Goal: Transaction & Acquisition: Purchase product/service

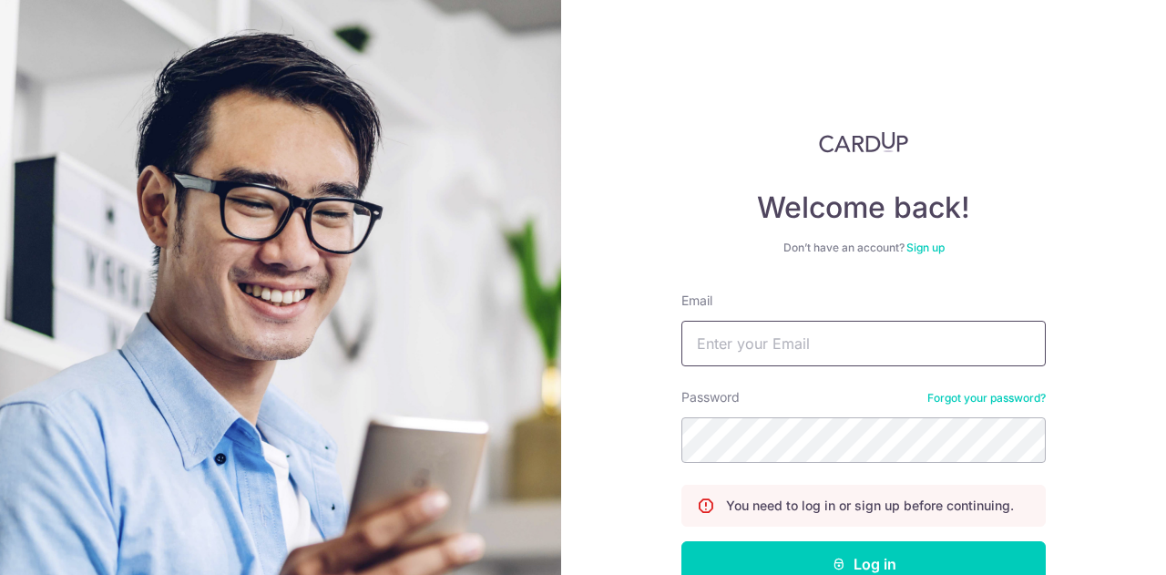
drag, startPoint x: 789, startPoint y: 345, endPoint x: 798, endPoint y: 351, distance: 10.6
click at [789, 343] on input "Email" at bounding box center [863, 344] width 364 height 46
type input "[PERSON_NAME][EMAIL_ADDRESS][PERSON_NAME][DOMAIN_NAME]"
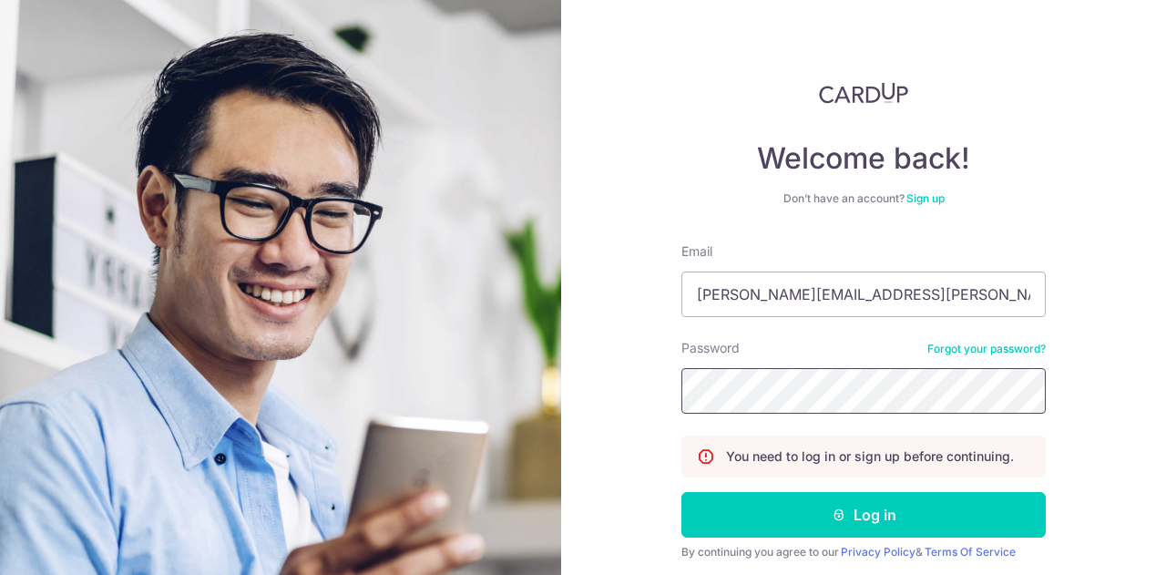
scroll to position [112, 0]
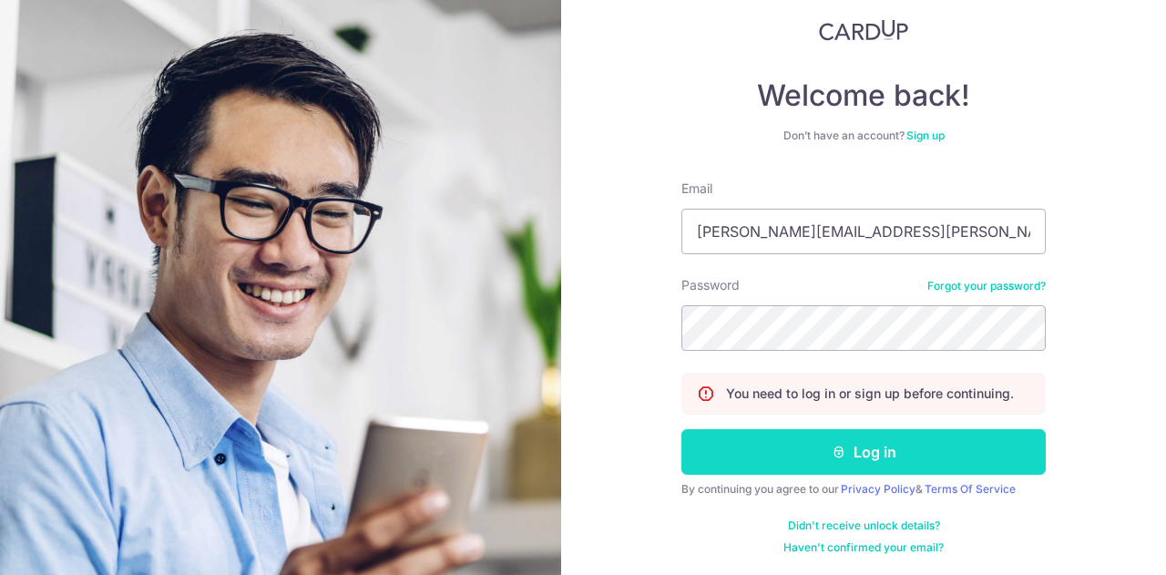
click at [869, 439] on button "Log in" at bounding box center [863, 452] width 364 height 46
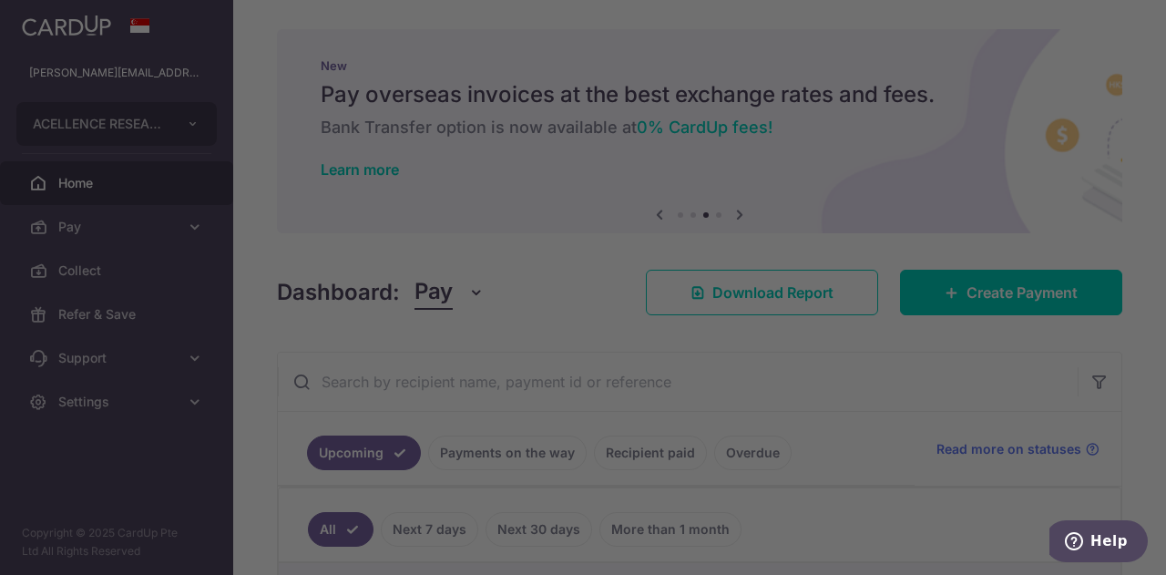
click at [1151, 219] on div at bounding box center [588, 290] width 1177 height 580
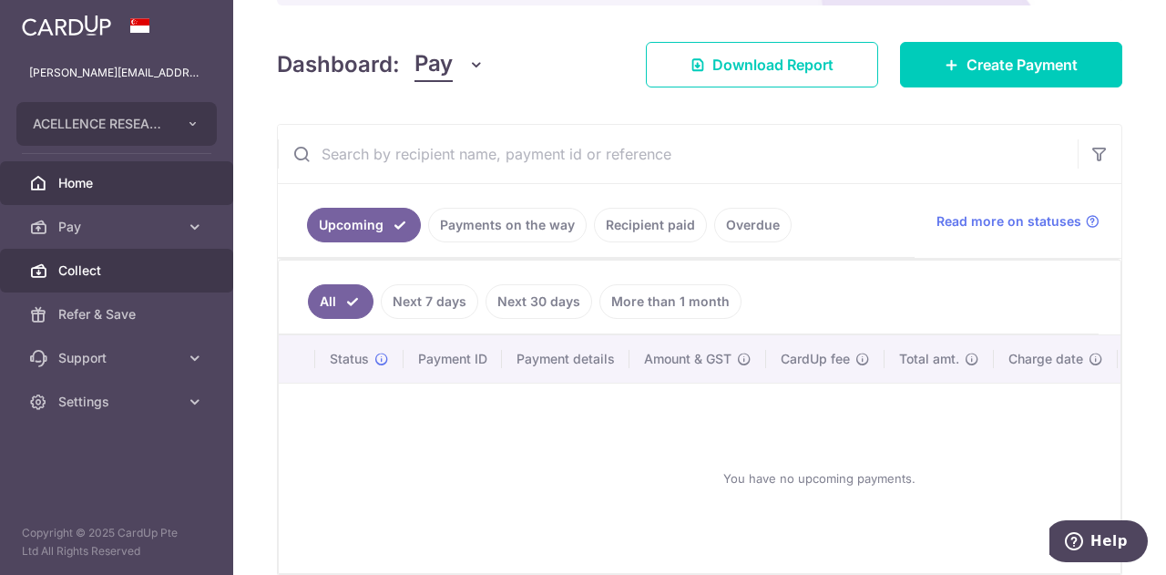
scroll to position [273, 0]
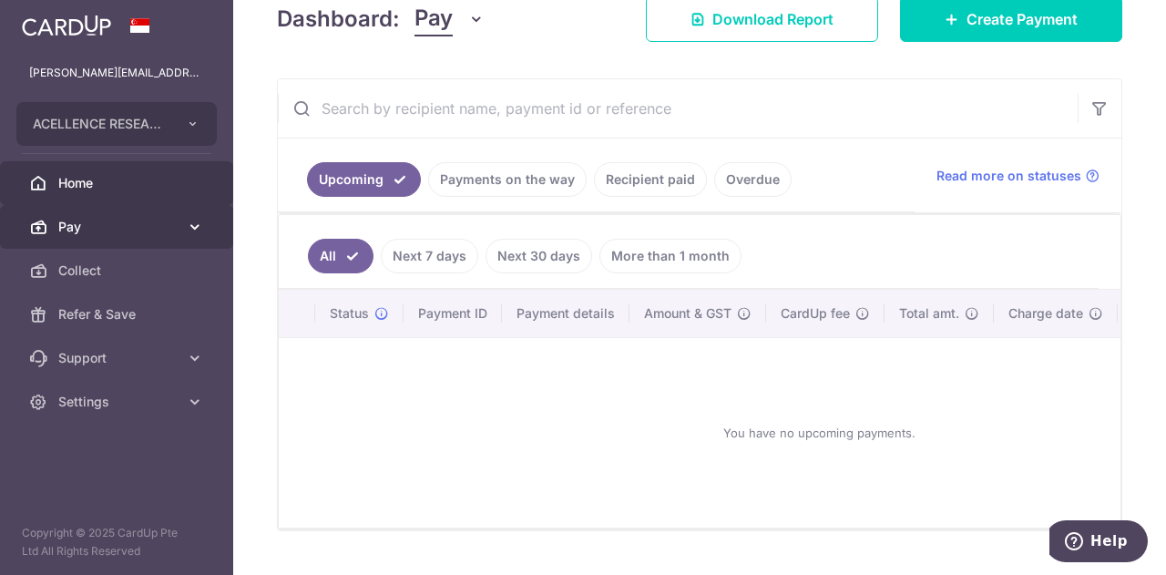
click at [142, 221] on span "Pay" at bounding box center [118, 227] width 120 height 18
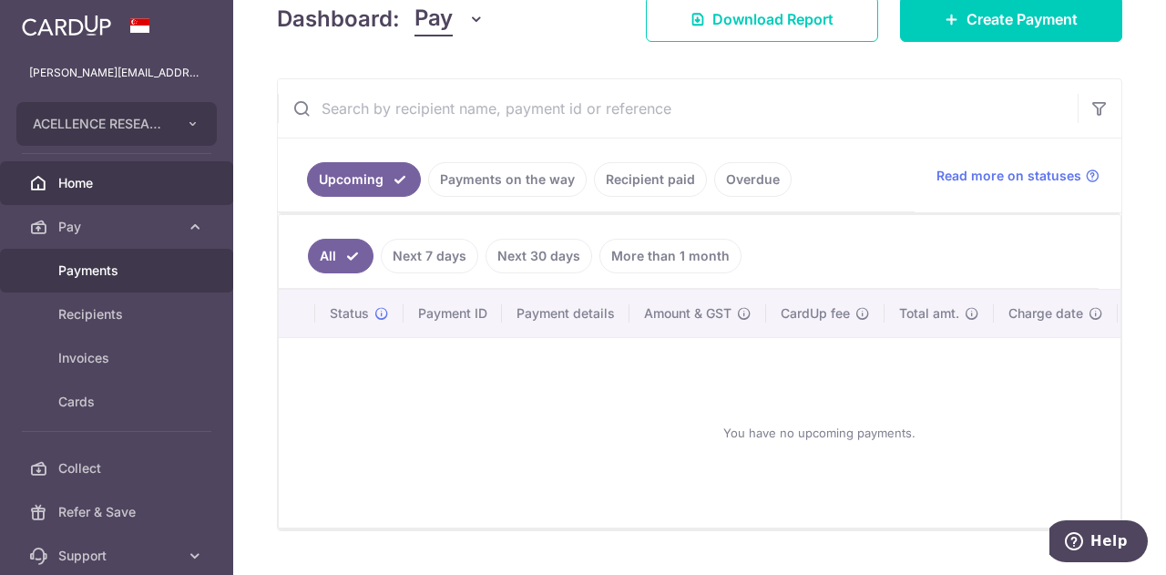
click at [127, 270] on span "Payments" at bounding box center [118, 270] width 120 height 18
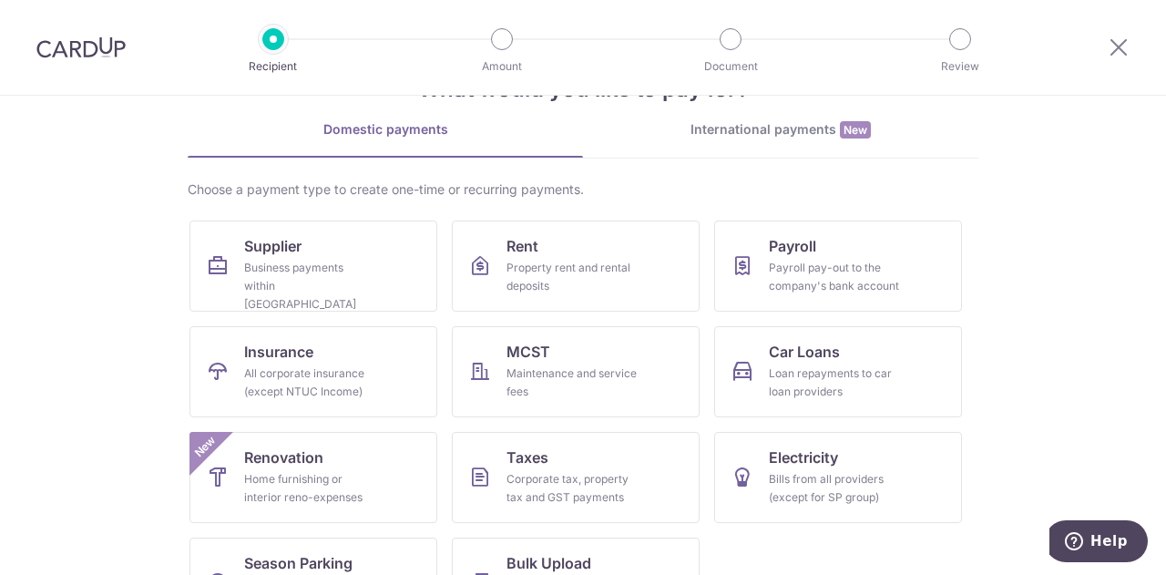
scroll to position [133, 0]
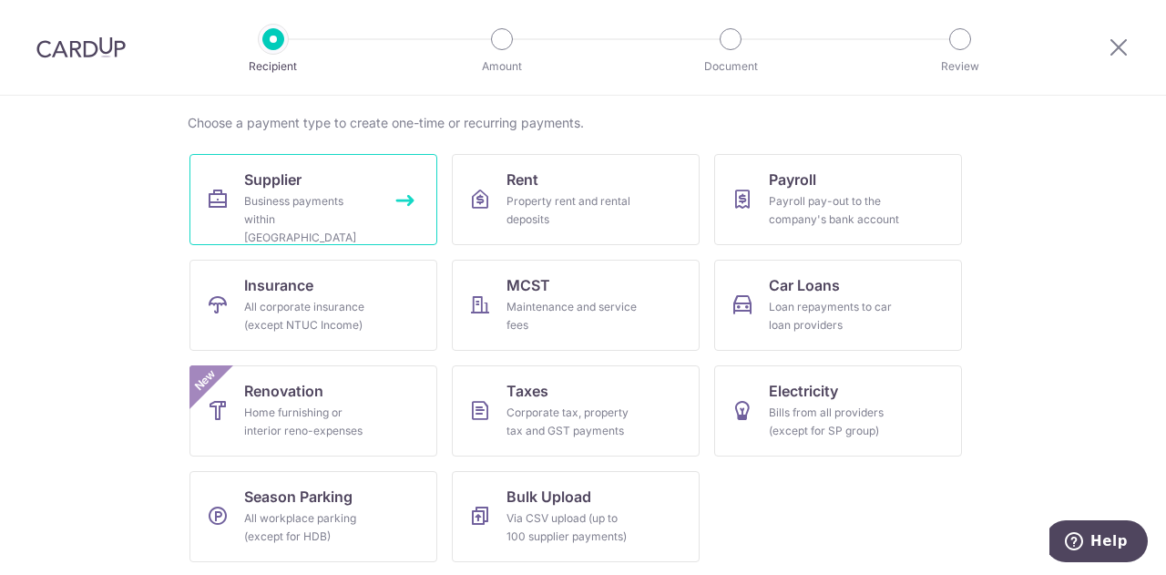
click at [262, 199] on div "Business payments within [GEOGRAPHIC_DATA]" at bounding box center [309, 219] width 131 height 55
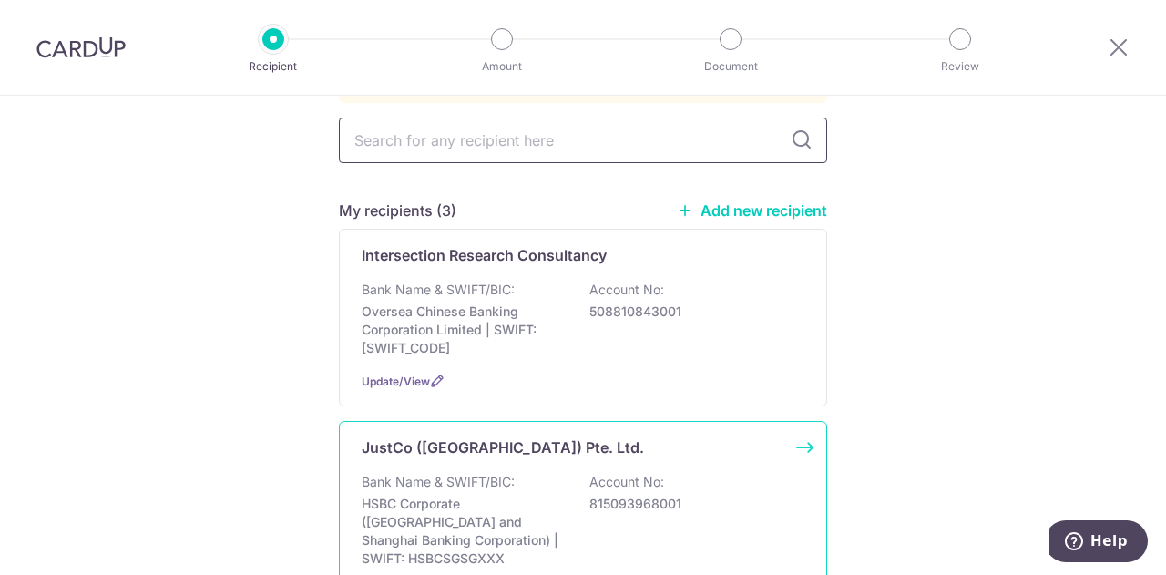
scroll to position [273, 0]
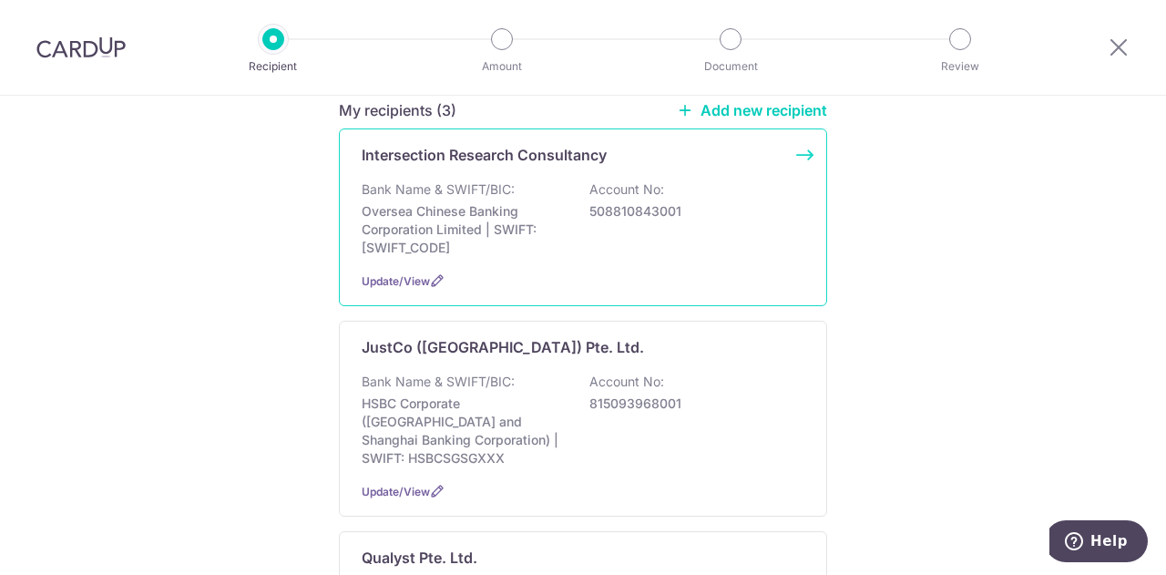
drag, startPoint x: 658, startPoint y: 185, endPoint x: 667, endPoint y: 190, distance: 10.6
click at [662, 202] on p "508810843001" at bounding box center [691, 211] width 204 height 18
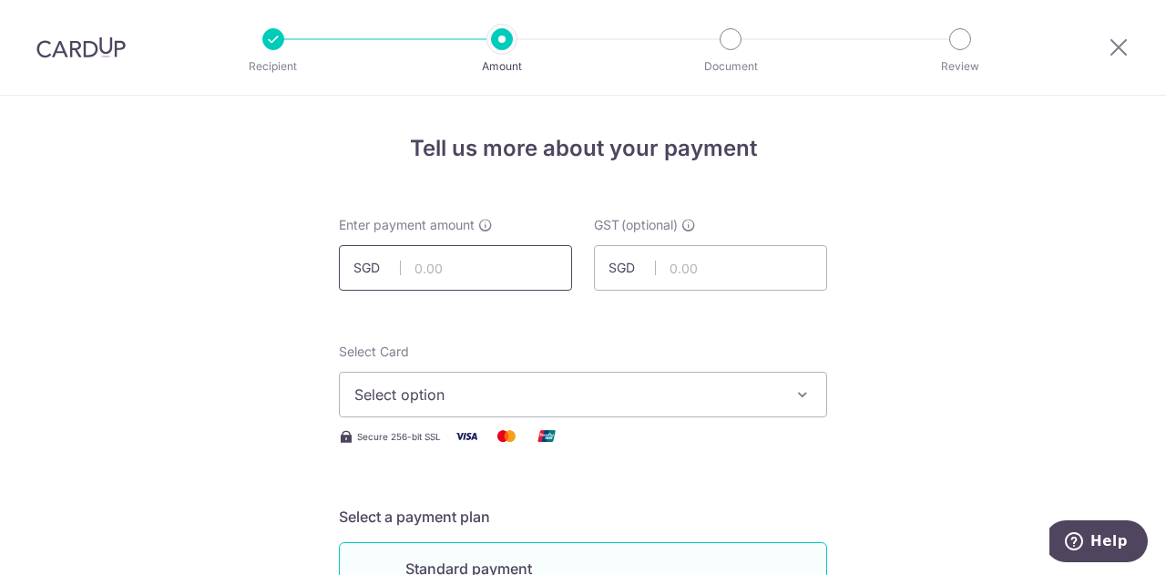
click at [481, 267] on input "text" at bounding box center [455, 268] width 233 height 46
drag, startPoint x: 193, startPoint y: 261, endPoint x: 184, endPoint y: 250, distance: 14.2
click at [495, 260] on input "text" at bounding box center [455, 268] width 233 height 46
type input "4,075.00"
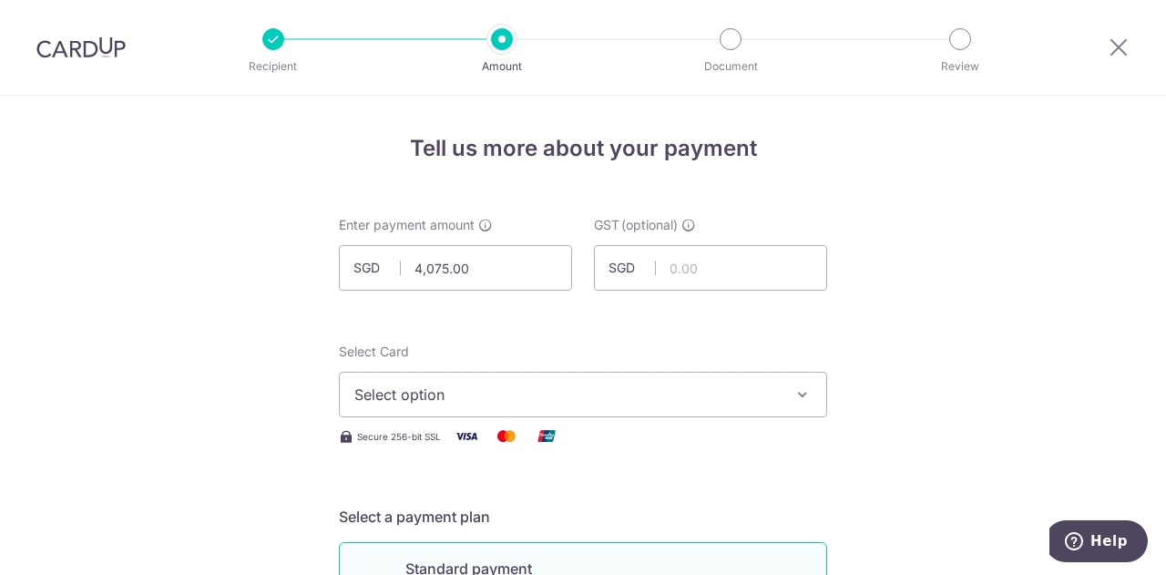
click at [481, 392] on span "Select option" at bounding box center [566, 394] width 424 height 22
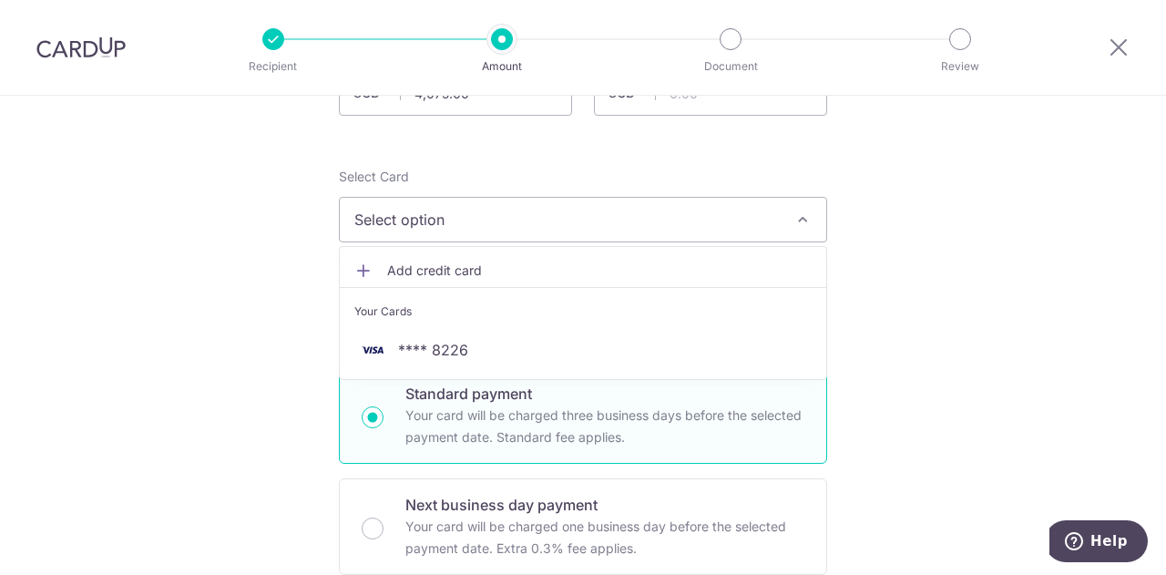
scroll to position [182, 0]
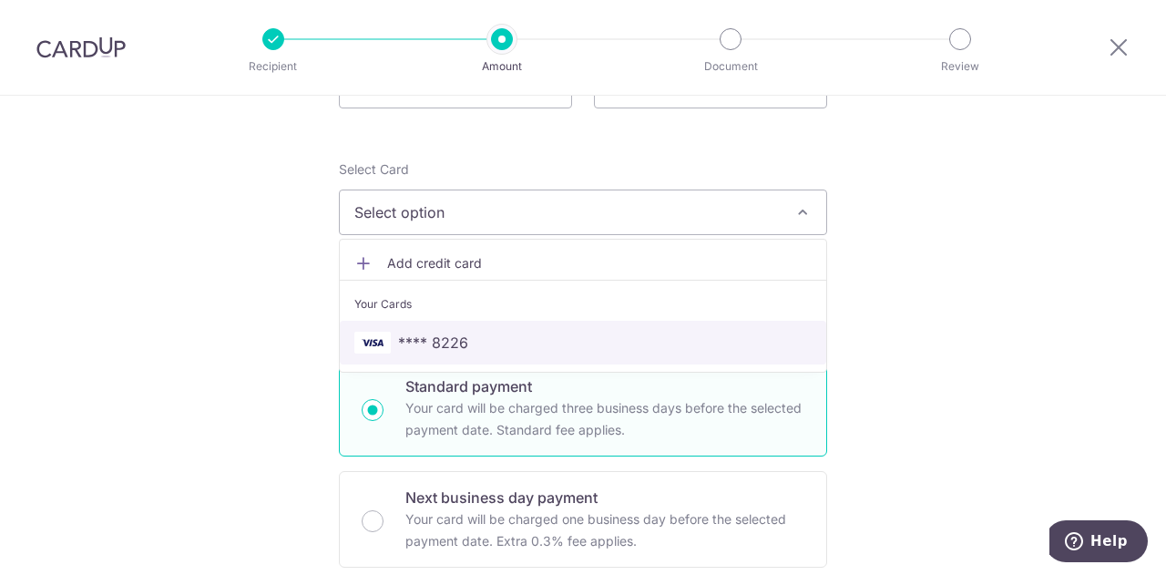
click at [501, 336] on span "**** 8226" at bounding box center [582, 342] width 457 height 22
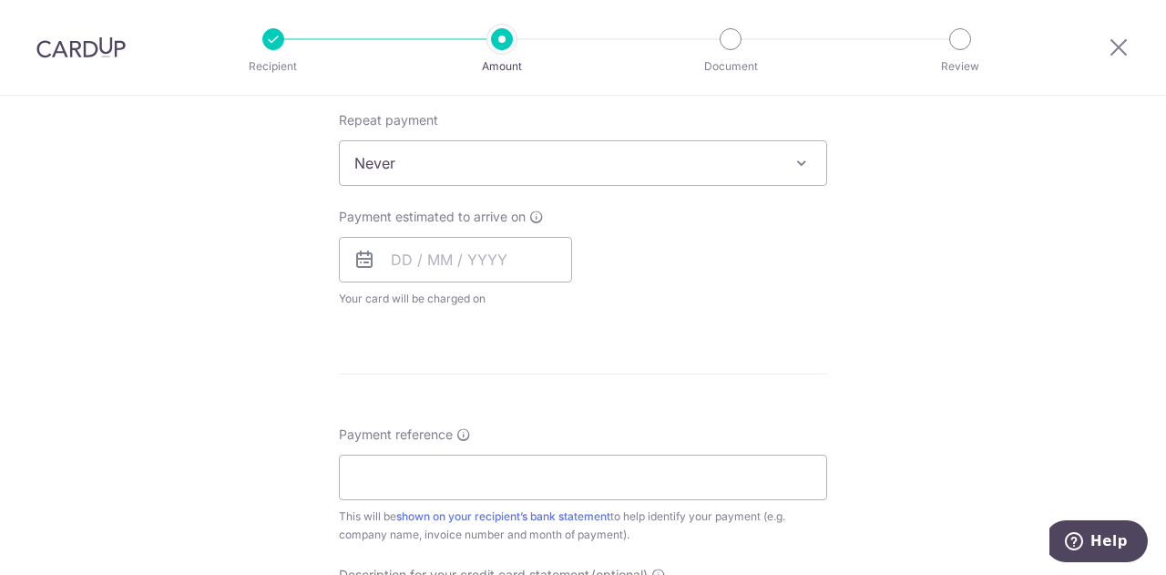
scroll to position [729, 0]
click at [395, 261] on input "text" at bounding box center [455, 257] width 233 height 46
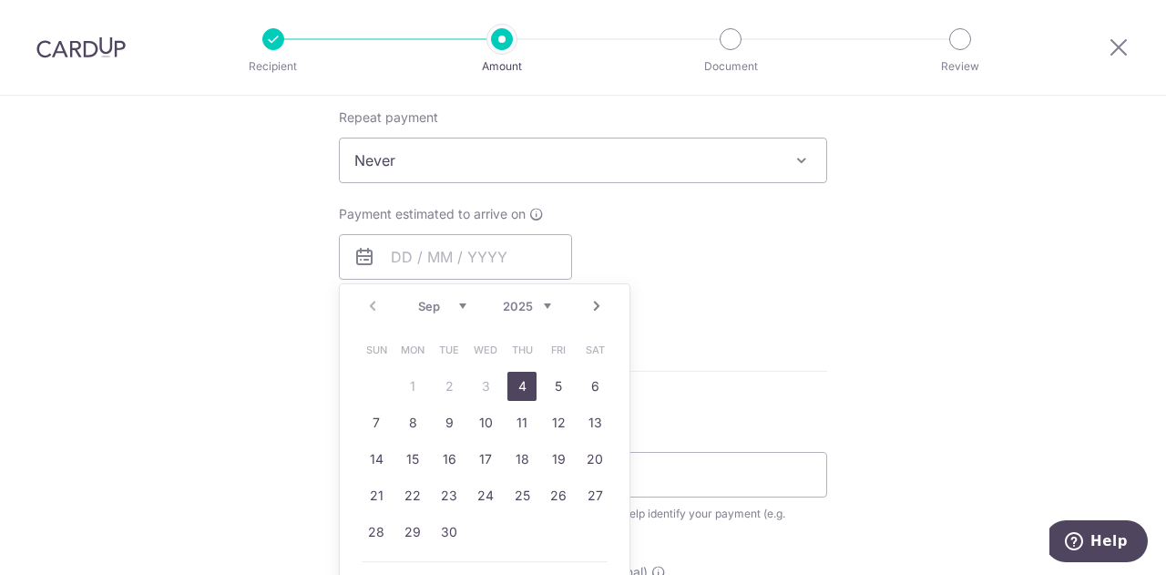
click at [510, 383] on link "4" at bounding box center [521, 386] width 29 height 29
type input "[DATE]"
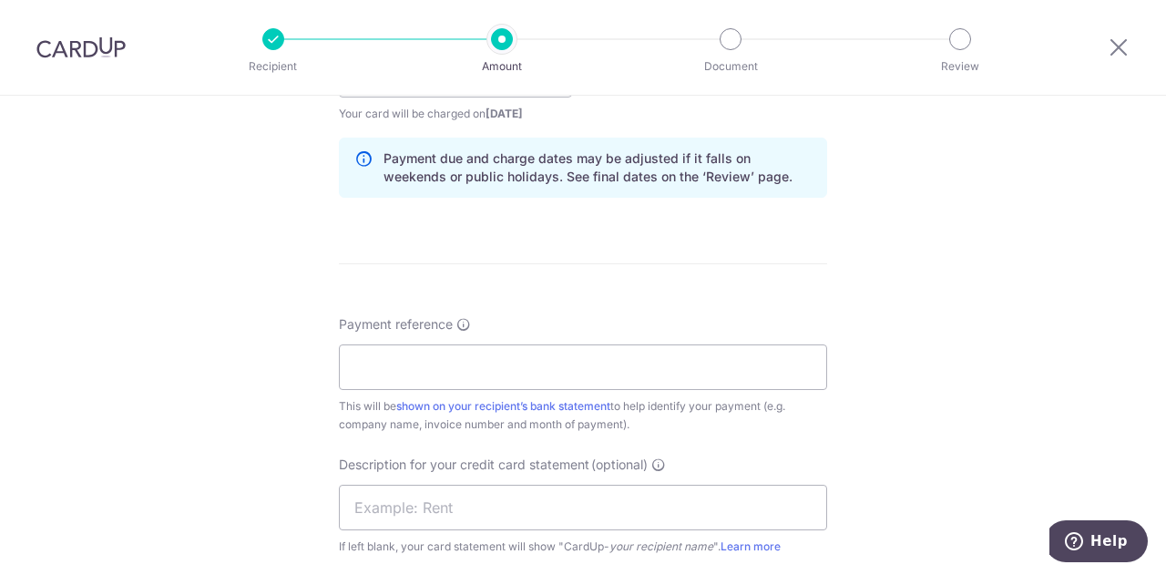
scroll to position [1002, 0]
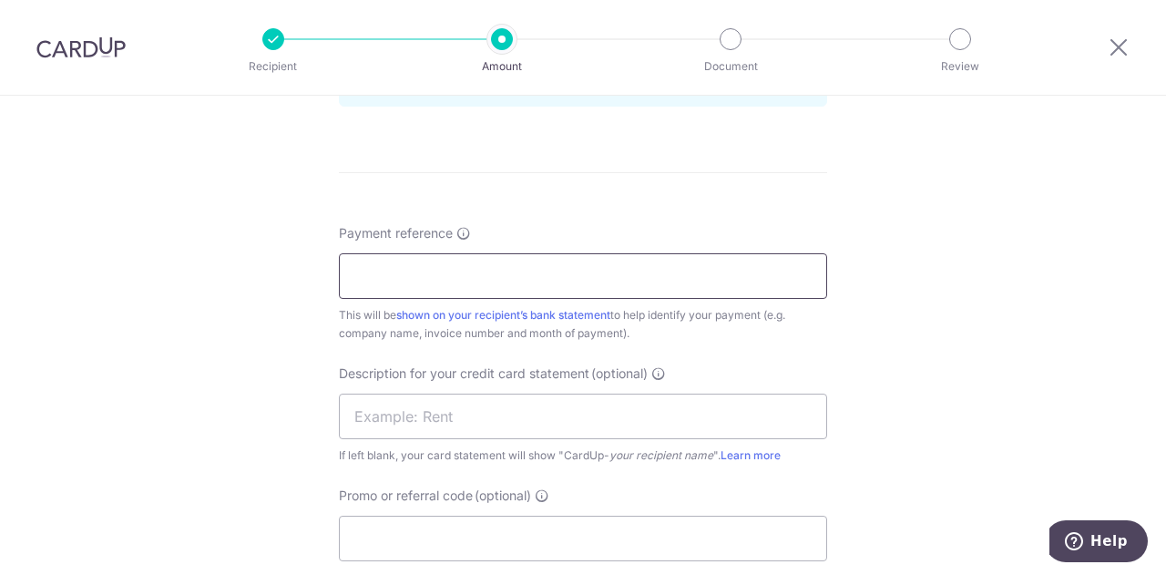
drag, startPoint x: 526, startPoint y: 281, endPoint x: 541, endPoint y: 283, distance: 14.7
click at [528, 281] on input "Payment reference" at bounding box center [583, 276] width 488 height 46
type input "inv IR10309 MONLISSE"
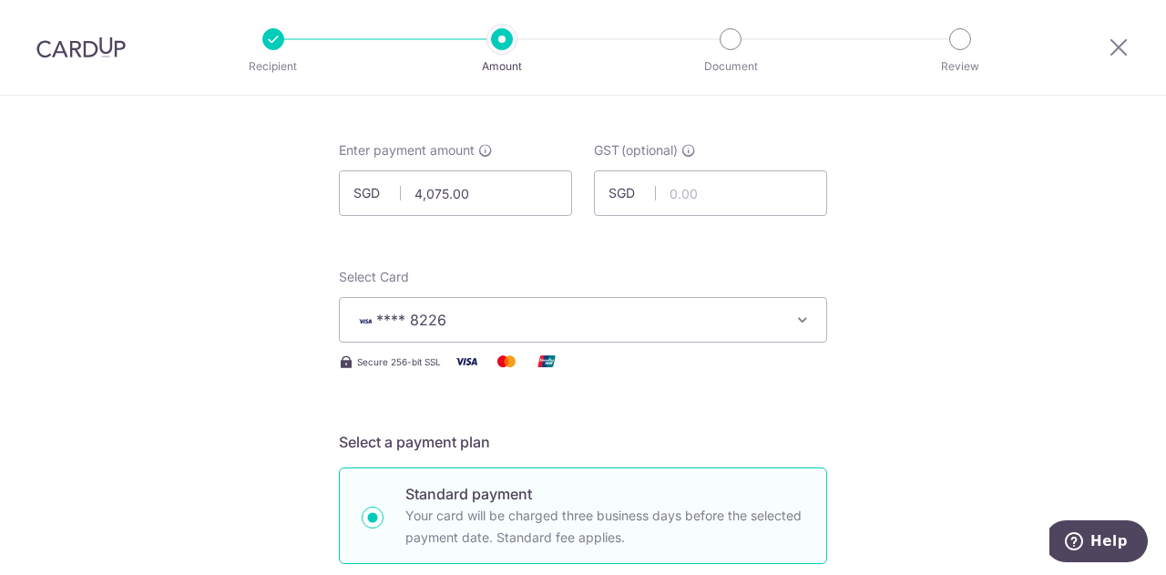
scroll to position [0, 0]
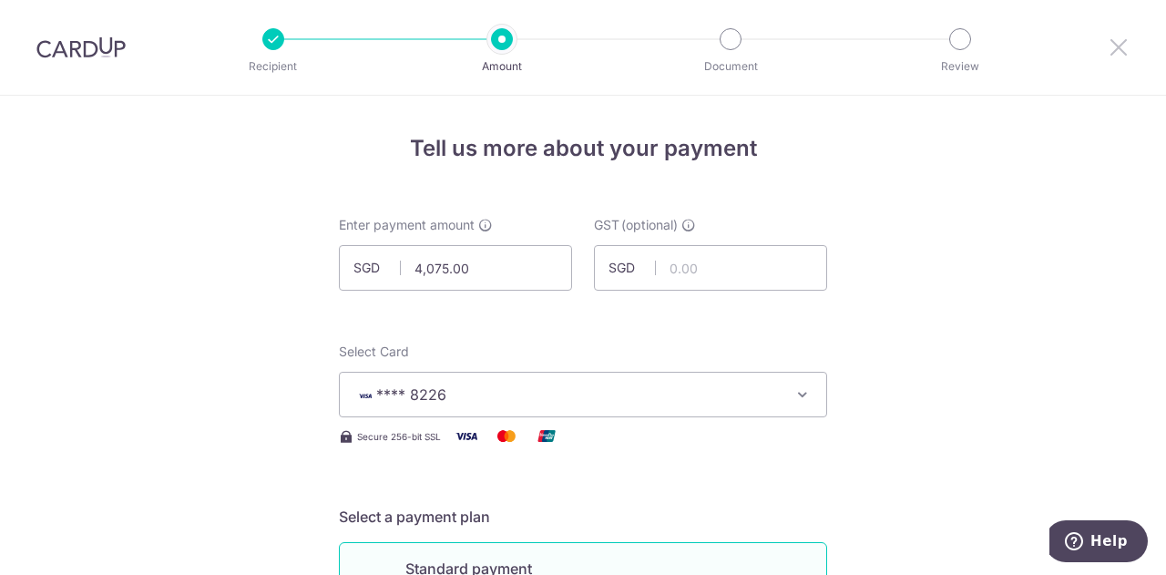
click at [1121, 48] on icon at bounding box center [1118, 47] width 22 height 23
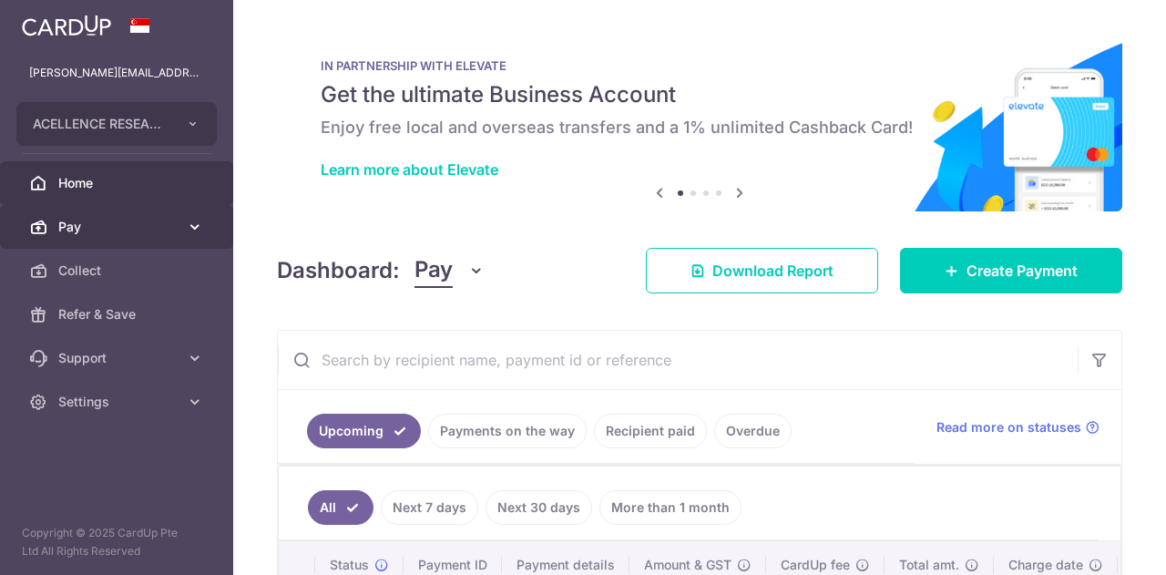
click at [130, 231] on span "Pay" at bounding box center [118, 227] width 120 height 18
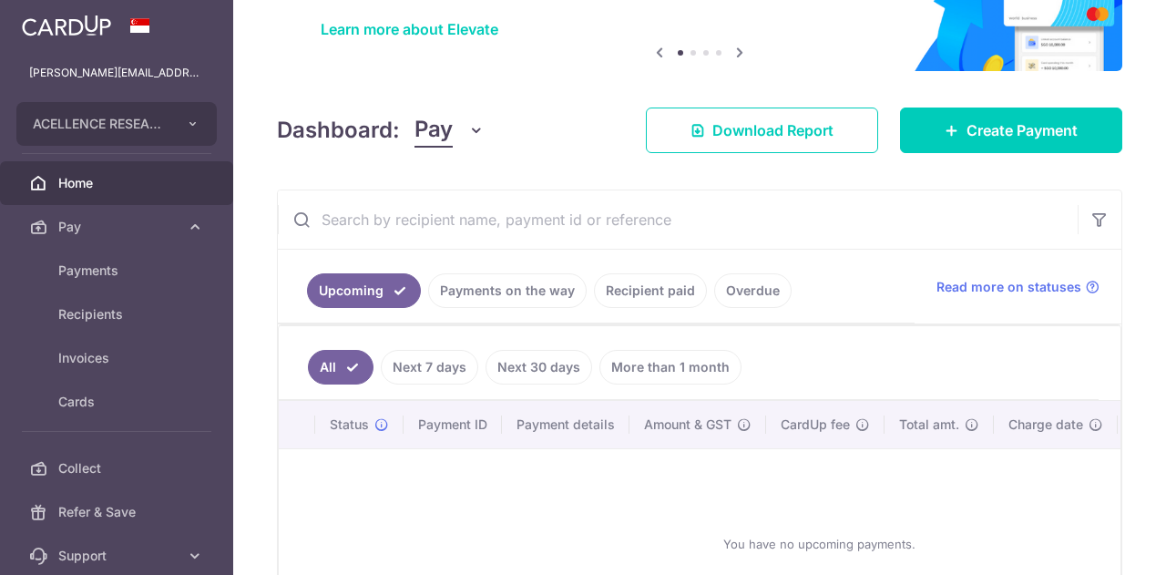
scroll to position [182, 0]
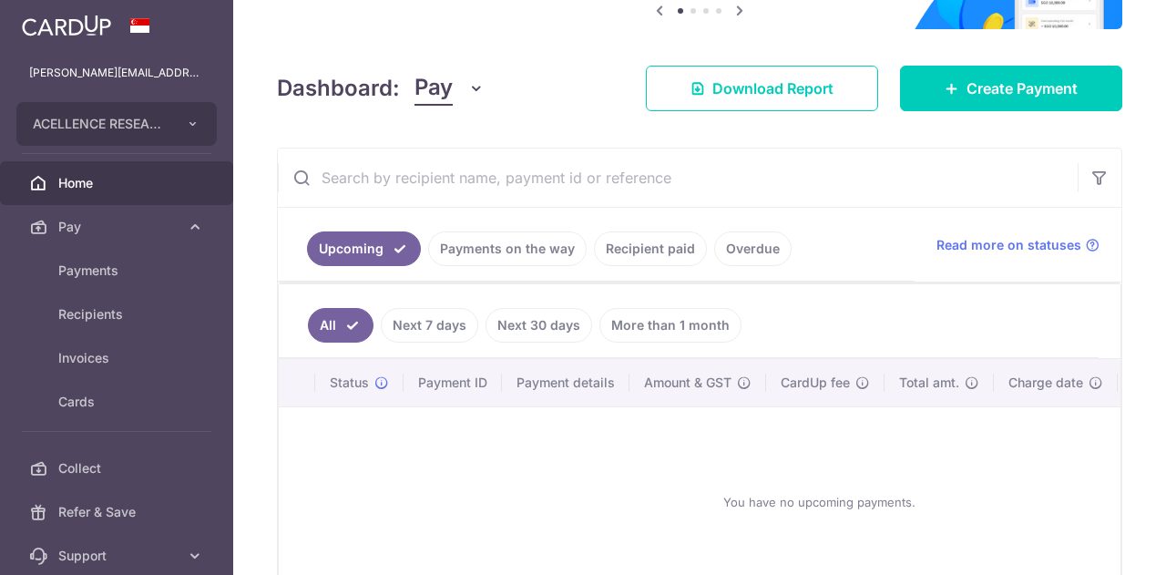
click at [429, 318] on link "Next 7 days" at bounding box center [429, 325] width 97 height 35
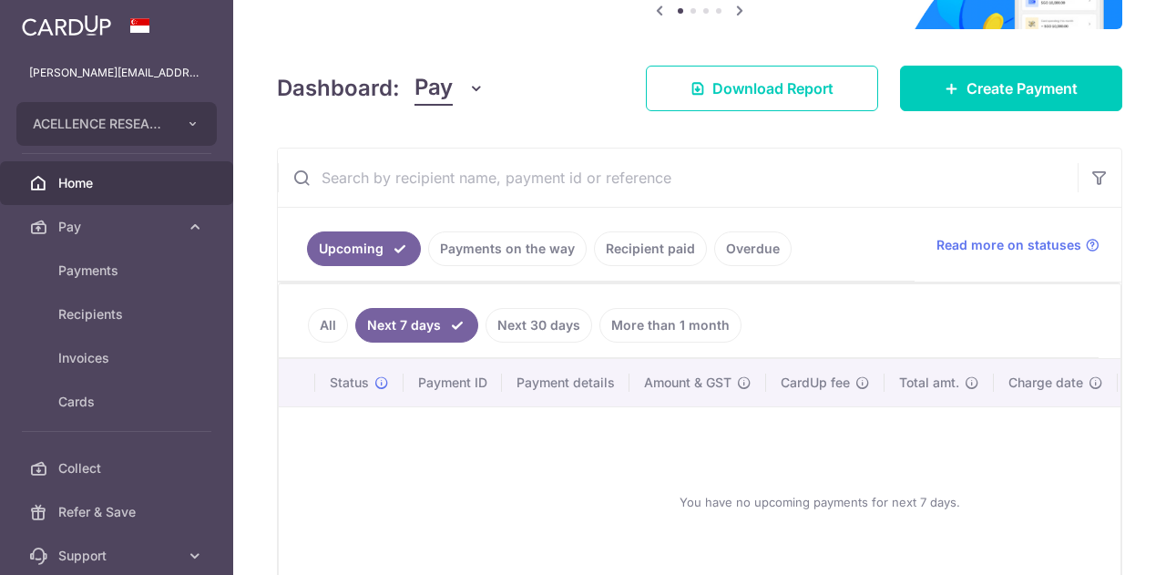
click at [526, 325] on link "Next 30 days" at bounding box center [538, 325] width 107 height 35
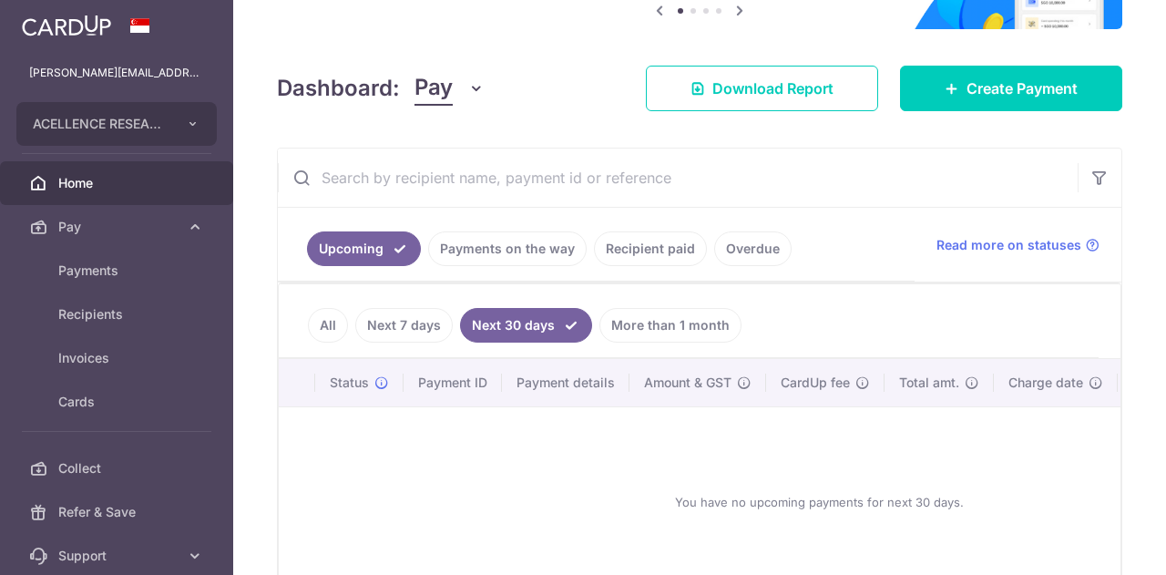
click at [668, 317] on link "More than 1 month" at bounding box center [670, 325] width 142 height 35
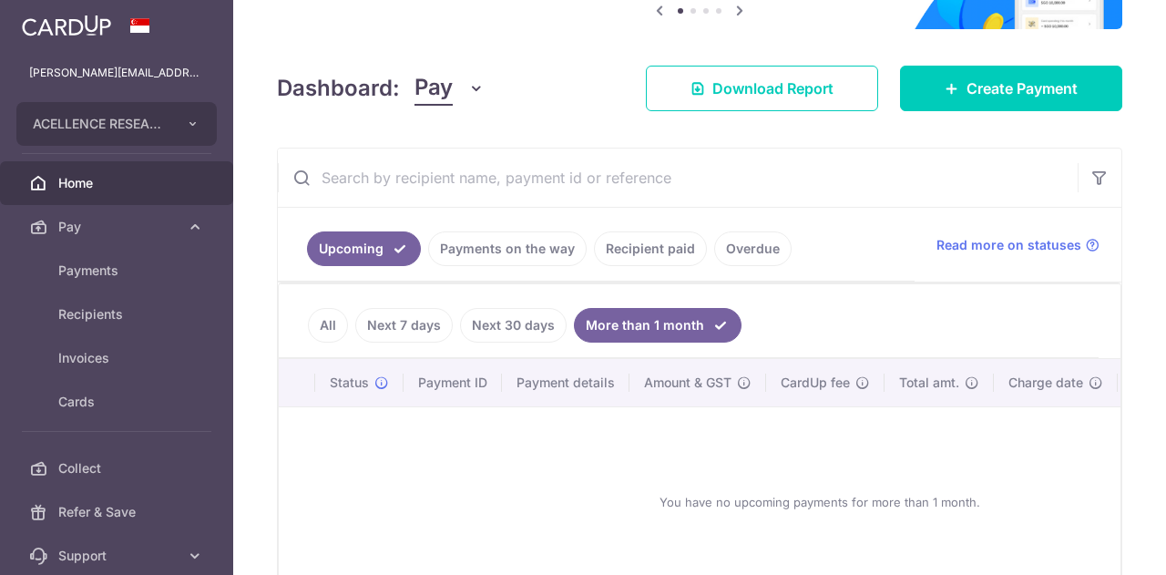
click at [328, 323] on link "All" at bounding box center [328, 325] width 40 height 35
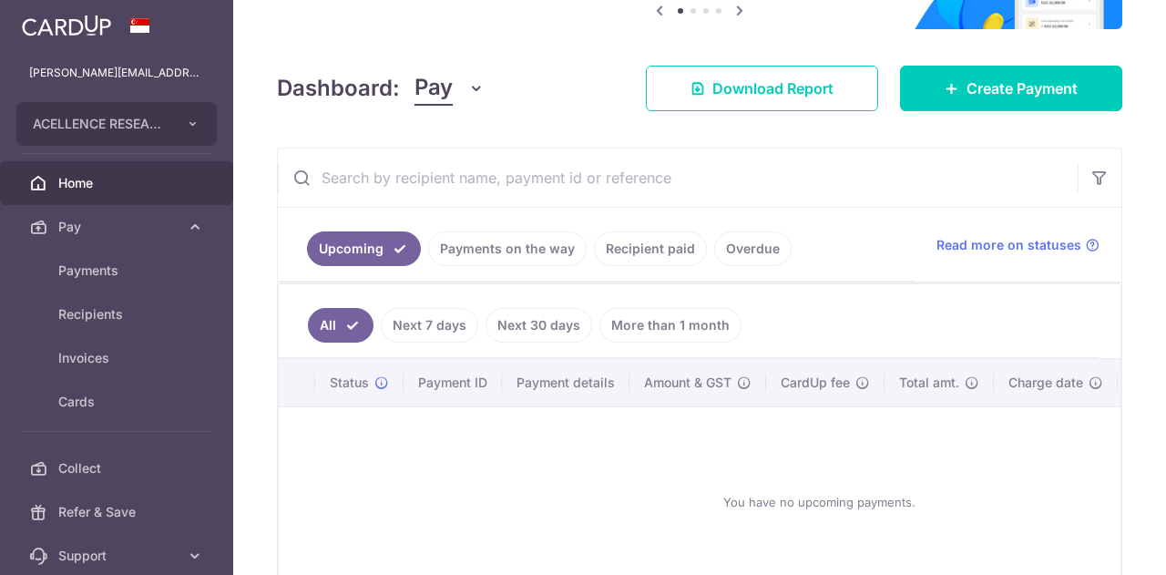
click at [895, 178] on input "text" at bounding box center [678, 177] width 800 height 58
click at [504, 250] on link "Payments on the way" at bounding box center [507, 248] width 158 height 35
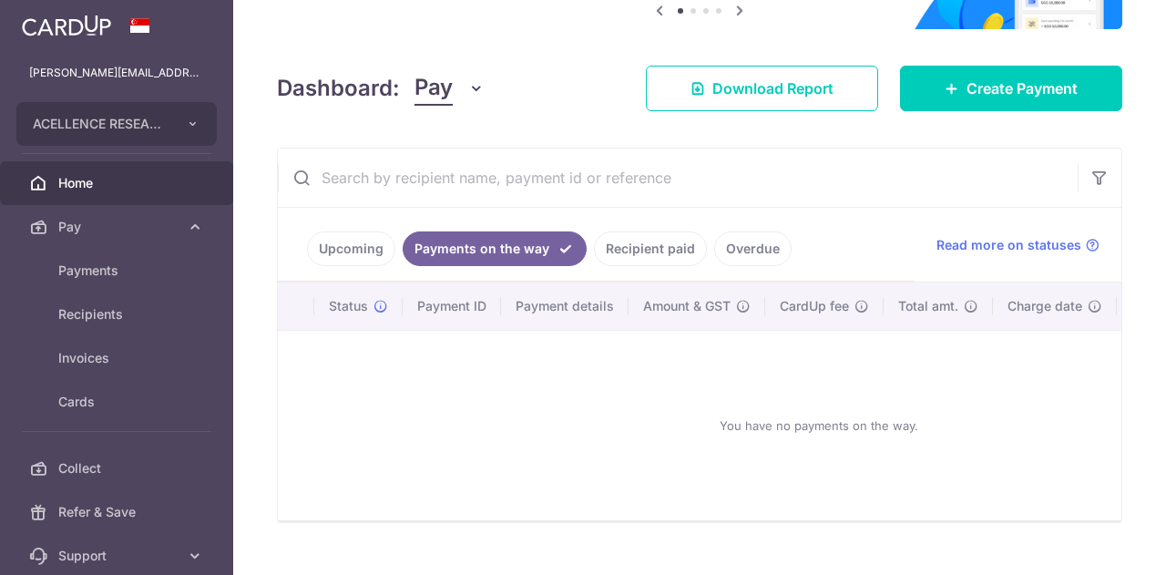
click at [628, 255] on link "Recipient paid" at bounding box center [650, 248] width 113 height 35
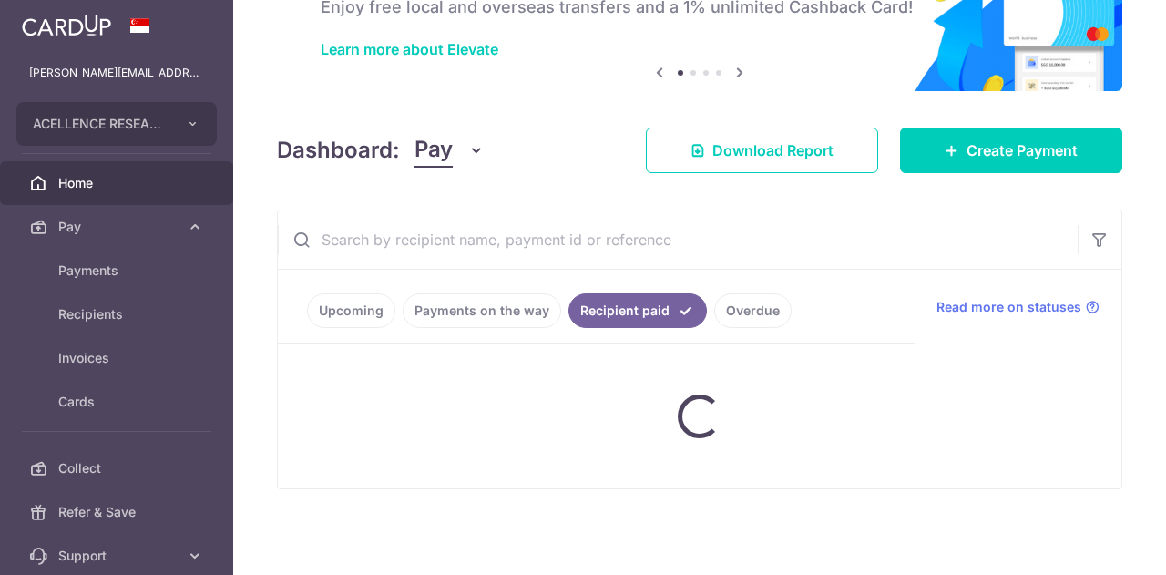
scroll to position [97, 0]
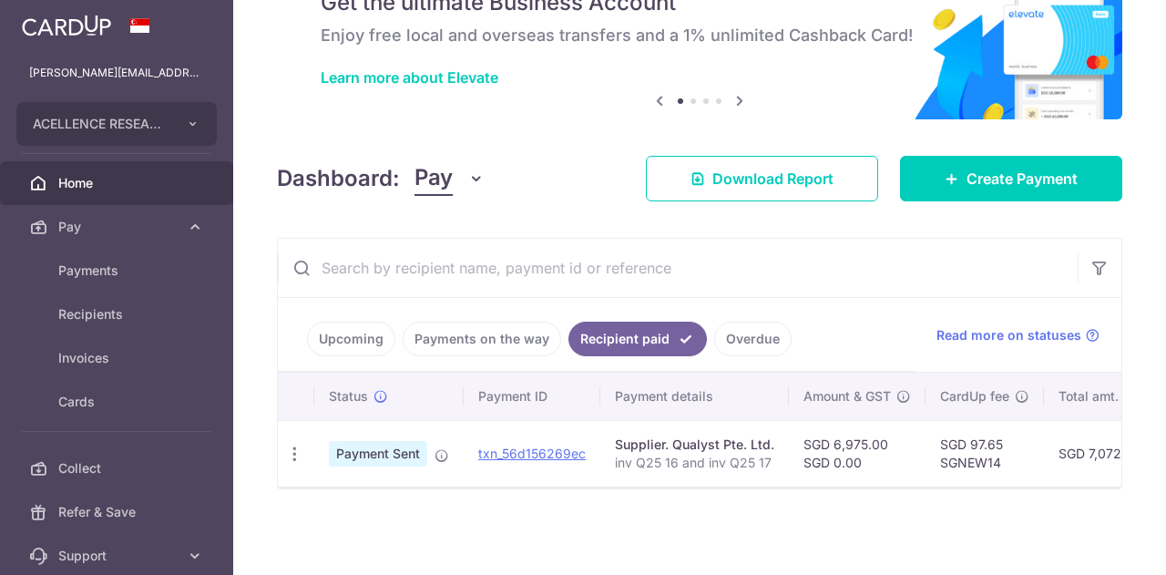
click at [724, 321] on link "Overdue" at bounding box center [752, 338] width 77 height 35
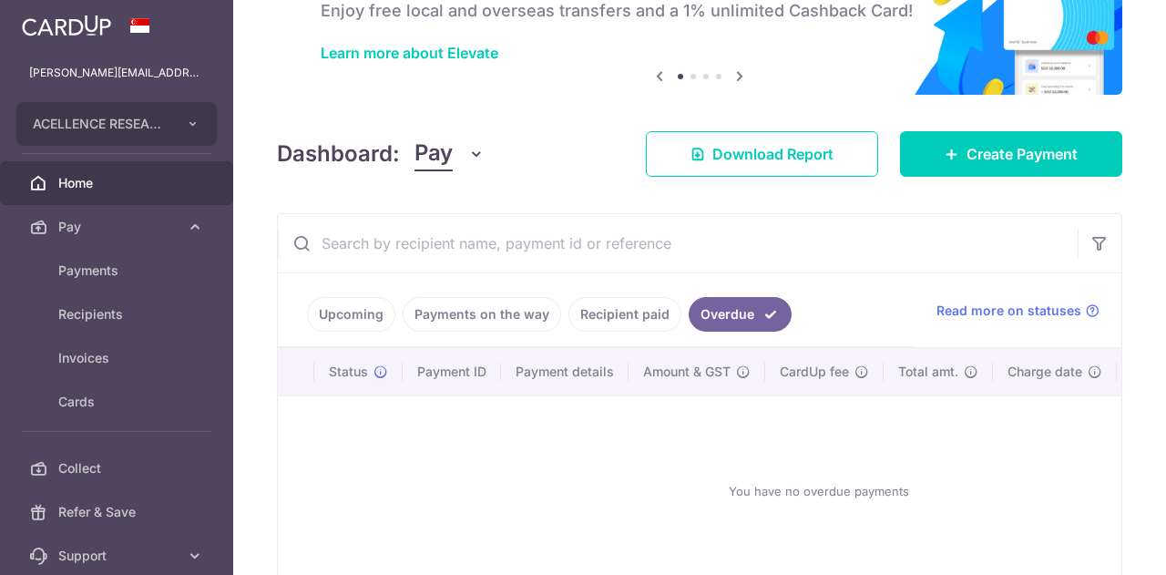
scroll to position [182, 0]
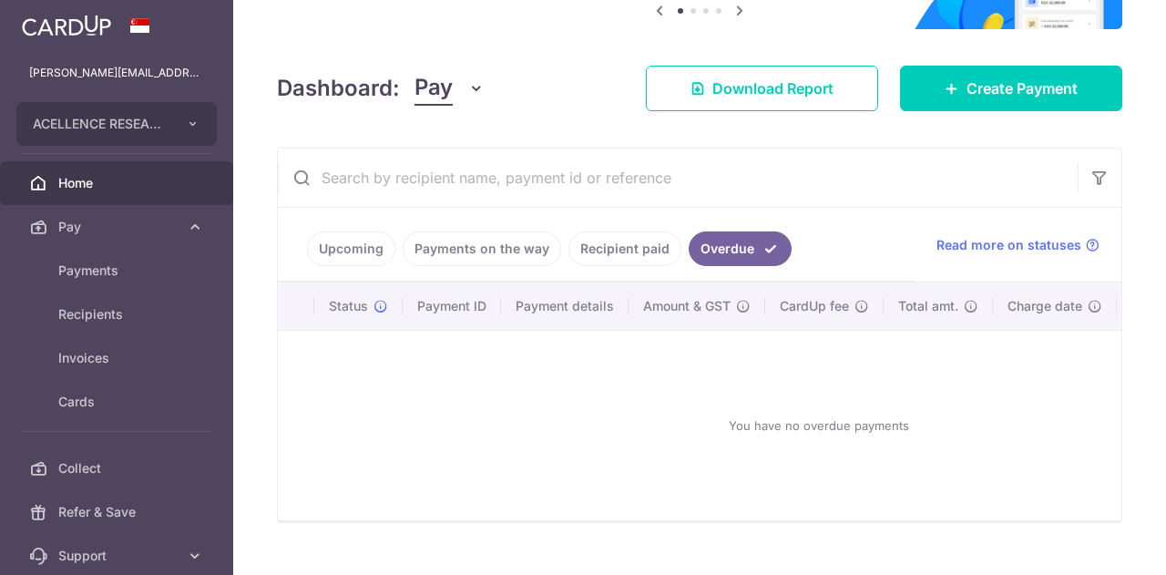
click at [429, 243] on link "Payments on the way" at bounding box center [482, 248] width 158 height 35
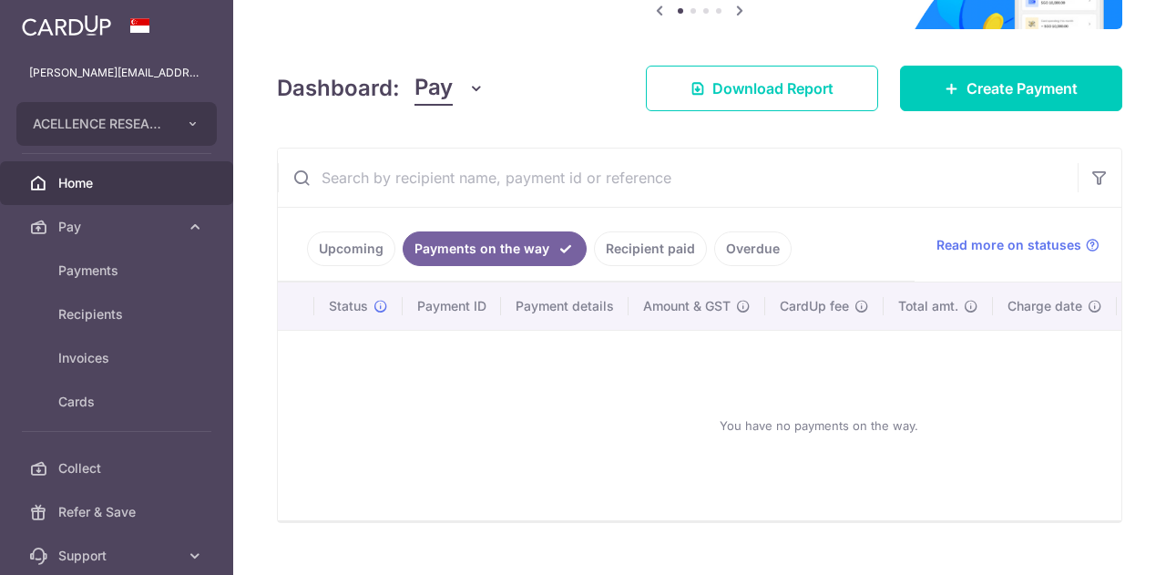
click at [318, 245] on link "Upcoming" at bounding box center [351, 248] width 88 height 35
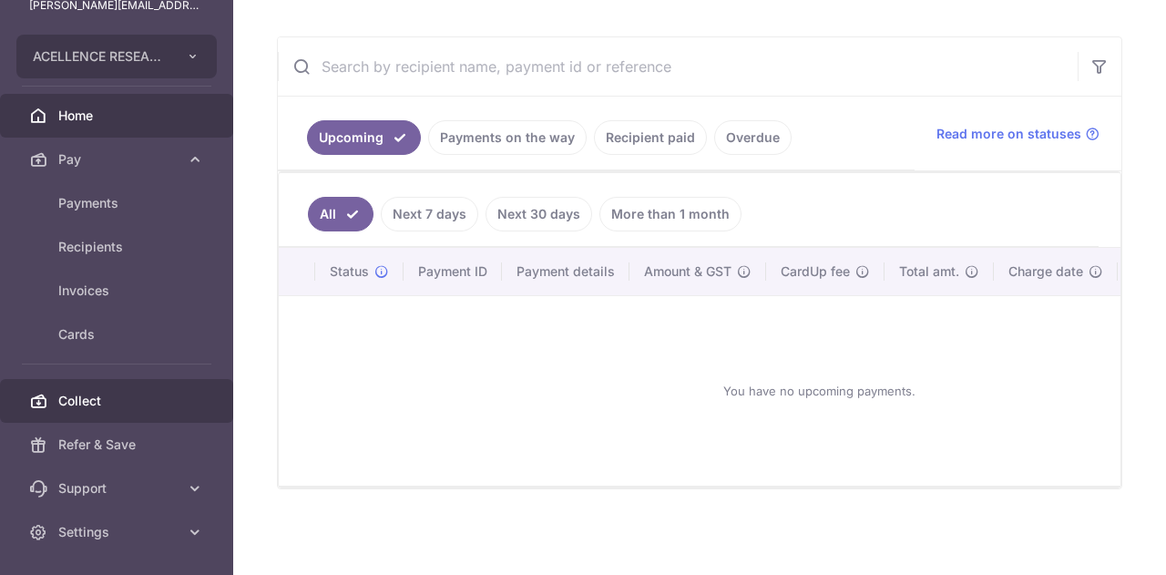
scroll to position [91, 0]
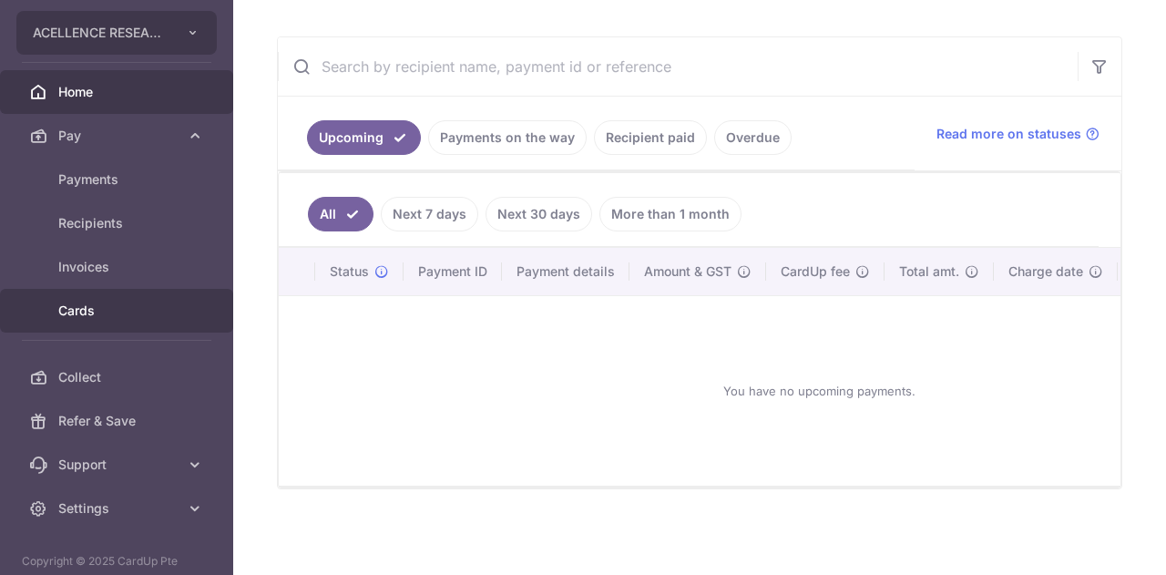
click at [127, 314] on span "Cards" at bounding box center [118, 310] width 120 height 18
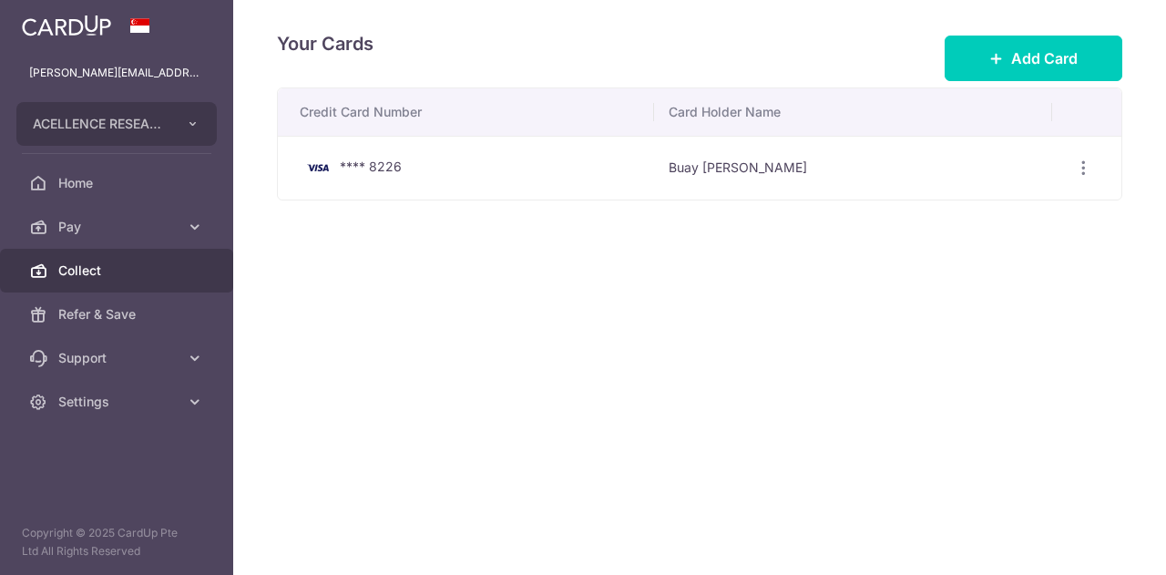
click at [153, 265] on span "Collect" at bounding box center [118, 270] width 120 height 18
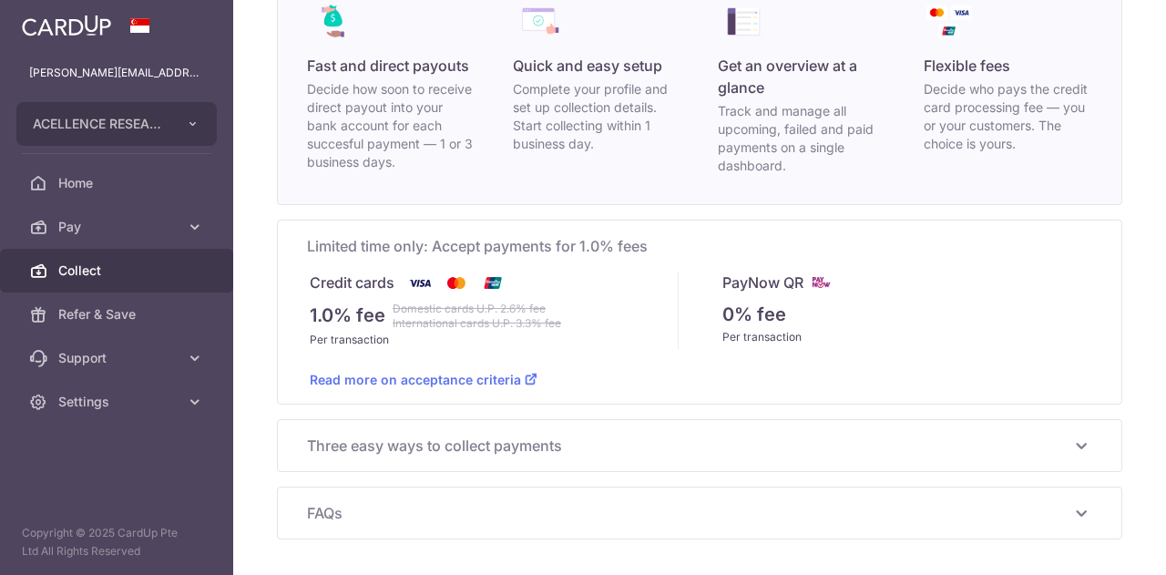
scroll to position [182, 0]
click at [148, 225] on span "Pay" at bounding box center [118, 227] width 120 height 18
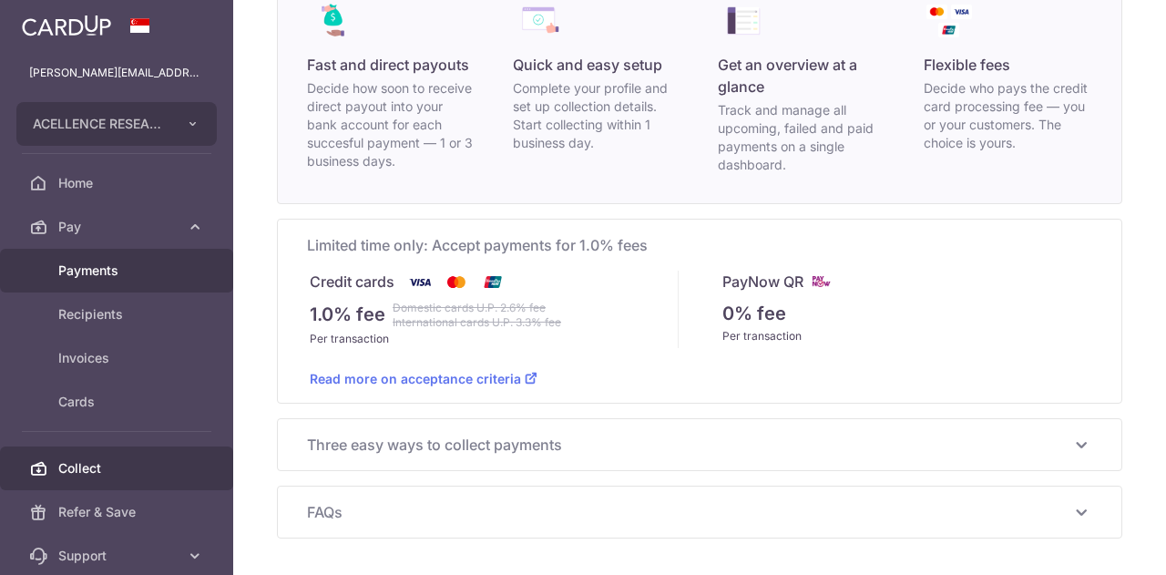
click at [153, 276] on span "Payments" at bounding box center [118, 270] width 120 height 18
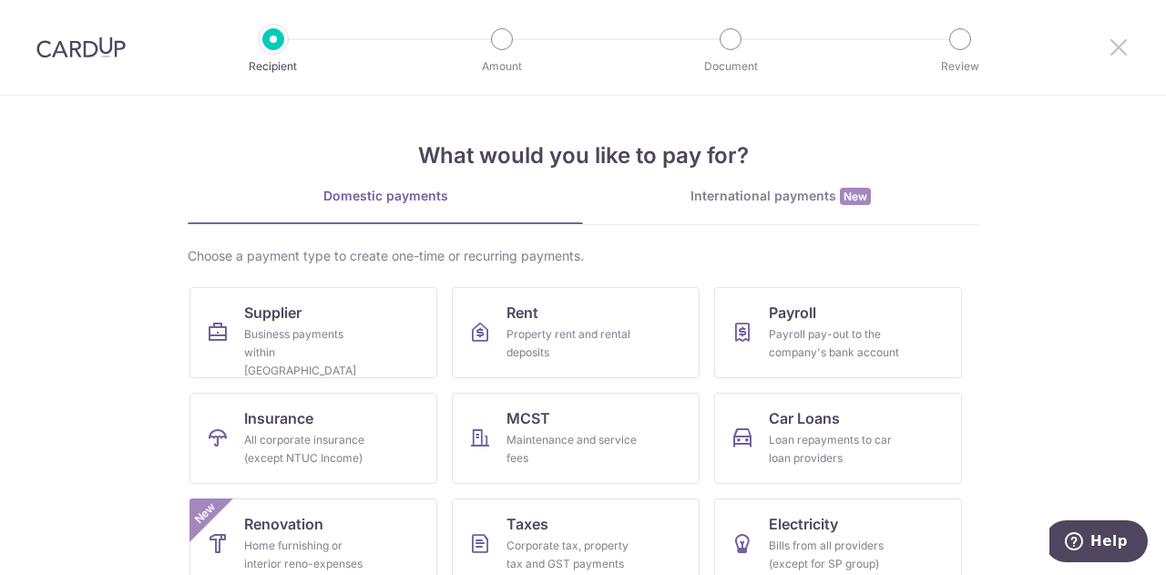
click at [1116, 47] on icon at bounding box center [1118, 47] width 22 height 23
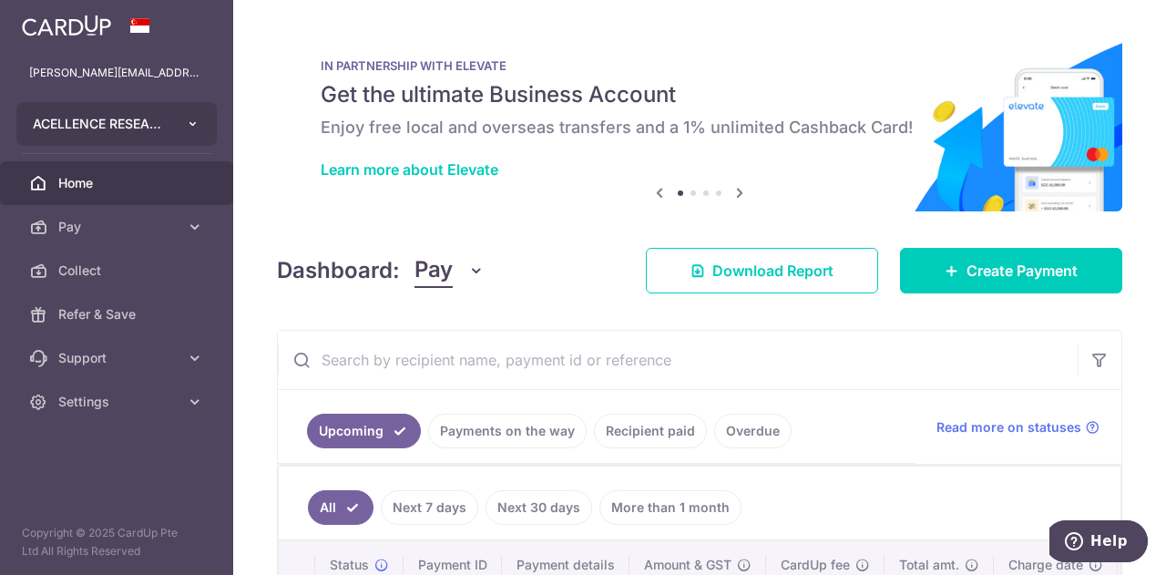
click at [185, 130] on button "ACELLENCE RESEARCH FIELDWORK PTE. LTD." at bounding box center [116, 124] width 200 height 44
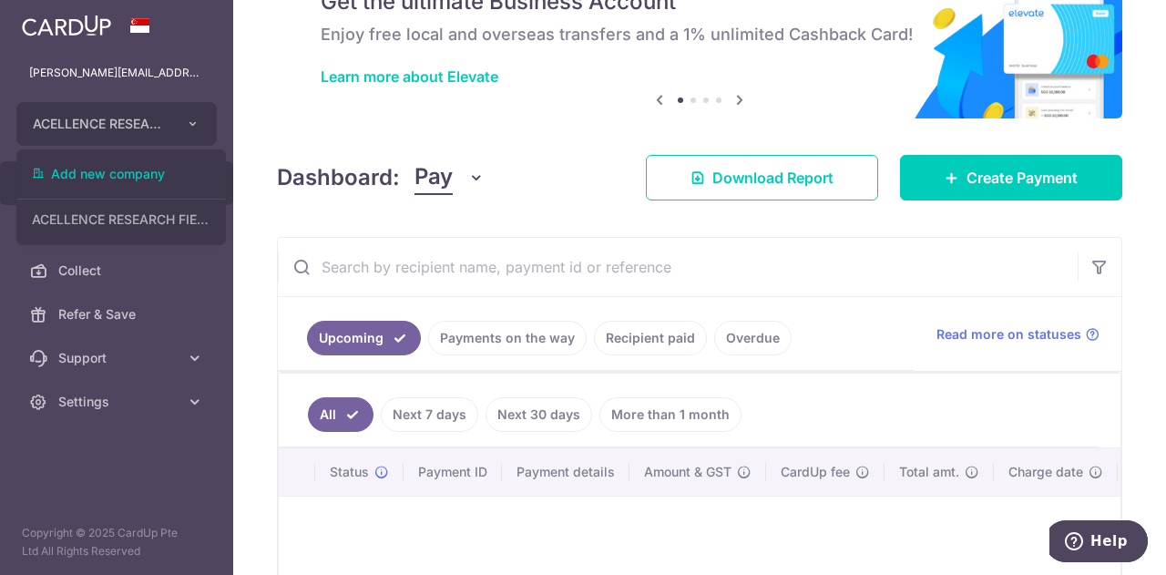
scroll to position [182, 0]
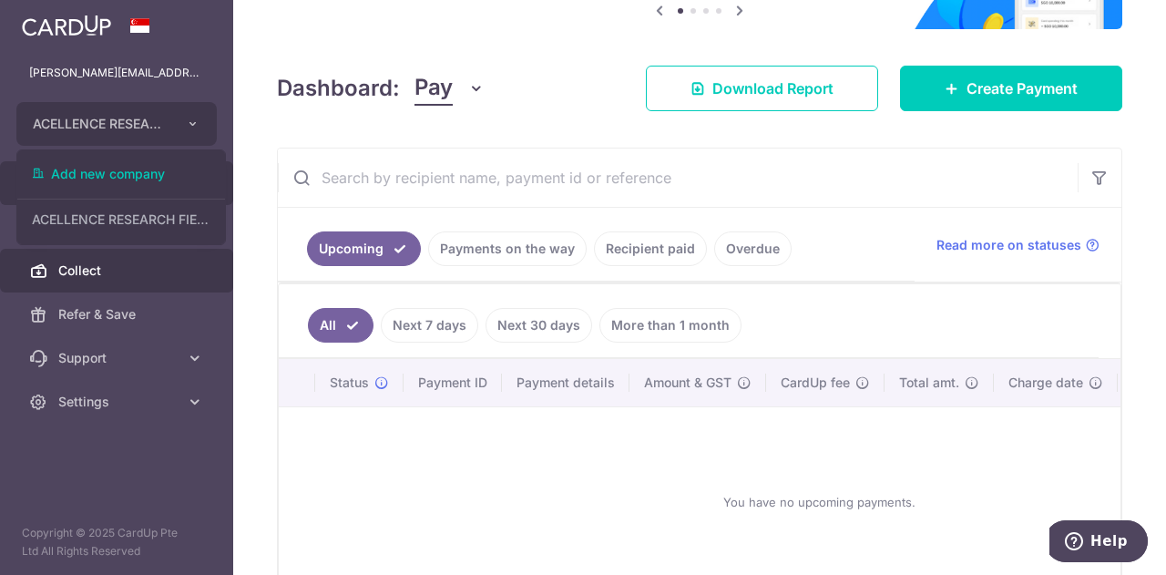
click at [124, 272] on span "Collect" at bounding box center [118, 270] width 120 height 18
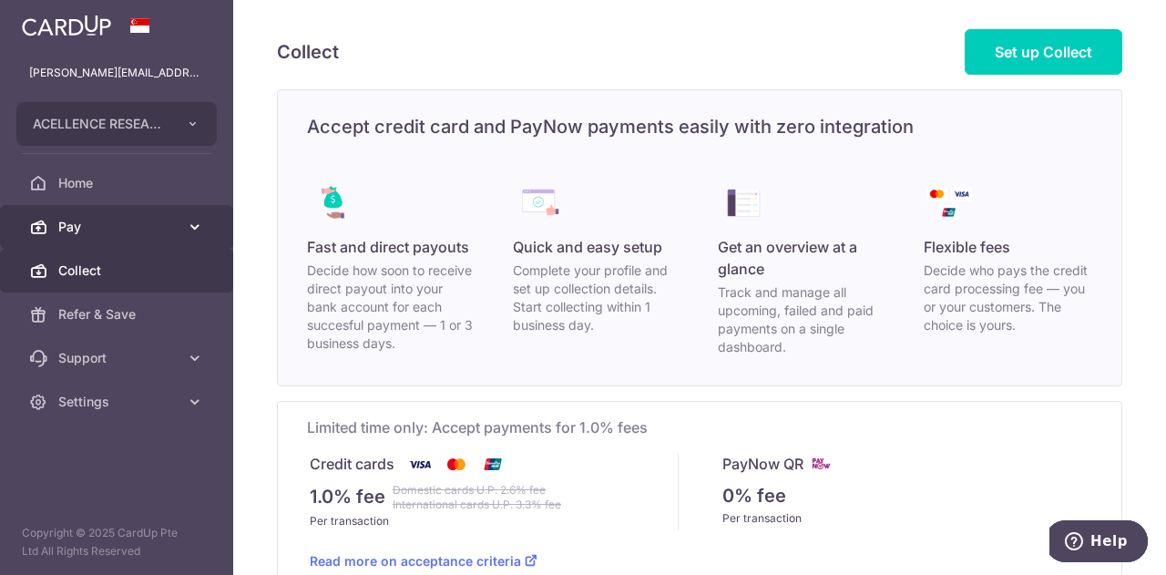
click at [107, 221] on span "Pay" at bounding box center [118, 227] width 120 height 18
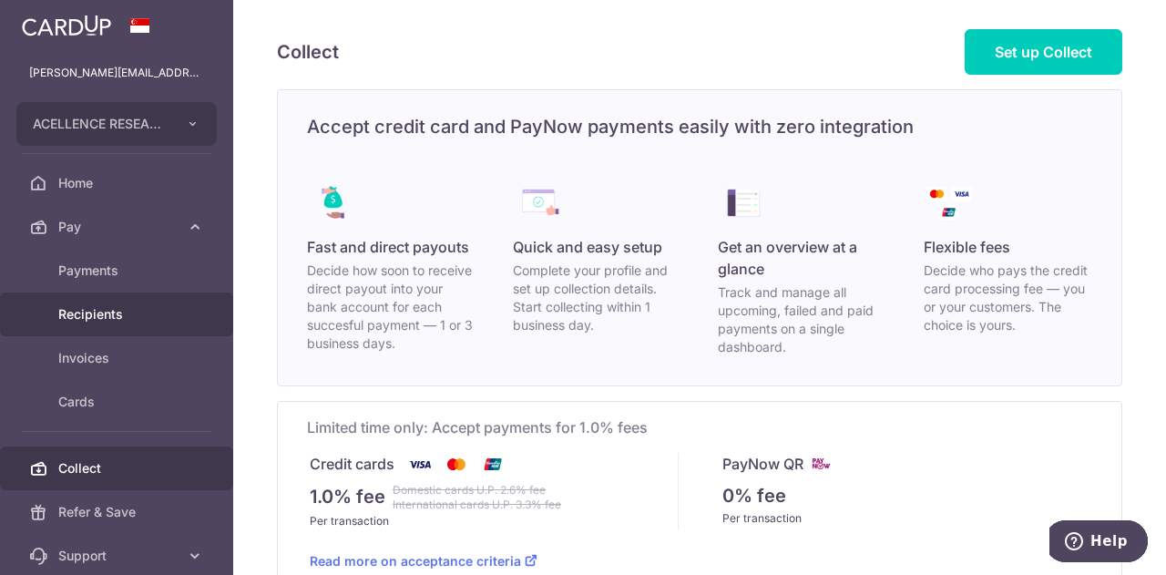
click at [118, 311] on span "Recipients" at bounding box center [118, 314] width 120 height 18
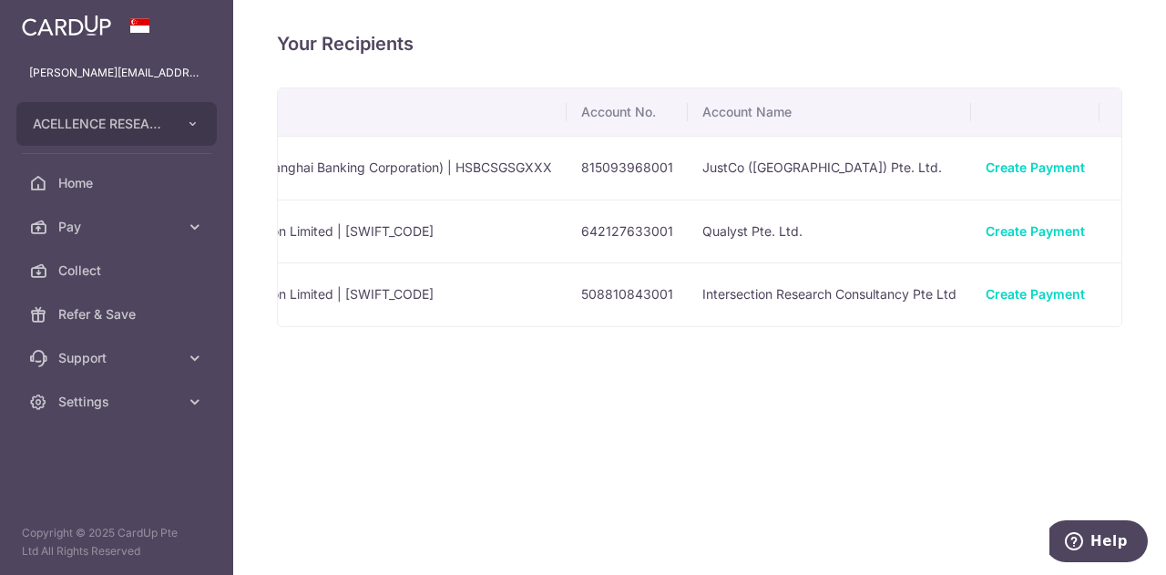
scroll to position [0, 643]
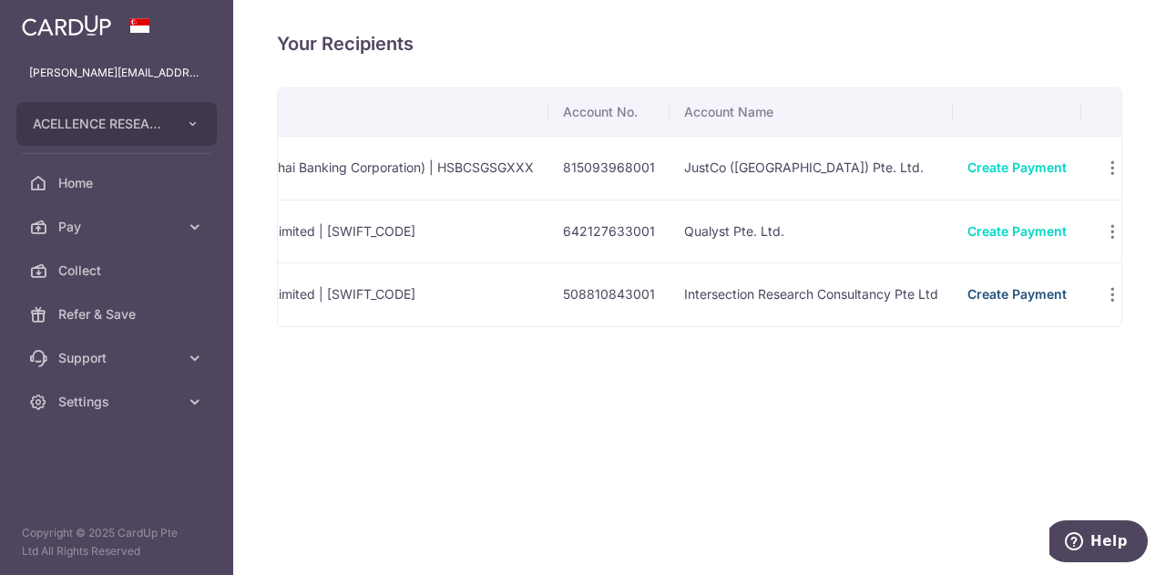
click at [967, 293] on link "Create Payment" at bounding box center [1016, 293] width 99 height 15
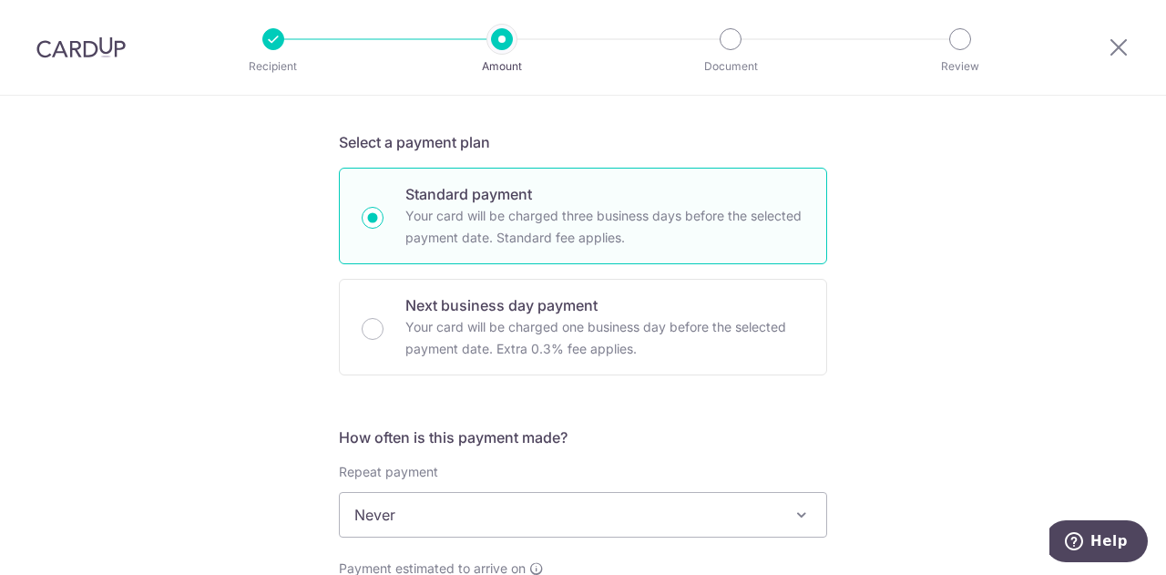
scroll to position [12, 0]
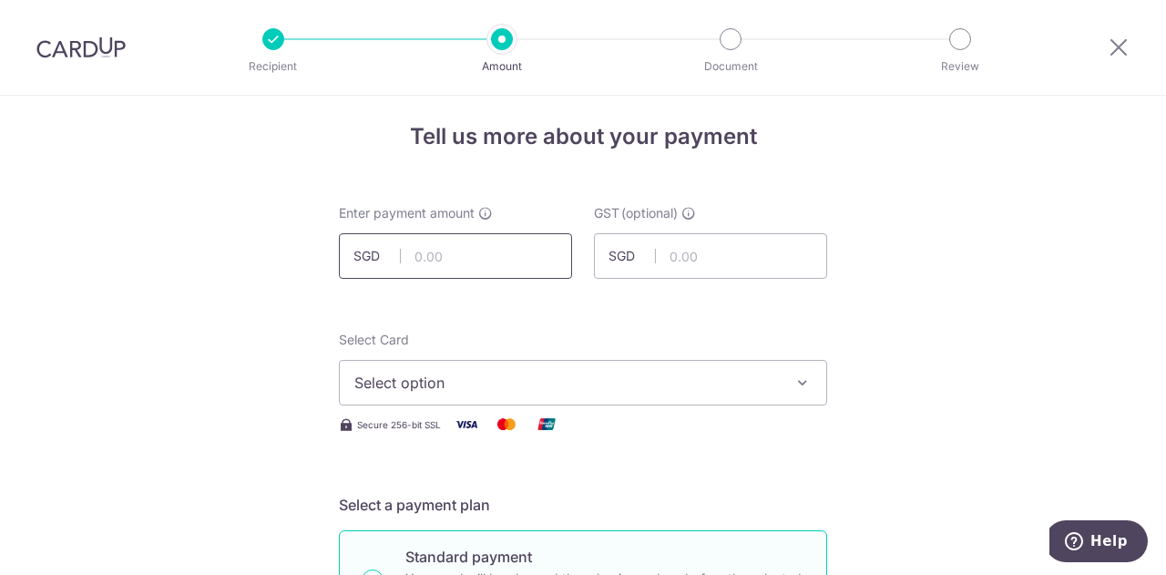
click at [456, 265] on input "text" at bounding box center [455, 256] width 233 height 46
type input "4,075.00"
click at [631, 374] on span "Select option" at bounding box center [566, 383] width 424 height 22
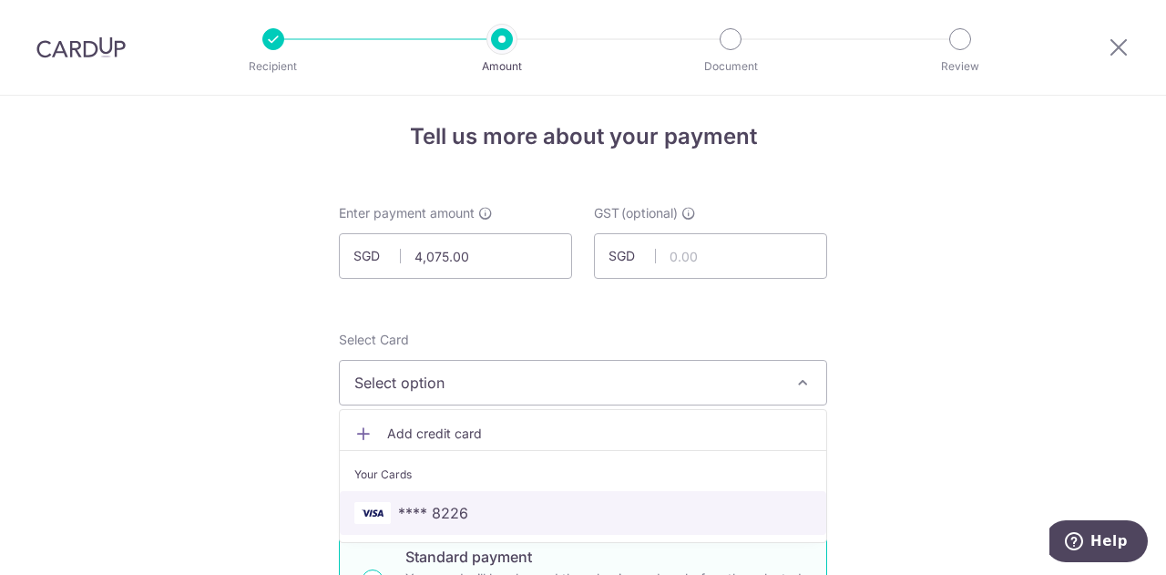
click at [501, 502] on span "**** 8226" at bounding box center [582, 513] width 457 height 22
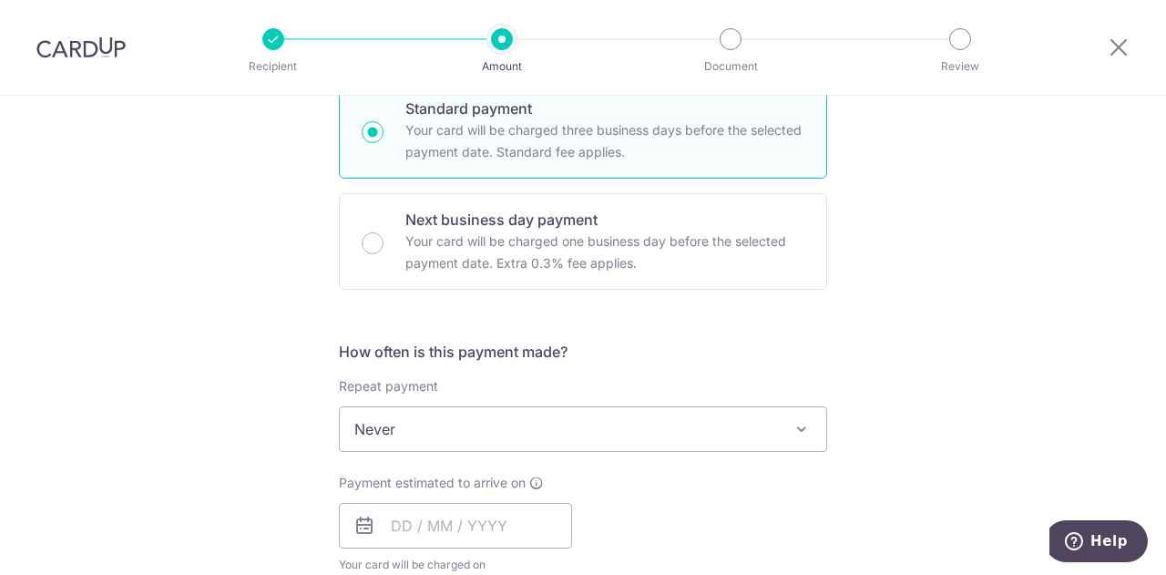
scroll to position [558, 0]
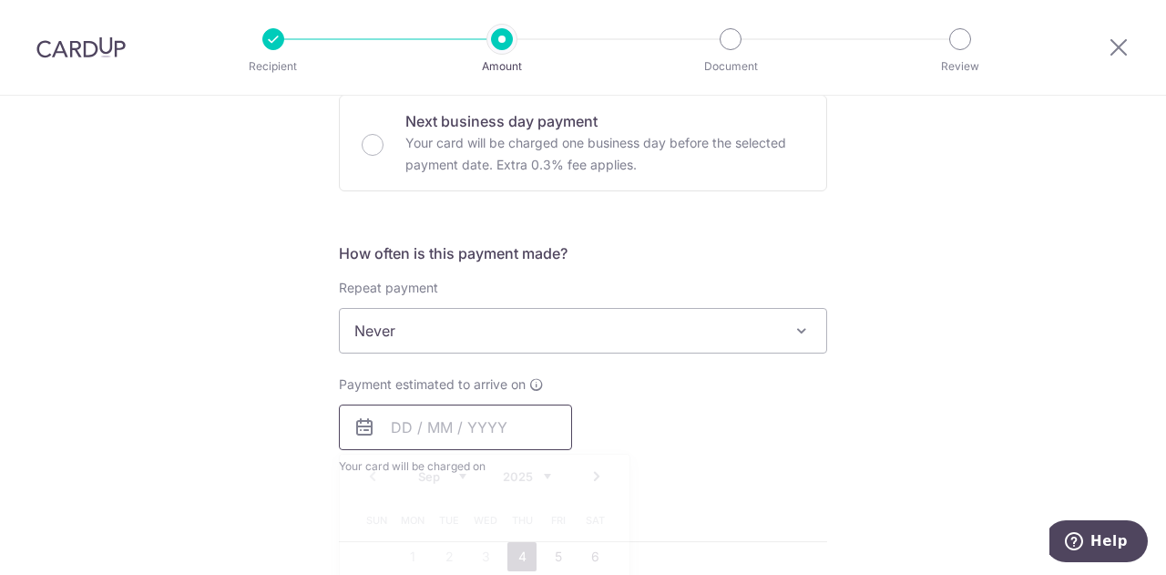
click at [458, 425] on input "text" at bounding box center [455, 427] width 233 height 46
click at [522, 556] on link "4" at bounding box center [521, 556] width 29 height 29
type input "04/09/2025"
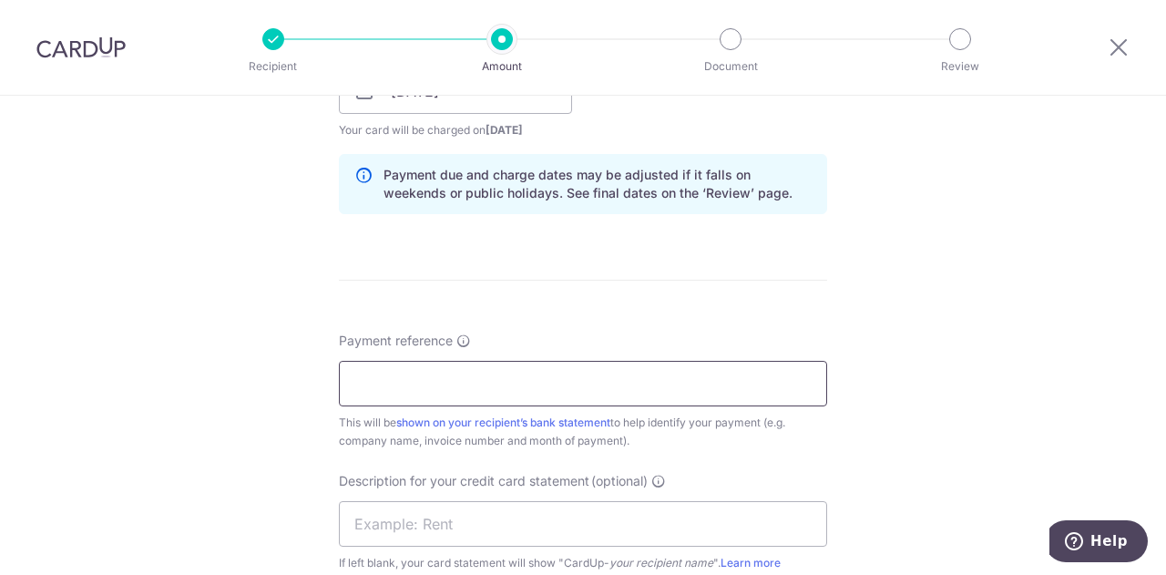
scroll to position [923, 0]
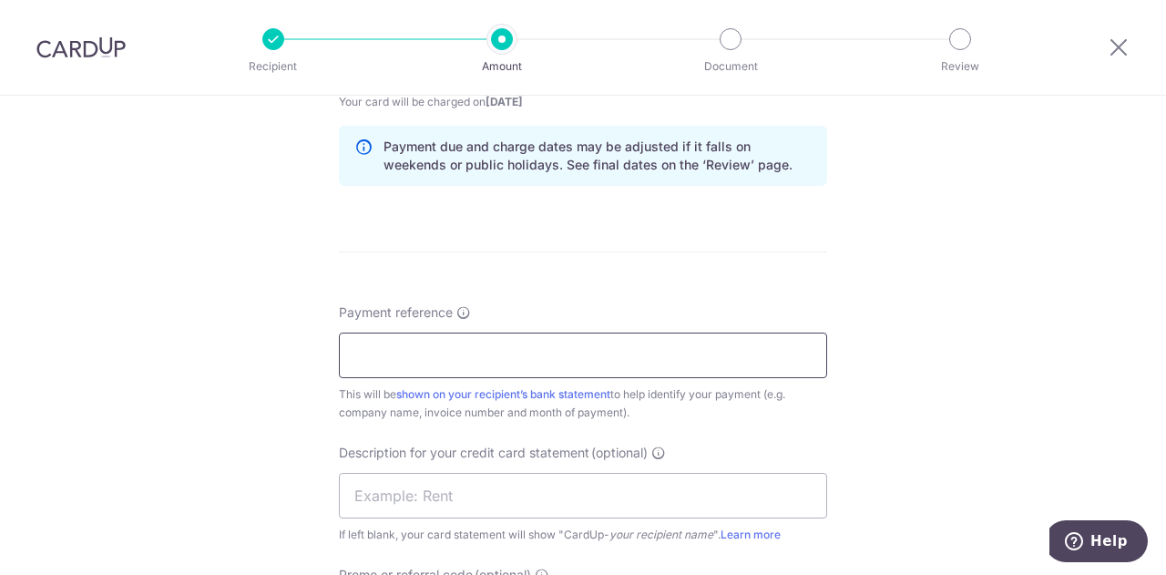
click at [650, 345] on input "Payment reference" at bounding box center [583, 355] width 488 height 46
type input "inv IR10309 MONLISSE"
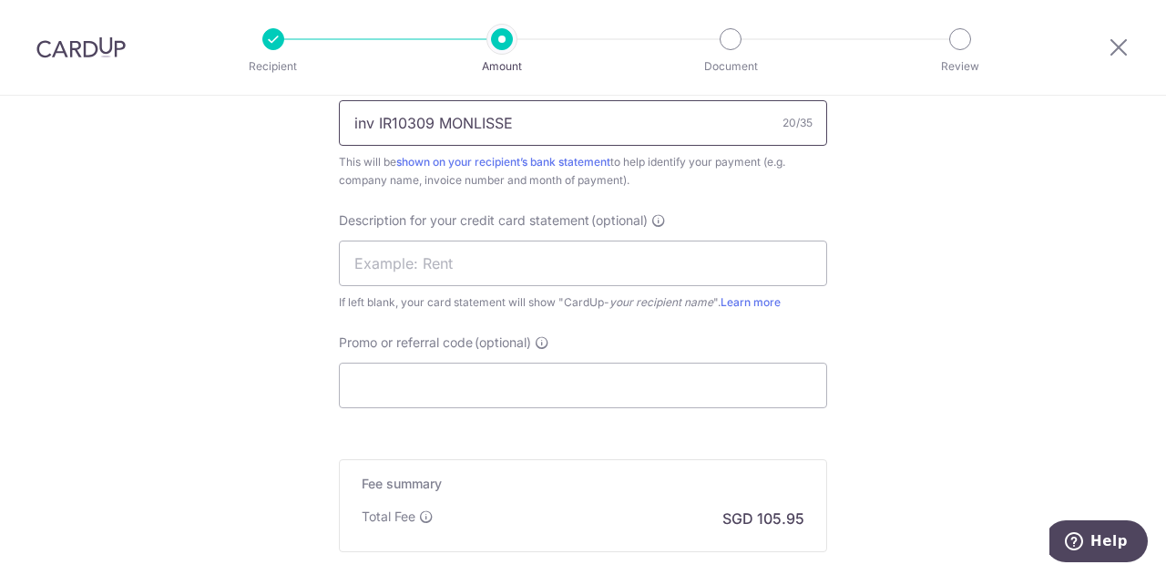
scroll to position [1196, 0]
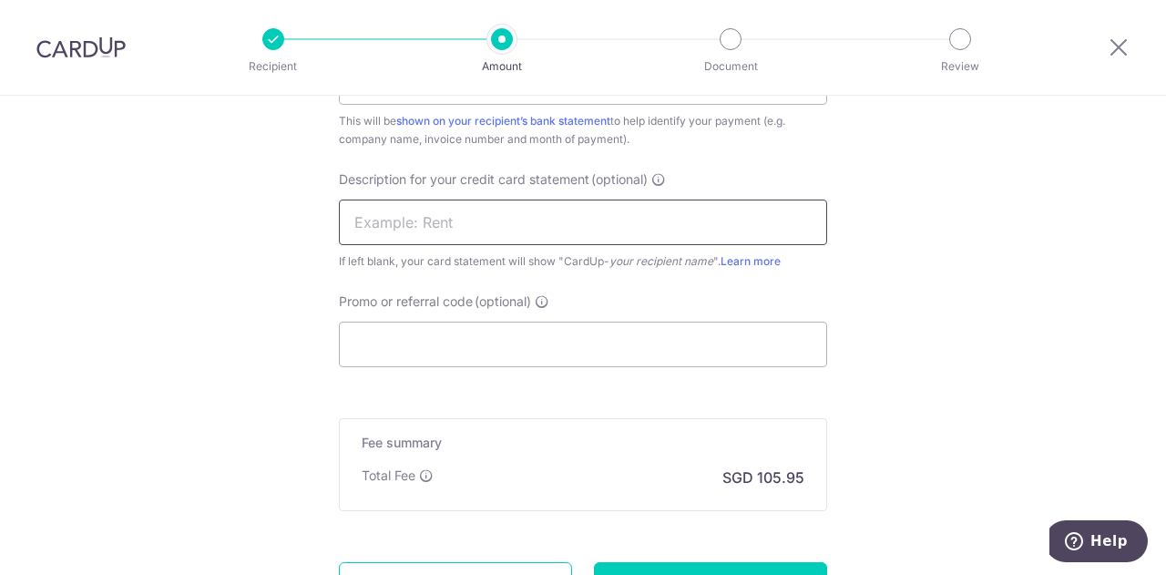
drag, startPoint x: 412, startPoint y: 215, endPoint x: 454, endPoint y: 218, distance: 42.0
click at [413, 213] on input "text" at bounding box center [583, 222] width 488 height 46
drag, startPoint x: 397, startPoint y: 225, endPoint x: 202, endPoint y: 180, distance: 199.9
drag, startPoint x: 402, startPoint y: 219, endPoint x: 500, endPoint y: 220, distance: 98.4
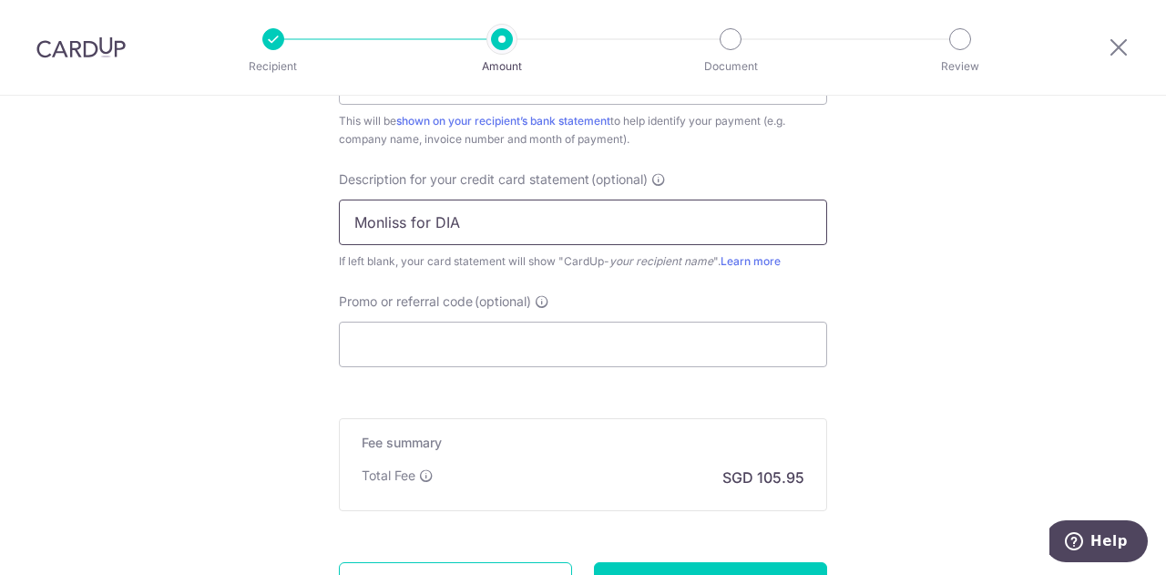
click at [512, 236] on input "Monliss for DIA" at bounding box center [583, 222] width 488 height 46
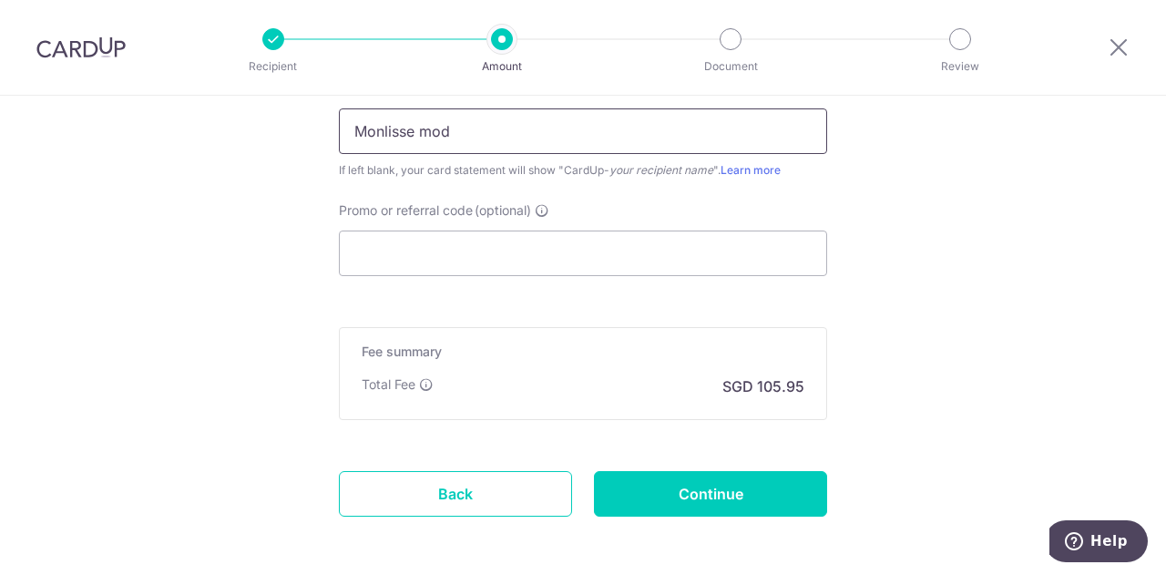
scroll to position [1361, 0]
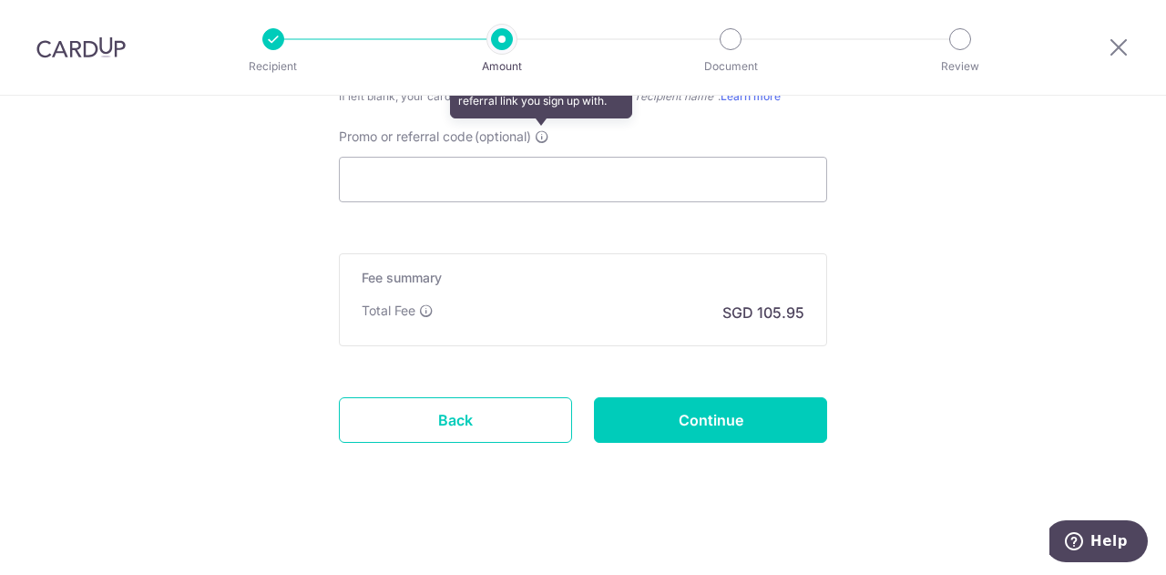
type input "Monlisse mod"
click at [537, 129] on icon at bounding box center [542, 136] width 15 height 15
click at [537, 157] on input "Promo or referral code (optional) Enter either a promo code or a referral code …" at bounding box center [583, 180] width 488 height 46
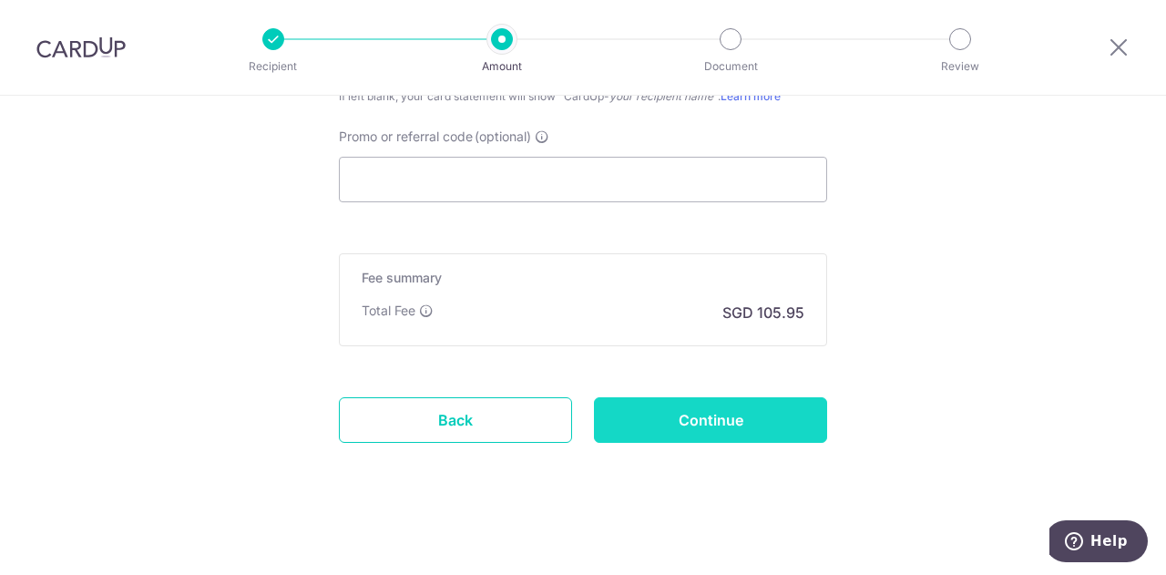
click at [721, 420] on input "Continue" at bounding box center [710, 420] width 233 height 46
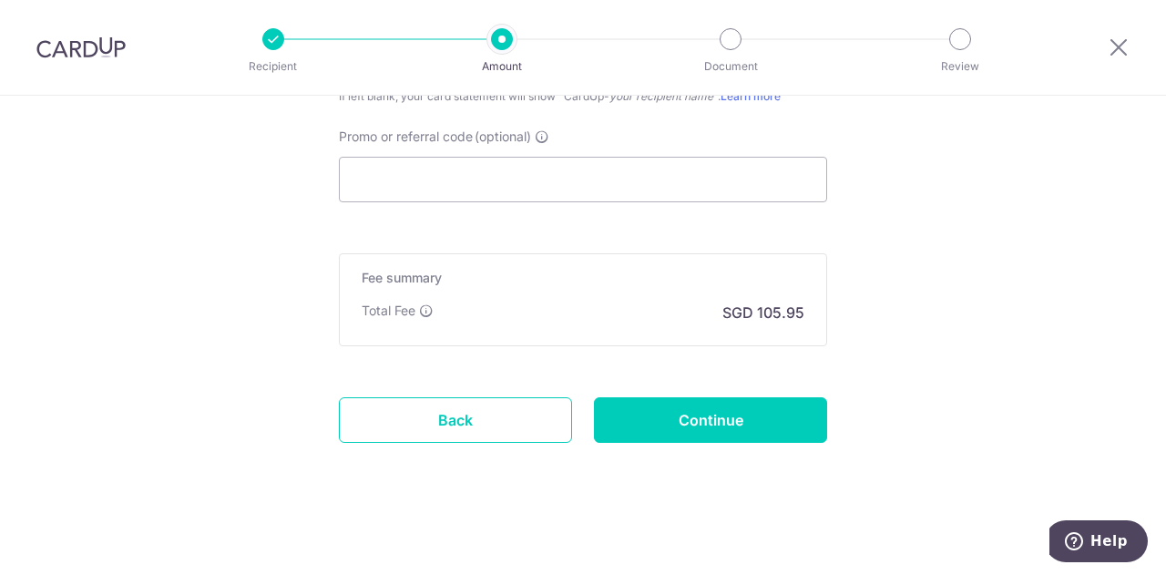
type input "Create Schedule"
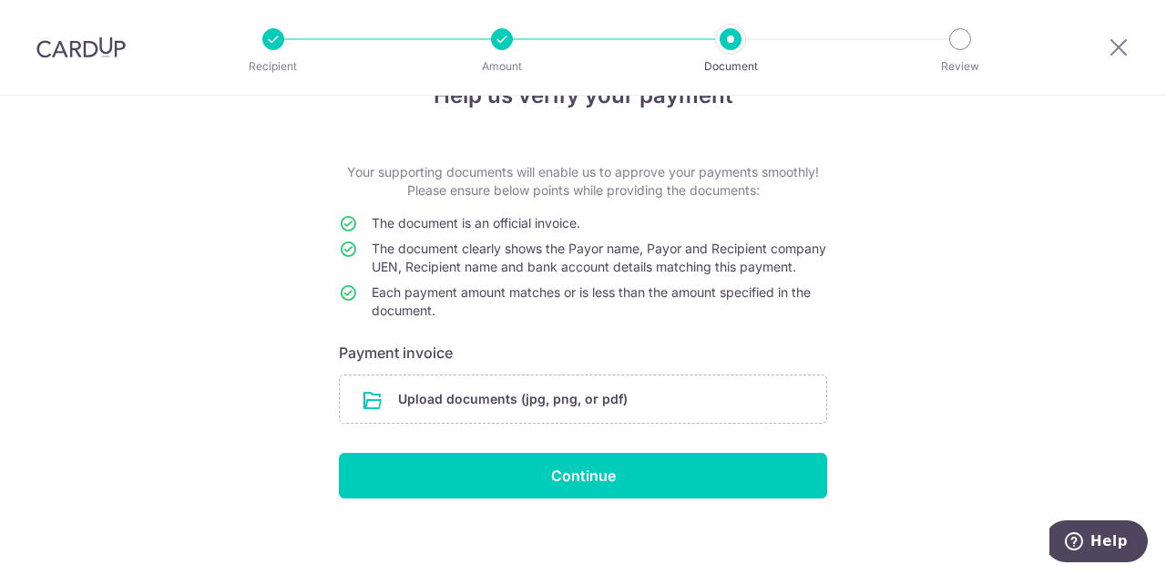
scroll to position [78, 0]
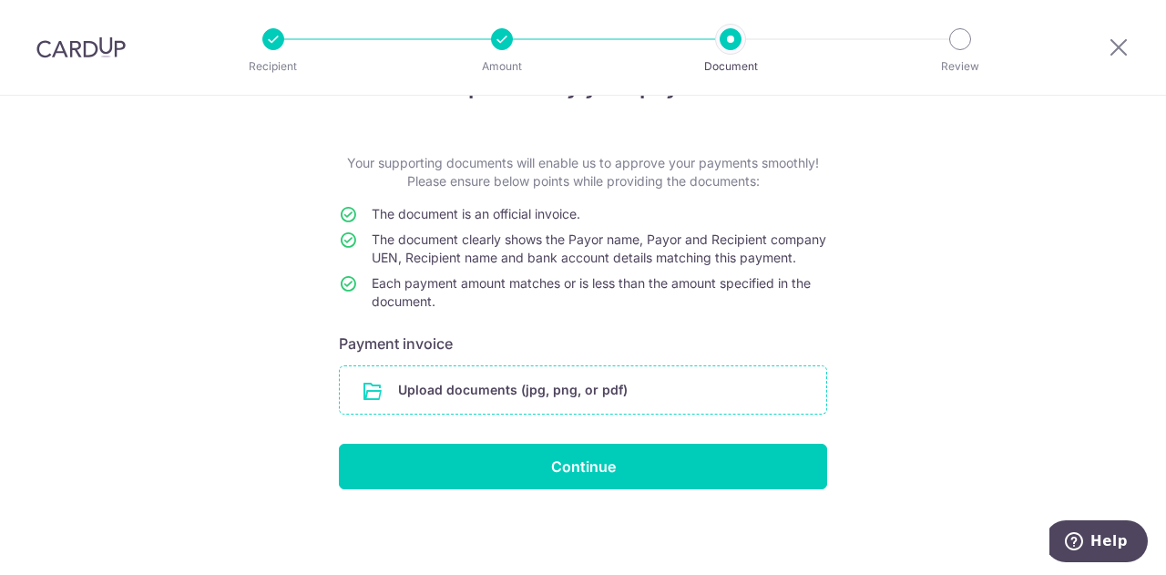
click at [525, 393] on input "file" at bounding box center [583, 389] width 486 height 47
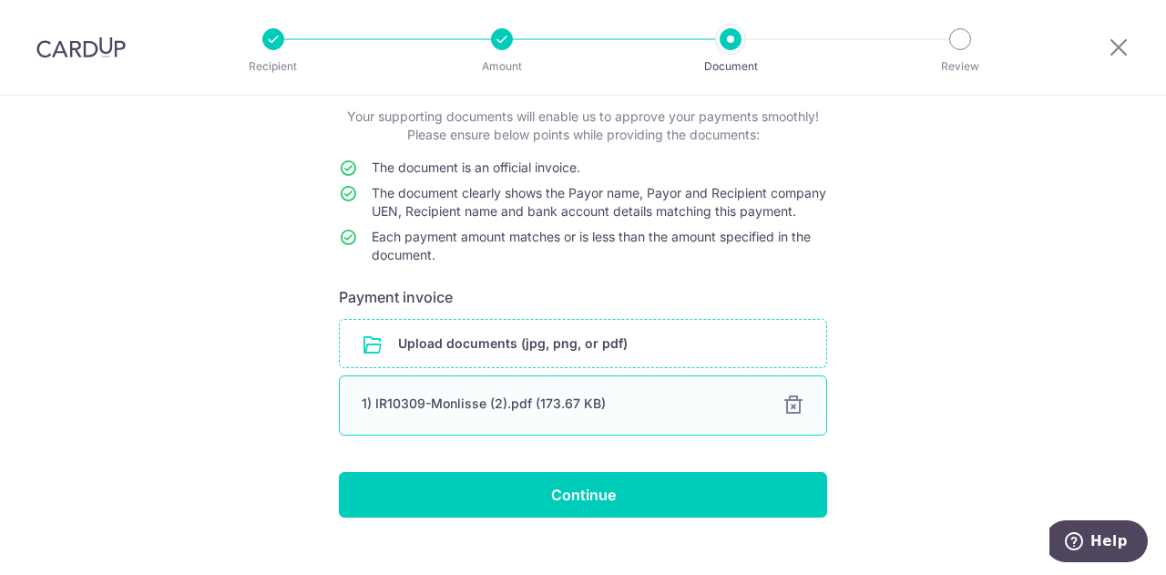
scroll to position [153, 0]
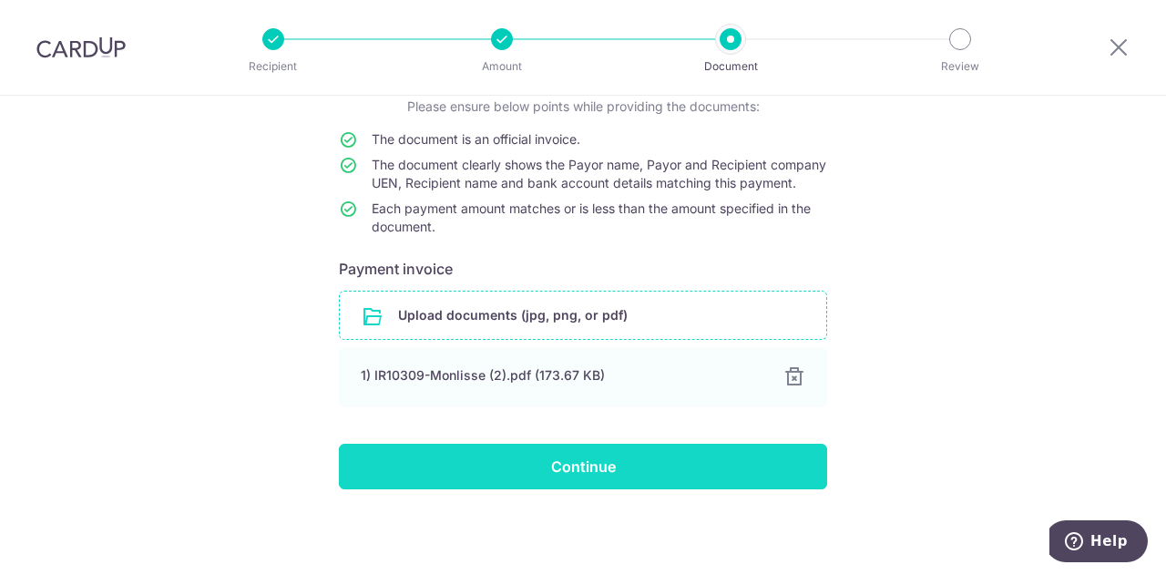
click at [511, 480] on input "Continue" at bounding box center [583, 466] width 488 height 46
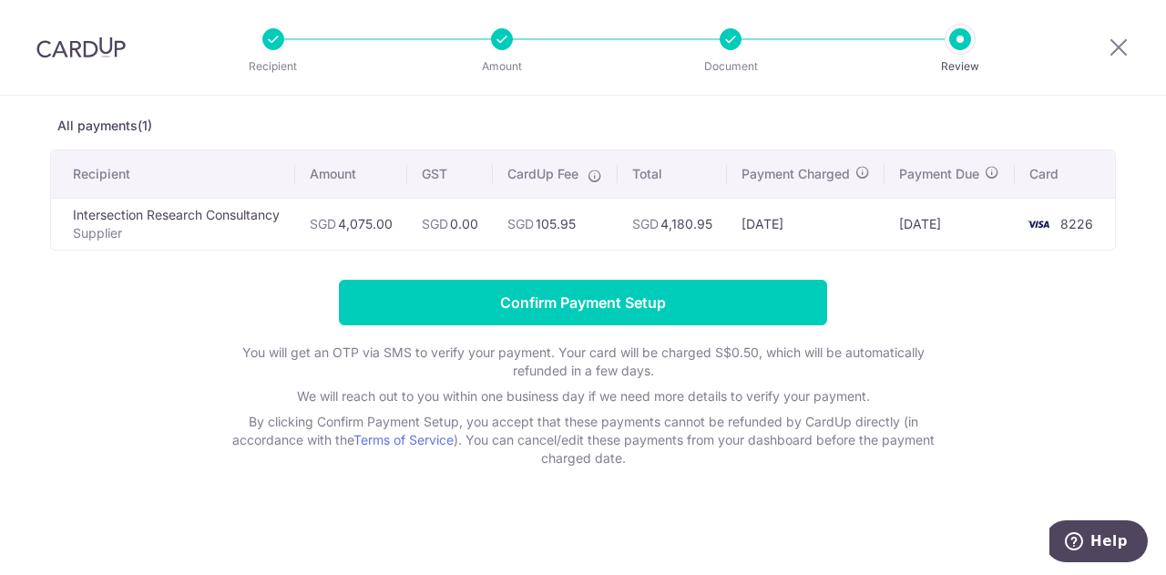
scroll to position [91, 0]
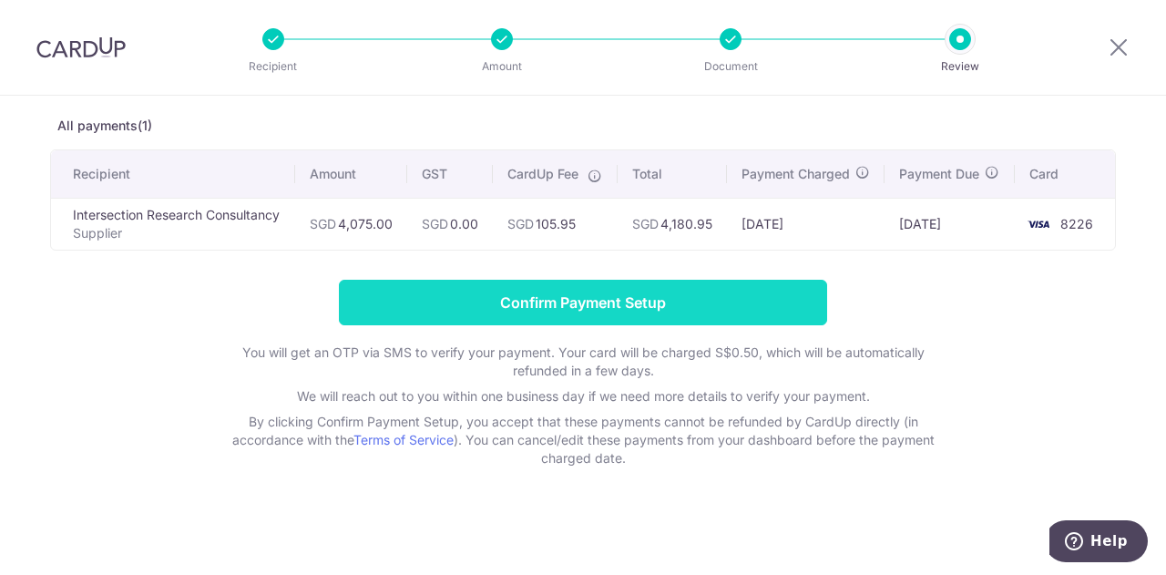
click at [630, 304] on input "Confirm Payment Setup" at bounding box center [583, 303] width 488 height 46
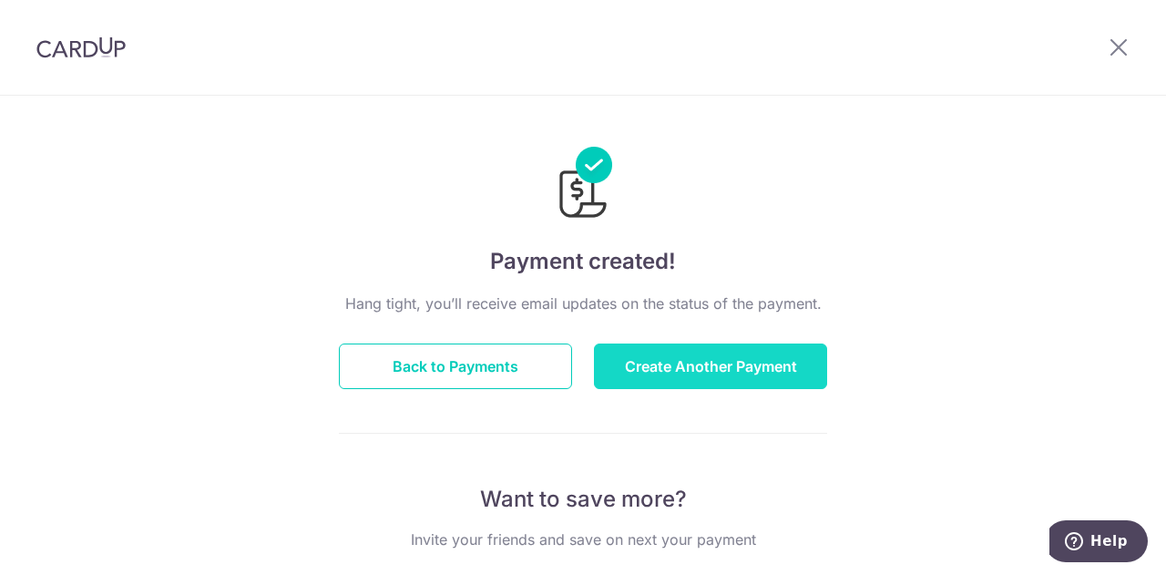
click at [742, 368] on button "Create Another Payment" at bounding box center [710, 366] width 233 height 46
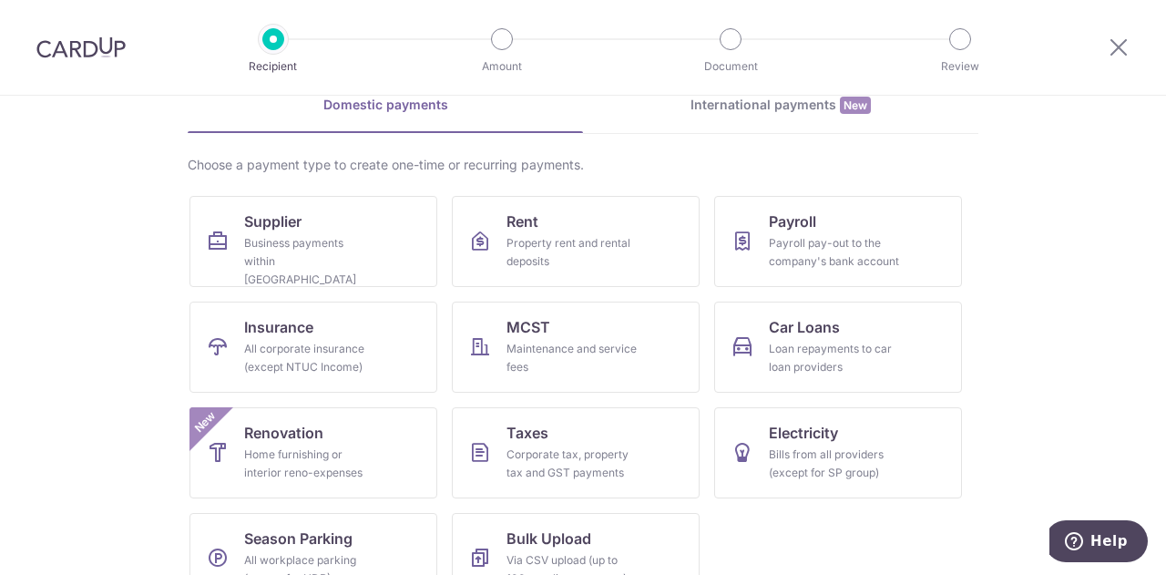
scroll to position [133, 0]
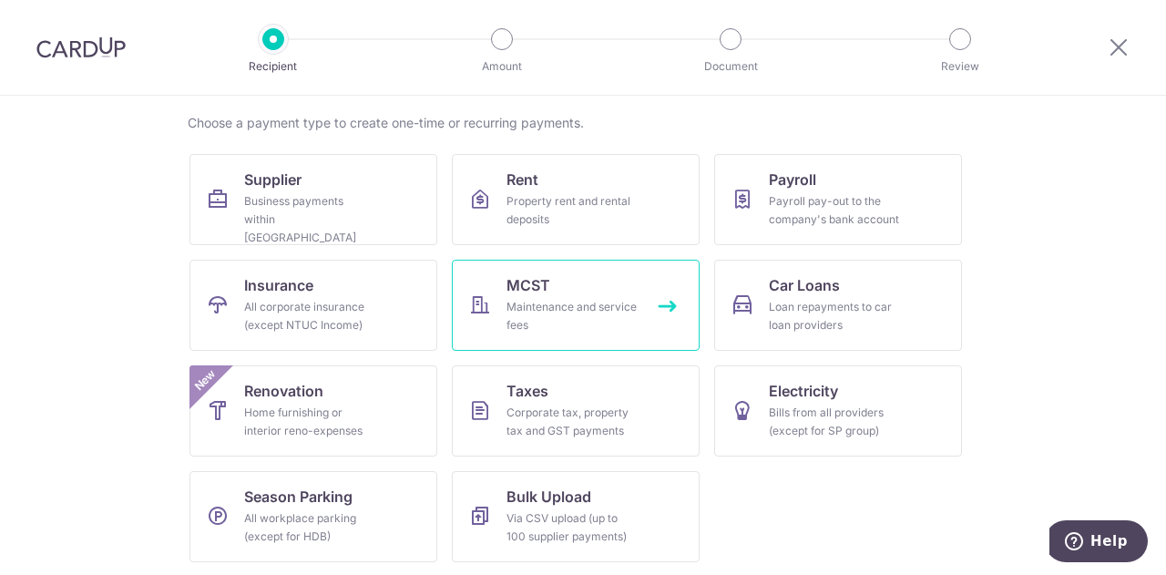
click at [596, 301] on div "Maintenance and service fees" at bounding box center [571, 316] width 131 height 36
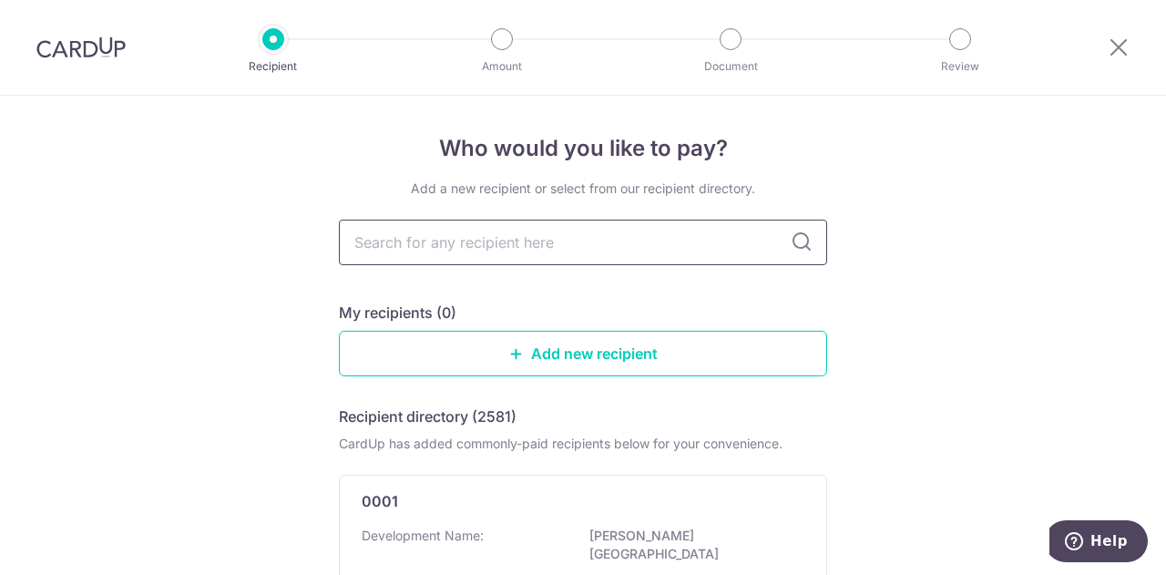
click at [515, 254] on input "text" at bounding box center [583, 242] width 488 height 46
type input "3212"
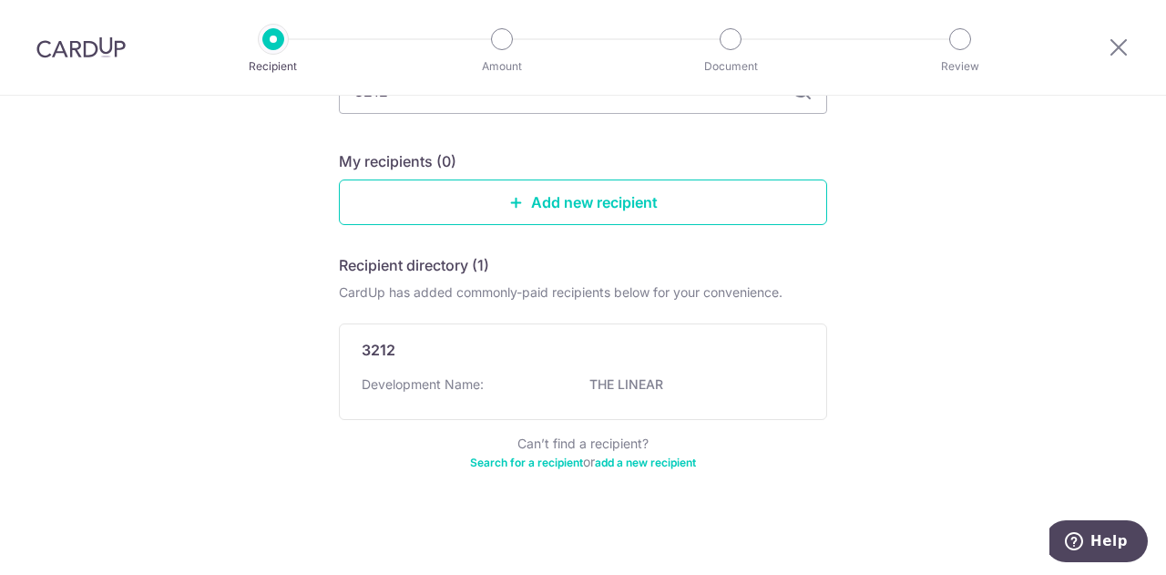
scroll to position [153, 0]
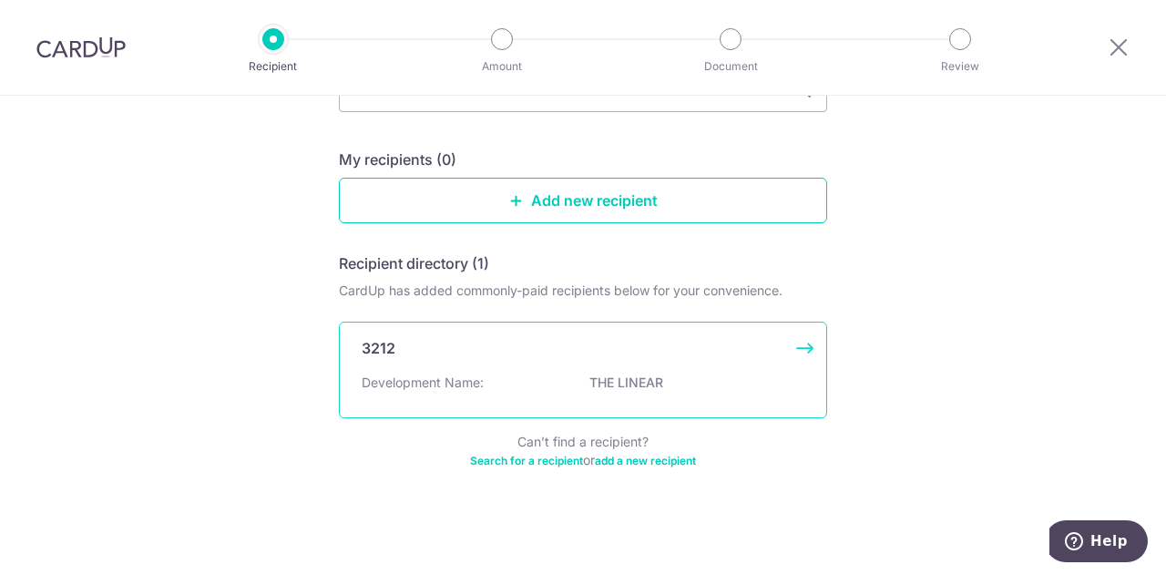
click at [616, 379] on p "THE LINEAR" at bounding box center [691, 382] width 204 height 18
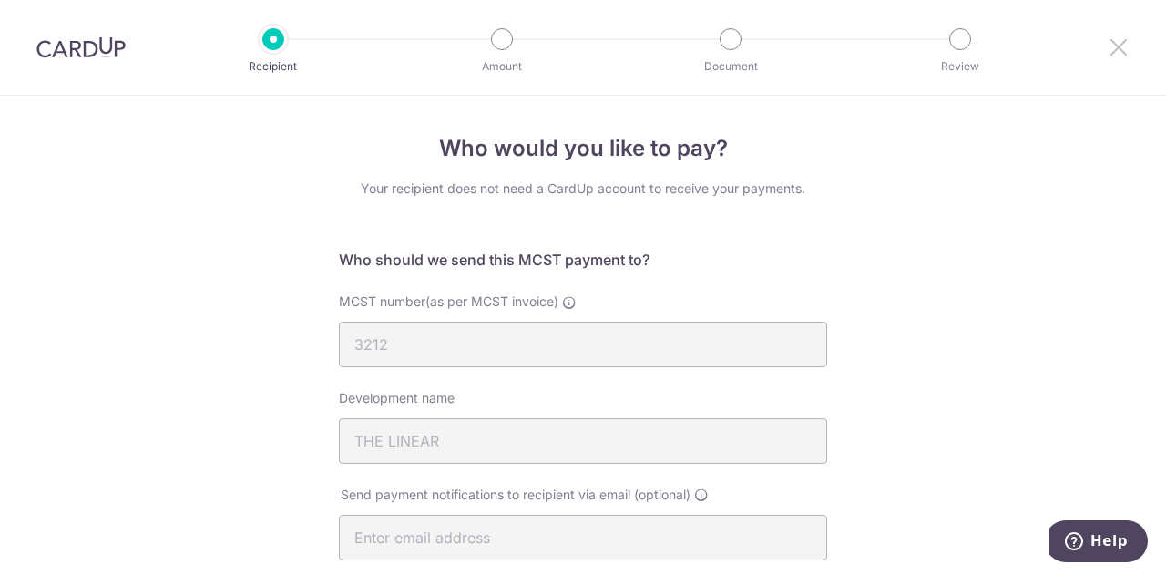
drag, startPoint x: 1123, startPoint y: 46, endPoint x: 659, endPoint y: 85, distance: 465.1
click at [1123, 46] on icon at bounding box center [1118, 47] width 22 height 23
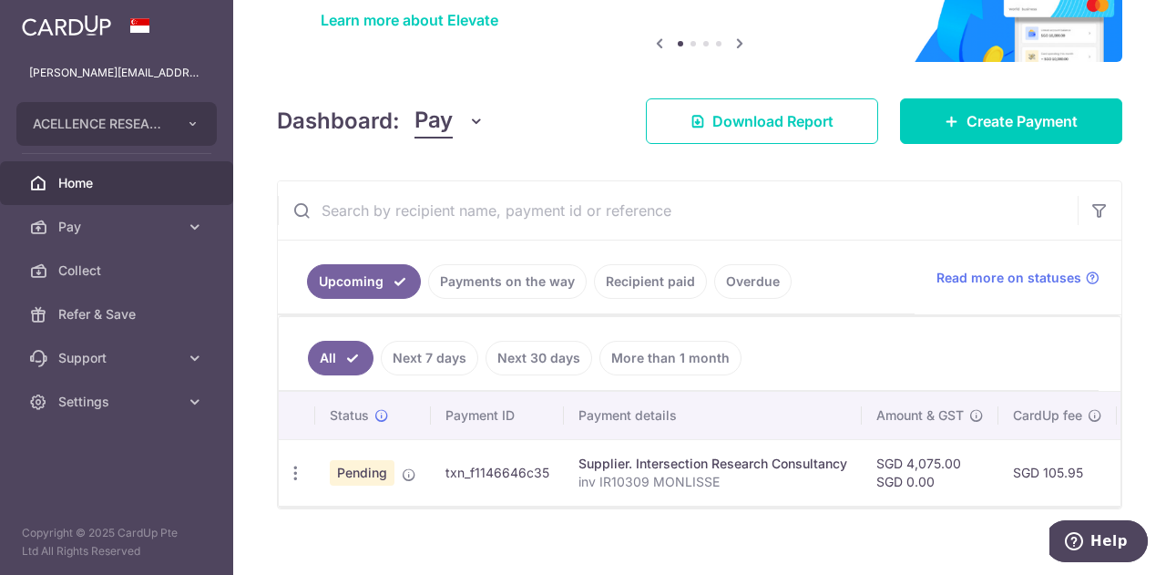
scroll to position [172, 0]
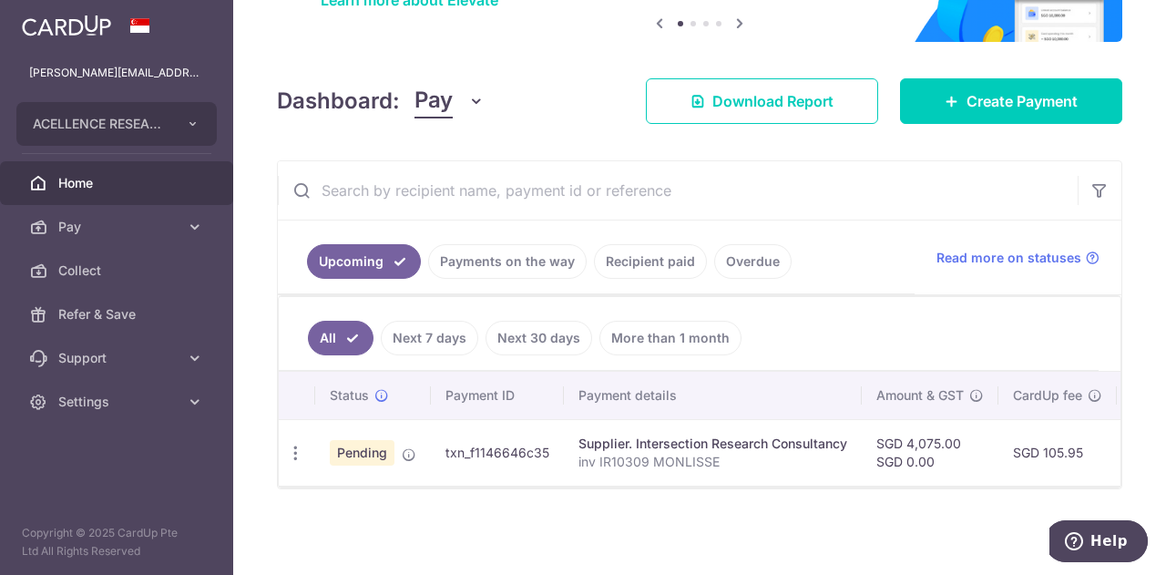
click at [527, 256] on link "Payments on the way" at bounding box center [507, 261] width 158 height 35
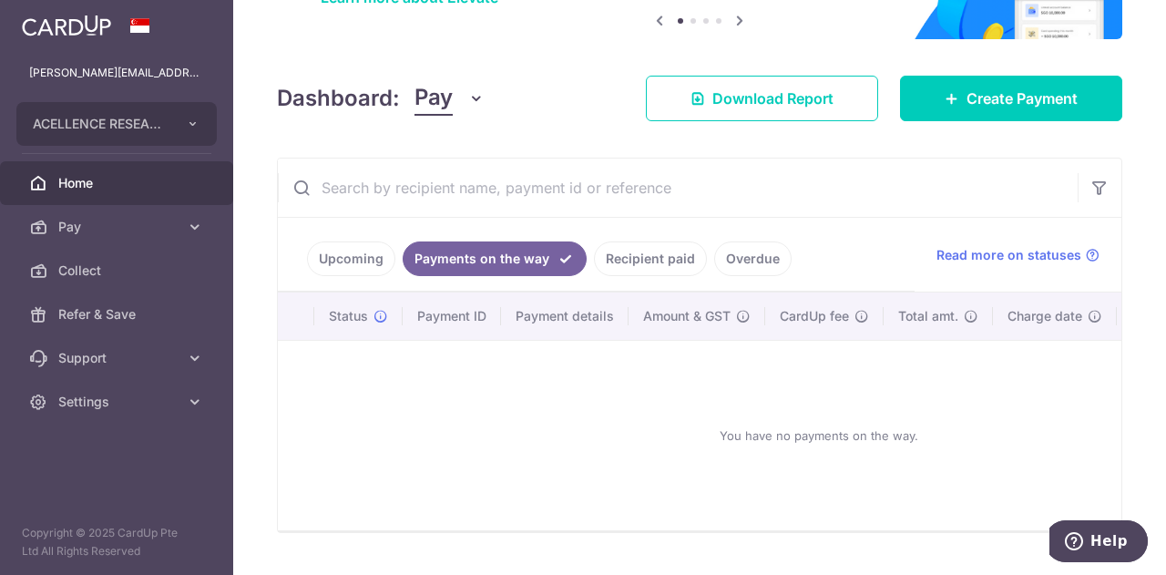
click at [647, 252] on link "Recipient paid" at bounding box center [650, 258] width 113 height 35
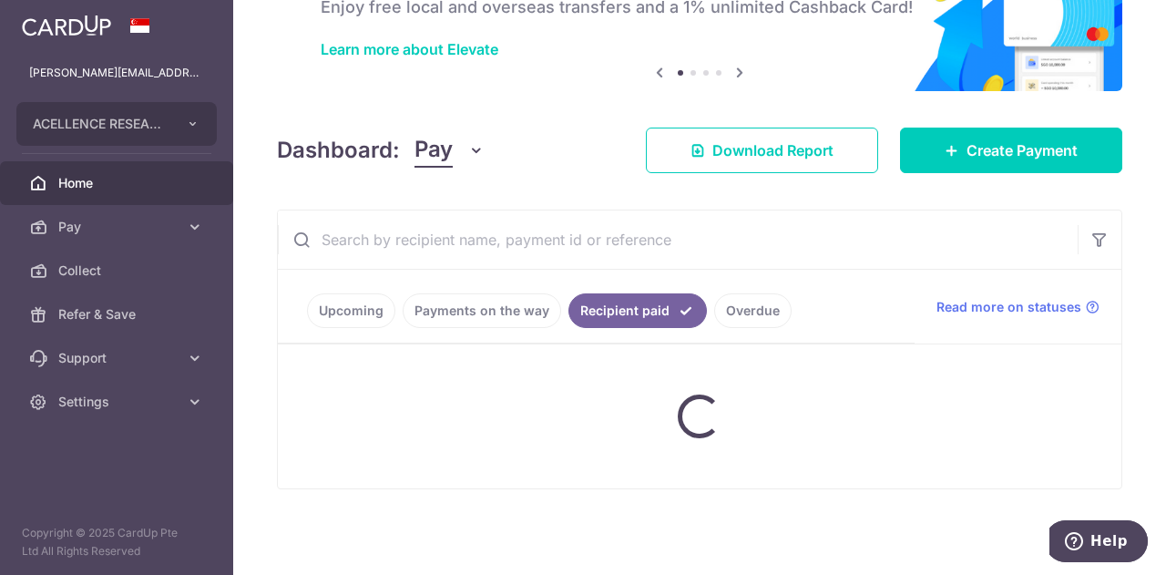
scroll to position [97, 0]
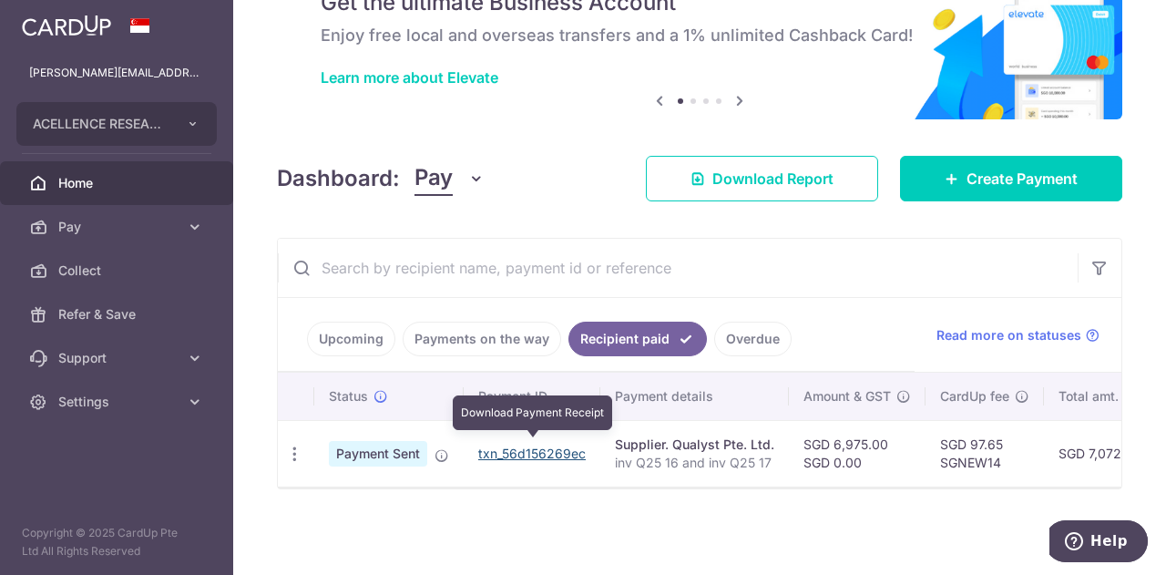
drag, startPoint x: 574, startPoint y: 445, endPoint x: 668, endPoint y: 65, distance: 392.3
click at [574, 445] on link "txn_56d156269ec" at bounding box center [531, 452] width 107 height 15
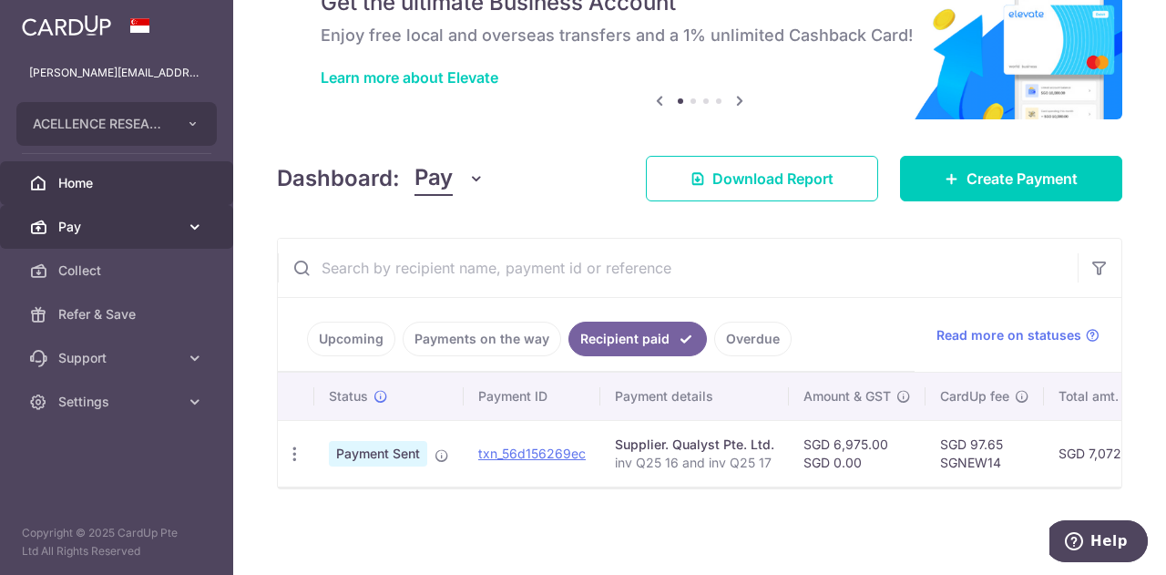
click at [131, 221] on span "Pay" at bounding box center [118, 227] width 120 height 18
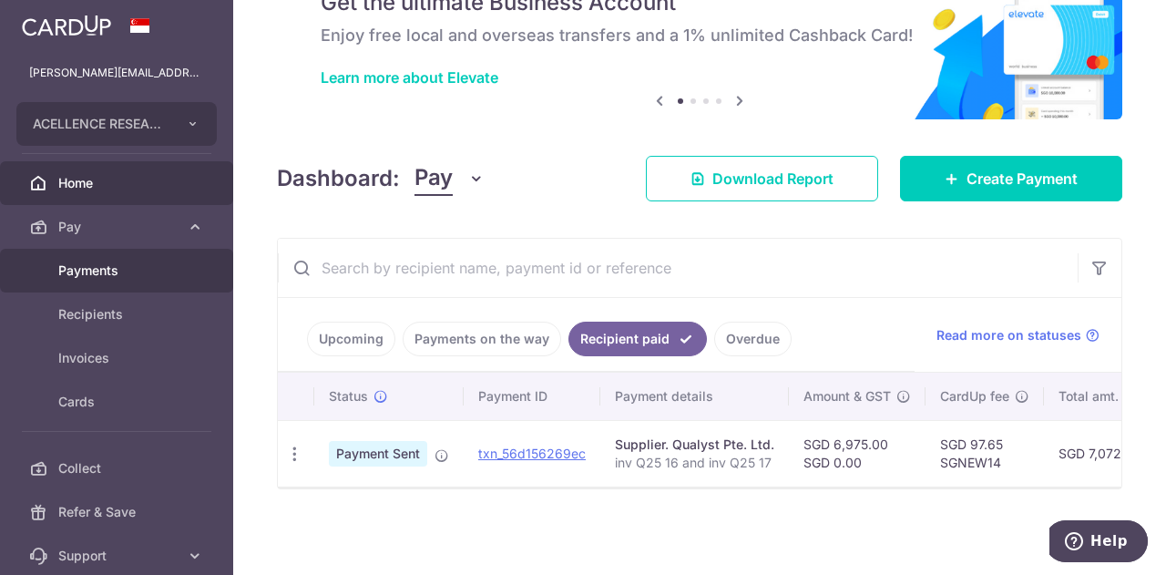
click at [130, 267] on span "Payments" at bounding box center [118, 270] width 120 height 18
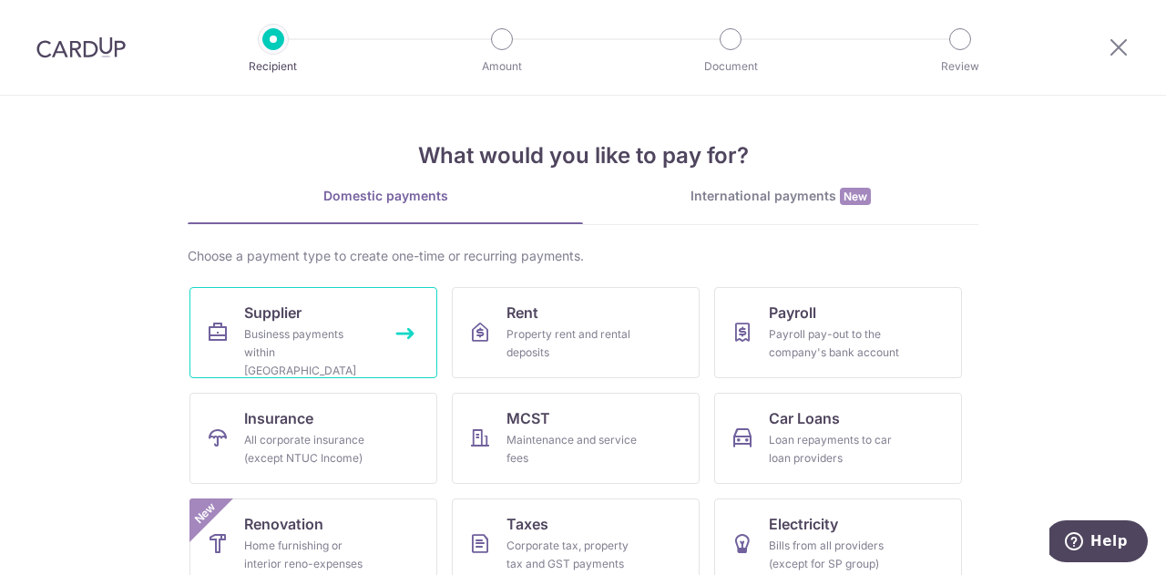
click at [295, 351] on div "Business payments within Singapore" at bounding box center [309, 352] width 131 height 55
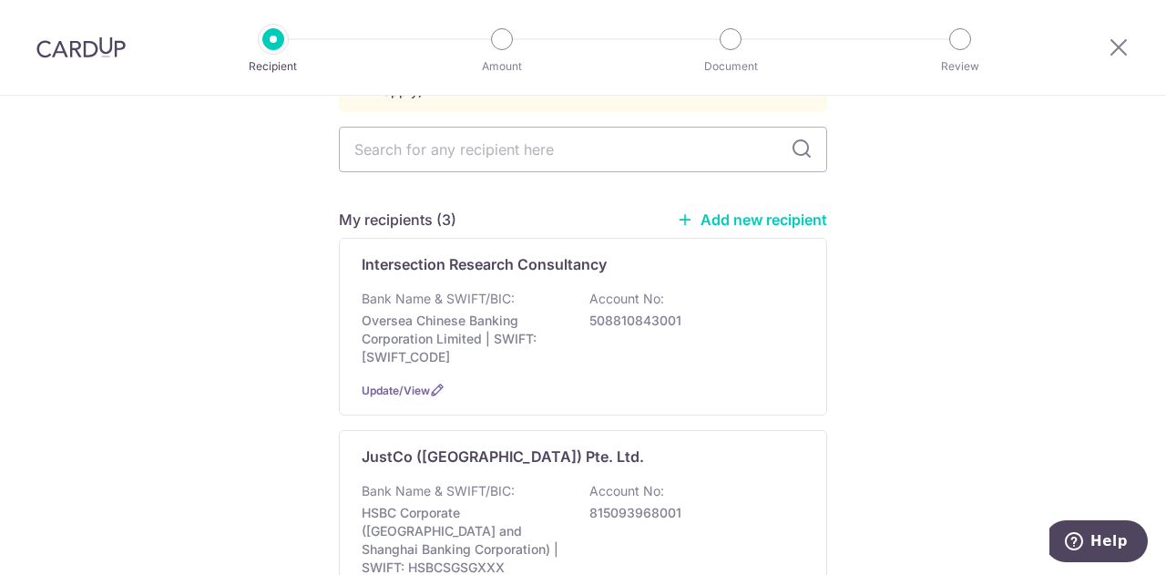
scroll to position [455, 0]
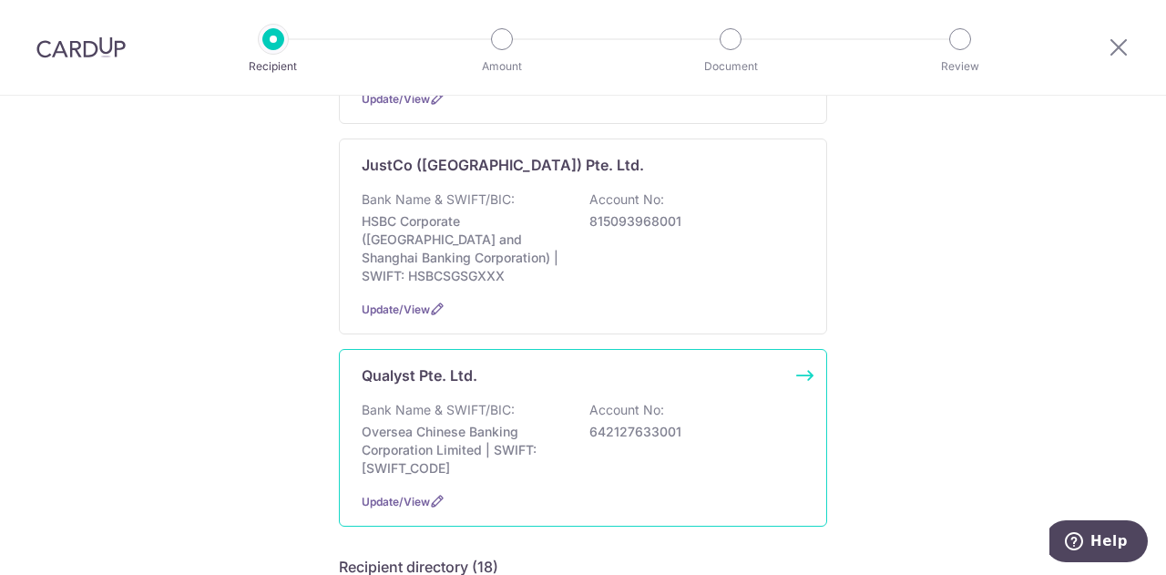
click at [527, 401] on div "Bank Name & SWIFT/BIC: Oversea Chinese Banking Corporation Limited | SWIFT: OCB…" at bounding box center [583, 439] width 443 height 76
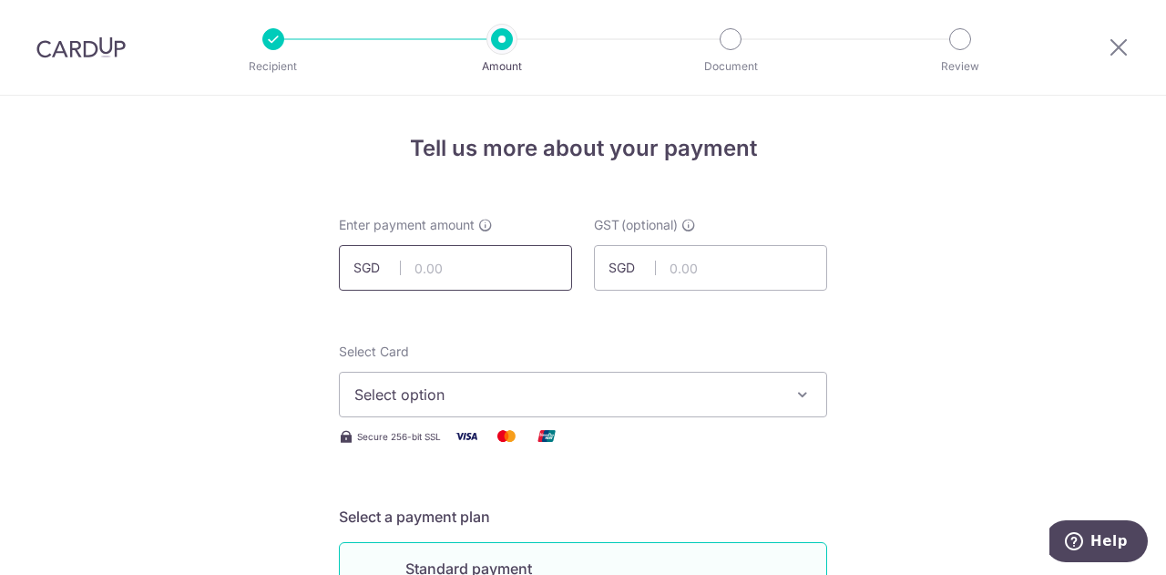
click at [490, 269] on input "text" at bounding box center [455, 268] width 233 height 46
type input "2,600.00"
click at [663, 383] on span "Select option" at bounding box center [566, 394] width 424 height 22
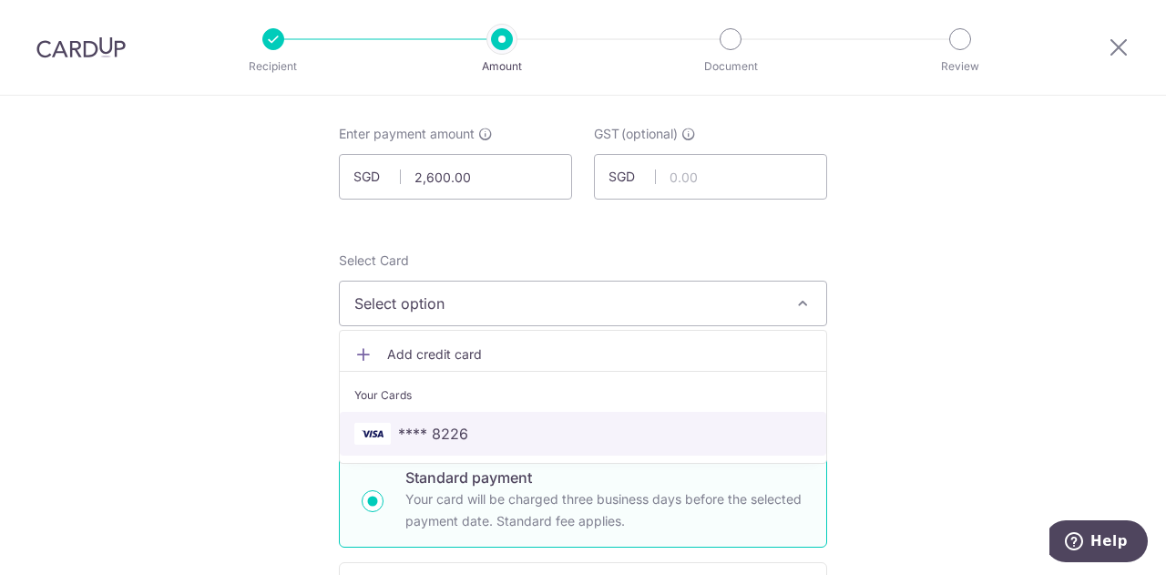
drag, startPoint x: 474, startPoint y: 427, endPoint x: 490, endPoint y: 405, distance: 27.3
click at [475, 427] on span "**** 8226" at bounding box center [582, 434] width 457 height 22
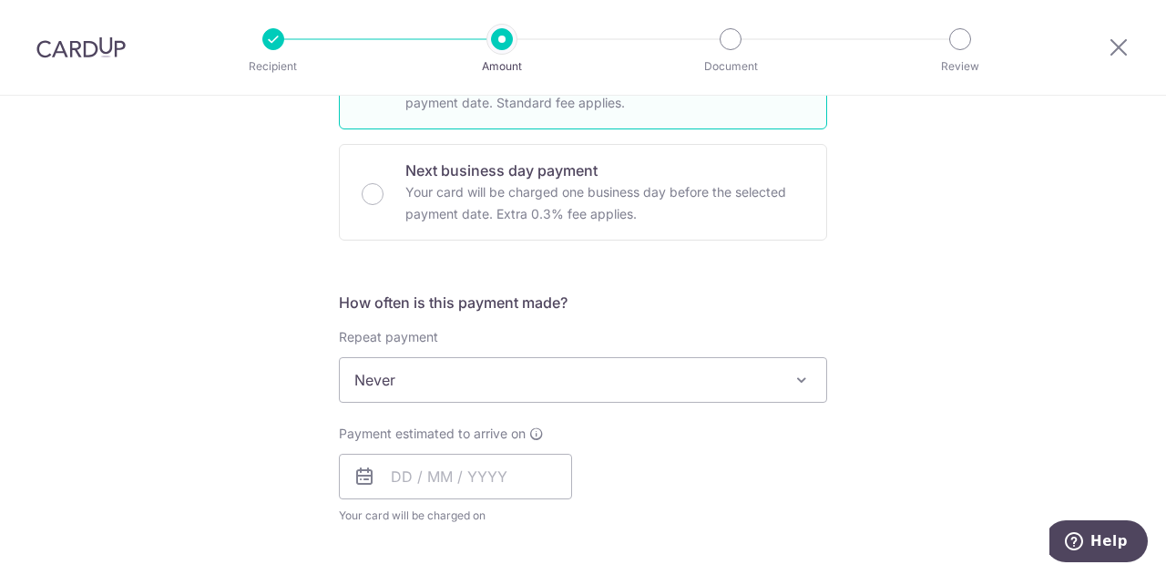
scroll to position [637, 0]
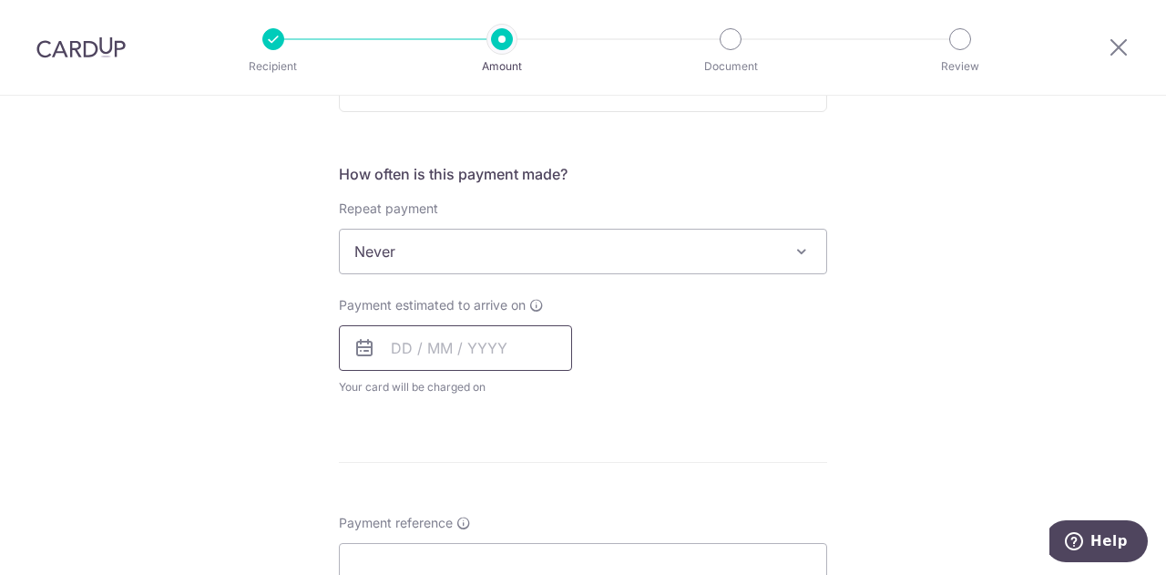
click at [442, 342] on input "text" at bounding box center [455, 348] width 233 height 46
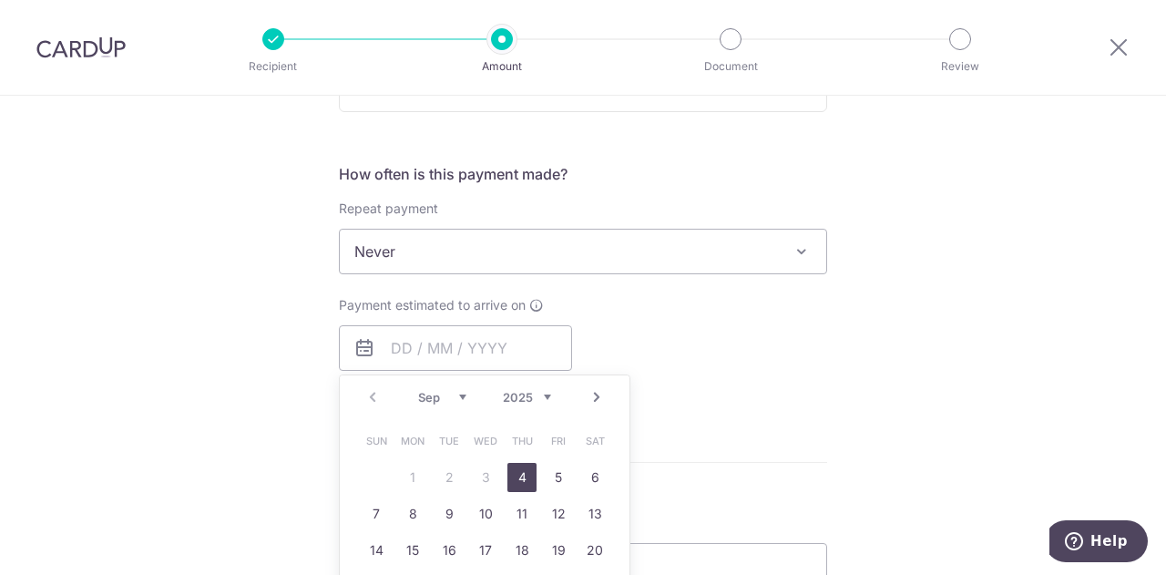
click at [517, 476] on link "4" at bounding box center [521, 477] width 29 height 29
type input "[DATE]"
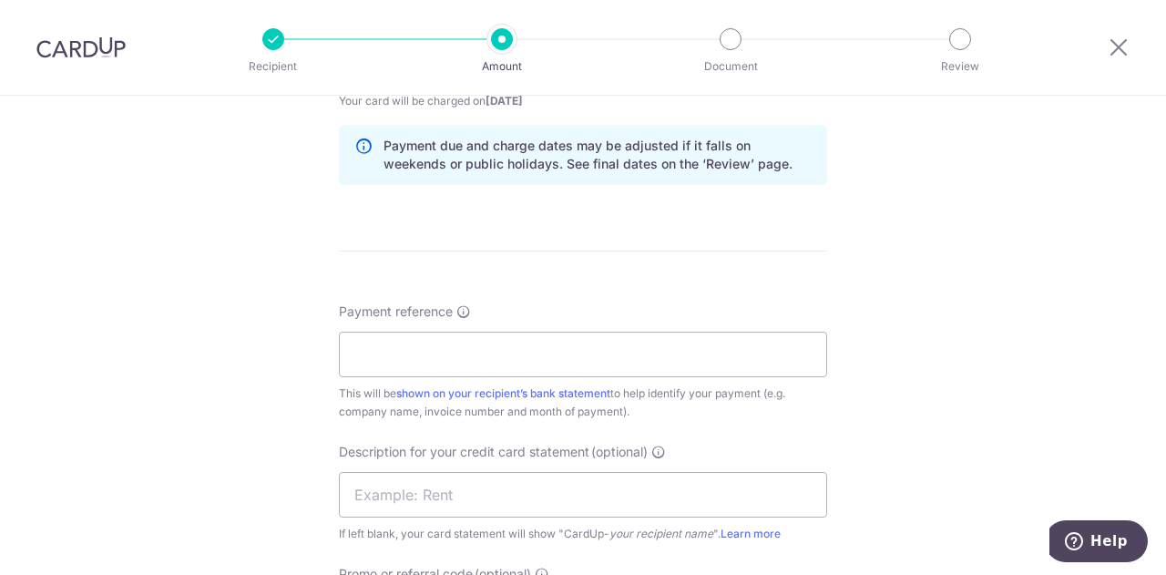
scroll to position [1002, 0]
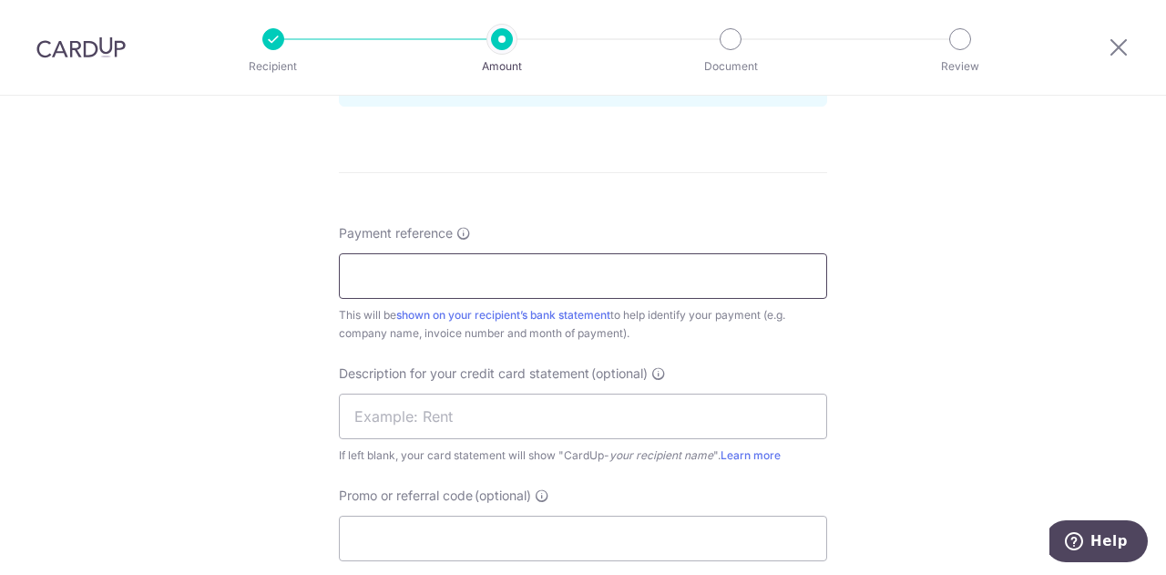
click at [439, 271] on input "Payment reference" at bounding box center [583, 276] width 488 height 46
drag, startPoint x: 412, startPoint y: 270, endPoint x: 619, endPoint y: 281, distance: 208.0
click at [617, 281] on input "inv Q25-16, inv Q25-17" at bounding box center [583, 276] width 488 height 46
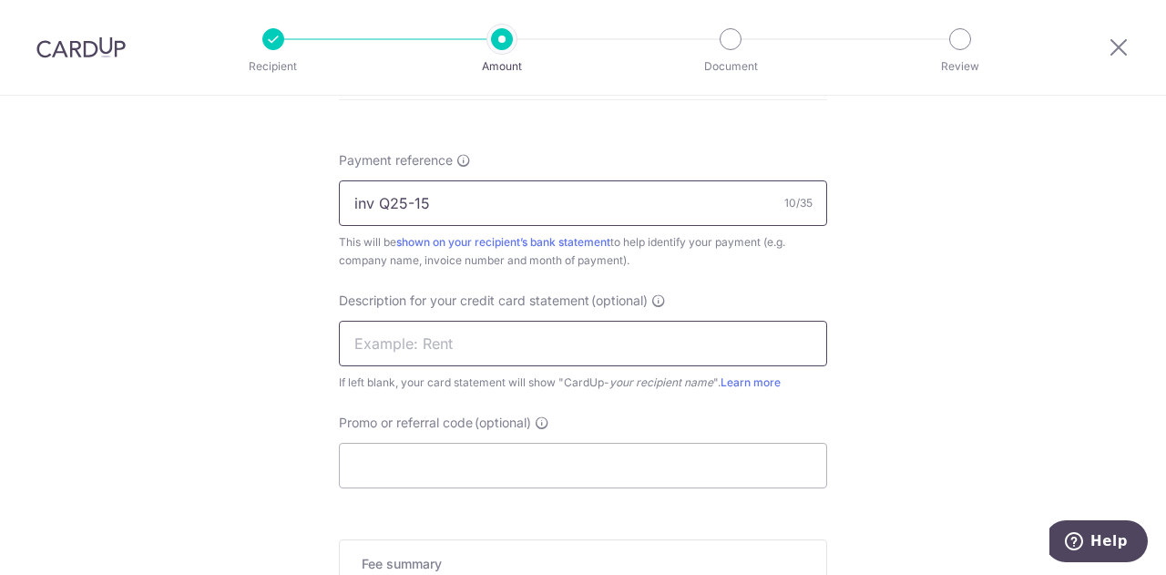
scroll to position [1184, 0]
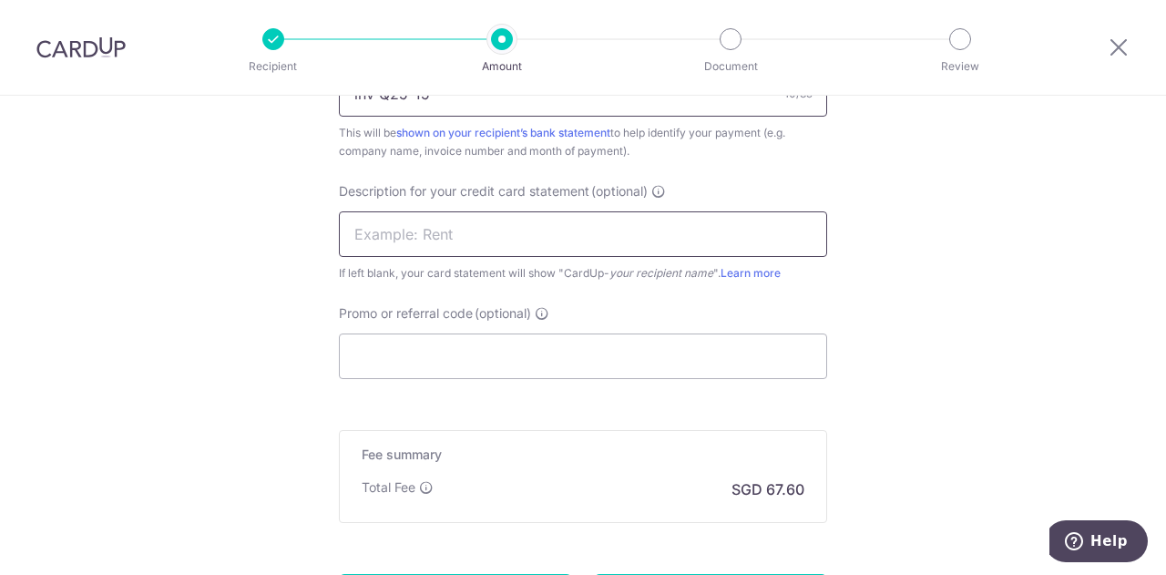
type input "inv Q25-15"
drag, startPoint x: 459, startPoint y: 229, endPoint x: 464, endPoint y: 238, distance: 9.9
click at [460, 229] on input "text" at bounding box center [583, 234] width 488 height 46
drag, startPoint x: 414, startPoint y: 225, endPoint x: 556, endPoint y: 234, distance: 141.4
click at [556, 234] on input "kadence qual" at bounding box center [583, 234] width 488 height 46
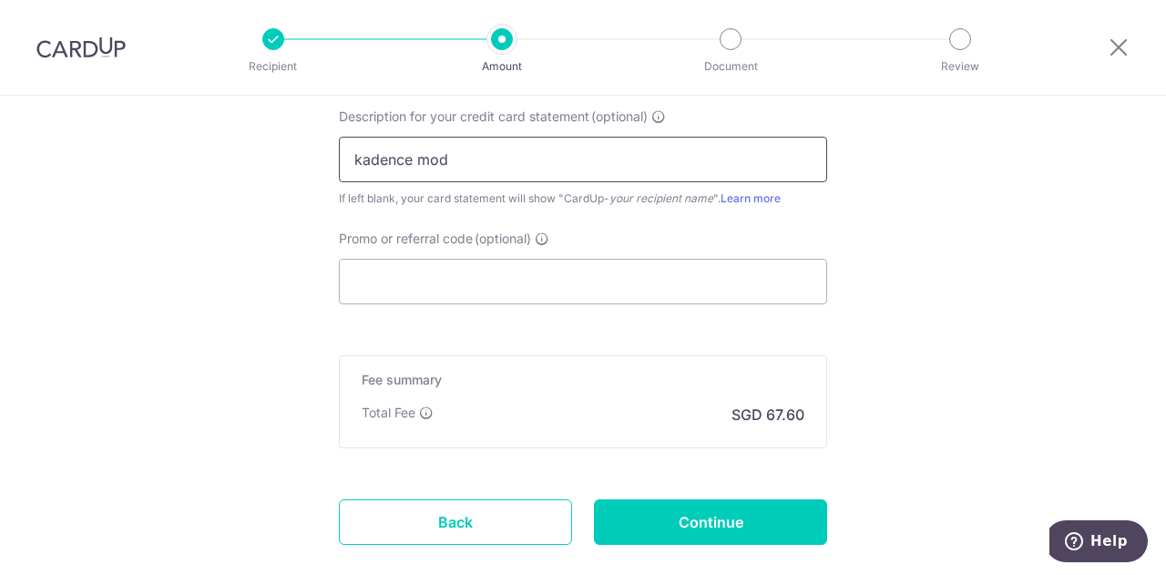
scroll to position [1361, 0]
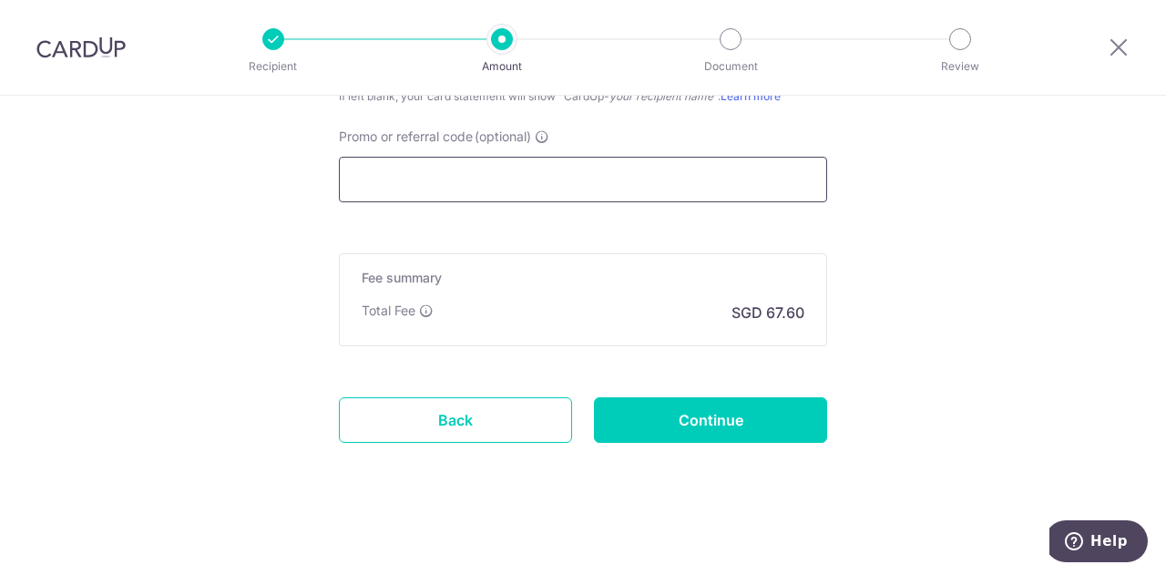
type input "kadence mod"
click at [508, 174] on input "Promo or referral code (optional)" at bounding box center [583, 180] width 488 height 46
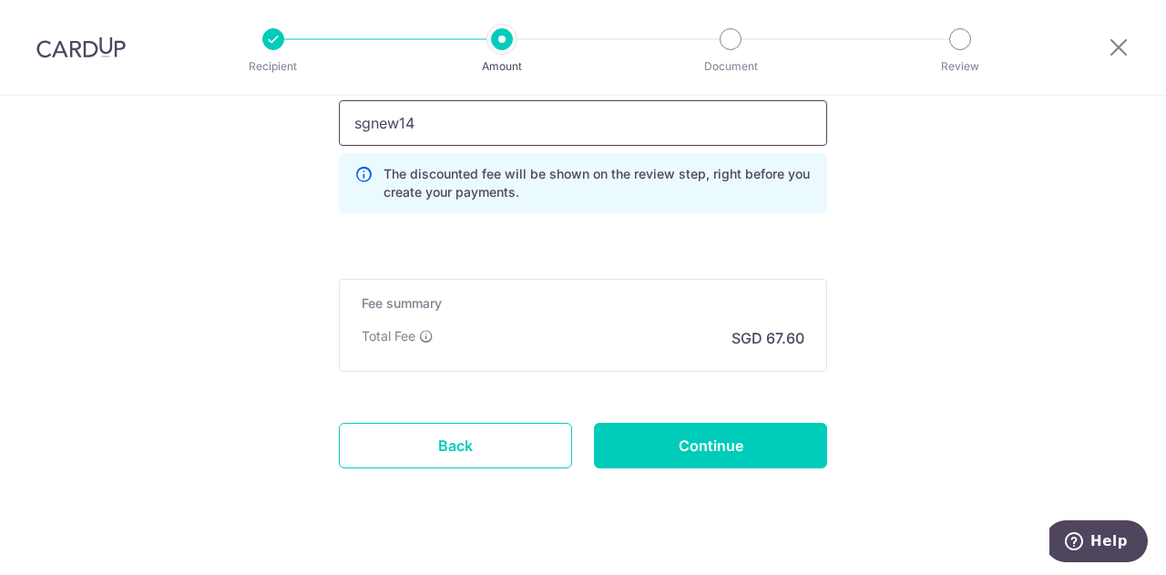
scroll to position [1442, 0]
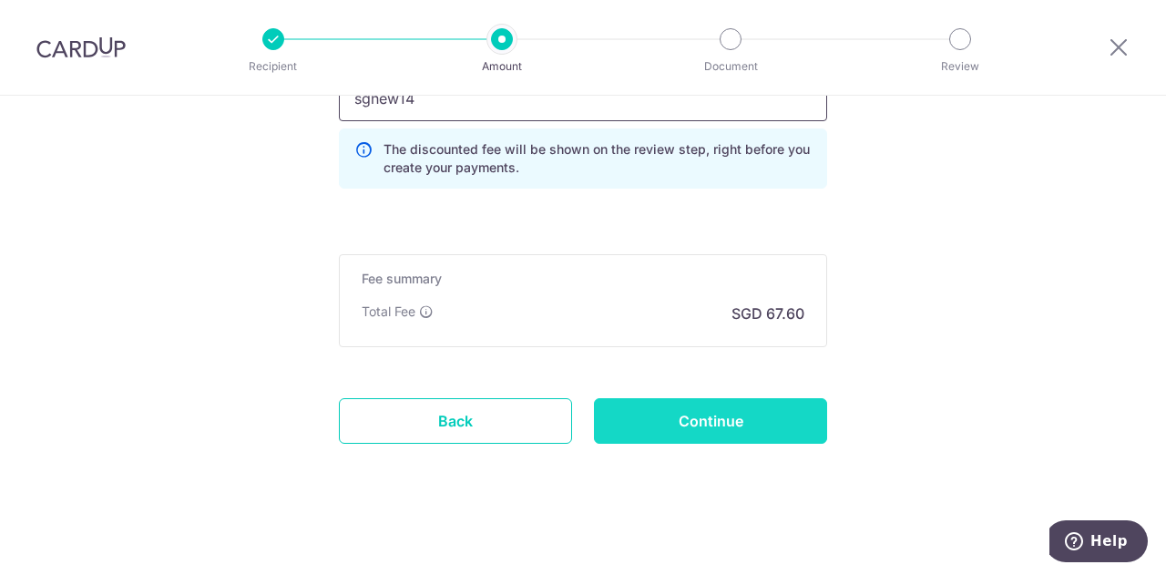
type input "sgnew14"
click at [741, 410] on input "Continue" at bounding box center [710, 421] width 233 height 46
type input "Create Schedule"
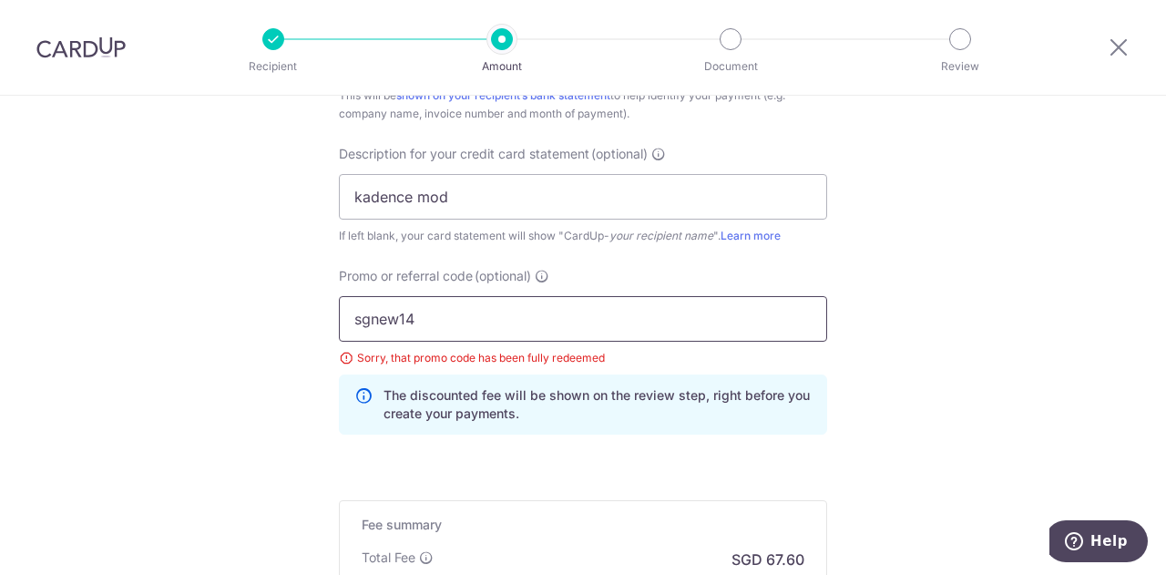
scroll to position [1194, 0]
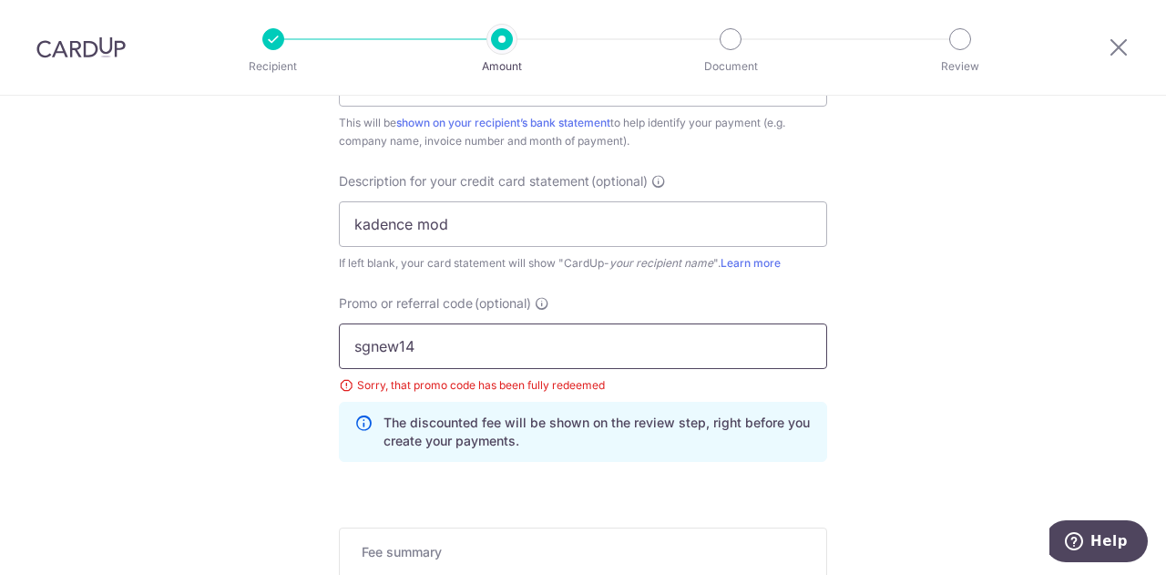
drag, startPoint x: 430, startPoint y: 353, endPoint x: 140, endPoint y: 353, distance: 289.6
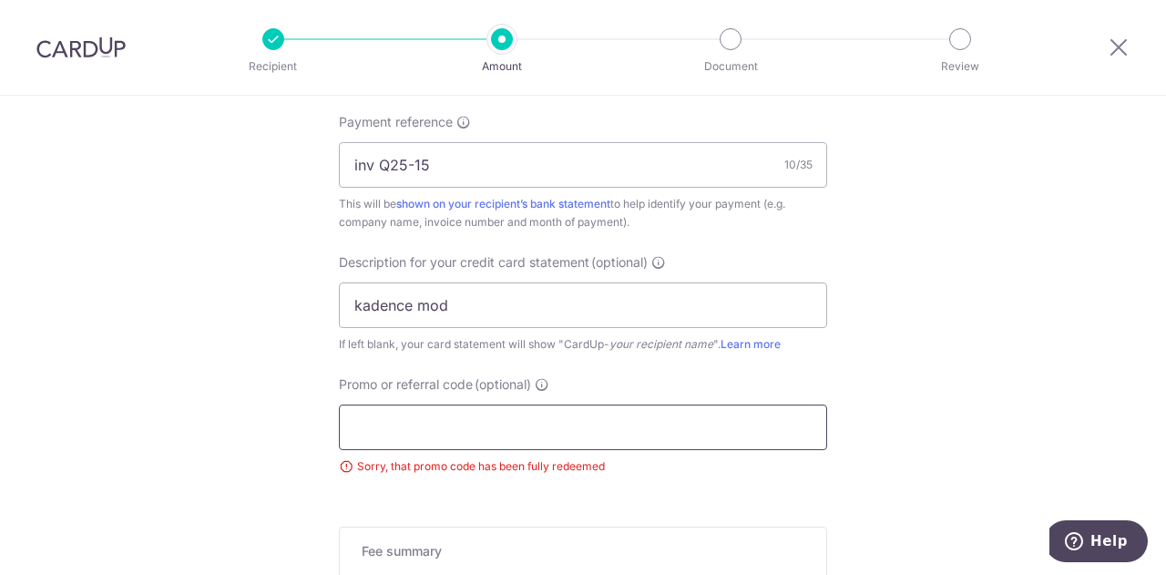
scroll to position [1386, 0]
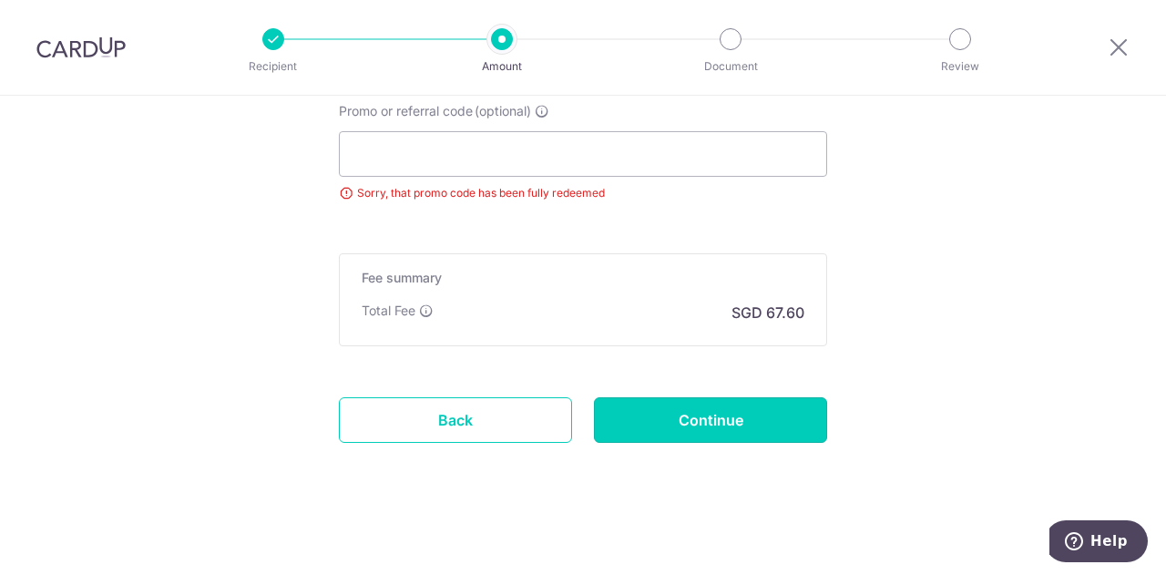
click at [683, 423] on input "Continue" at bounding box center [710, 420] width 233 height 46
type input "Update Schedule"
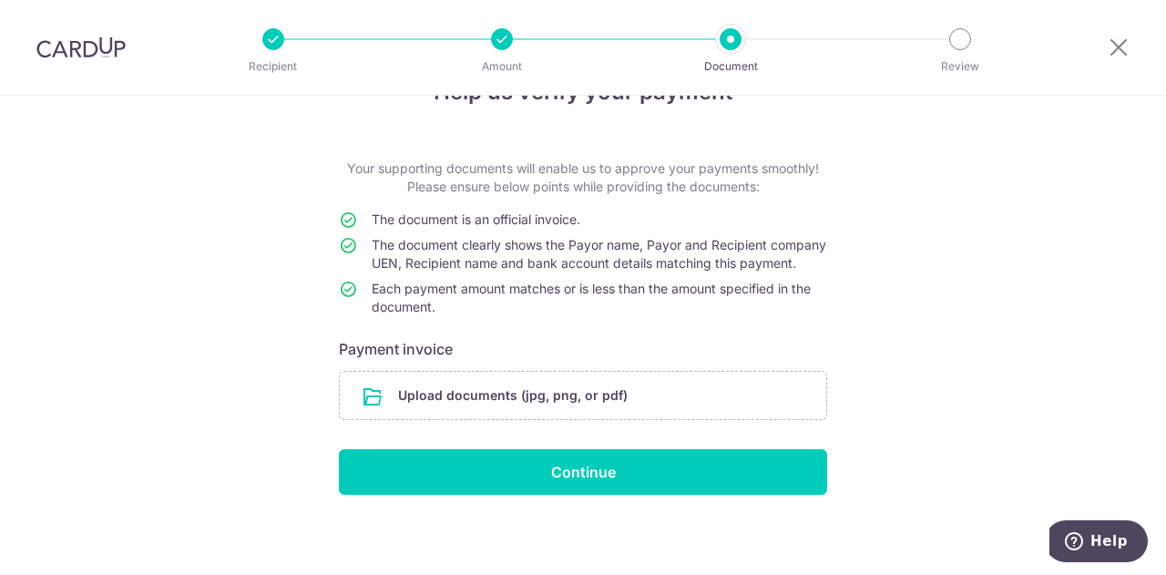
scroll to position [78, 0]
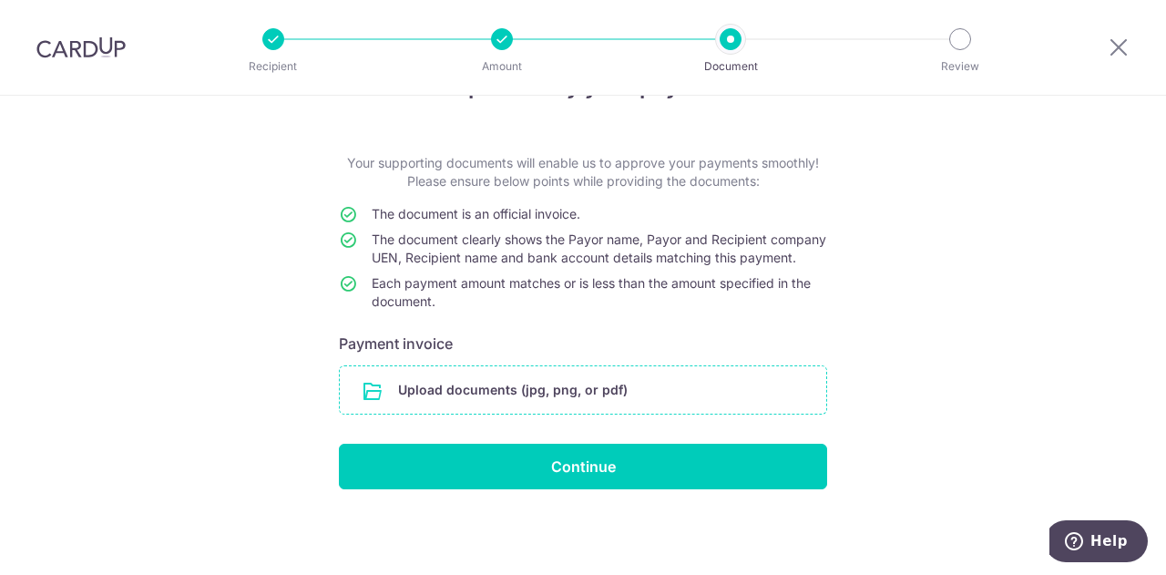
click at [543, 389] on input "file" at bounding box center [583, 389] width 486 height 47
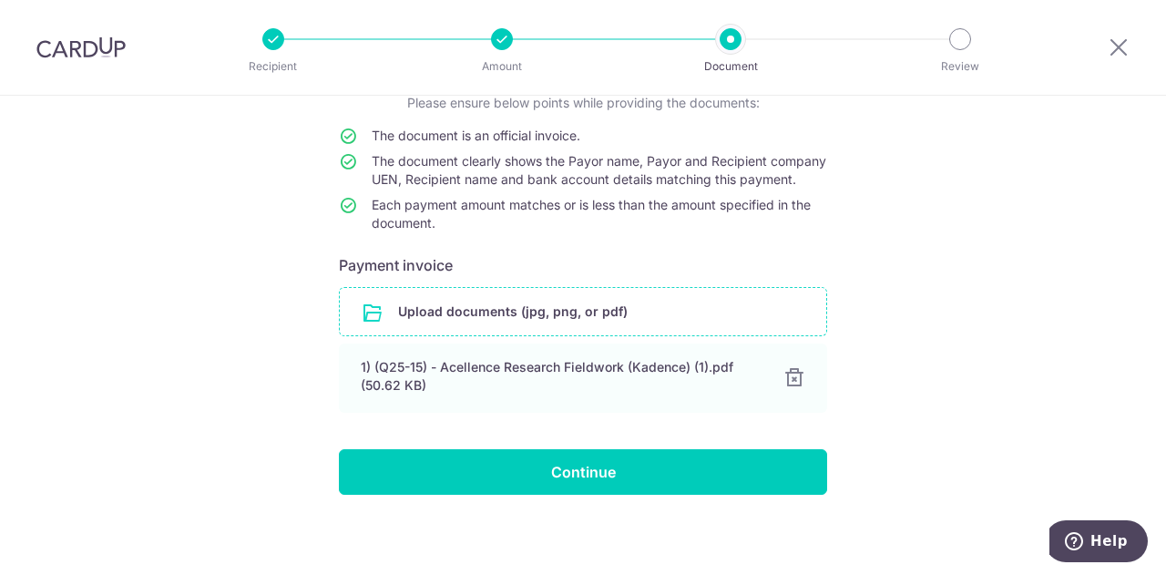
scroll to position [162, 0]
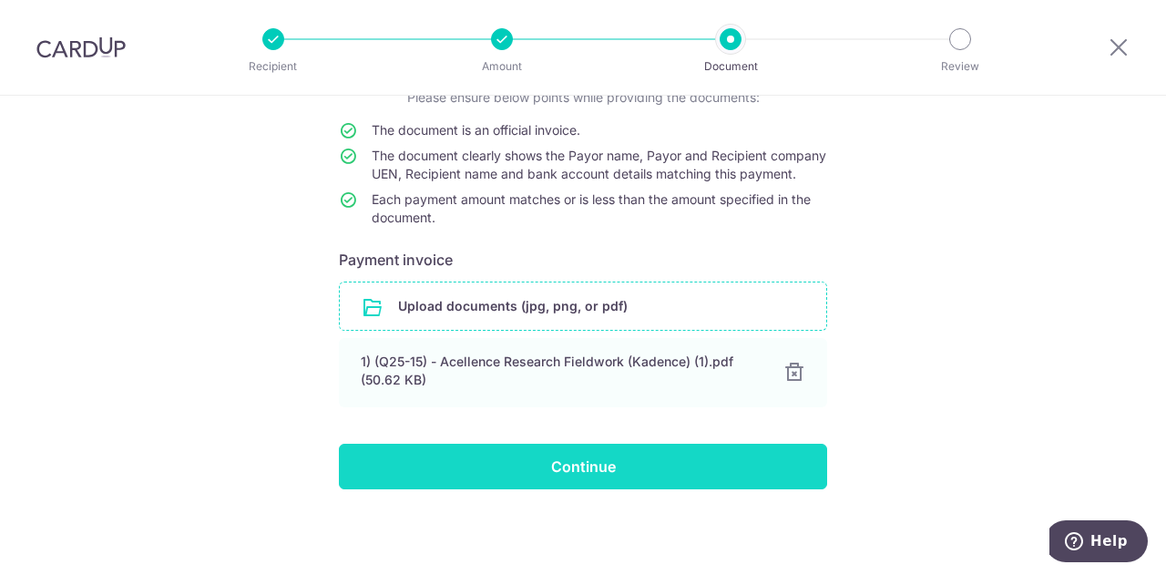
click at [540, 465] on input "Continue" at bounding box center [583, 466] width 488 height 46
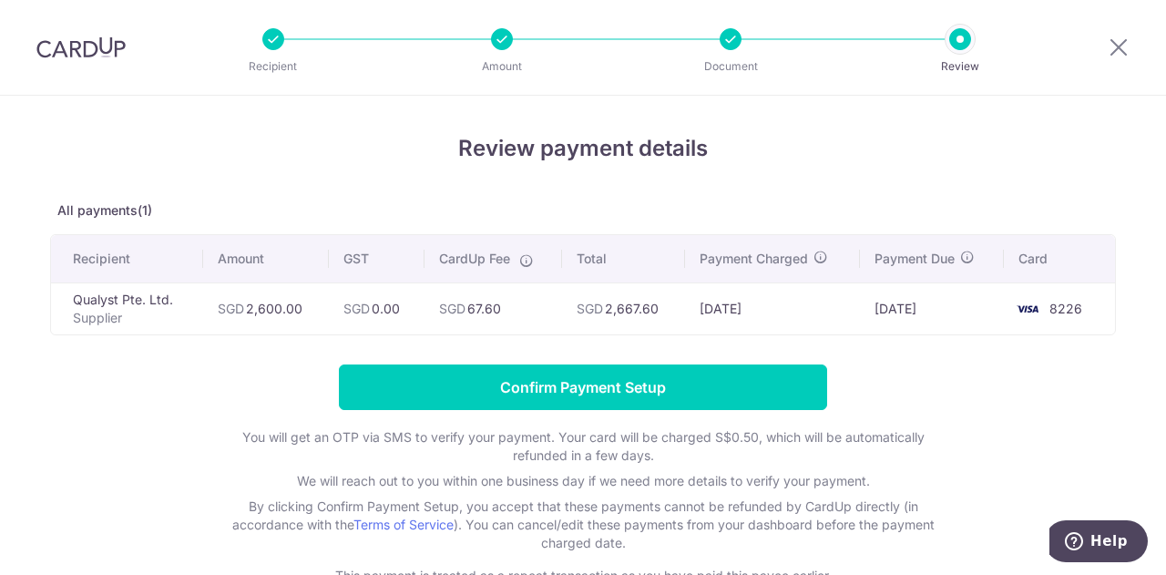
scroll to position [91, 0]
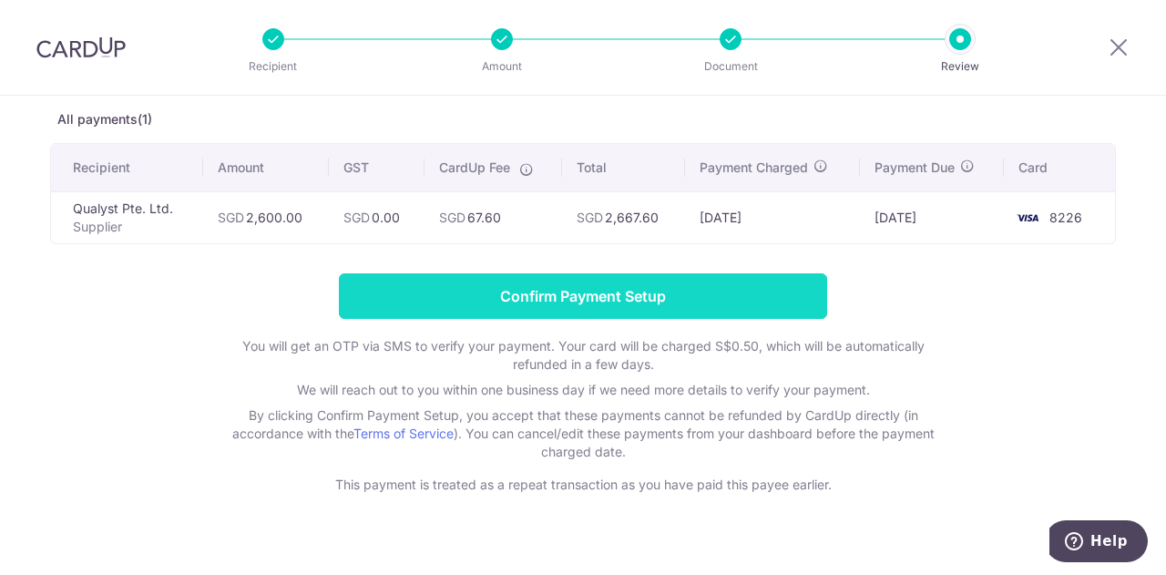
click at [653, 287] on input "Confirm Payment Setup" at bounding box center [583, 296] width 488 height 46
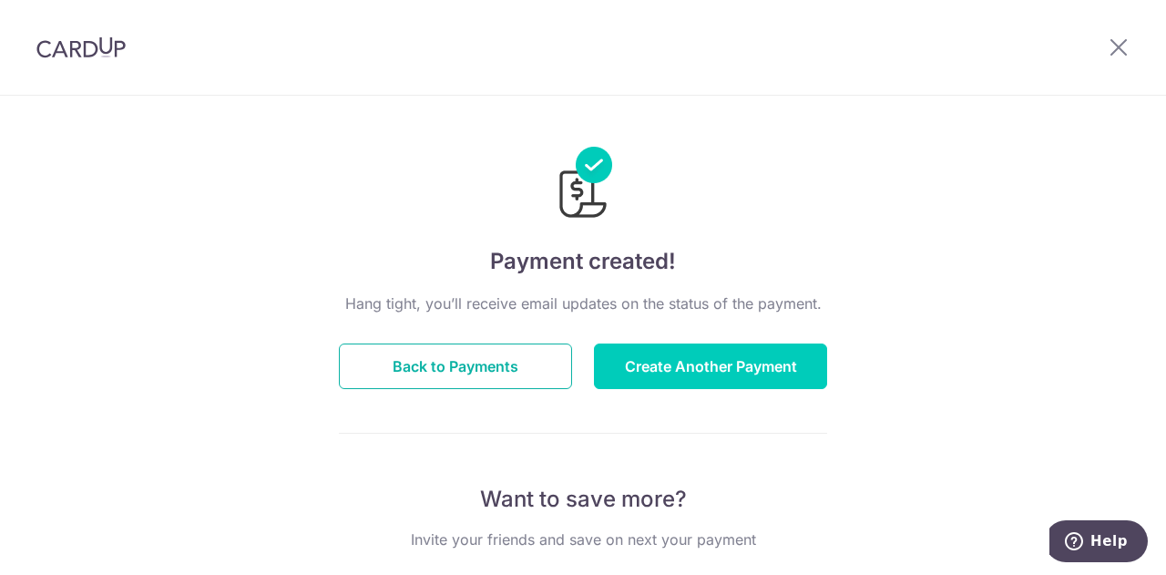
drag, startPoint x: 477, startPoint y: 369, endPoint x: 595, endPoint y: 79, distance: 312.5
click at [478, 369] on button "Back to Payments" at bounding box center [455, 366] width 233 height 46
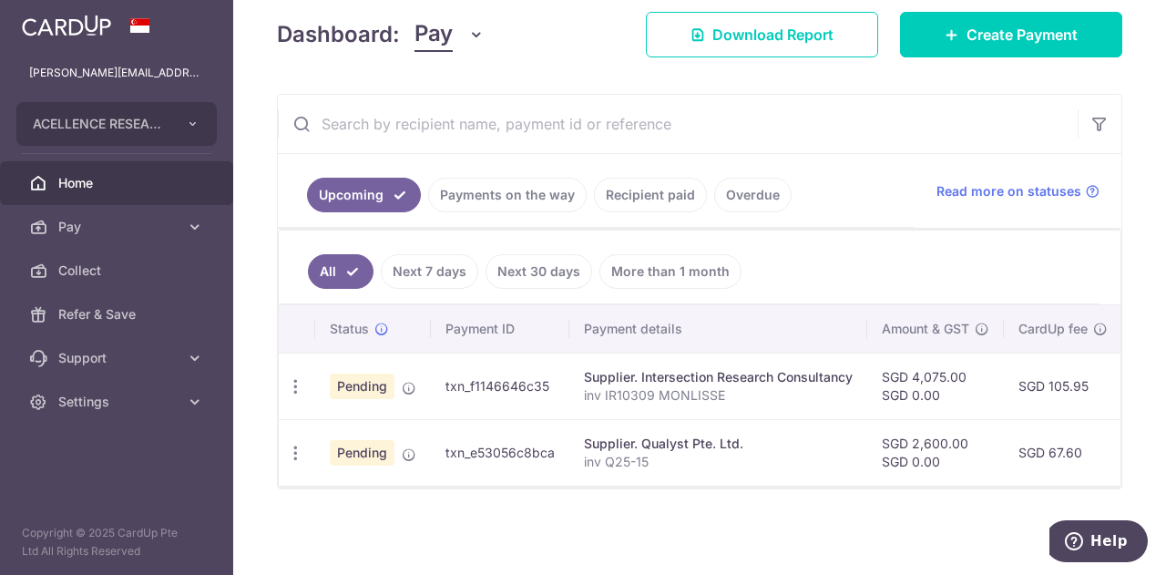
scroll to position [260, 0]
click at [638, 181] on link "Recipient paid" at bounding box center [650, 195] width 113 height 35
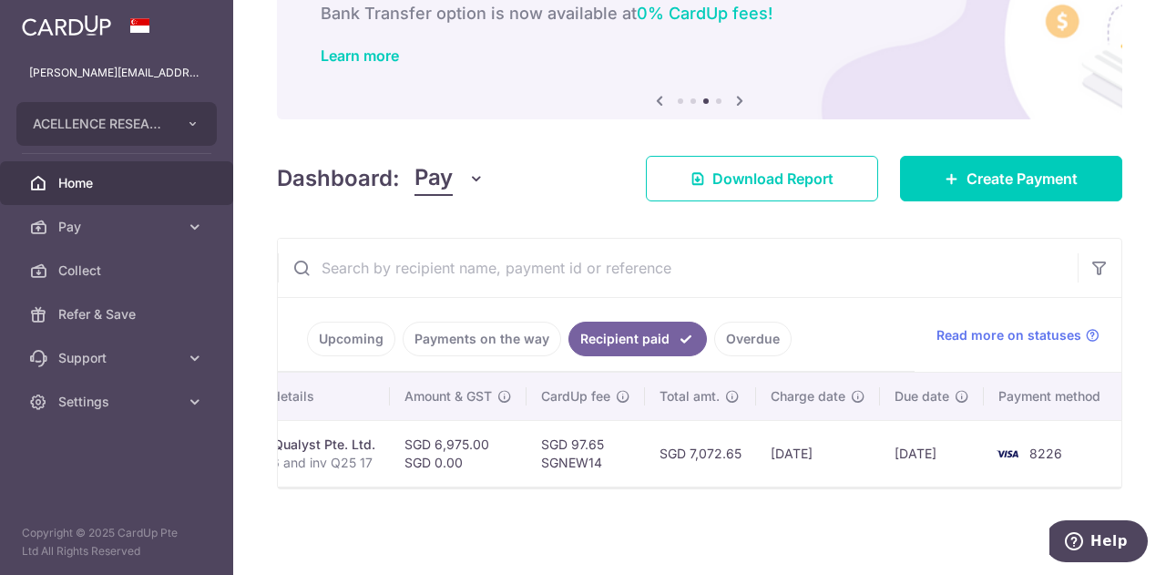
scroll to position [0, 0]
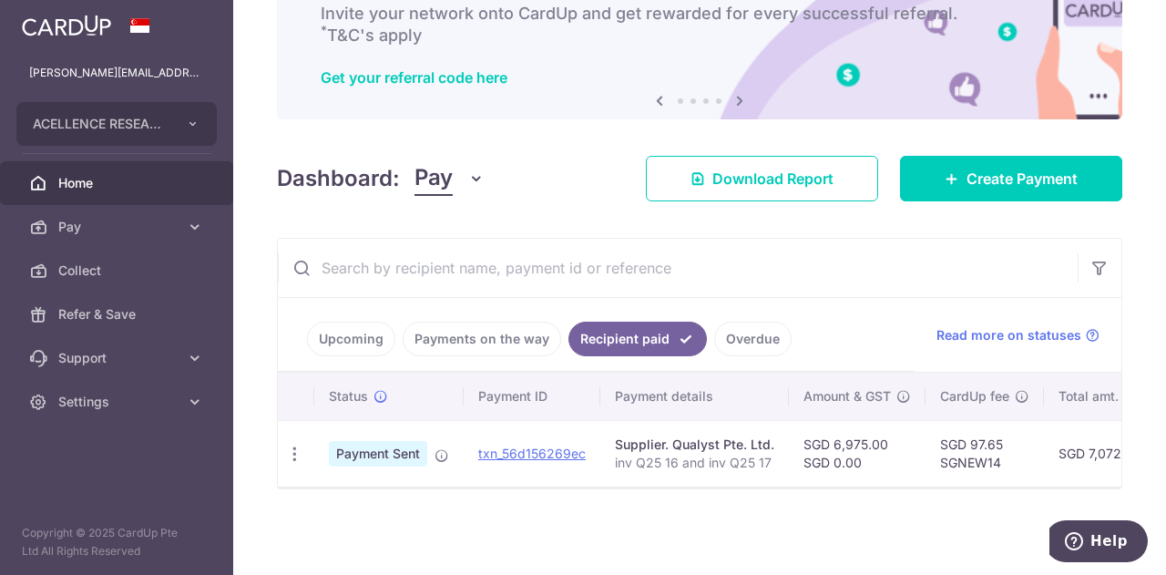
click at [131, 182] on span "Home" at bounding box center [118, 183] width 120 height 18
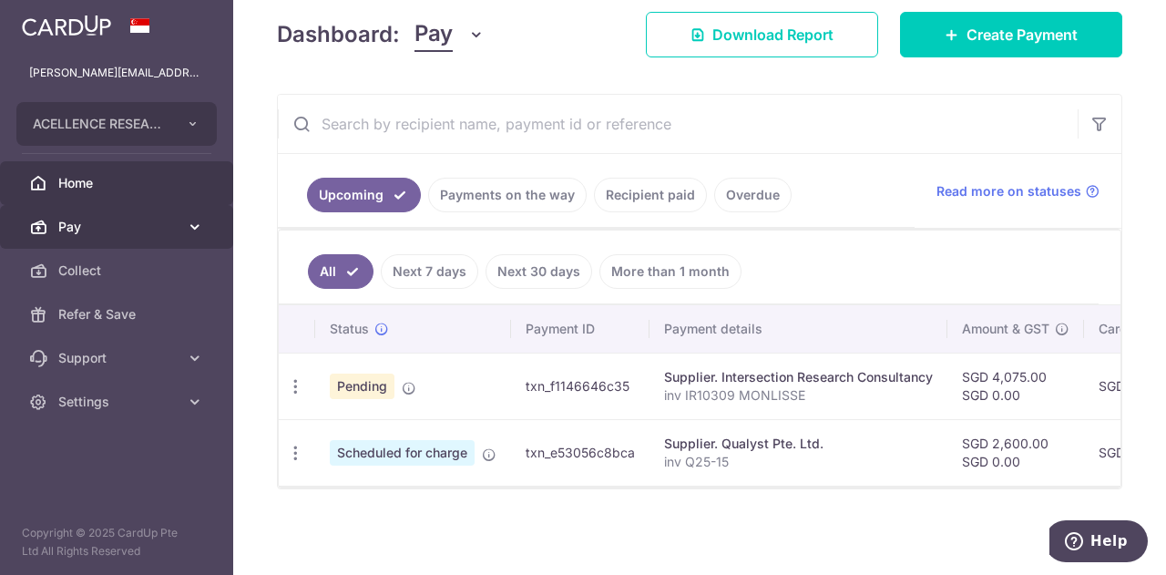
click at [141, 229] on span "Pay" at bounding box center [118, 227] width 120 height 18
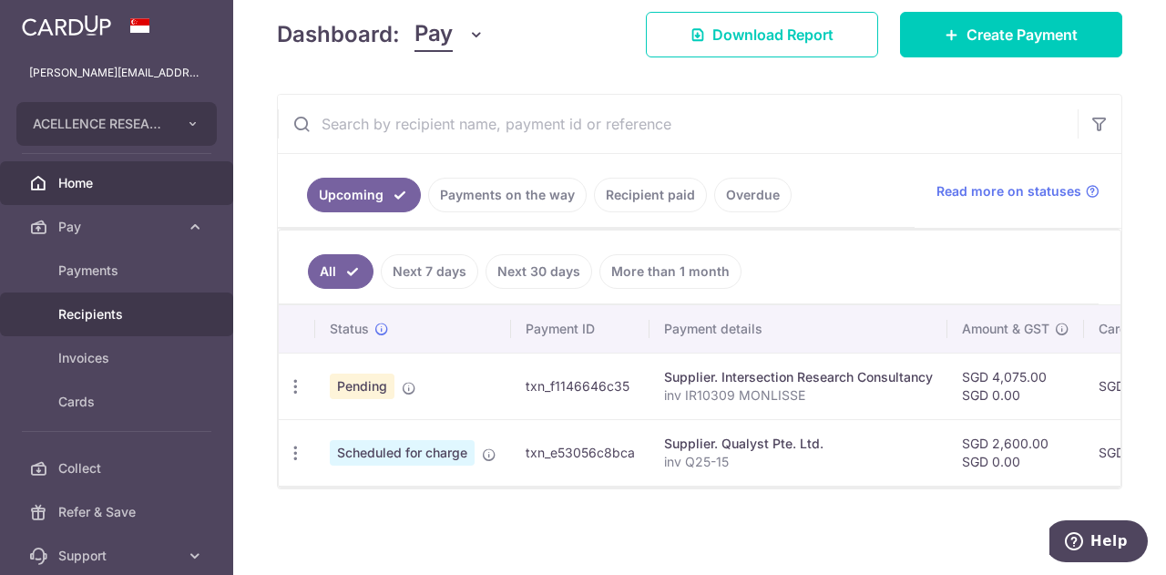
click at [116, 314] on span "Recipients" at bounding box center [118, 314] width 120 height 18
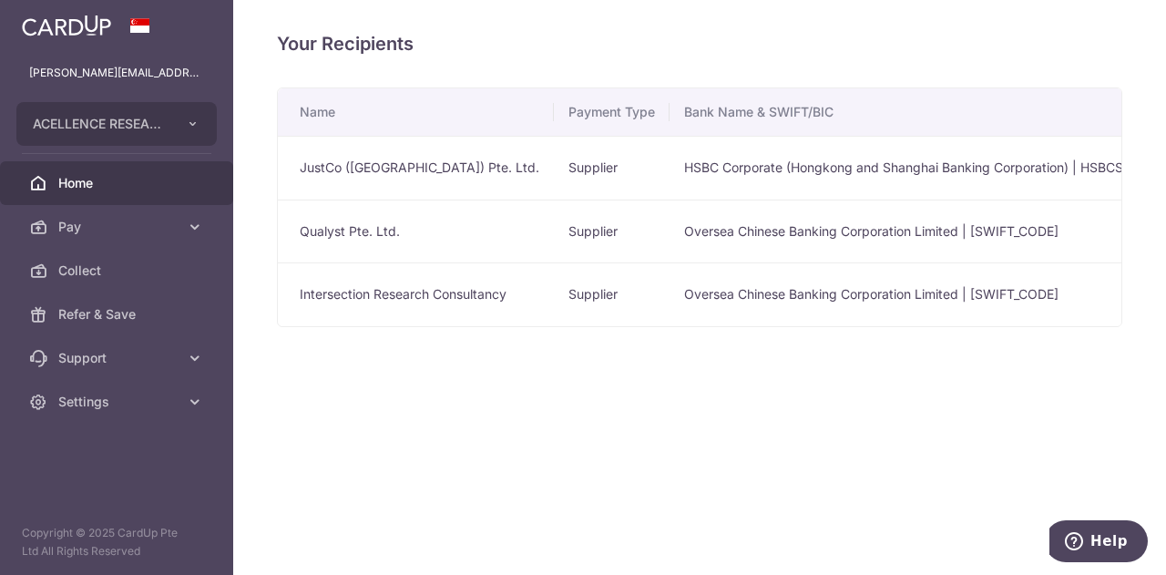
click at [93, 184] on span "Home" at bounding box center [118, 183] width 120 height 18
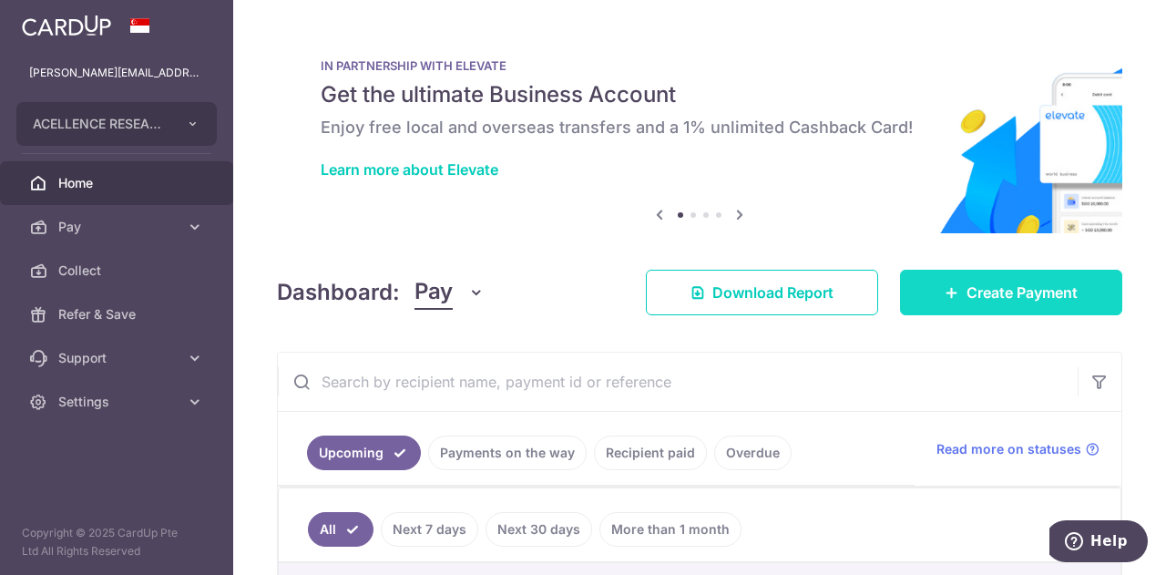
click at [1016, 293] on span "Create Payment" at bounding box center [1021, 292] width 111 height 22
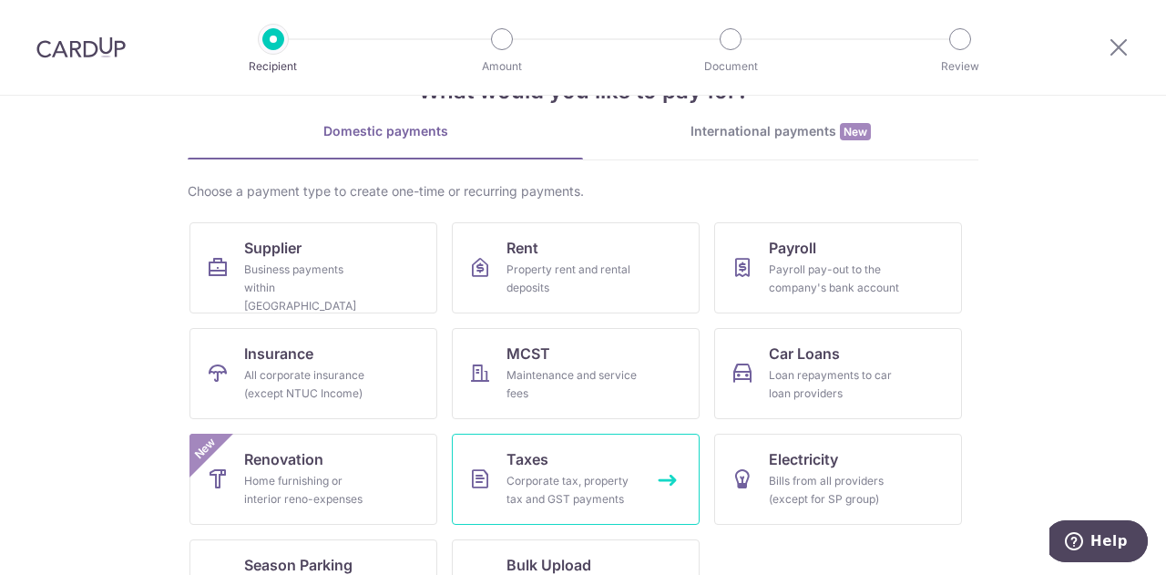
scroll to position [133, 0]
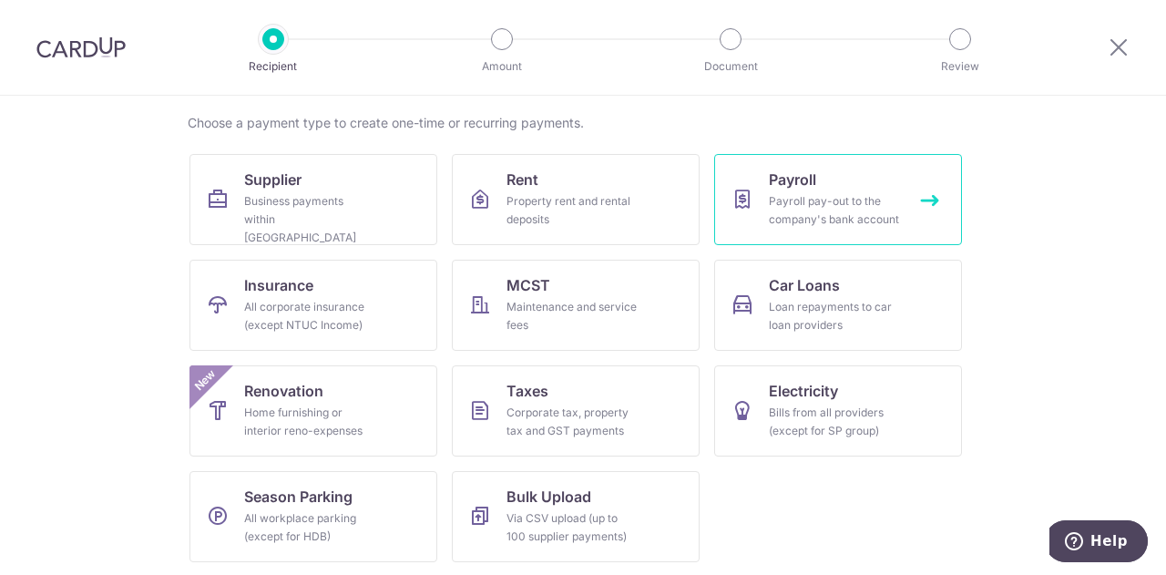
click at [811, 218] on div "Payroll pay-out to the company's bank account" at bounding box center [834, 210] width 131 height 36
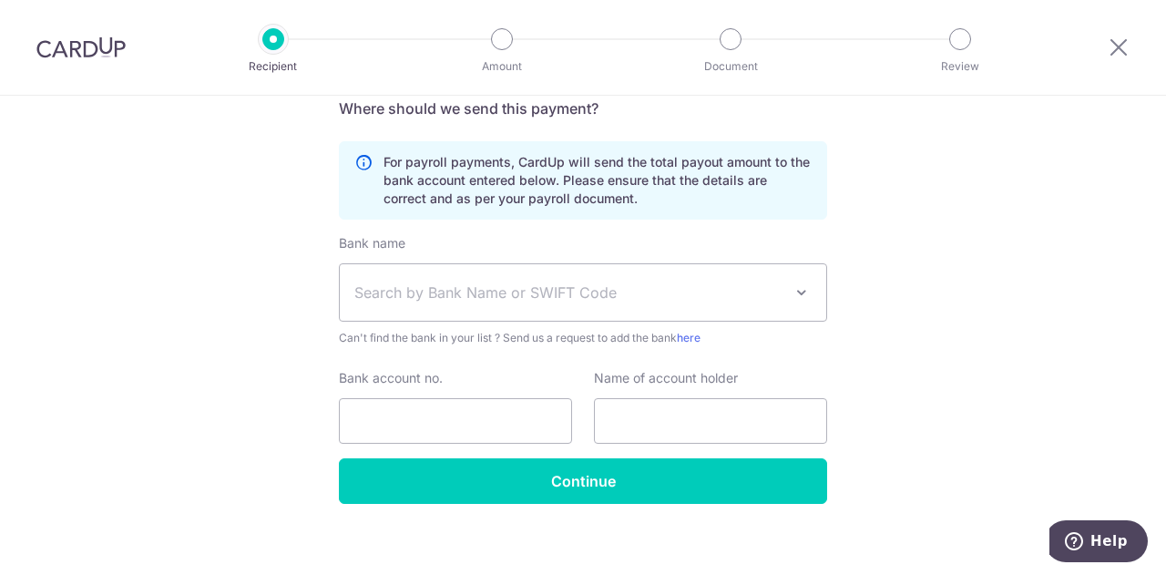
scroll to position [326, 0]
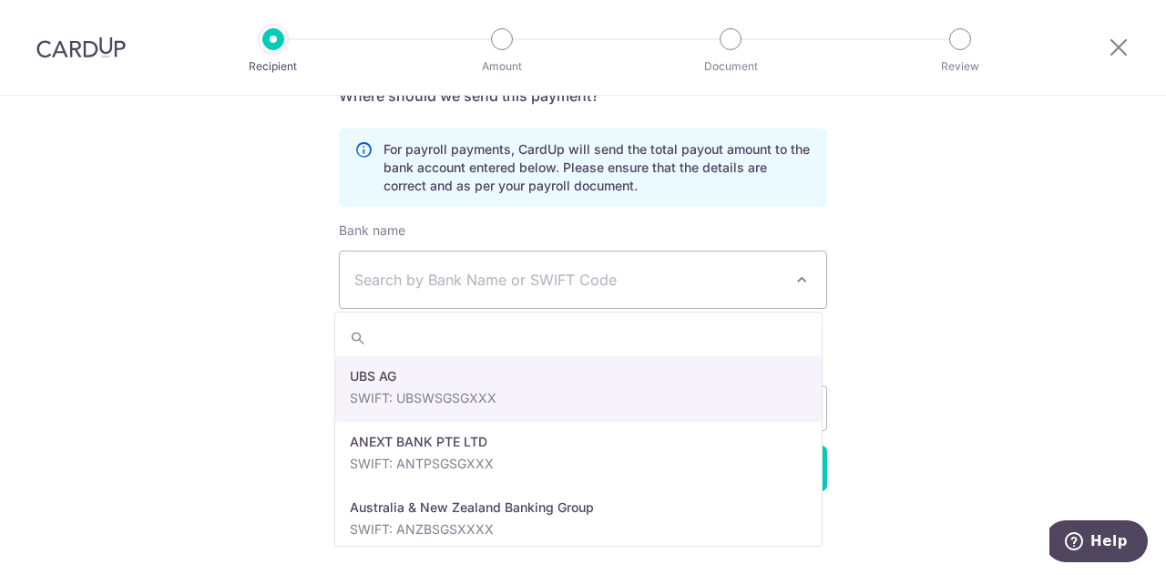
click at [484, 276] on span "Search by Bank Name or SWIFT Code" at bounding box center [568, 280] width 428 height 22
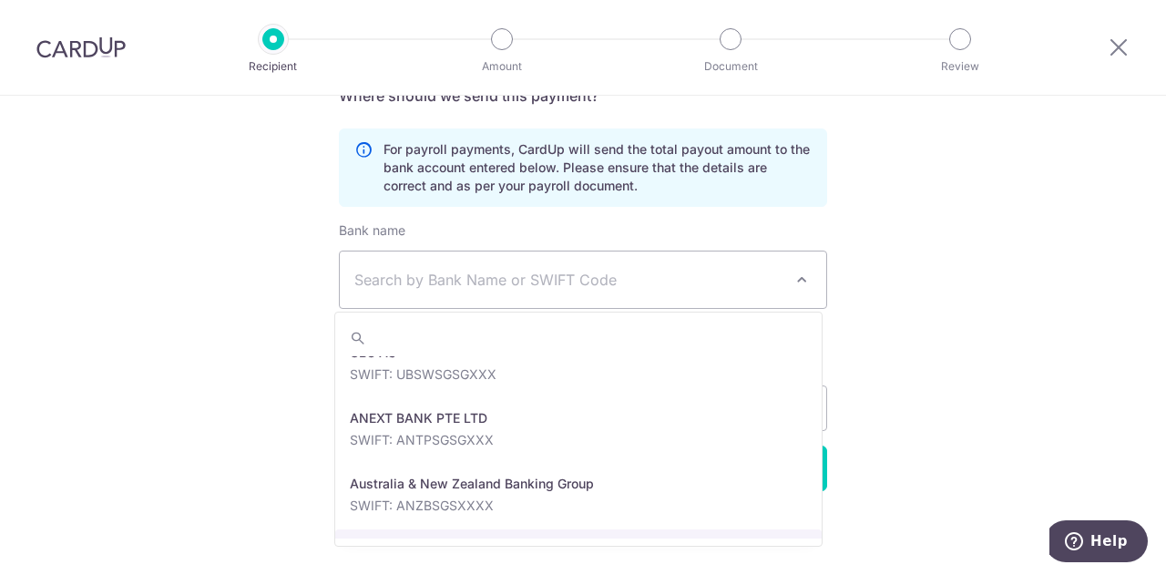
scroll to position [0, 0]
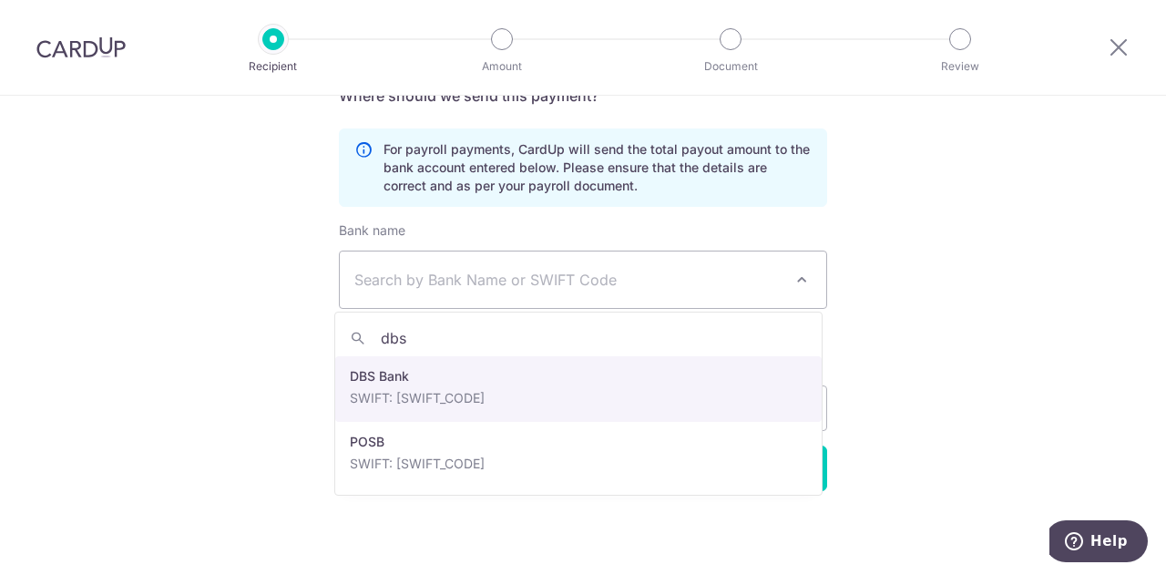
type input "dbs"
select select "6"
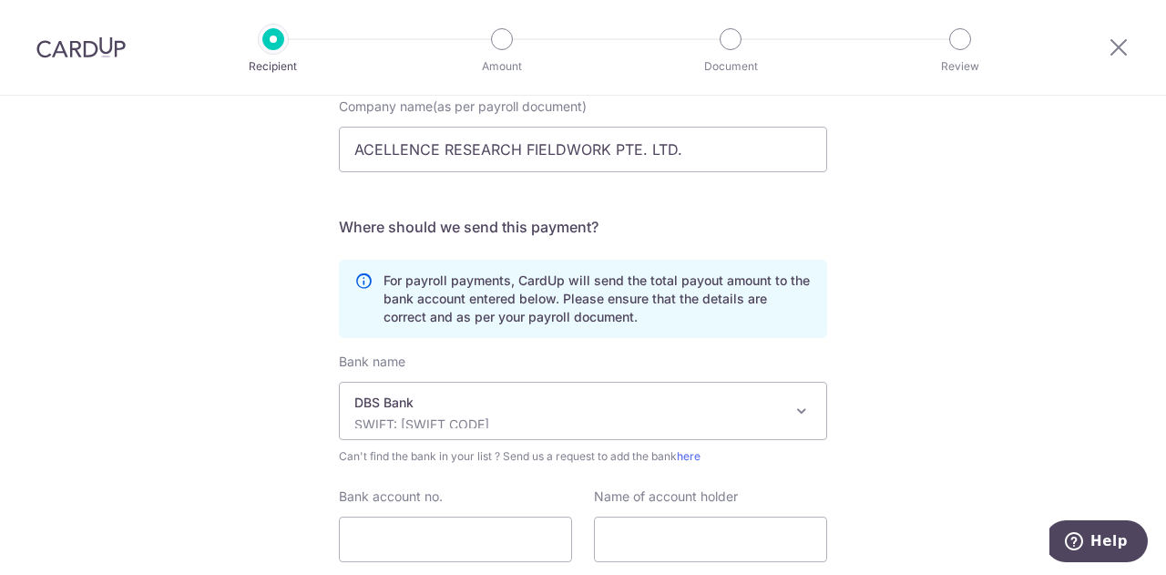
scroll to position [326, 0]
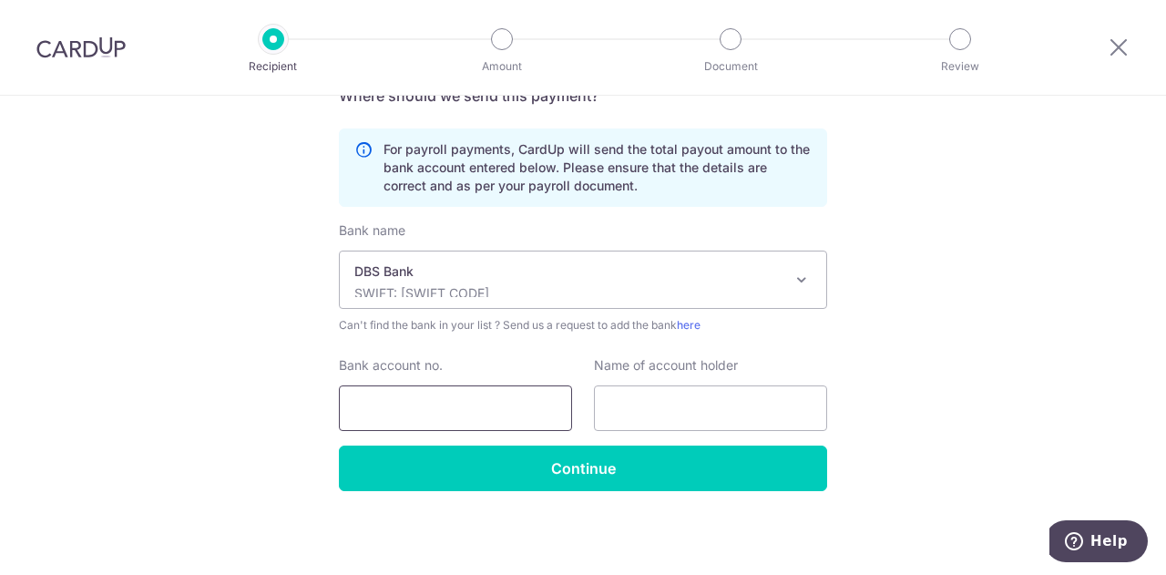
click at [431, 409] on input "Bank account no." at bounding box center [455, 408] width 233 height 46
type input "0721134489"
type input "a"
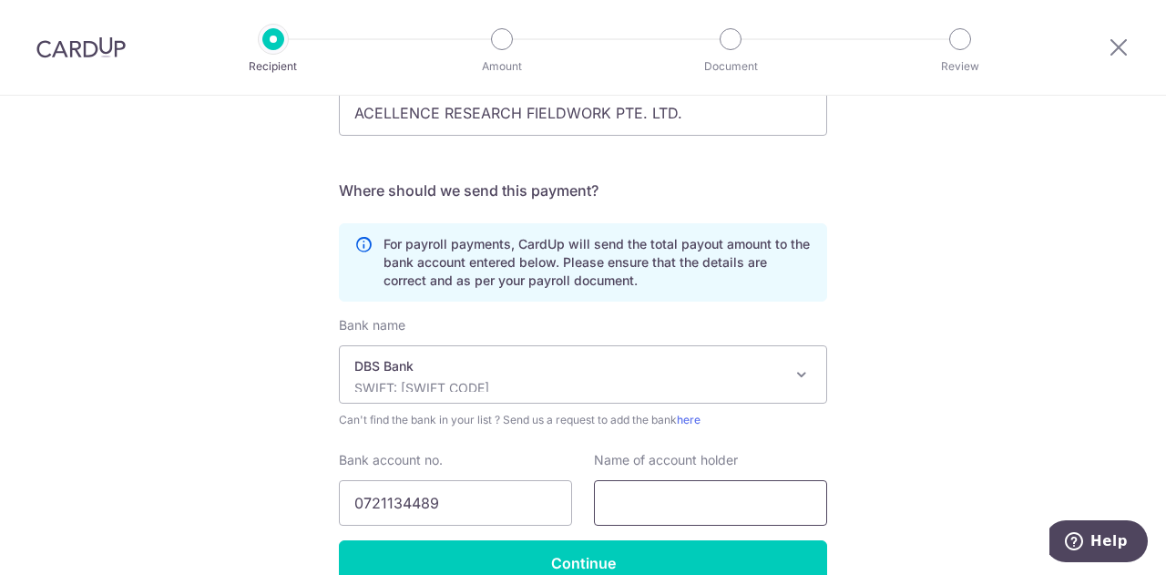
scroll to position [53, 0]
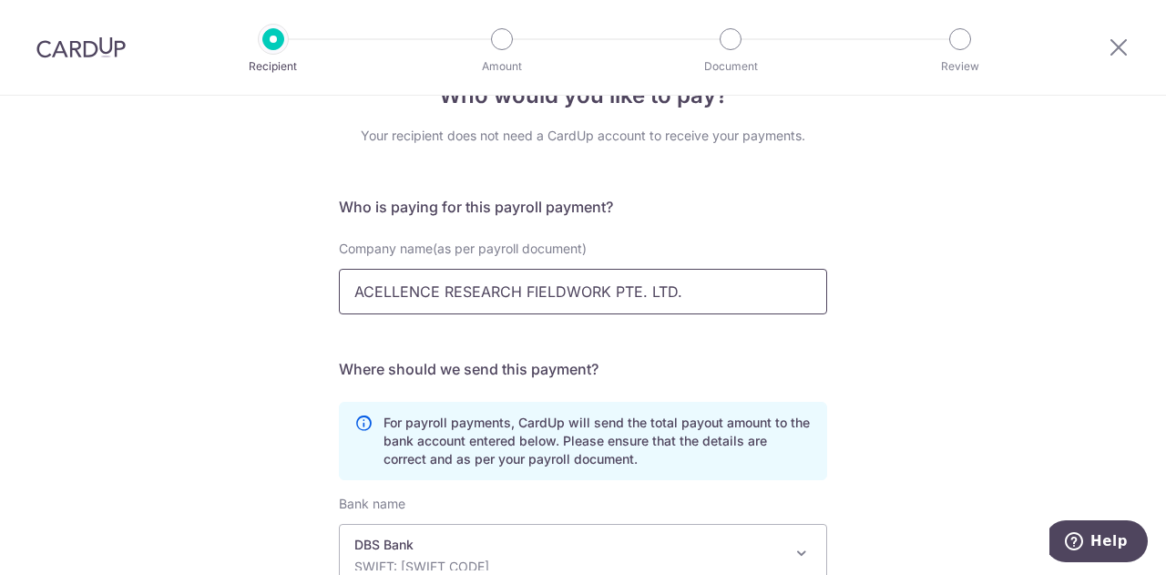
drag, startPoint x: 688, startPoint y: 292, endPoint x: 314, endPoint y: 270, distance: 375.0
click at [314, 270] on div "Who would you like to pay? Your recipient does not need a CardUp account to rec…" at bounding box center [583, 446] width 1166 height 807
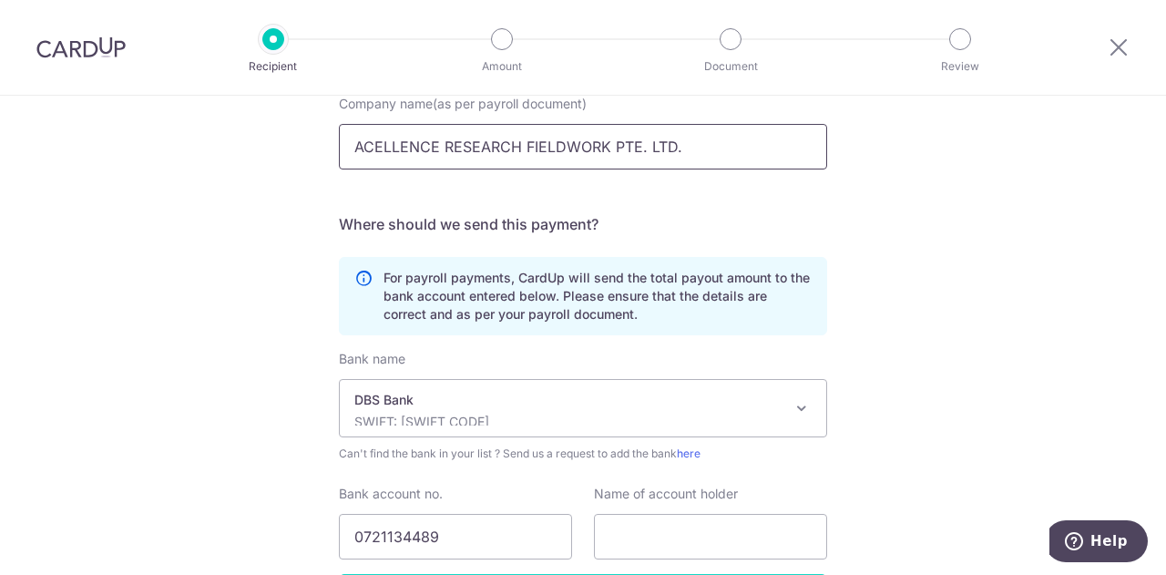
scroll to position [326, 0]
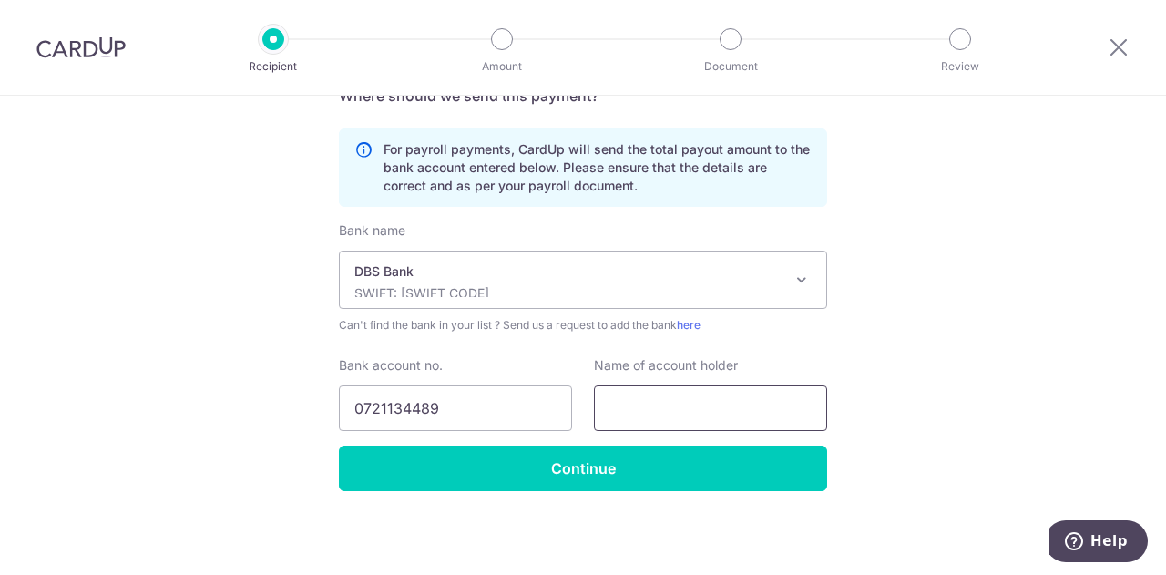
click at [684, 417] on input "text" at bounding box center [710, 408] width 233 height 46
paste input "ACELLENCE RESEARCH FIELDWORK PTE. LTD."
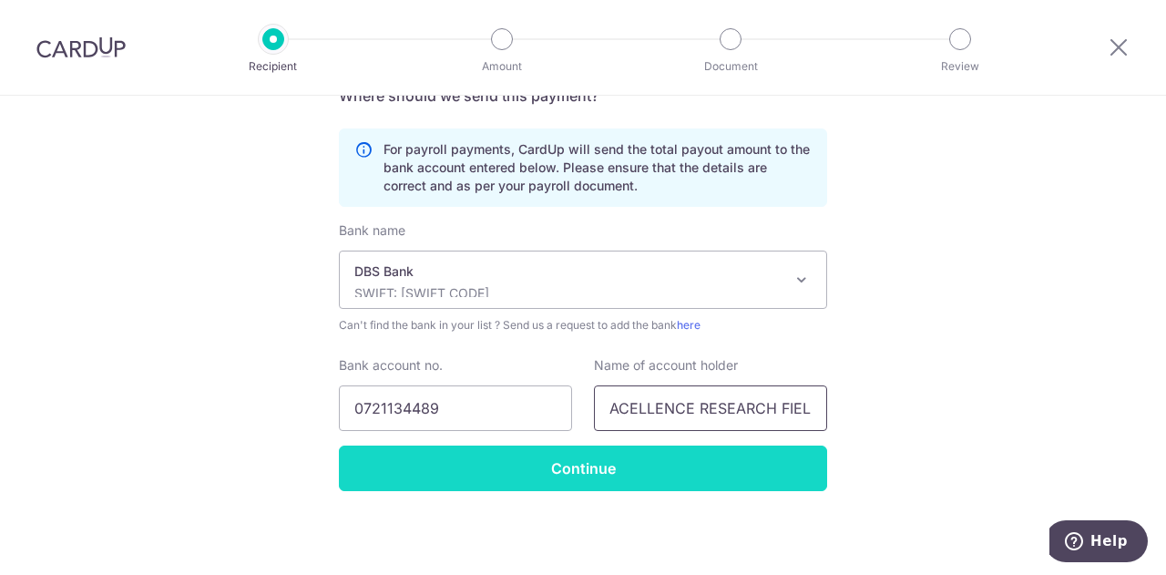
scroll to position [0, 122]
type input "ACELLENCE RESEARCH FIELDWORK PTE. LTD."
click at [599, 471] on input "Continue" at bounding box center [583, 468] width 488 height 46
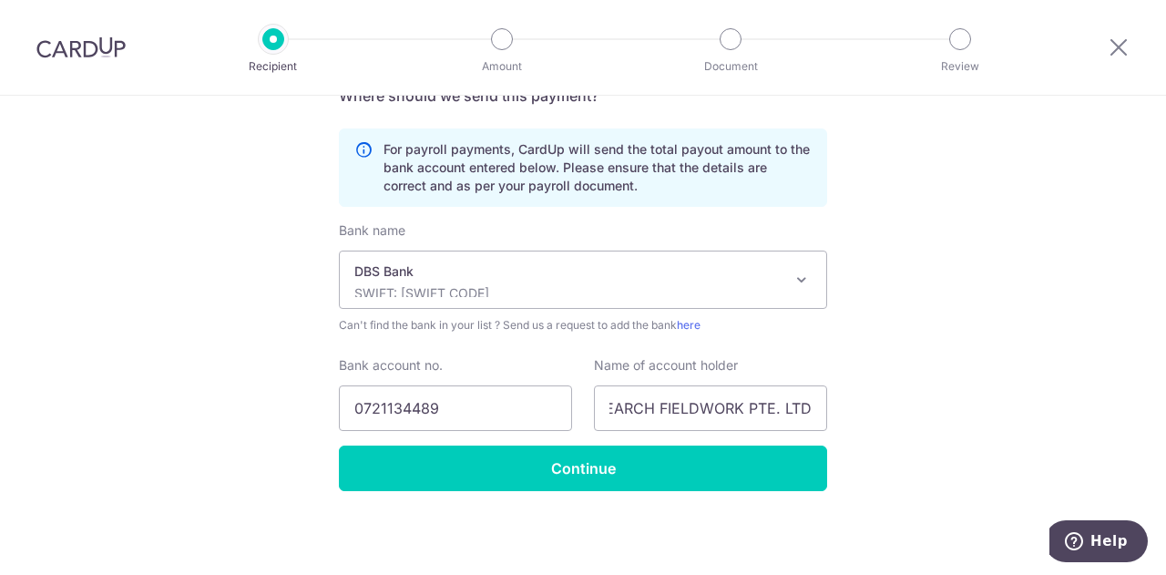
scroll to position [0, 0]
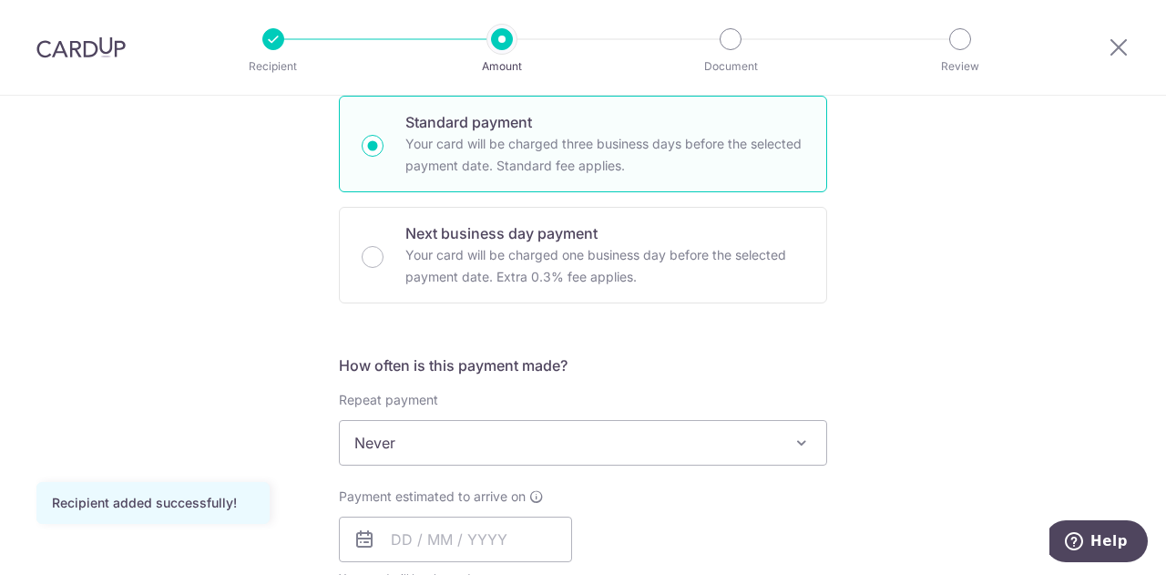
scroll to position [637, 0]
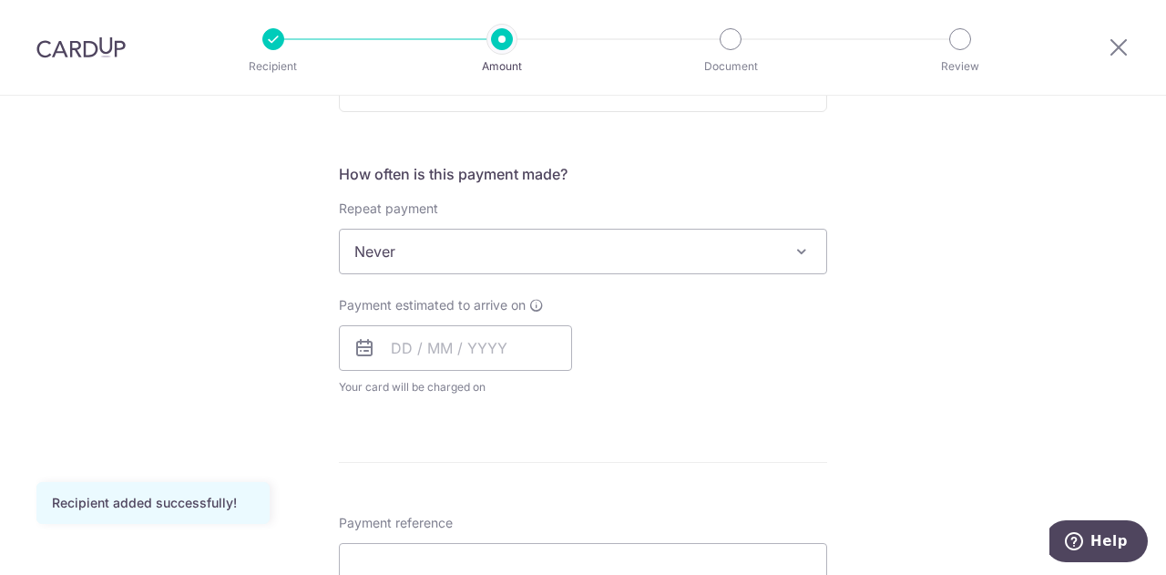
click at [792, 243] on span at bounding box center [801, 251] width 22 height 22
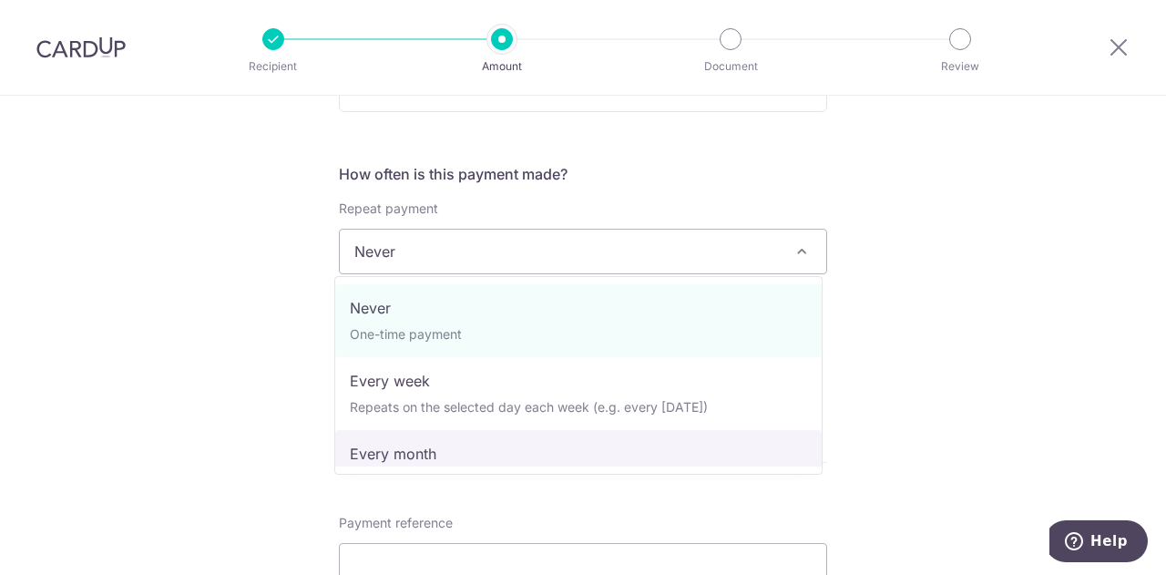
select select "3"
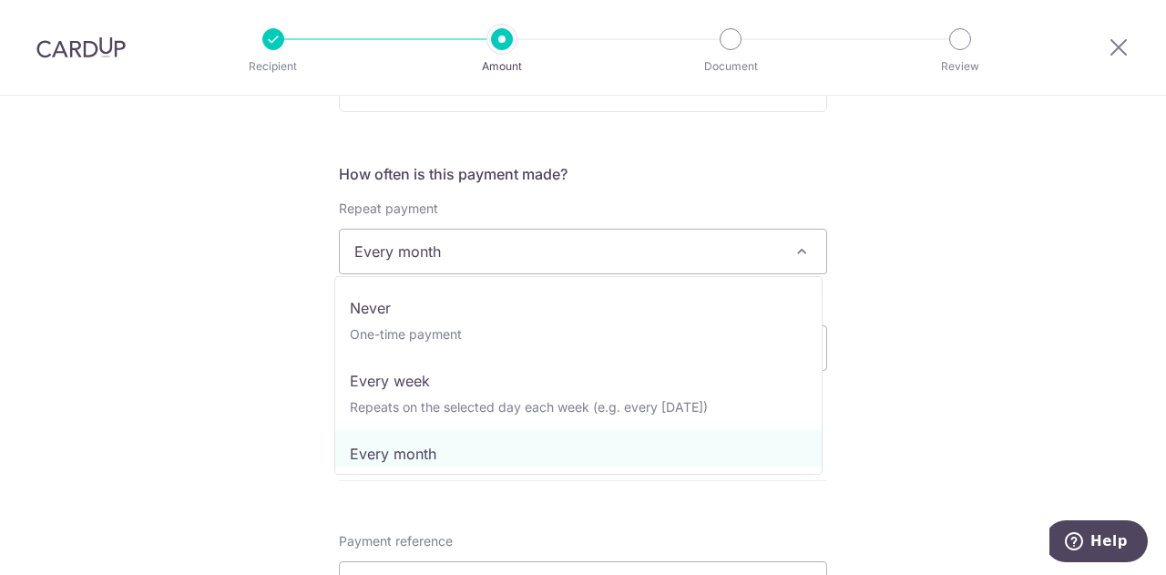
click at [658, 243] on span "Every month" at bounding box center [583, 251] width 486 height 44
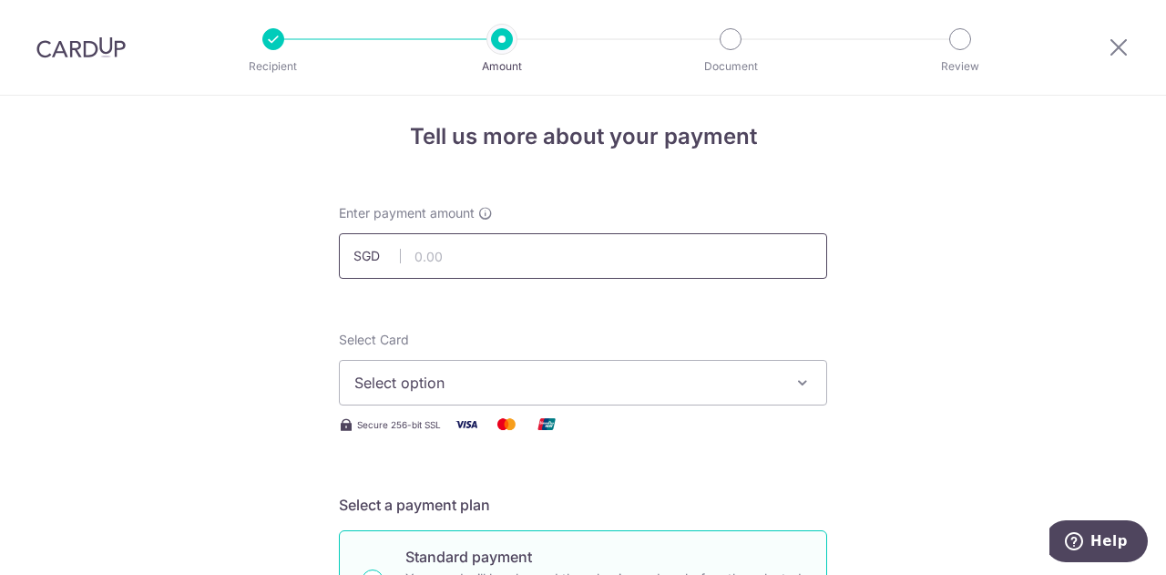
scroll to position [0, 0]
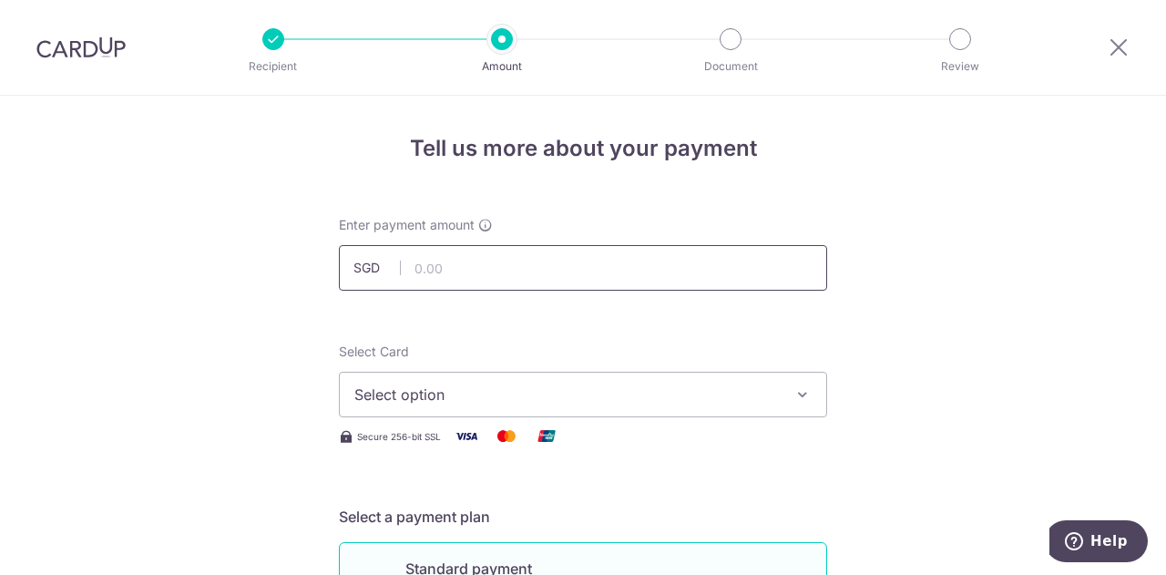
drag, startPoint x: 430, startPoint y: 272, endPoint x: 456, endPoint y: 258, distance: 30.2
click at [438, 270] on input "text" at bounding box center [583, 268] width 488 height 46
type input "11,300.00"
drag, startPoint x: 276, startPoint y: 315, endPoint x: 268, endPoint y: 323, distance: 11.6
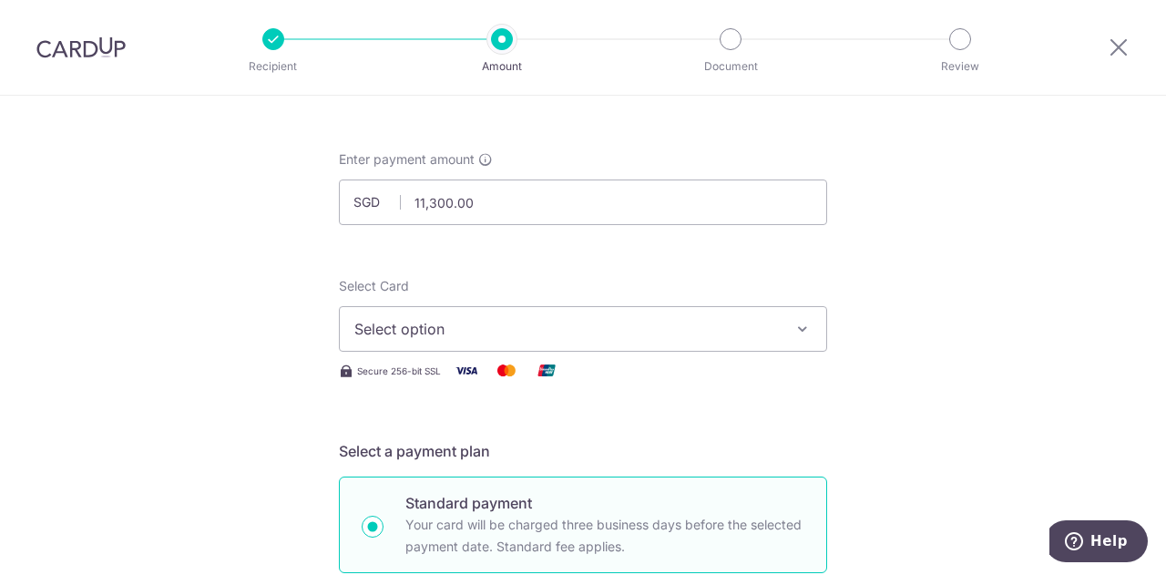
scroll to position [91, 0]
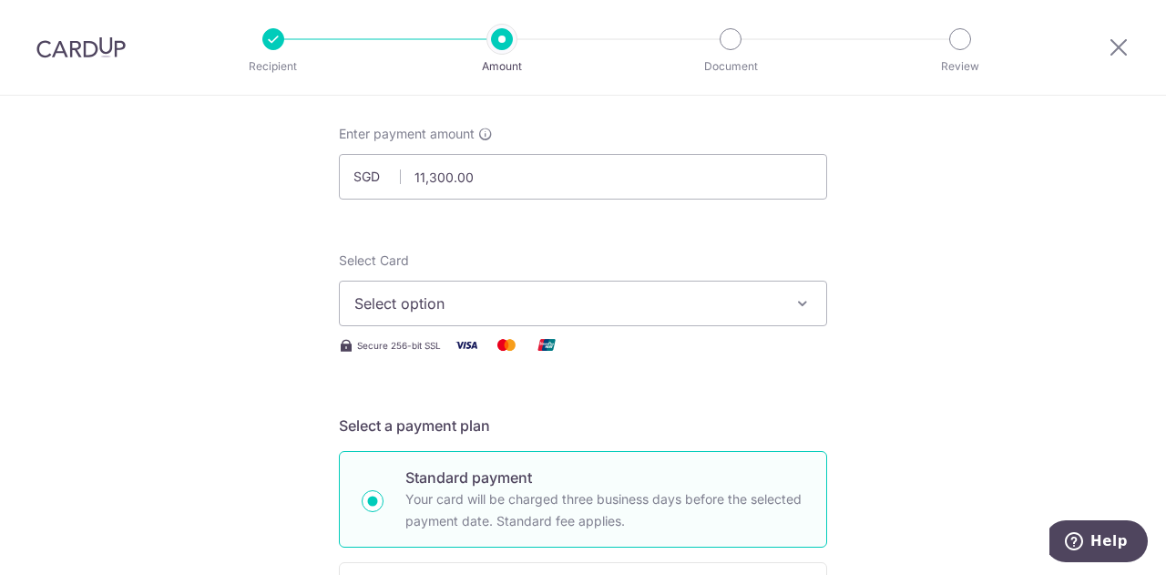
click at [556, 300] on span "Select option" at bounding box center [566, 303] width 424 height 22
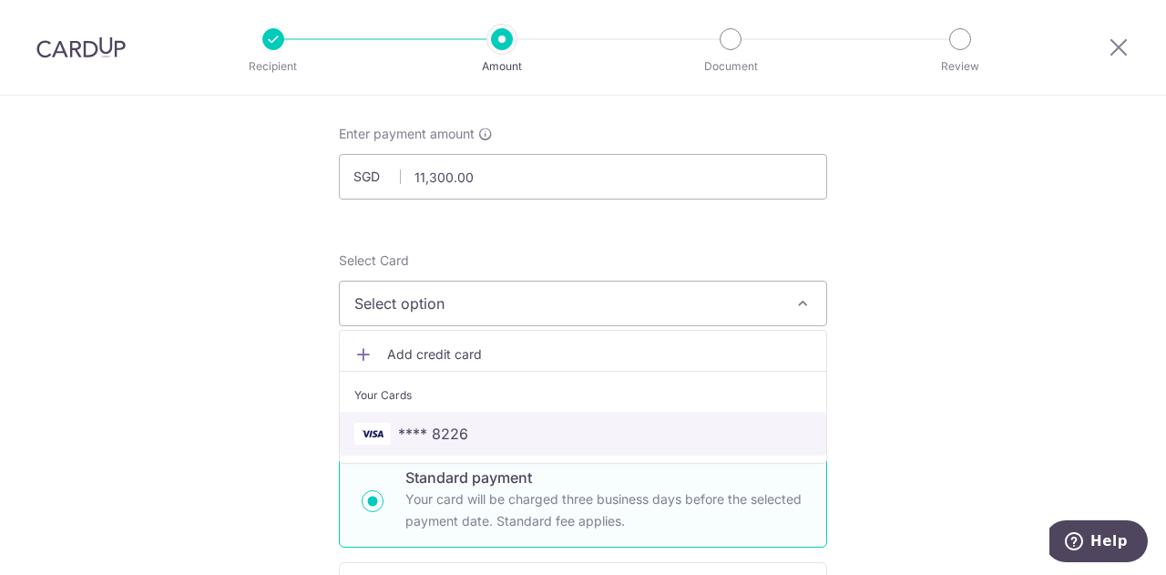
drag, startPoint x: 514, startPoint y: 411, endPoint x: 483, endPoint y: 402, distance: 32.3
click at [514, 412] on link "**** 8226" at bounding box center [583, 434] width 486 height 44
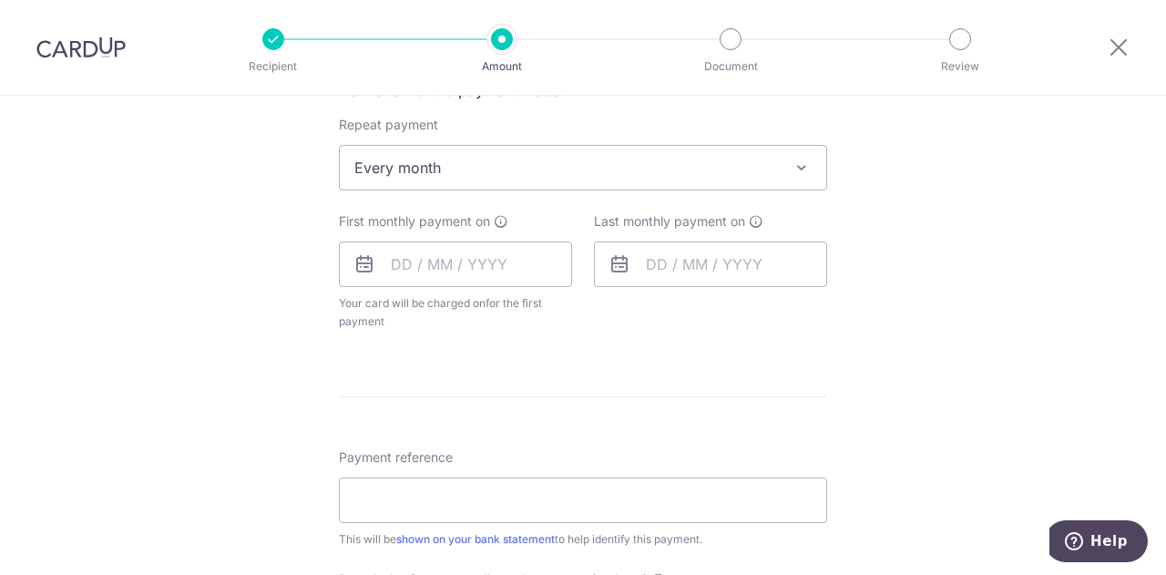
scroll to position [729, 0]
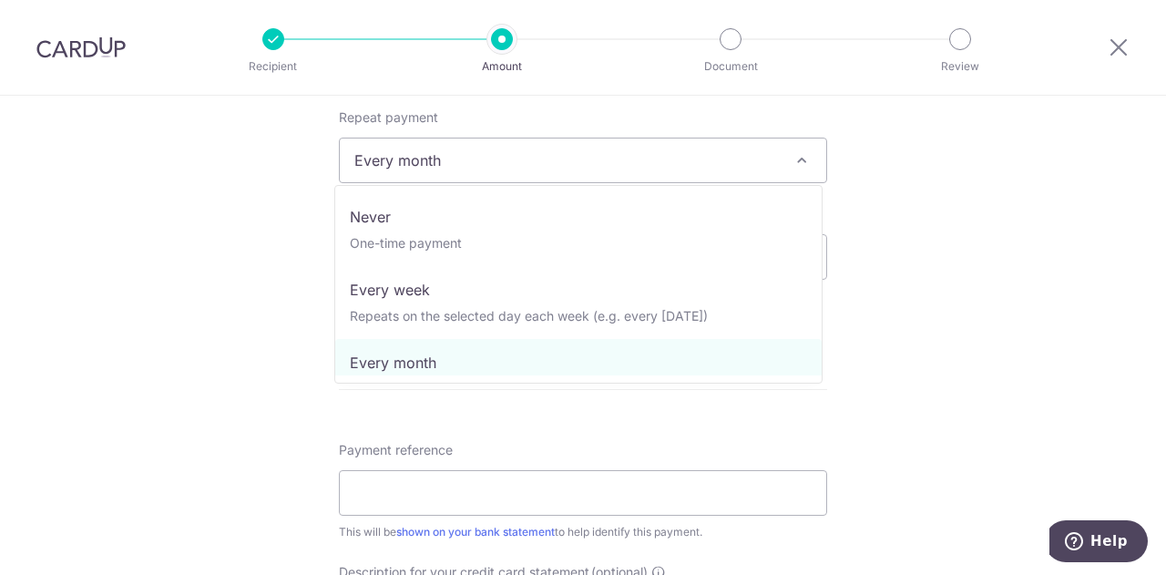
drag, startPoint x: 536, startPoint y: 152, endPoint x: 454, endPoint y: 178, distance: 86.1
click at [535, 150] on span "Every month" at bounding box center [583, 160] width 486 height 44
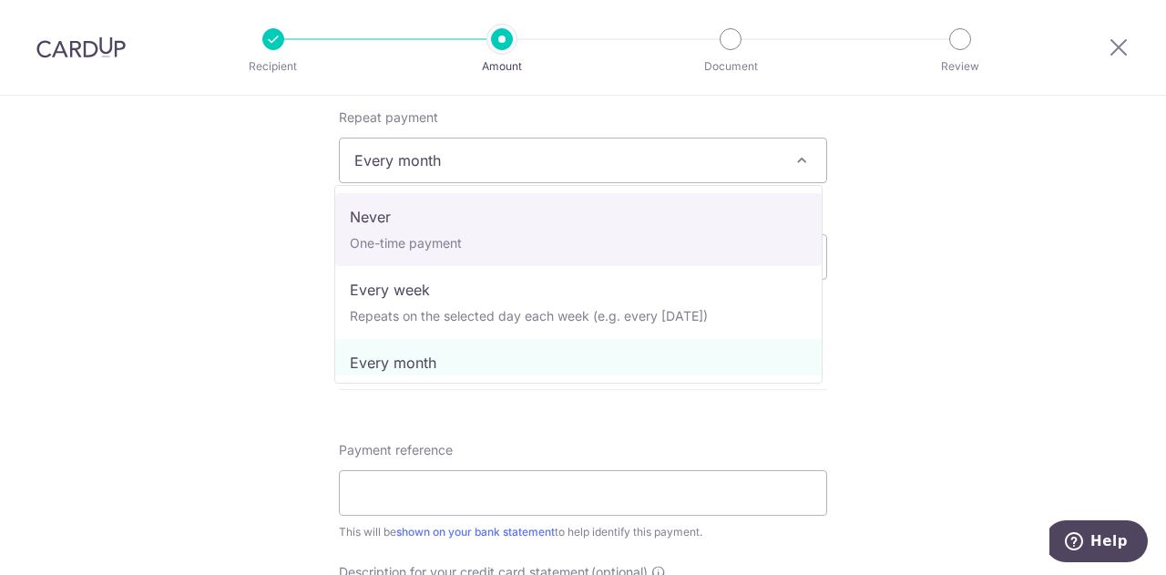
select select "1"
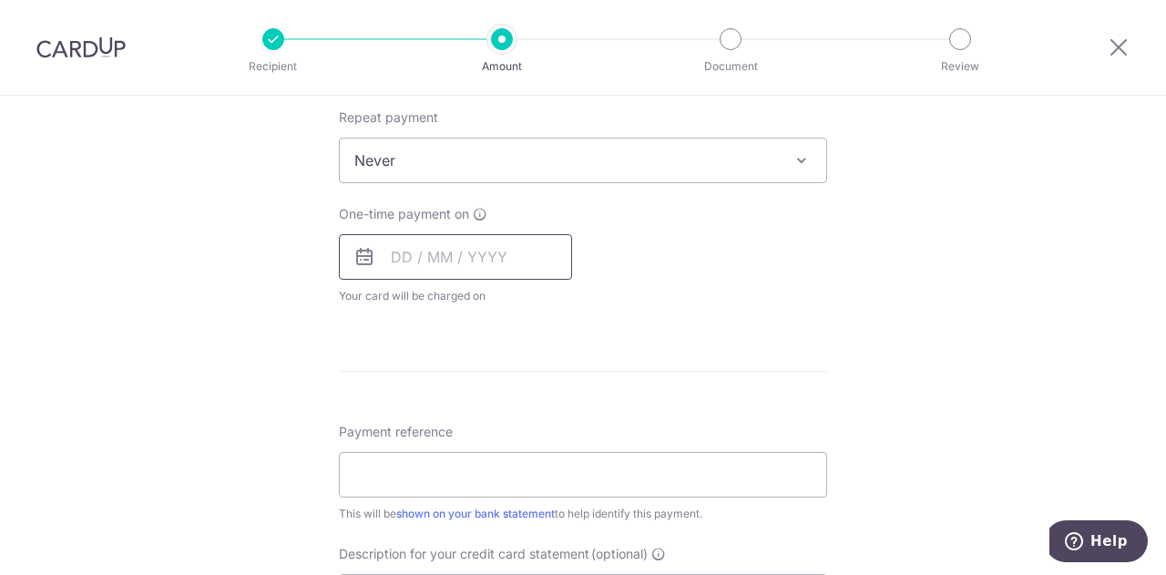
click at [474, 268] on input "text" at bounding box center [455, 257] width 233 height 46
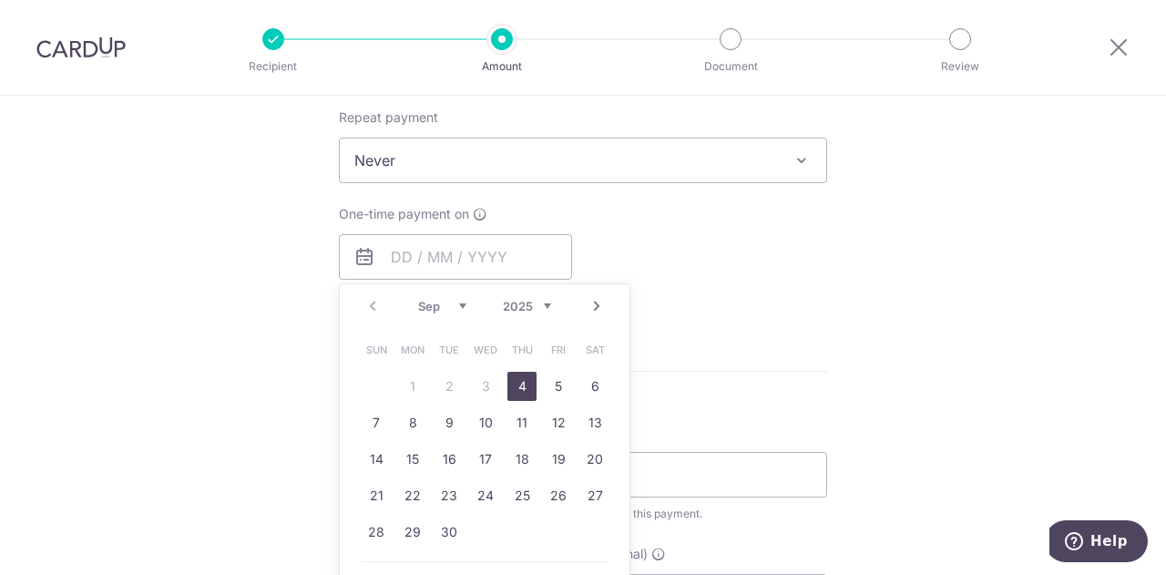
click at [515, 385] on link "4" at bounding box center [521, 386] width 29 height 29
type input "[DATE]"
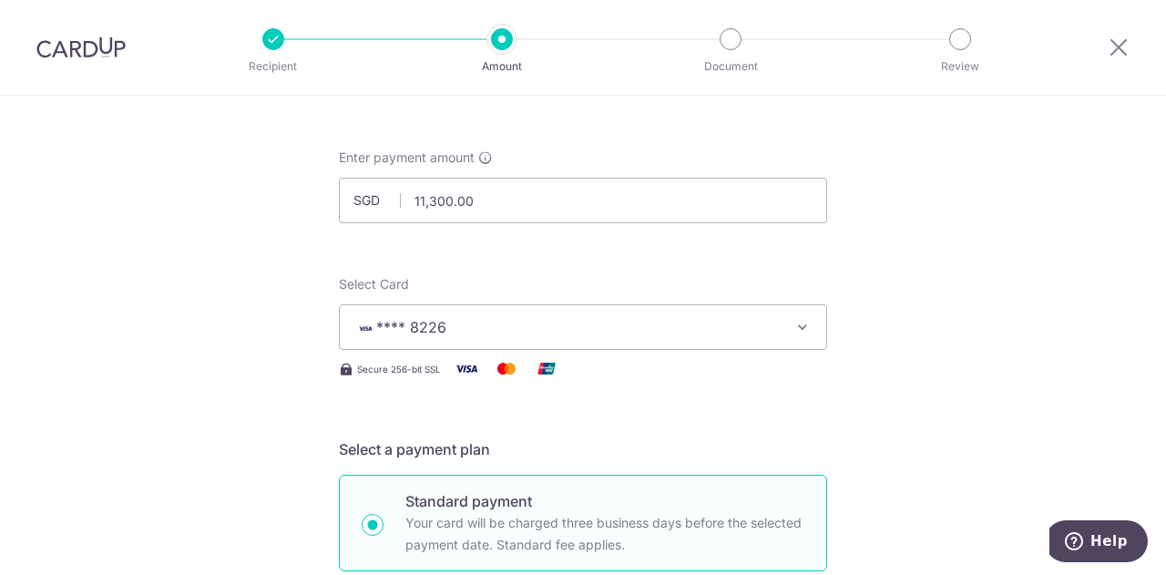
scroll to position [0, 0]
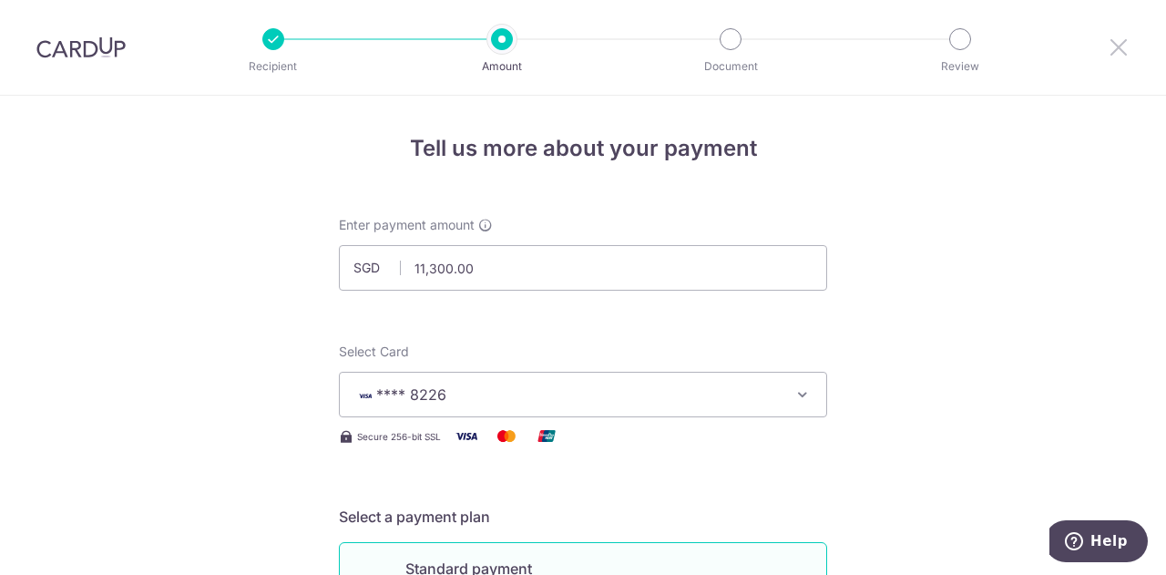
click at [1120, 40] on icon at bounding box center [1118, 47] width 22 height 23
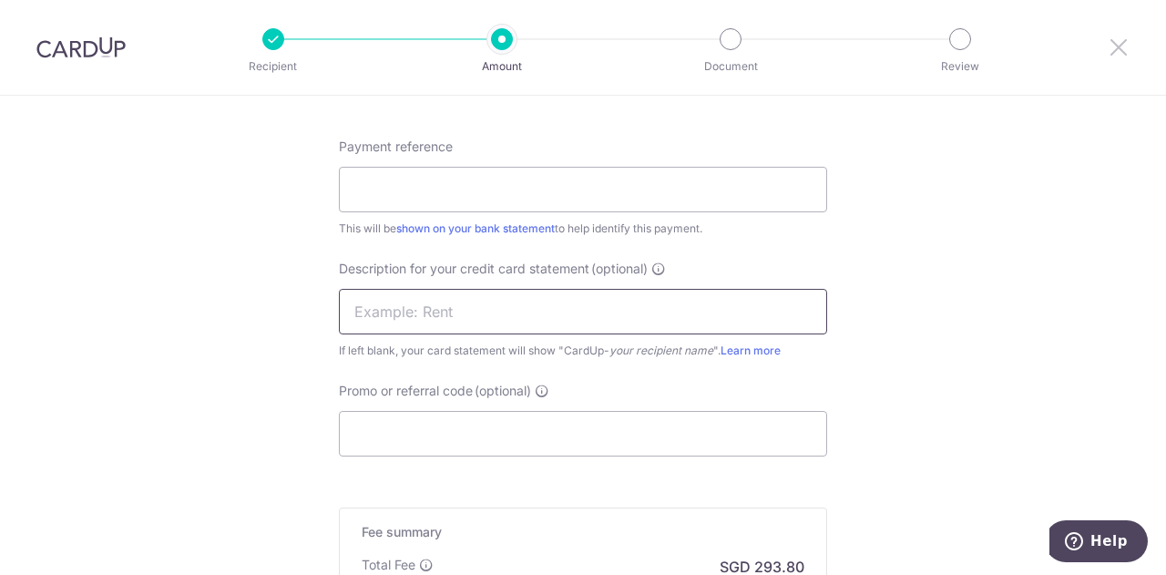
scroll to position [1093, 0]
drag, startPoint x: 615, startPoint y: 173, endPoint x: 625, endPoint y: 173, distance: 10.0
click at [620, 173] on input "Payment reference" at bounding box center [583, 185] width 488 height 46
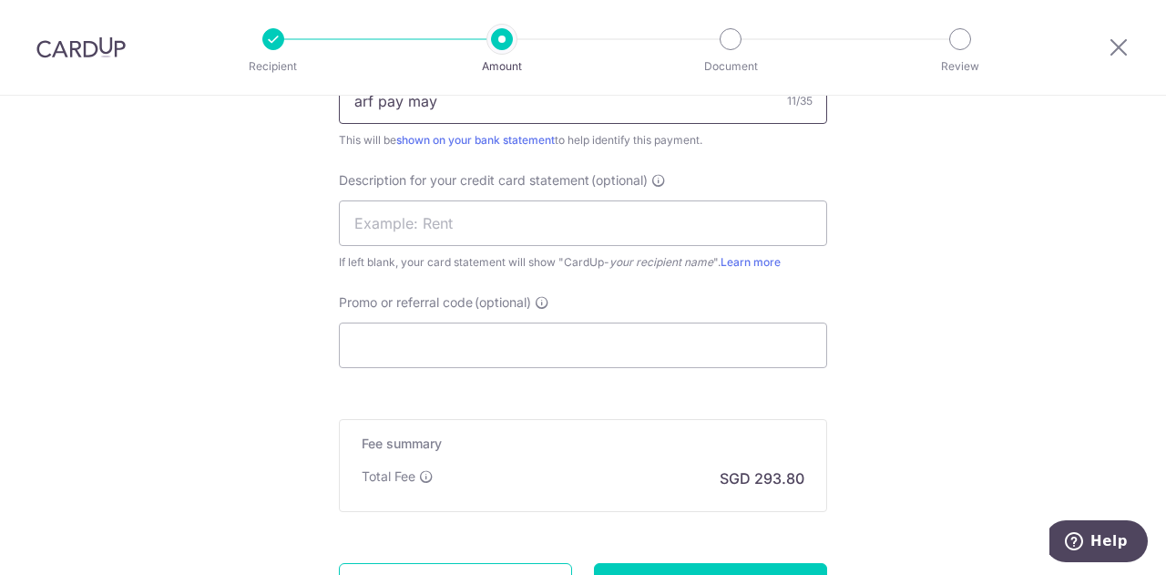
scroll to position [1275, 0]
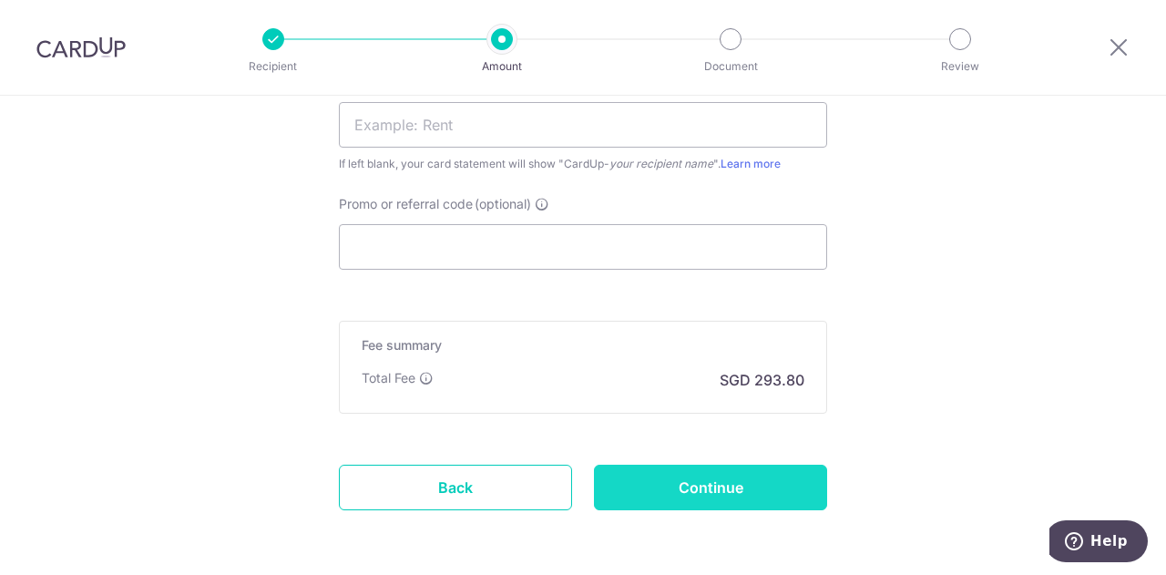
type input "arf pay may"
click at [701, 491] on input "Continue" at bounding box center [710, 487] width 233 height 46
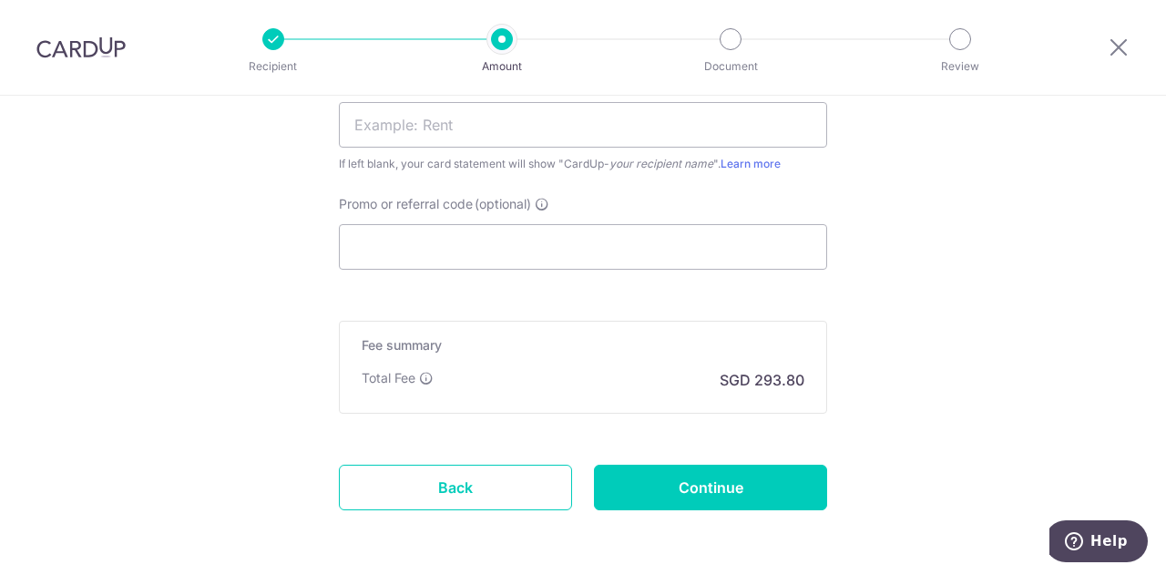
type input "Create Schedule"
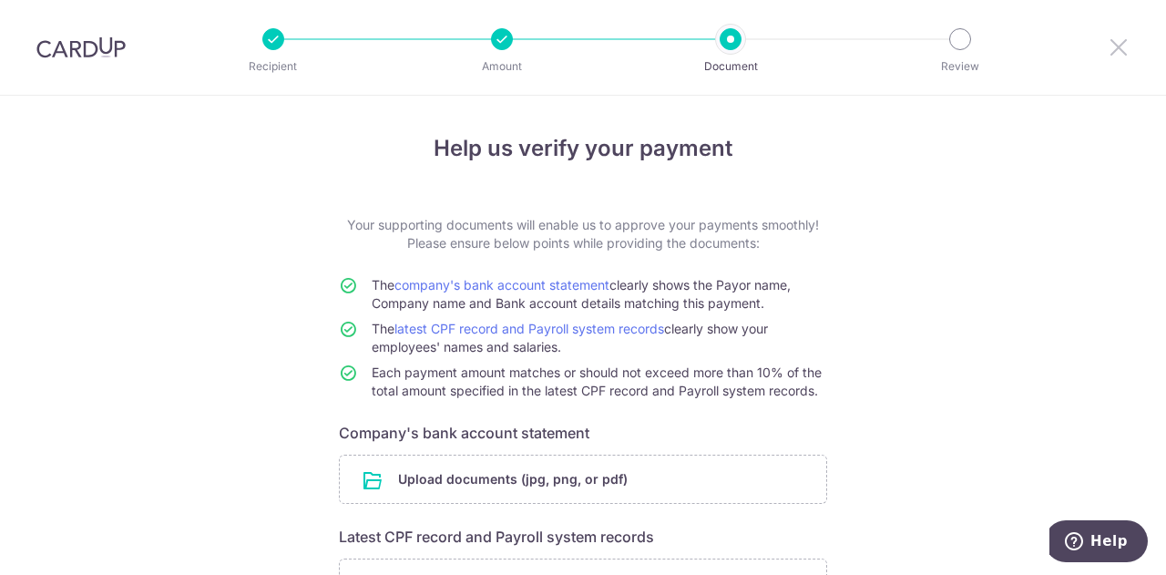
click at [1118, 46] on icon at bounding box center [1118, 47] width 22 height 23
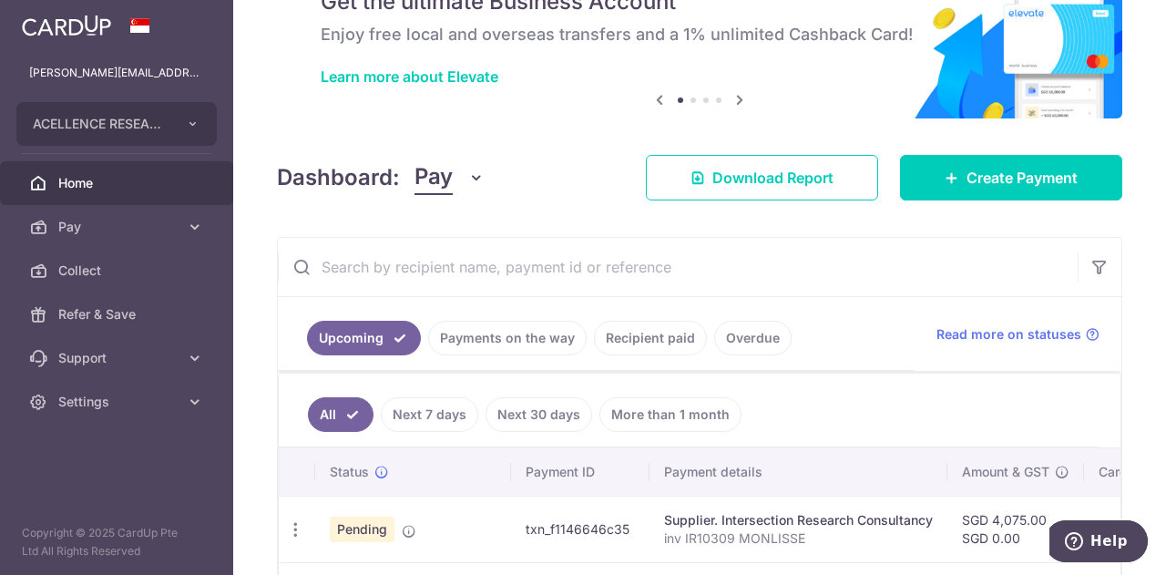
scroll to position [182, 0]
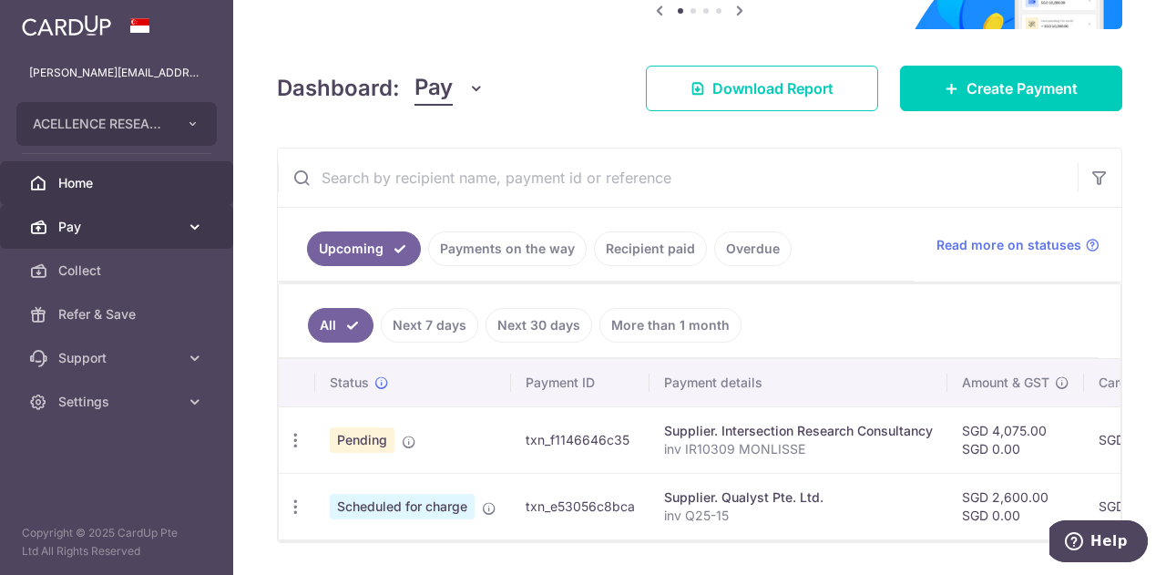
click at [131, 216] on link "Pay" at bounding box center [116, 227] width 233 height 44
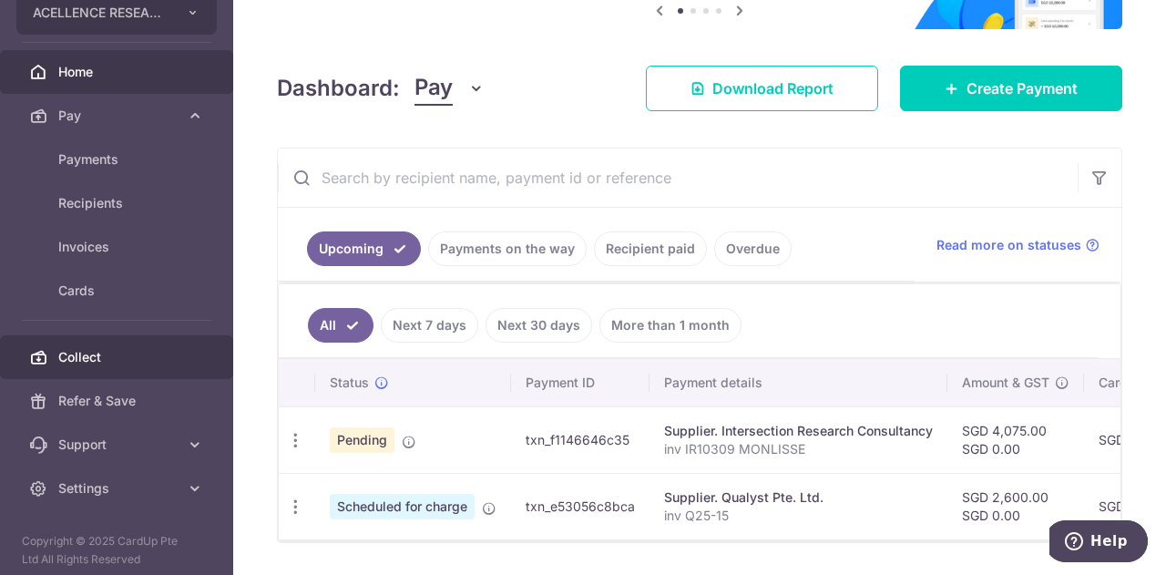
scroll to position [118, 0]
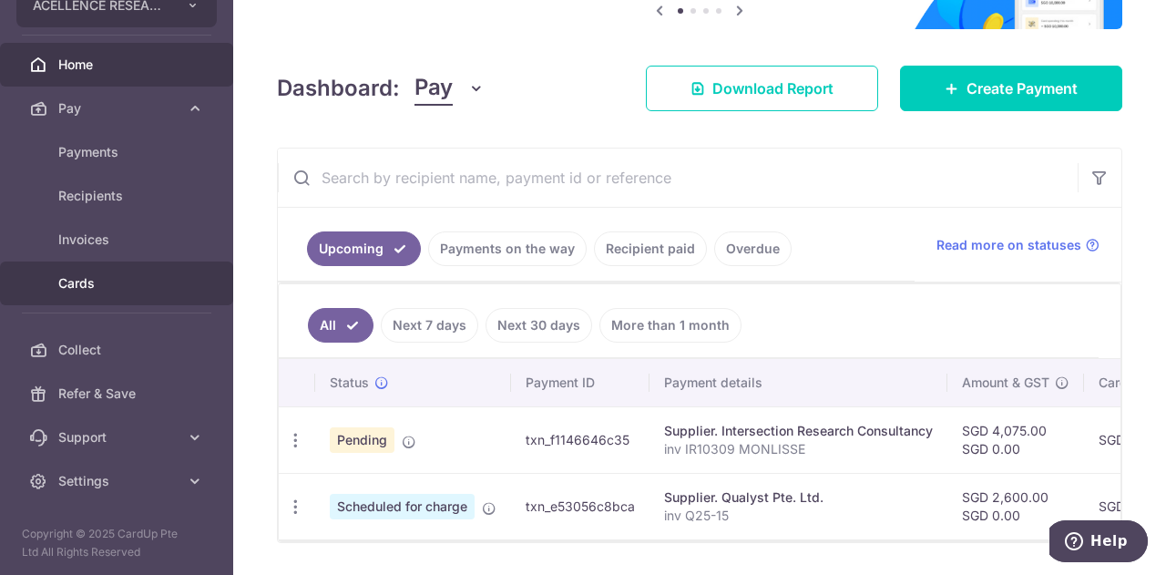
click at [153, 291] on span "Cards" at bounding box center [118, 283] width 120 height 18
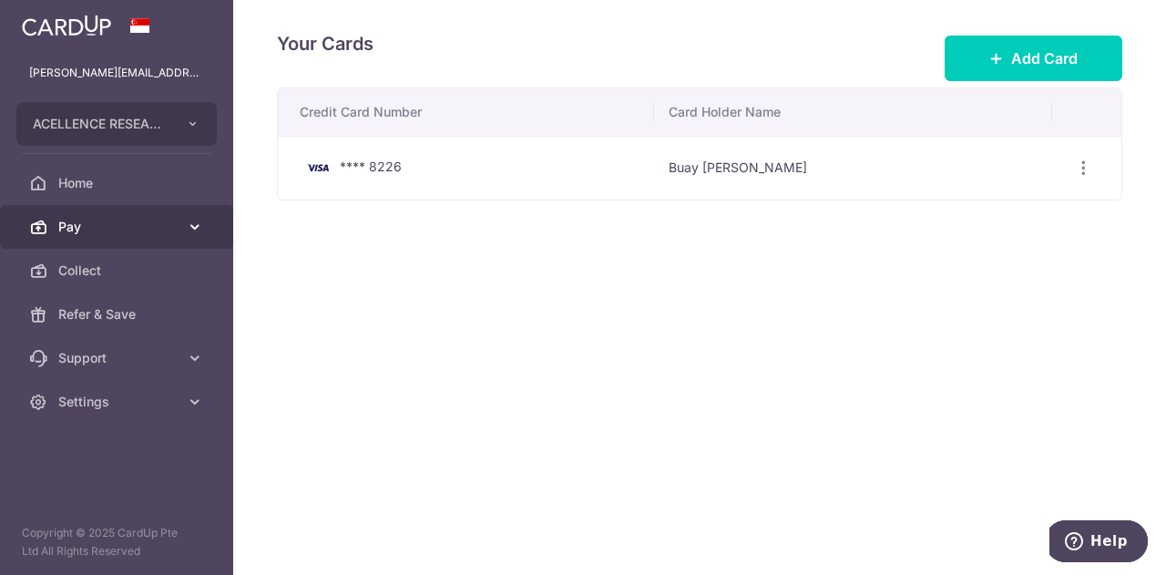
click at [167, 219] on span "Pay" at bounding box center [118, 227] width 120 height 18
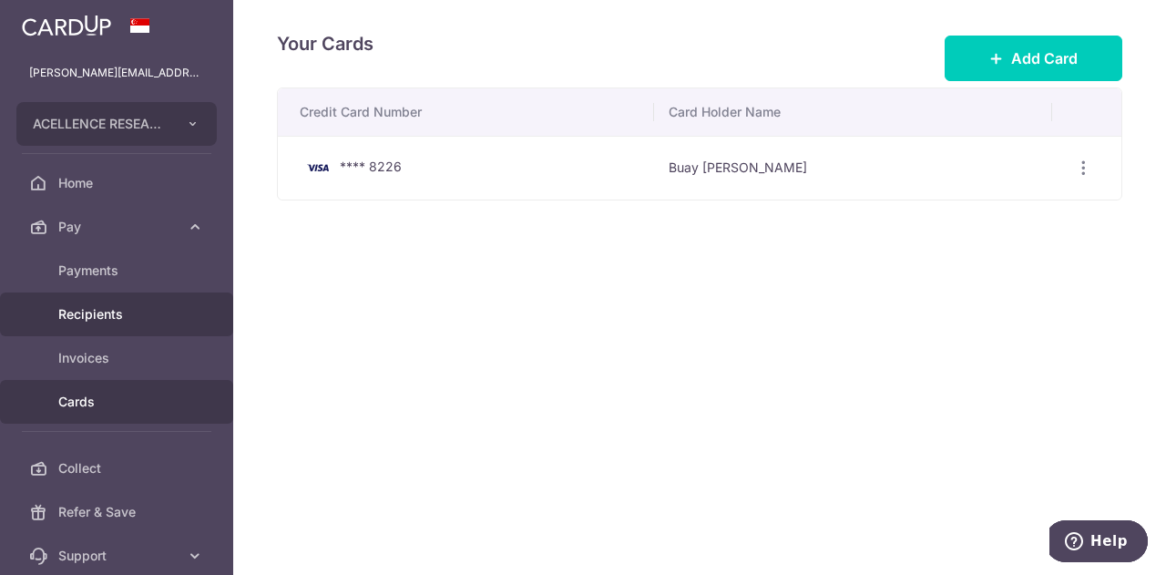
click at [155, 310] on span "Recipients" at bounding box center [118, 314] width 120 height 18
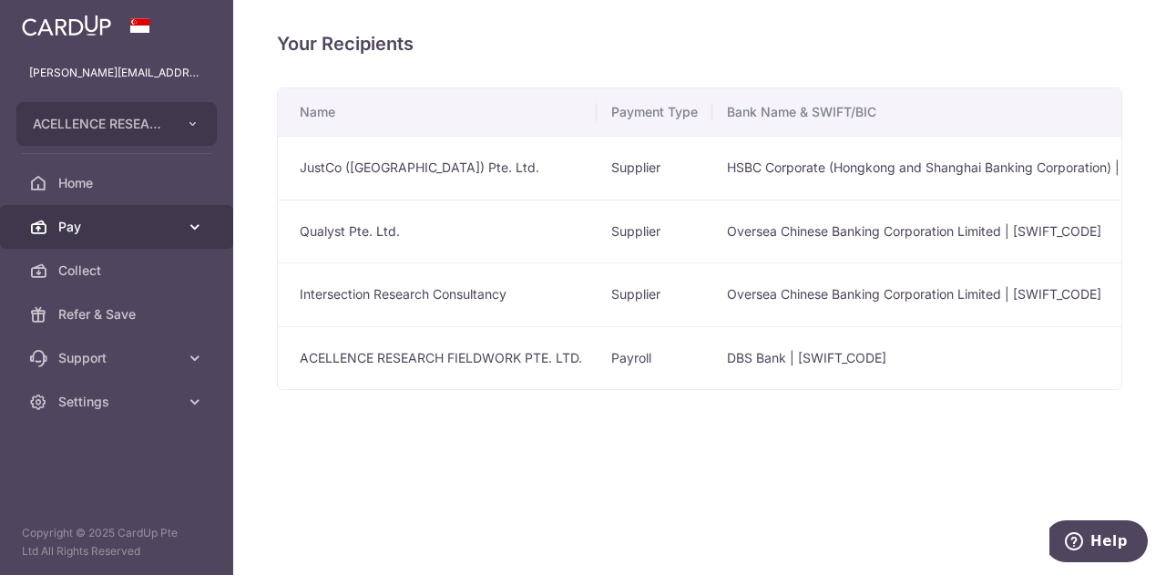
click at [121, 219] on span "Pay" at bounding box center [118, 227] width 120 height 18
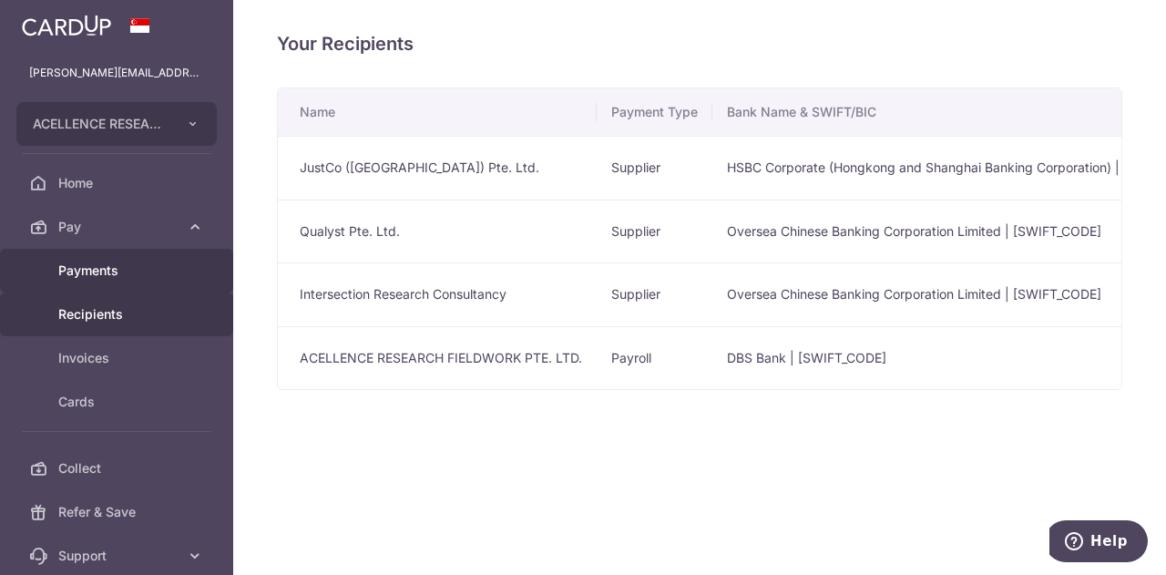
click at [127, 269] on span "Payments" at bounding box center [118, 270] width 120 height 18
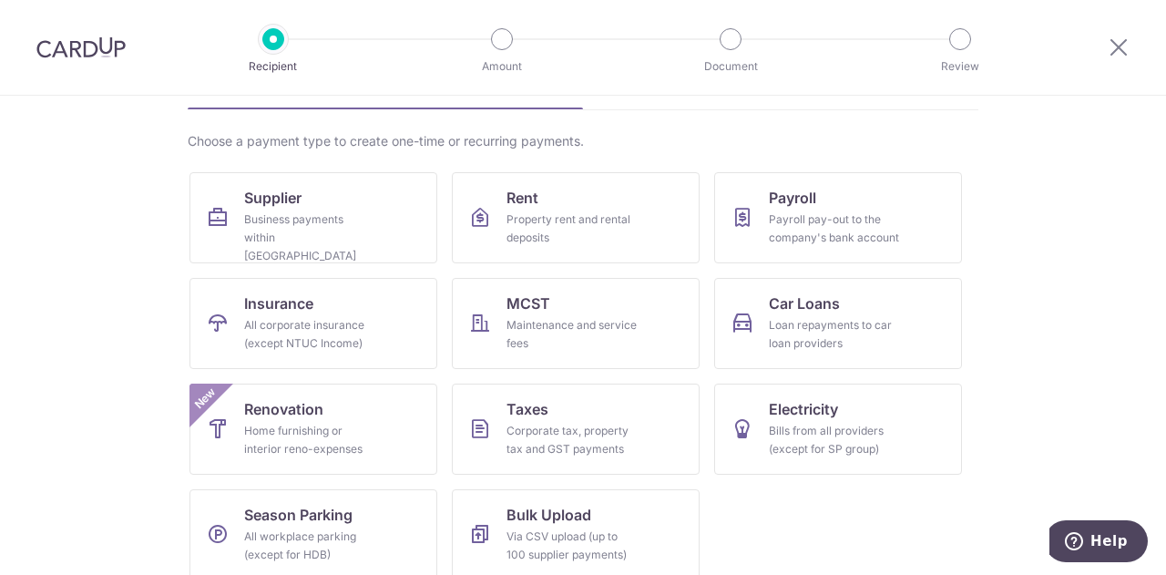
scroll to position [133, 0]
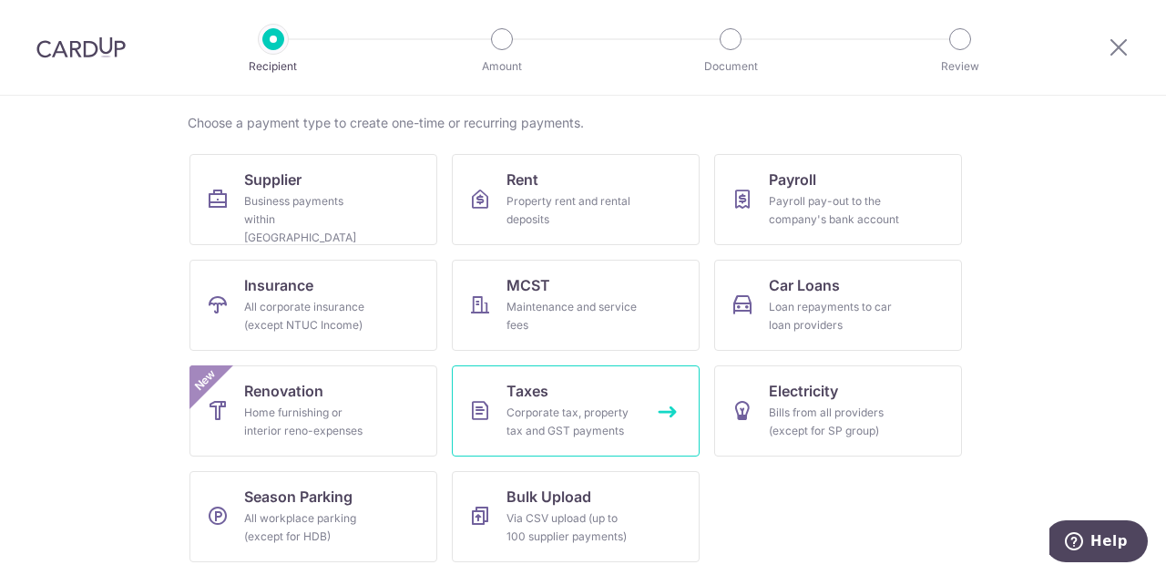
click at [581, 416] on div "Corporate tax, property tax and GST payments" at bounding box center [571, 421] width 131 height 36
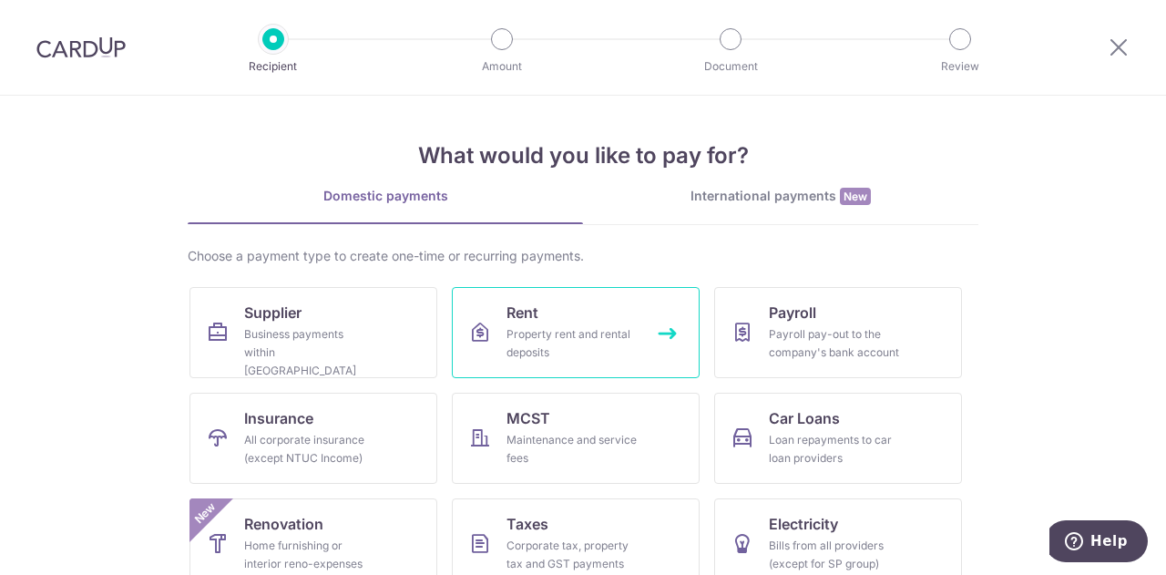
click at [563, 334] on div "Property rent and rental deposits" at bounding box center [571, 343] width 131 height 36
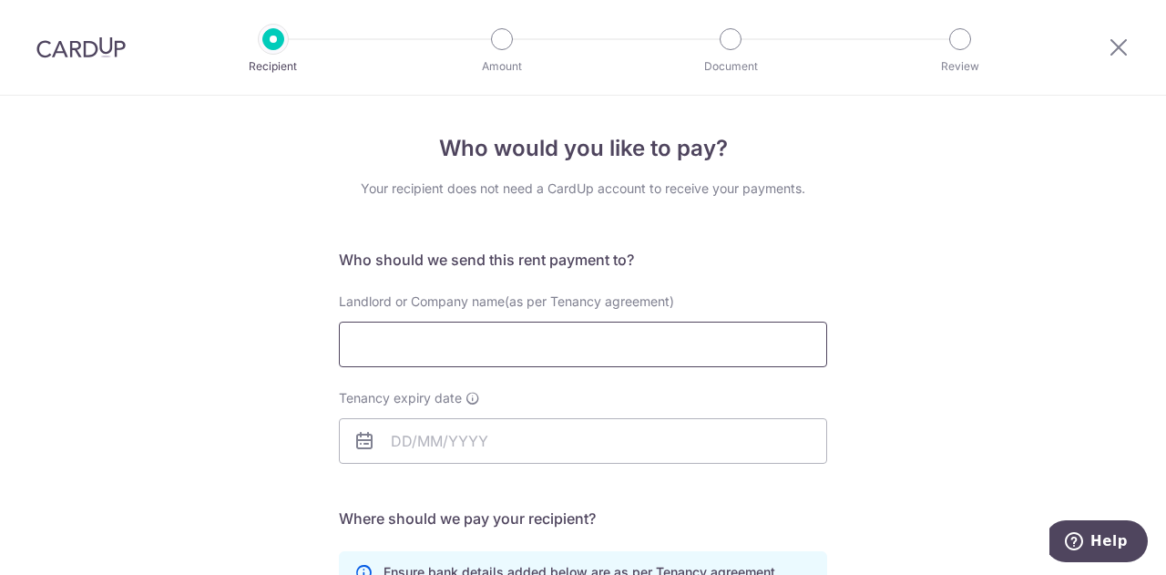
drag, startPoint x: 489, startPoint y: 342, endPoint x: 519, endPoint y: 340, distance: 30.1
click at [489, 342] on input "Landlord or Company name(as per Tenancy agreement)" at bounding box center [583, 344] width 488 height 46
click at [430, 335] on input "Landlord or Company name(as per Tenancy agreement)" at bounding box center [583, 344] width 488 height 46
type input "s"
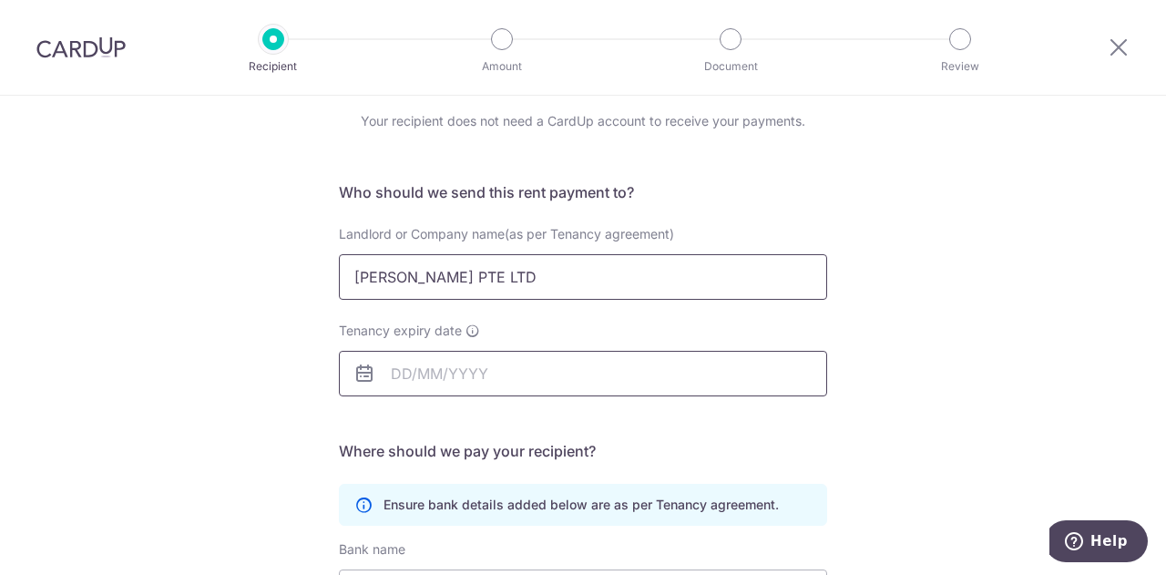
scroll to position [91, 0]
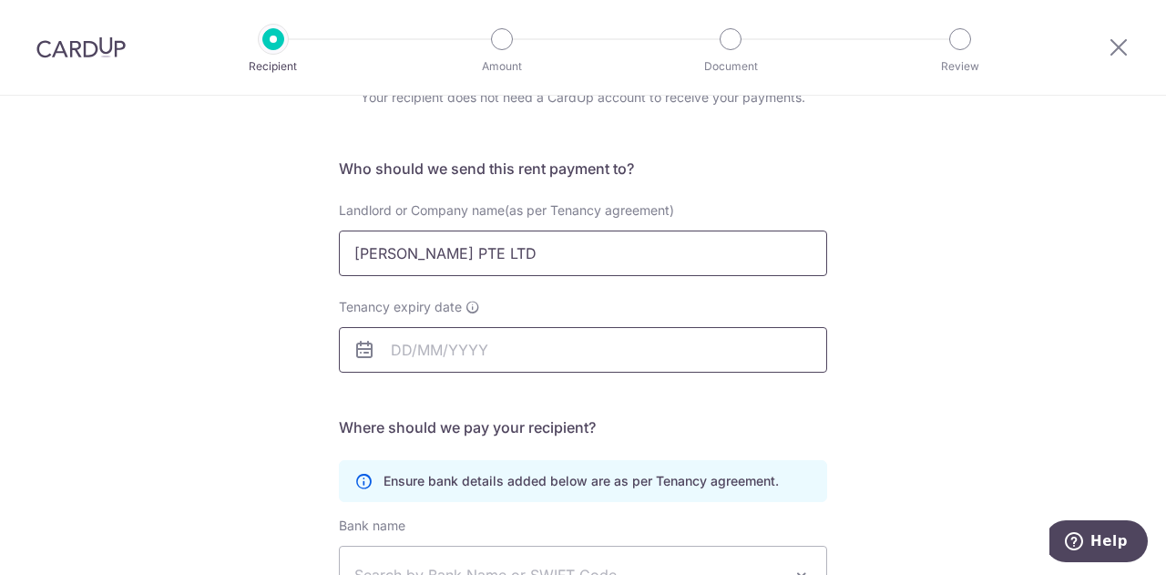
type input "SHINKO CRANE PTE LTD"
click at [453, 345] on input "Tenancy expiry date" at bounding box center [583, 350] width 488 height 46
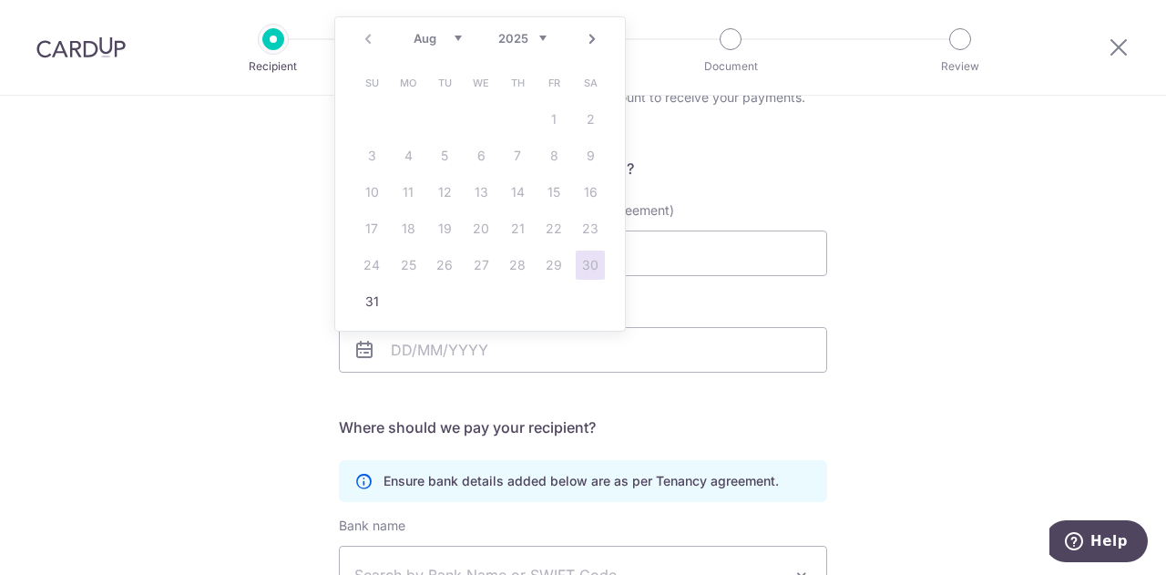
drag, startPoint x: 149, startPoint y: 343, endPoint x: 148, endPoint y: 333, distance: 10.1
click at [150, 341] on div "Who would you like to pay? Your recipient does not need a CardUp account to rec…" at bounding box center [583, 438] width 1166 height 867
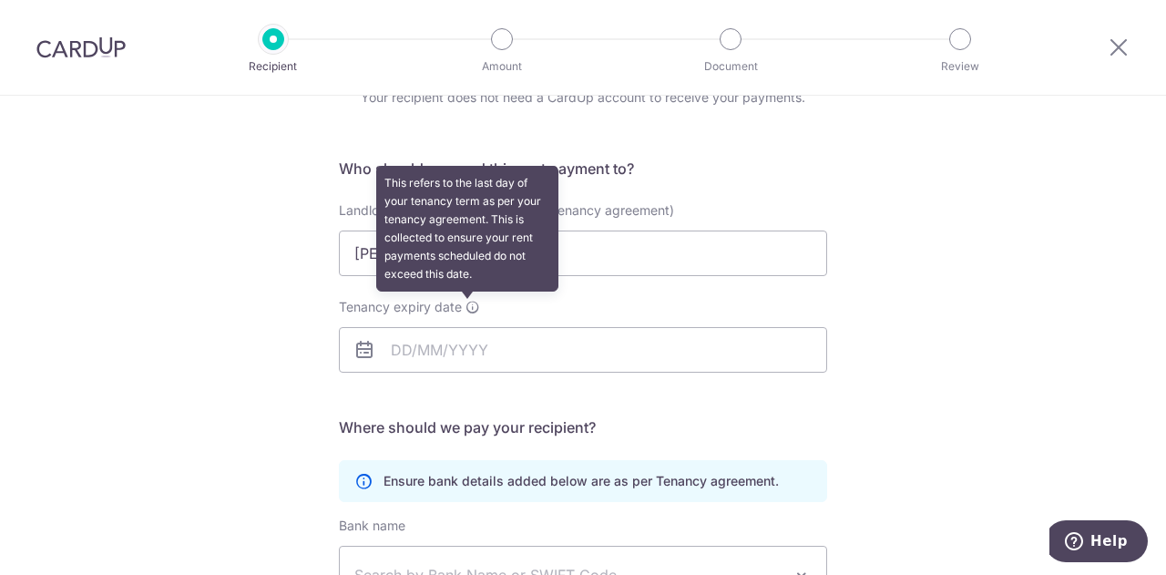
click at [468, 304] on icon at bounding box center [472, 307] width 15 height 15
click at [468, 327] on input "Tenancy expiry date This refers to the last day of your tenancy term as per you…" at bounding box center [583, 350] width 488 height 46
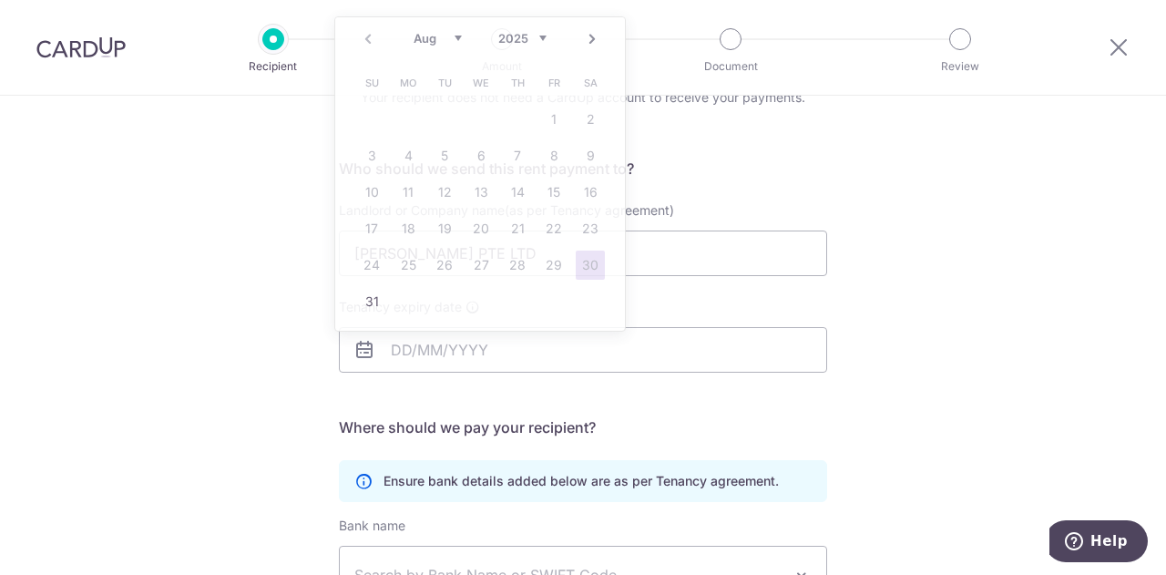
click at [236, 342] on div "Who would you like to pay? Your recipient does not need a CardUp account to rec…" at bounding box center [583, 438] width 1166 height 867
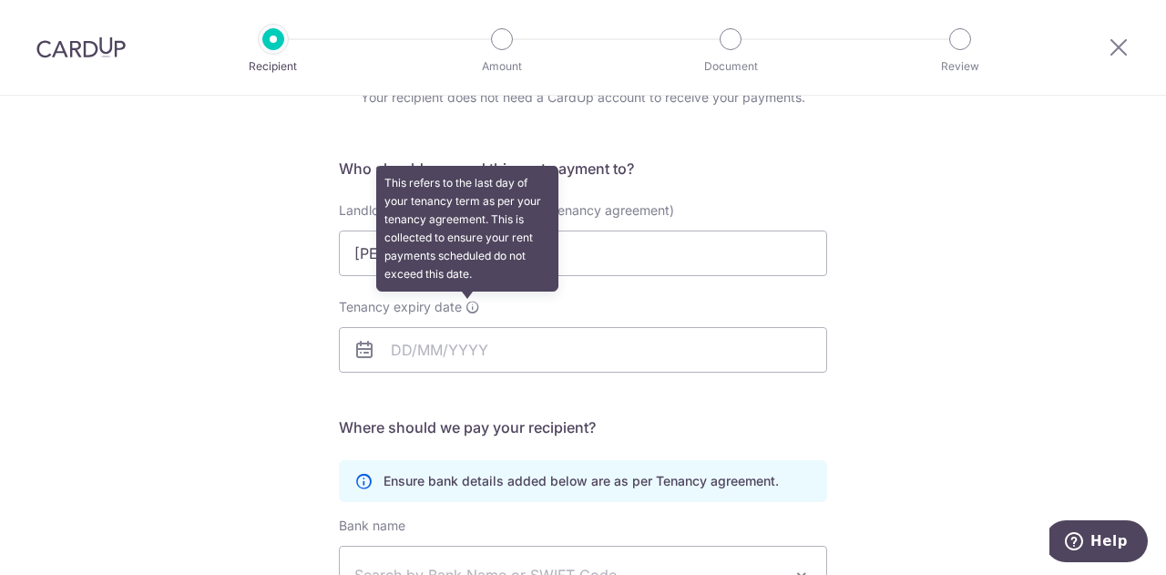
click at [465, 302] on icon at bounding box center [472, 307] width 15 height 15
click at [464, 327] on input "Tenancy expiry date This refers to the last day of your tenancy term as per you…" at bounding box center [583, 350] width 488 height 46
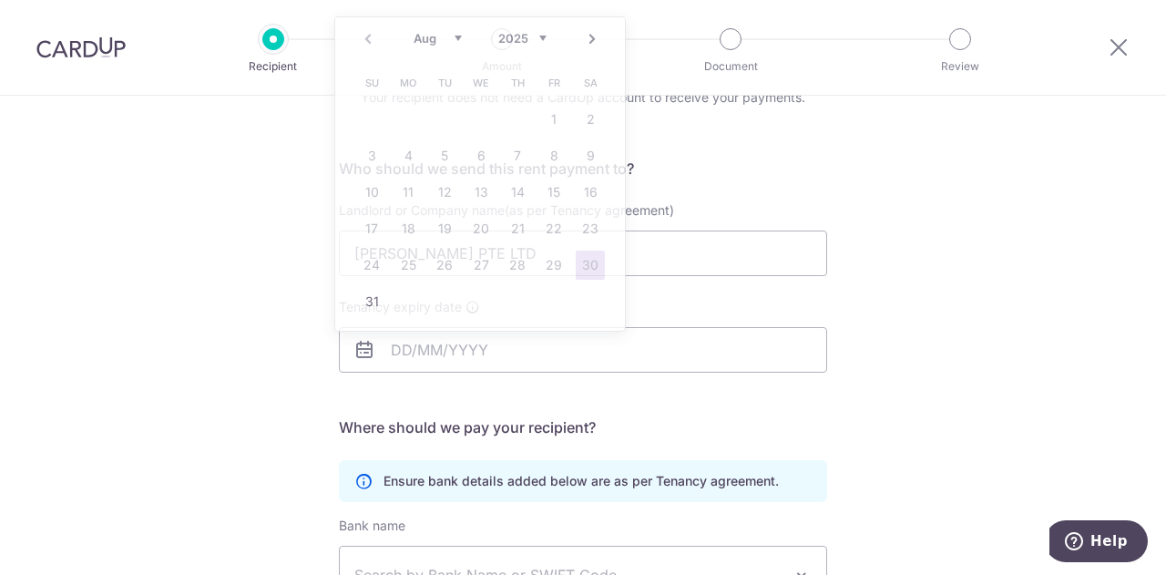
drag, startPoint x: 187, startPoint y: 247, endPoint x: 306, endPoint y: 218, distance: 122.8
click at [190, 247] on div "Who would you like to pay? Your recipient does not need a CardUp account to rec…" at bounding box center [583, 438] width 1166 height 867
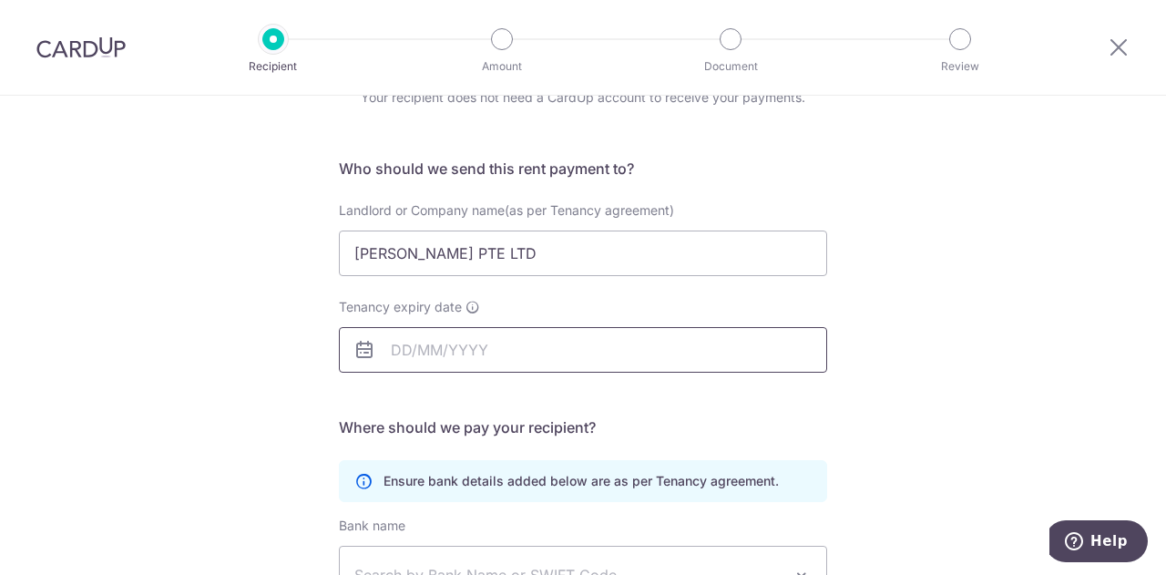
click at [401, 352] on input "Tenancy expiry date" at bounding box center [583, 350] width 488 height 46
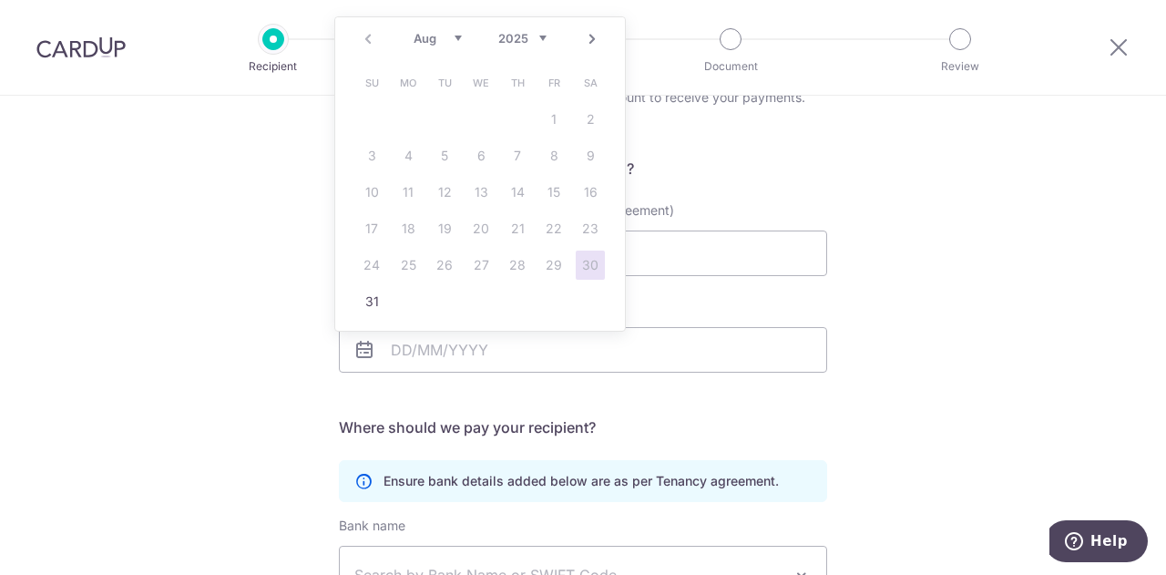
click at [592, 37] on link "Next" at bounding box center [592, 39] width 22 height 22
click at [592, 39] on link "Next" at bounding box center [592, 39] width 22 height 22
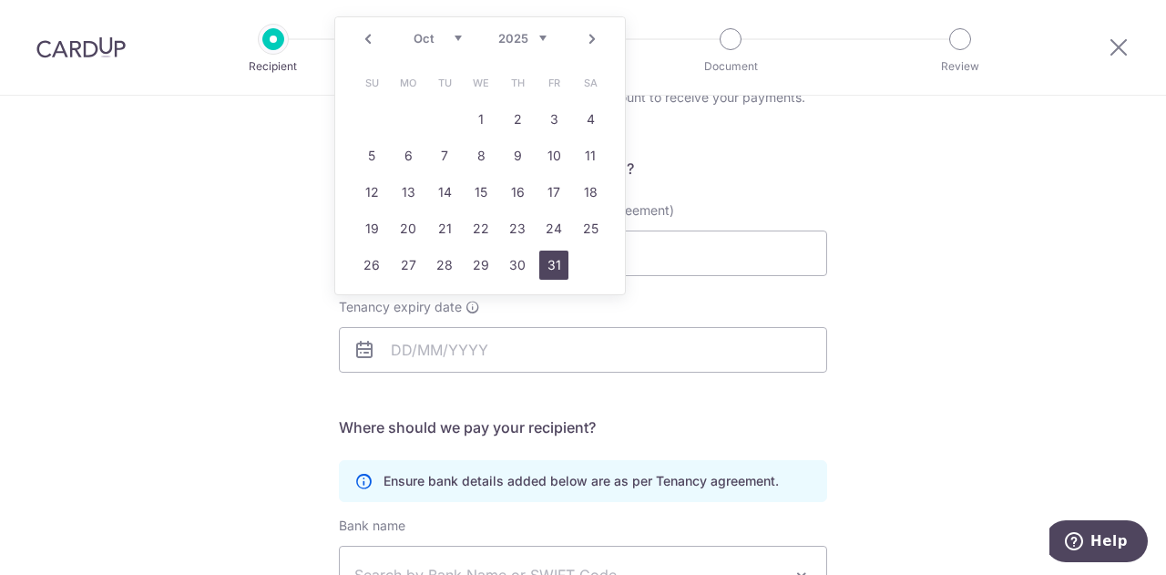
click at [546, 261] on link "31" at bounding box center [553, 264] width 29 height 29
type input "31/10/2025"
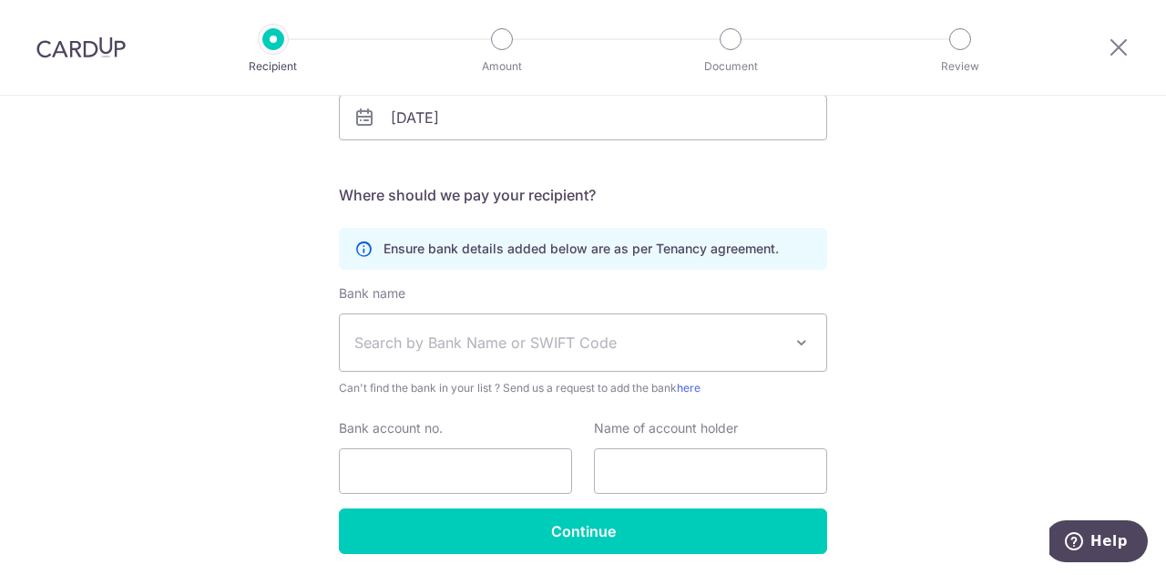
scroll to position [386, 0]
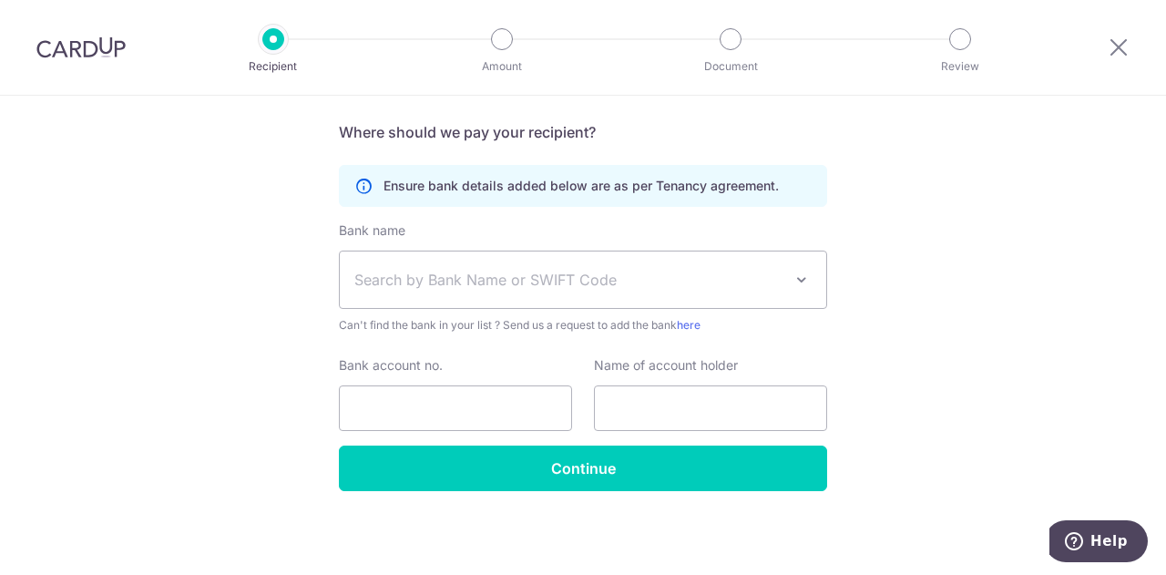
click at [517, 270] on span "Search by Bank Name or SWIFT Code" at bounding box center [568, 280] width 428 height 22
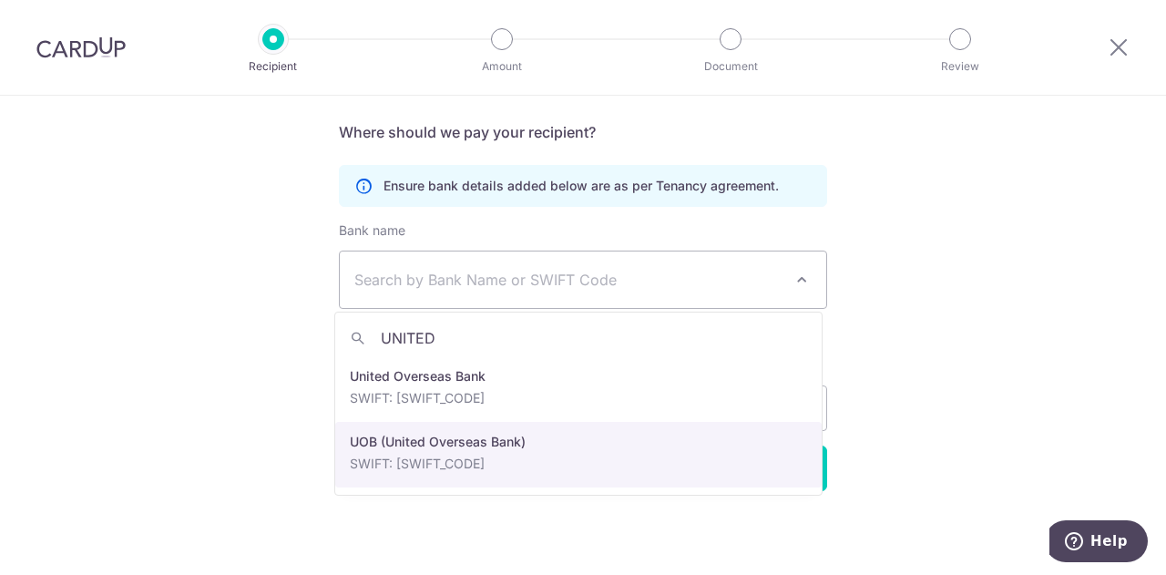
type input "UNITED"
select select "18"
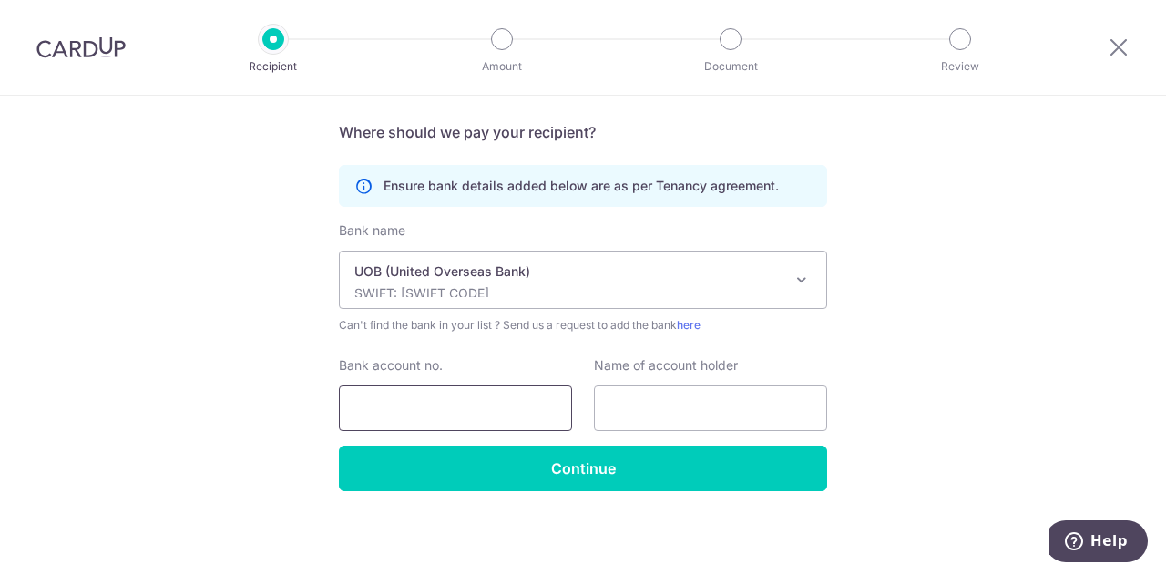
click at [442, 414] on input "Bank account no." at bounding box center [455, 408] width 233 height 46
type input "3143083258"
click at [719, 408] on input "text" at bounding box center [710, 408] width 233 height 46
click at [645, 411] on input "Acellence Research Fieldwork Pte. Ltd." at bounding box center [710, 408] width 233 height 46
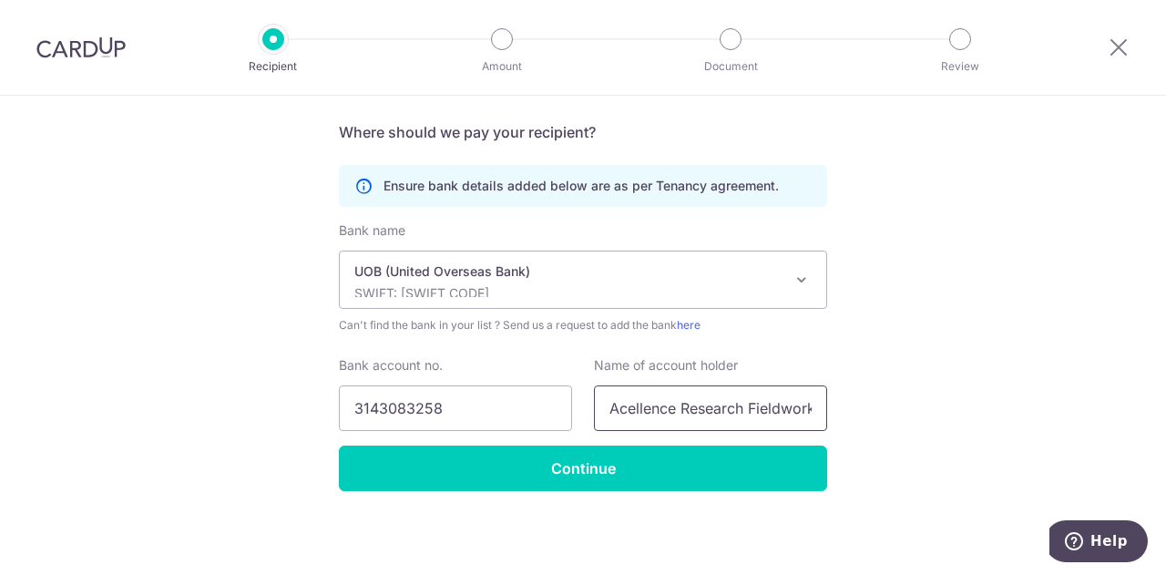
click at [645, 411] on input "Acellence Research Fieldwork Pte. Ltd." at bounding box center [710, 408] width 233 height 46
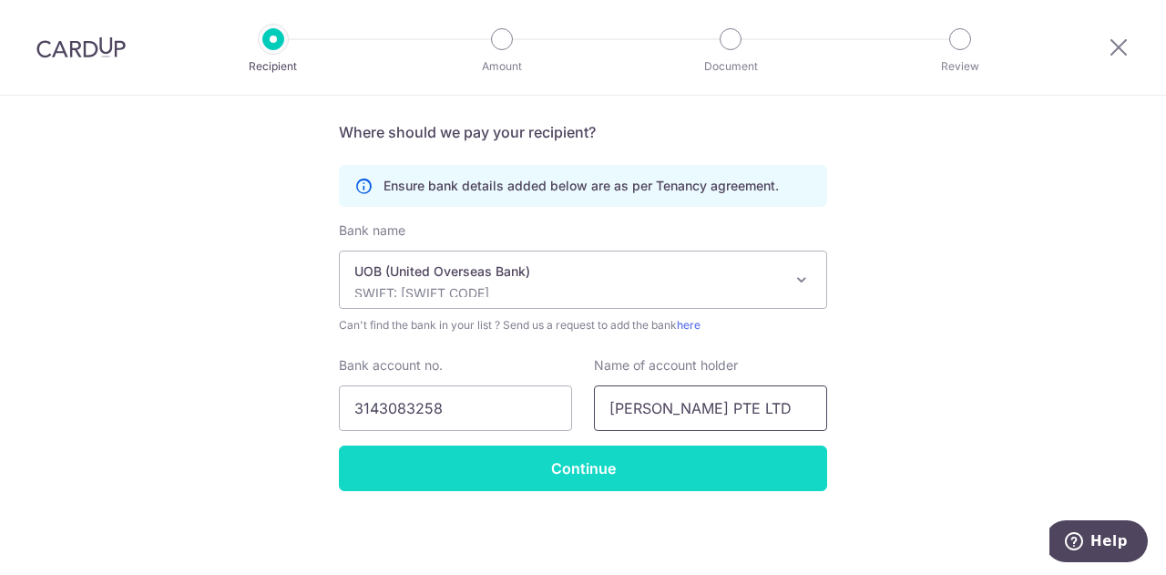
type input "SHINKO CRANE PTE LTD"
click at [599, 458] on input "Continue" at bounding box center [583, 468] width 488 height 46
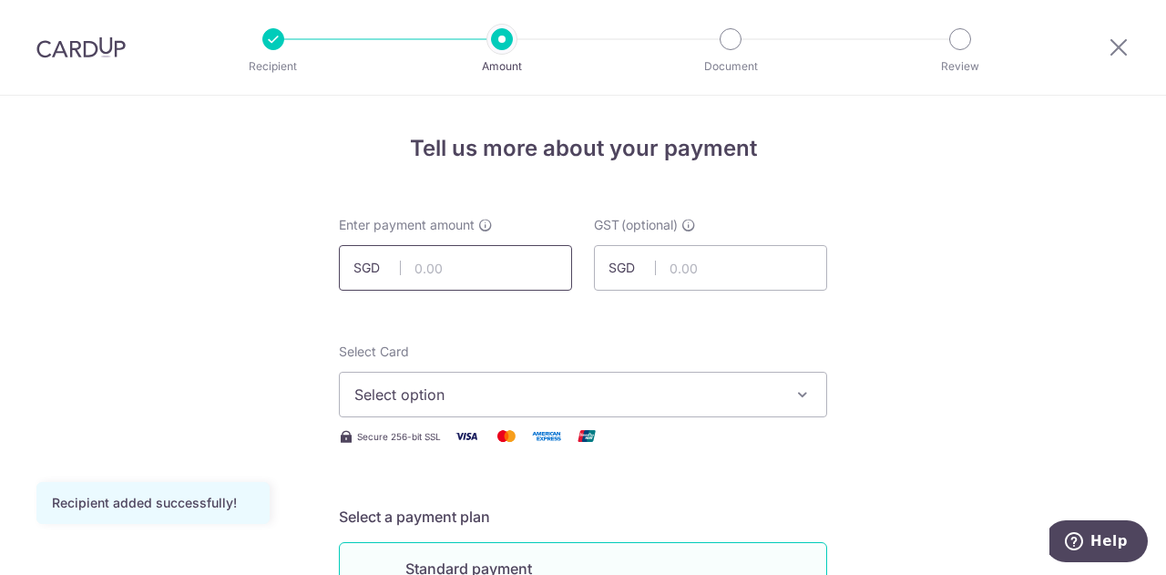
click at [483, 261] on input "text" at bounding box center [455, 268] width 233 height 46
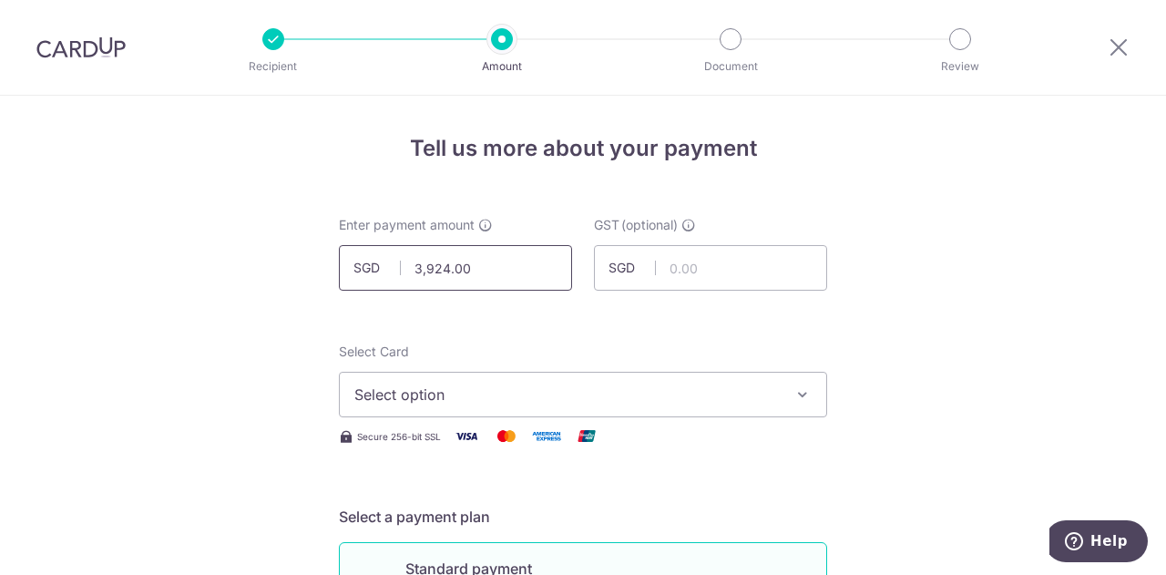
drag, startPoint x: 484, startPoint y: 266, endPoint x: 322, endPoint y: 269, distance: 162.1
click at [328, 270] on div "Enter payment amount SGD 3,924.00 3924.00" at bounding box center [455, 253] width 255 height 75
type input "3,600.00"
click at [703, 270] on input "text" at bounding box center [710, 268] width 233 height 46
type input "324.00"
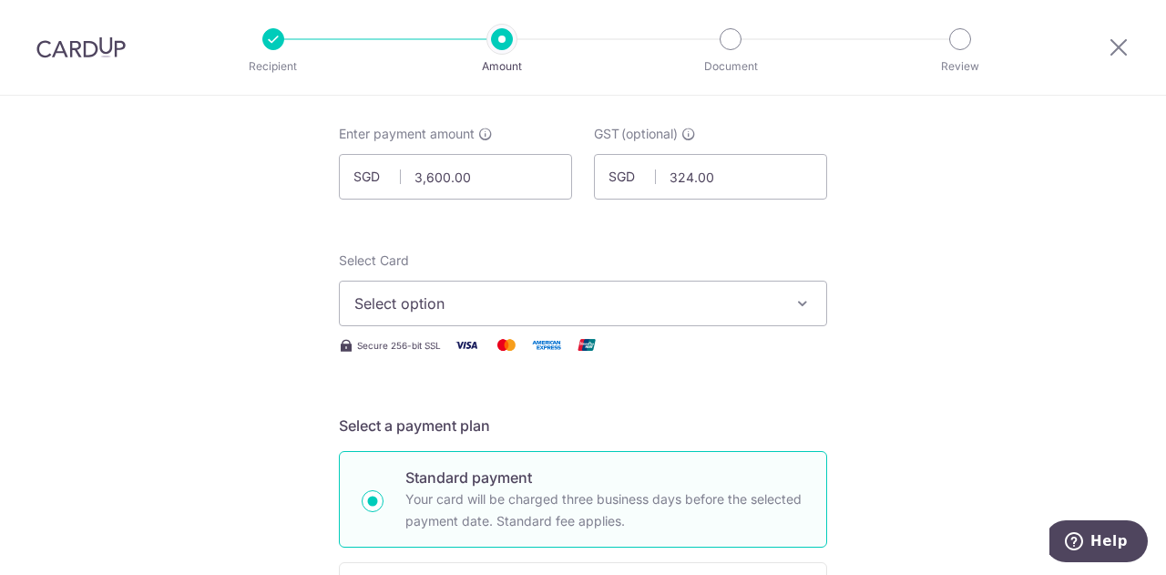
click at [708, 292] on span "Select option" at bounding box center [566, 303] width 424 height 22
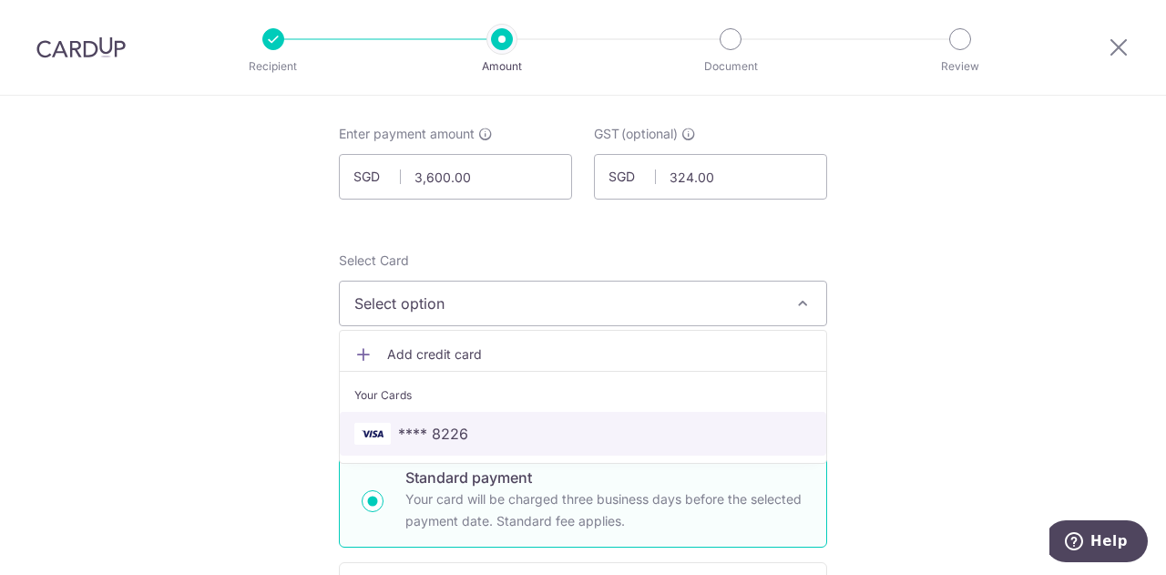
click at [521, 418] on link "**** 8226" at bounding box center [583, 434] width 486 height 44
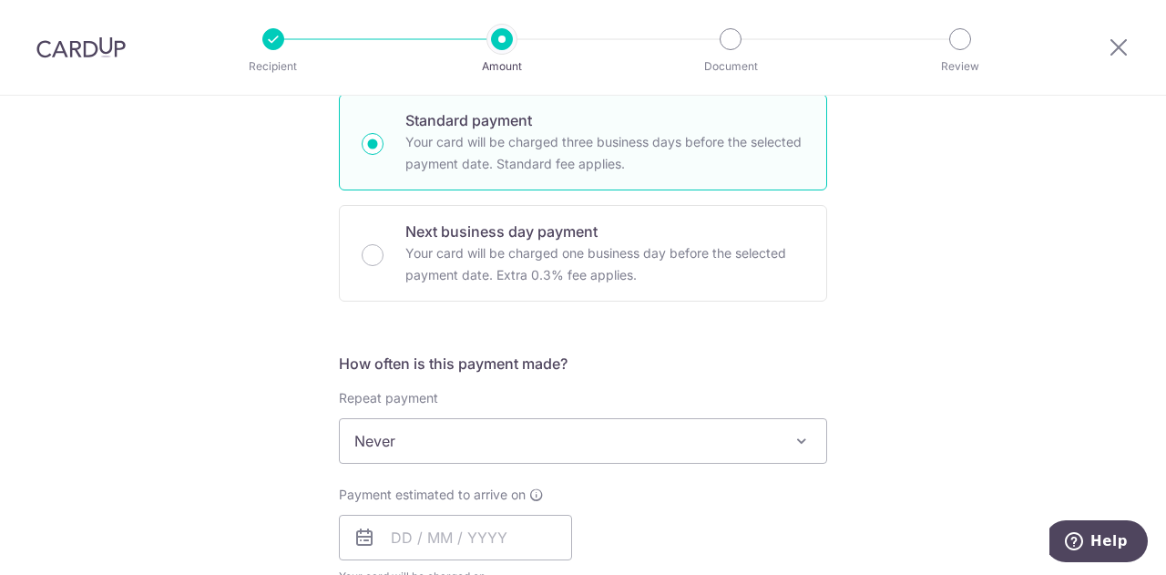
scroll to position [546, 0]
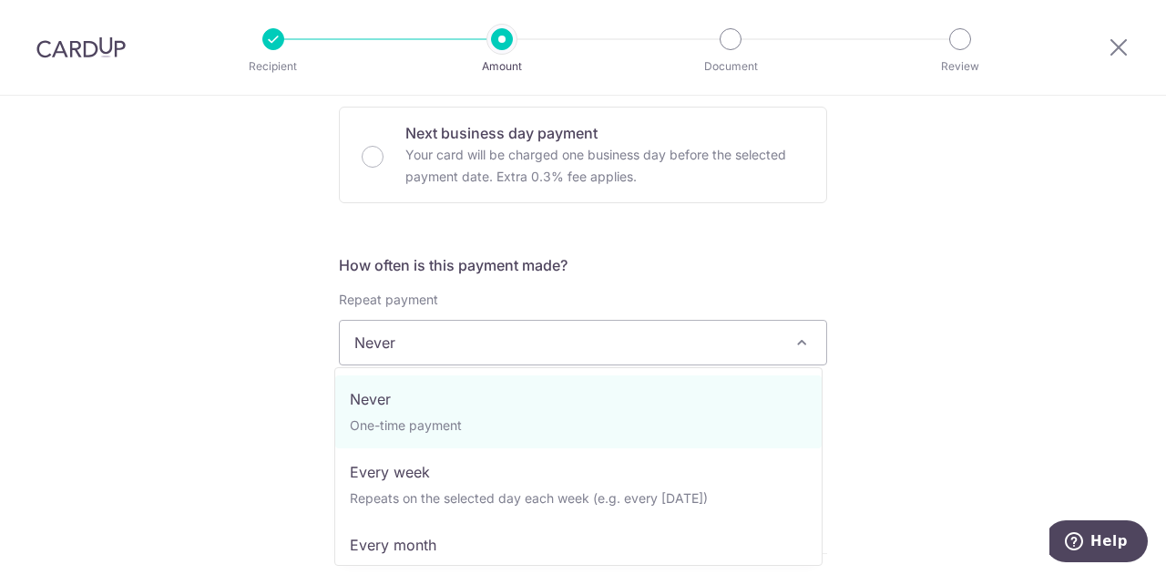
click at [480, 342] on span "Never" at bounding box center [583, 343] width 486 height 44
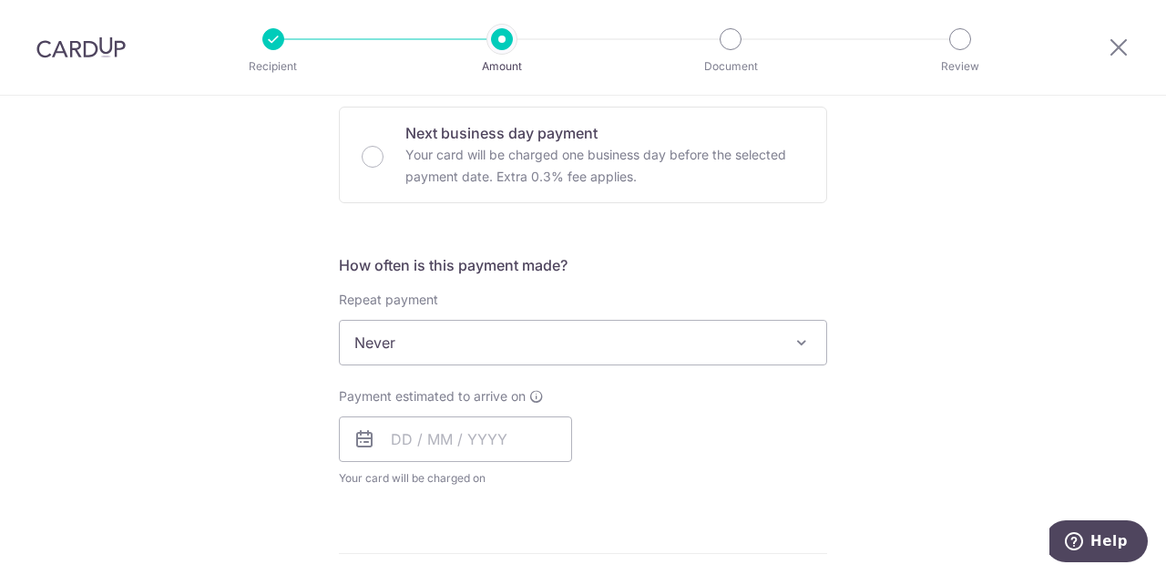
scroll to position [729, 0]
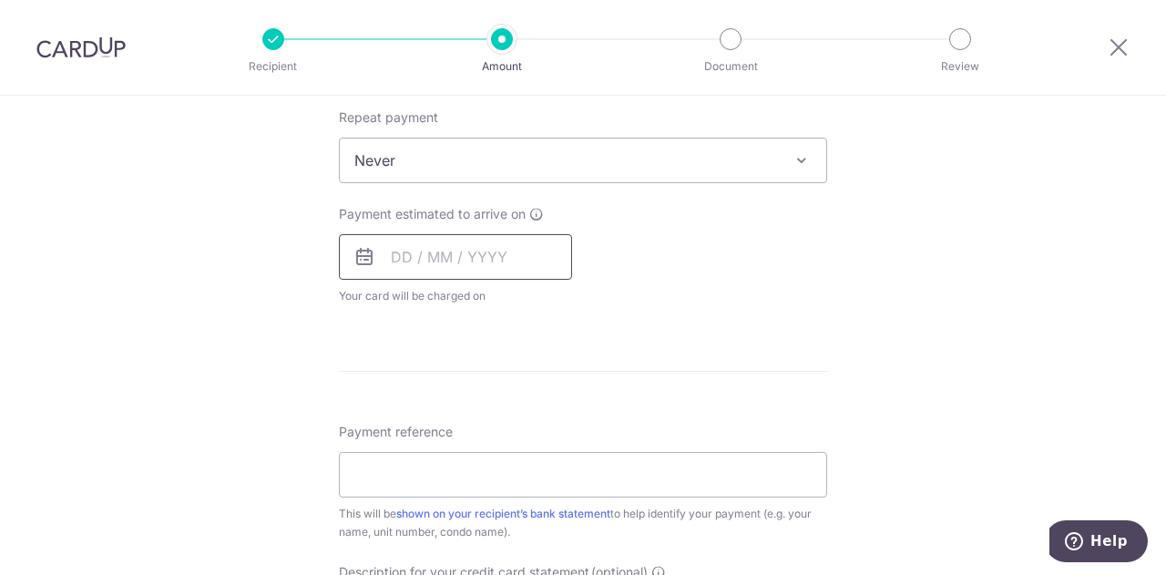
click at [481, 252] on input "text" at bounding box center [455, 257] width 233 height 46
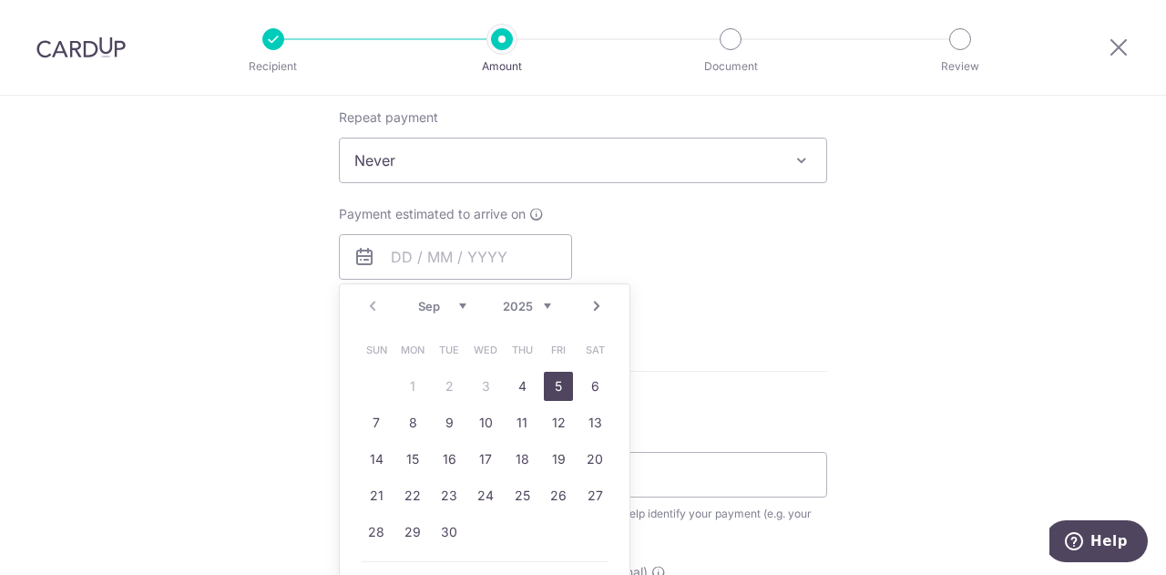
click at [556, 382] on link "5" at bounding box center [558, 386] width 29 height 29
type input "05/09/2025"
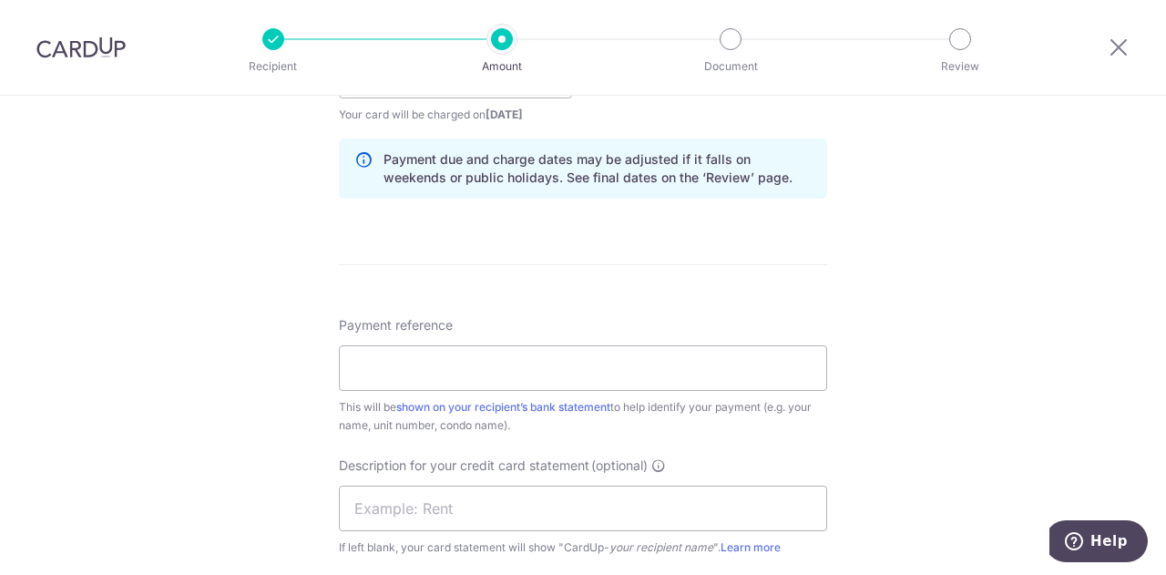
scroll to position [996, 0]
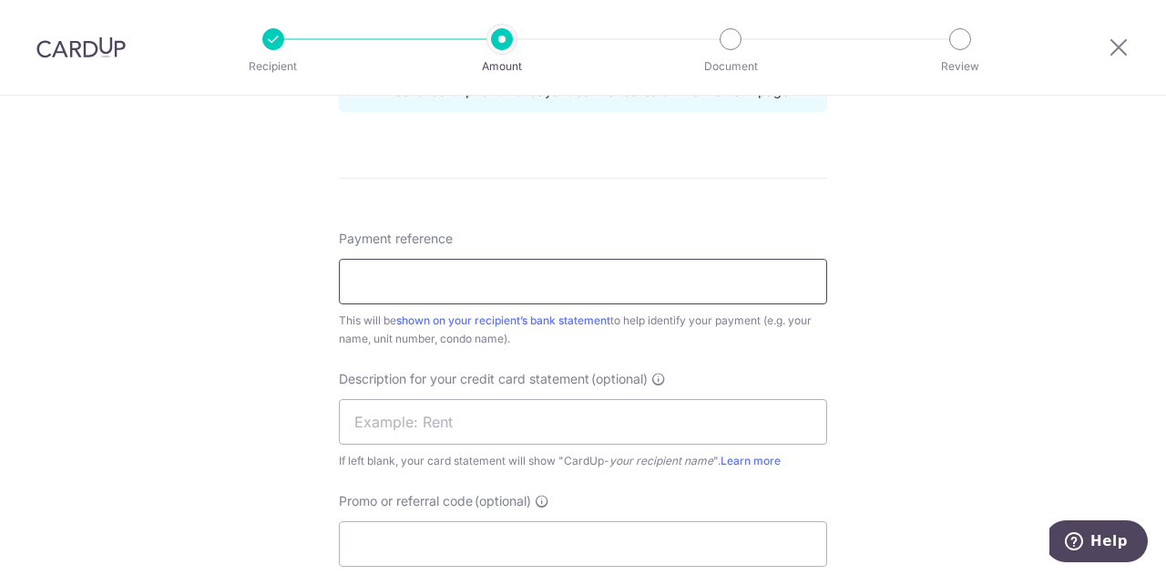
click at [474, 280] on input "Payment reference" at bounding box center [583, 282] width 488 height 46
click at [246, 367] on div "Tell us more about your payment Enter payment amount SGD 3,600.00 3600.00 GST (…" at bounding box center [583, 21] width 1166 height 1844
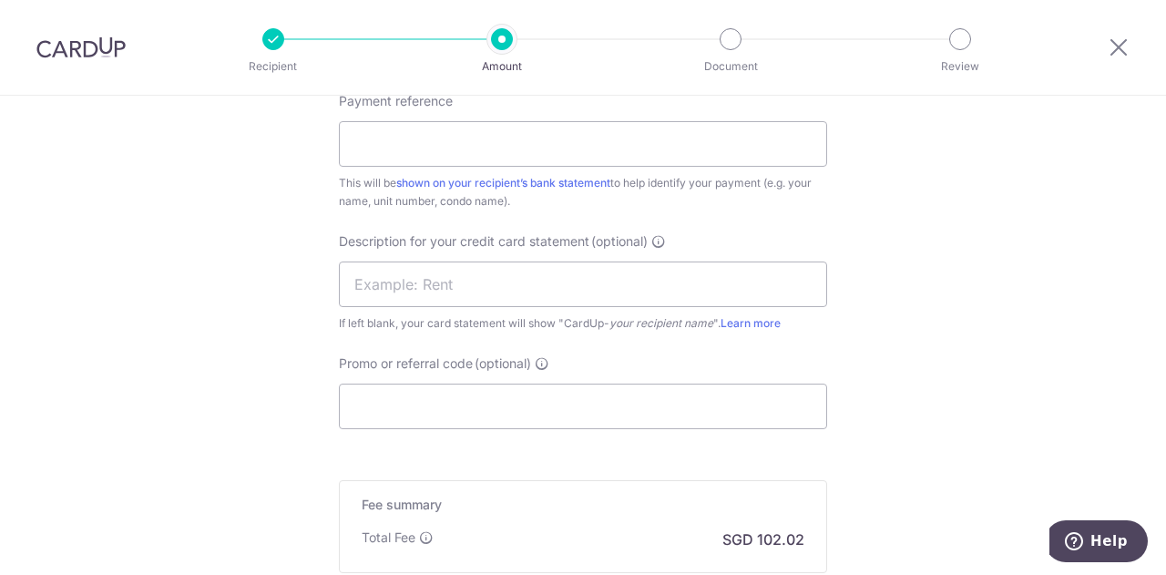
scroll to position [1178, 0]
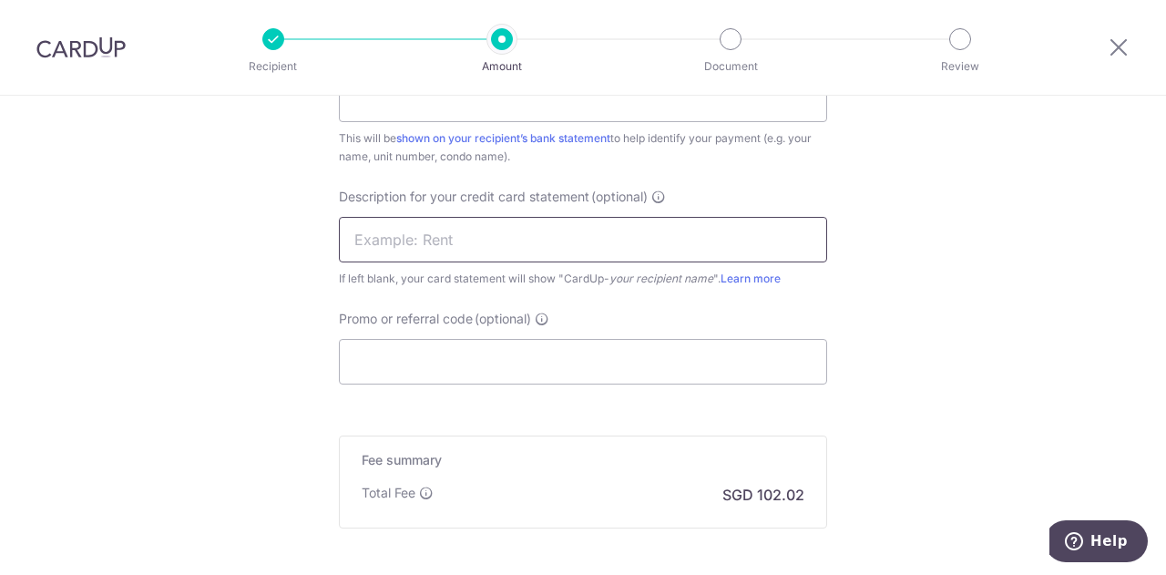
drag, startPoint x: 454, startPoint y: 229, endPoint x: 515, endPoint y: 238, distance: 60.8
click at [454, 229] on input "text" at bounding box center [583, 240] width 488 height 46
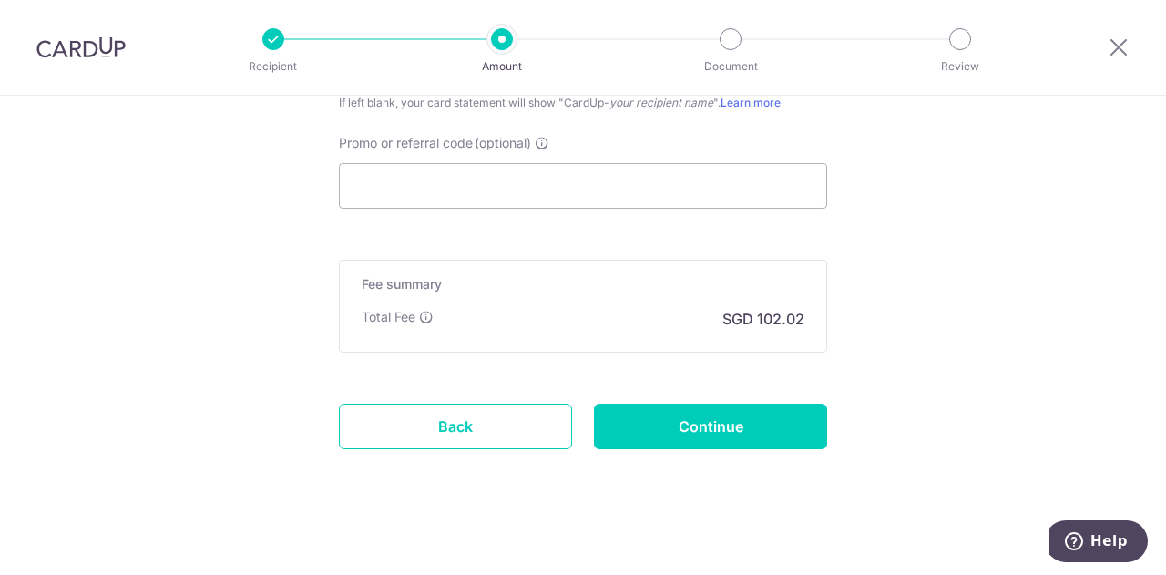
scroll to position [1361, 0]
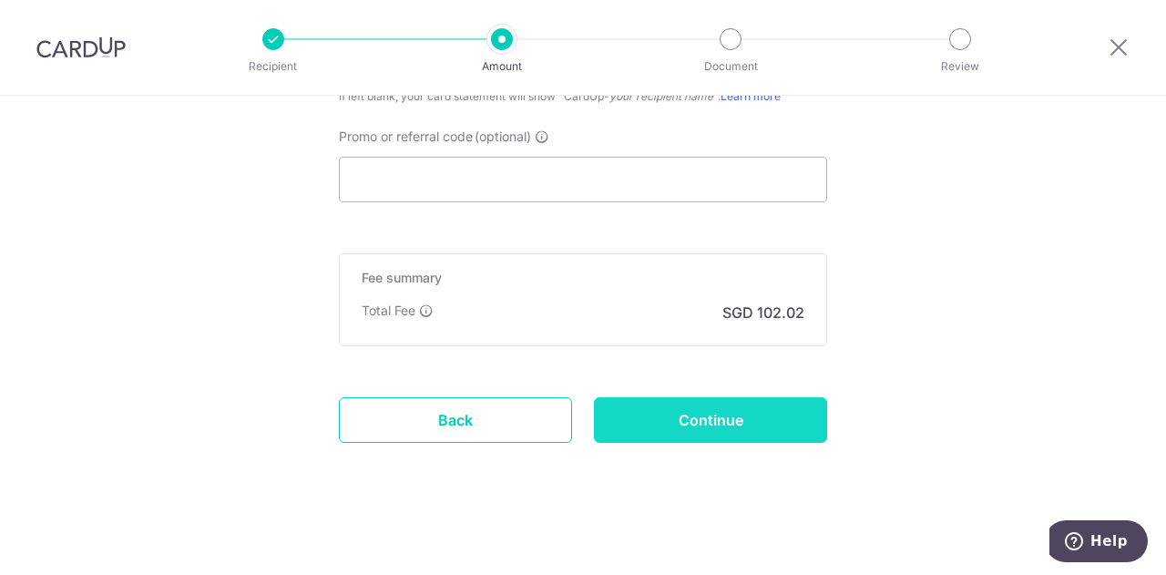
type input "OFFICE RENT"
click at [708, 418] on input "Continue" at bounding box center [710, 420] width 233 height 46
type input "Create Schedule"
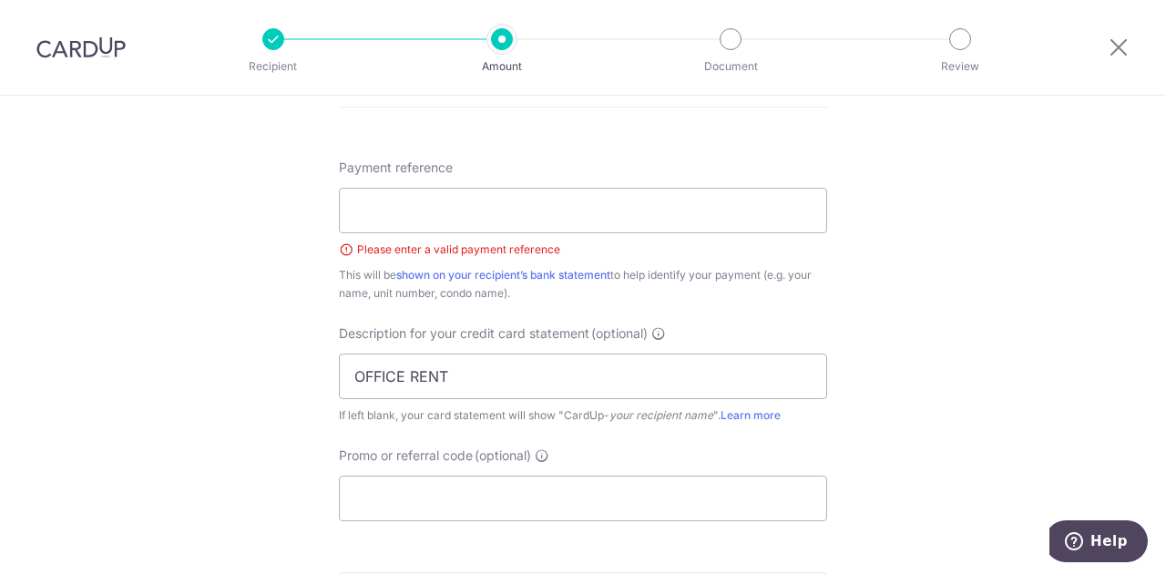
scroll to position [1027, 0]
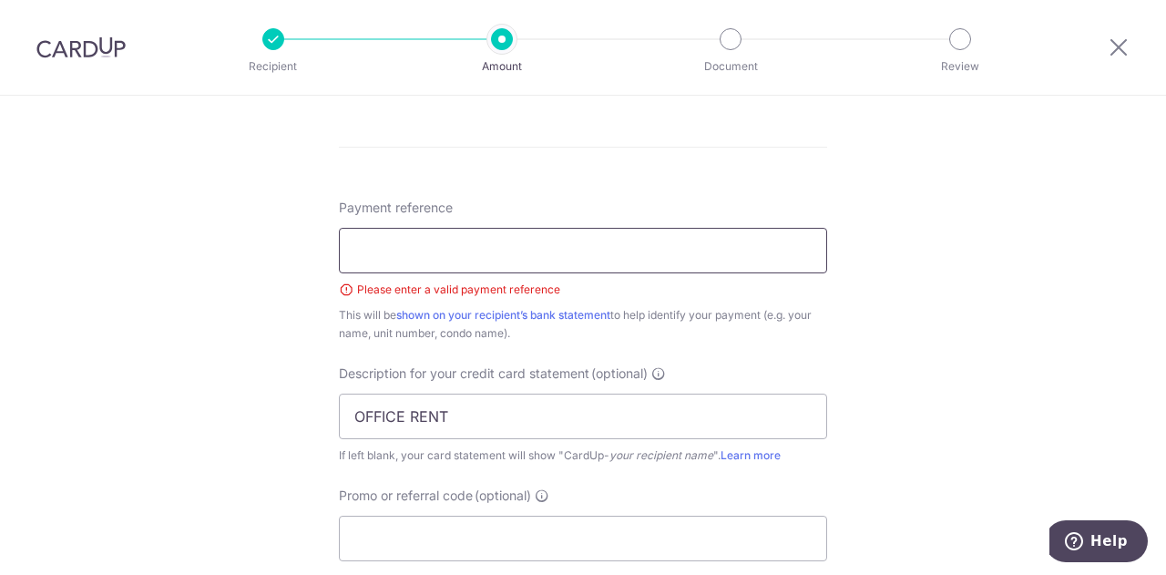
click at [446, 250] on input "Payment reference" at bounding box center [583, 251] width 488 height 46
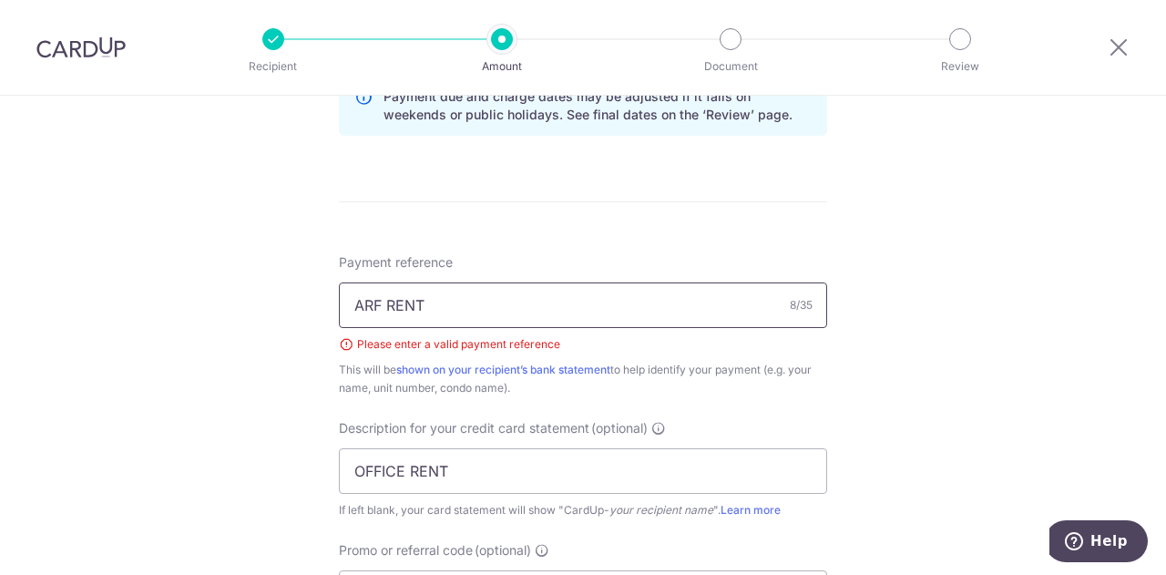
scroll to position [936, 0]
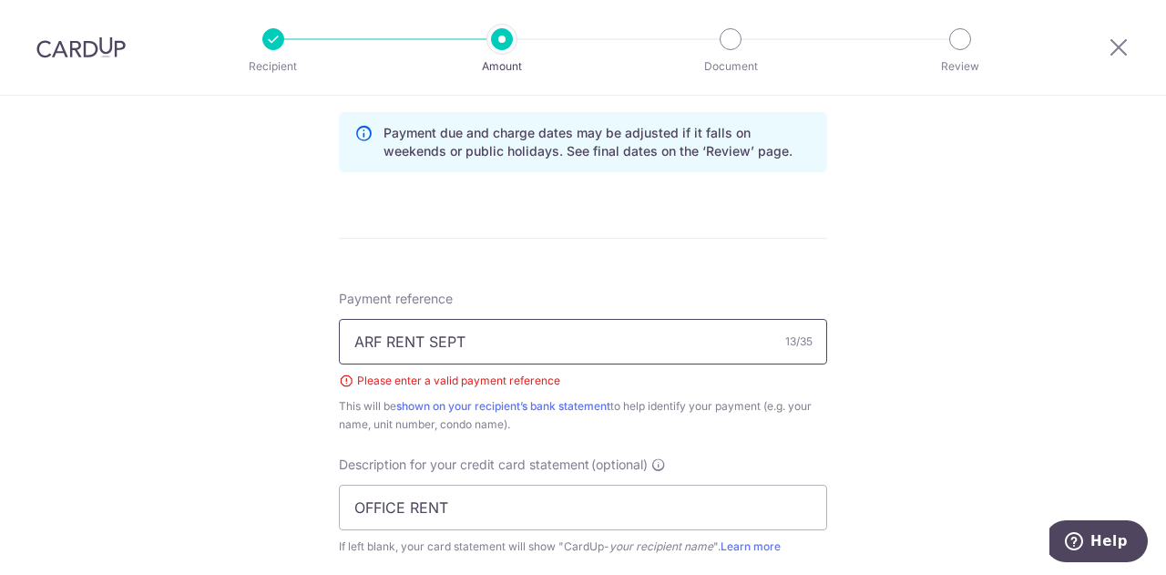
type input "ARF RENT SEPT"
click at [200, 303] on div "Tell us more about your payment Enter payment amount SGD 3,600.00 3600.00 GST (…" at bounding box center [583, 94] width 1166 height 1870
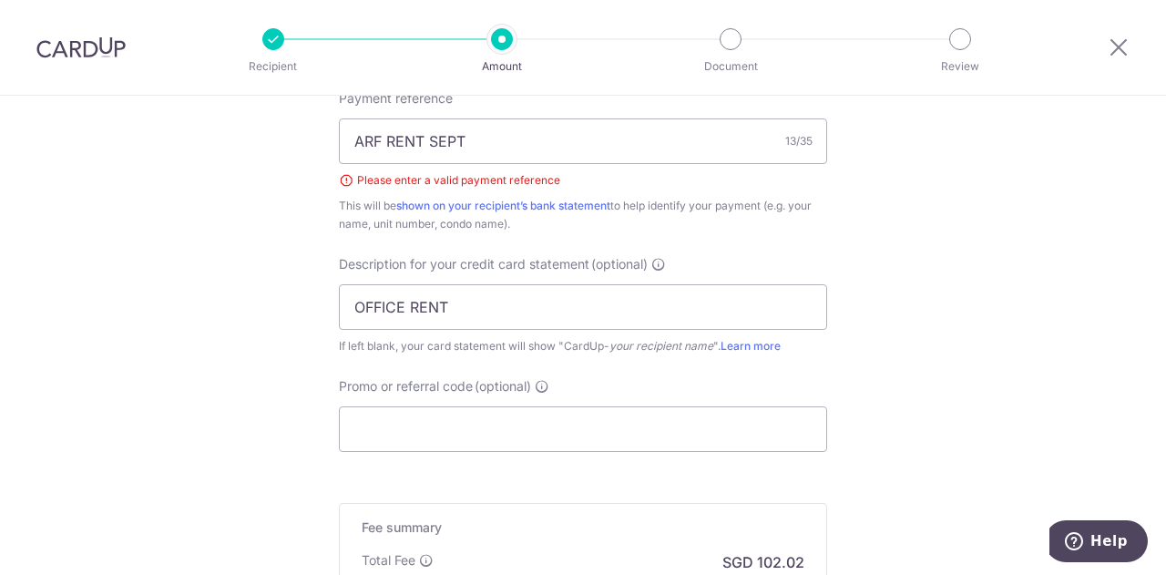
scroll to position [1300, 0]
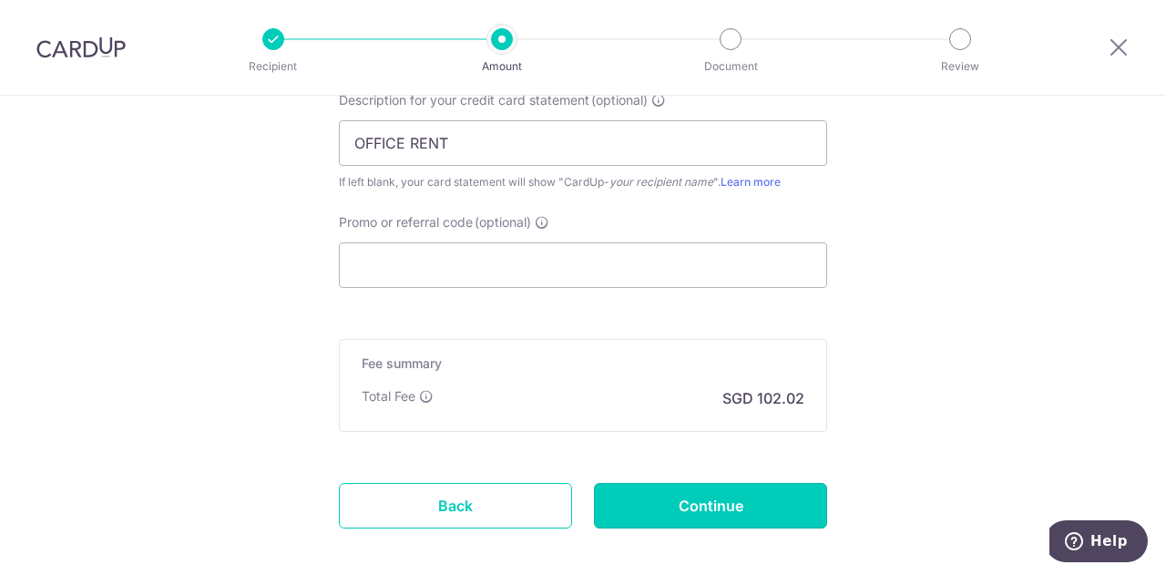
click at [761, 504] on input "Continue" at bounding box center [710, 506] width 233 height 46
type input "Create Schedule"
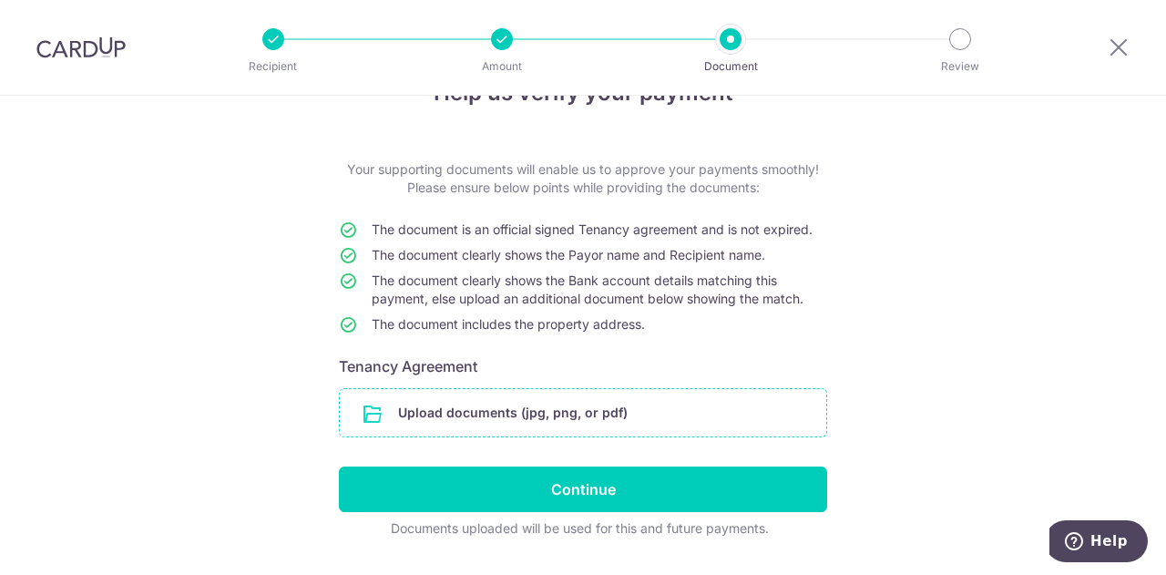
scroll to position [102, 0]
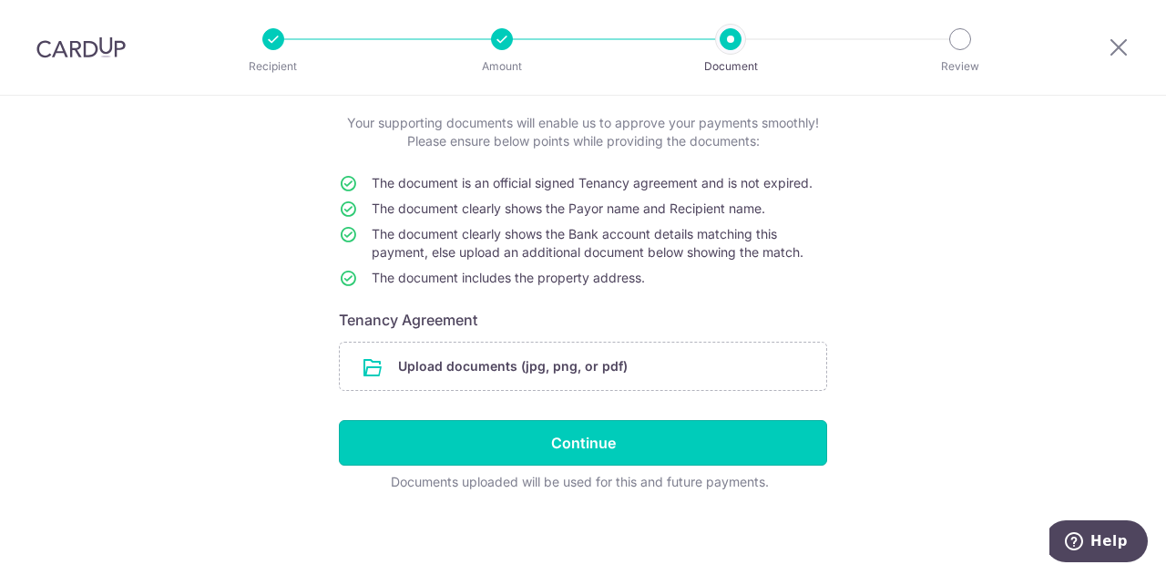
click at [596, 449] on input "Continue" at bounding box center [583, 443] width 488 height 46
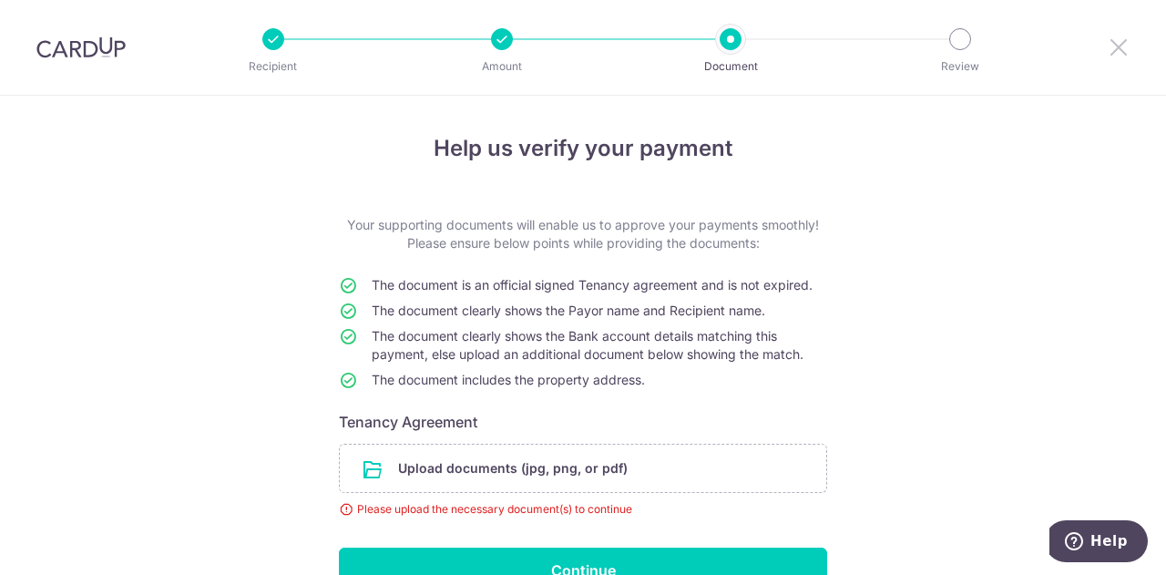
drag, startPoint x: 1117, startPoint y: 39, endPoint x: 668, endPoint y: 70, distance: 450.0
click at [1117, 39] on icon at bounding box center [1118, 47] width 22 height 23
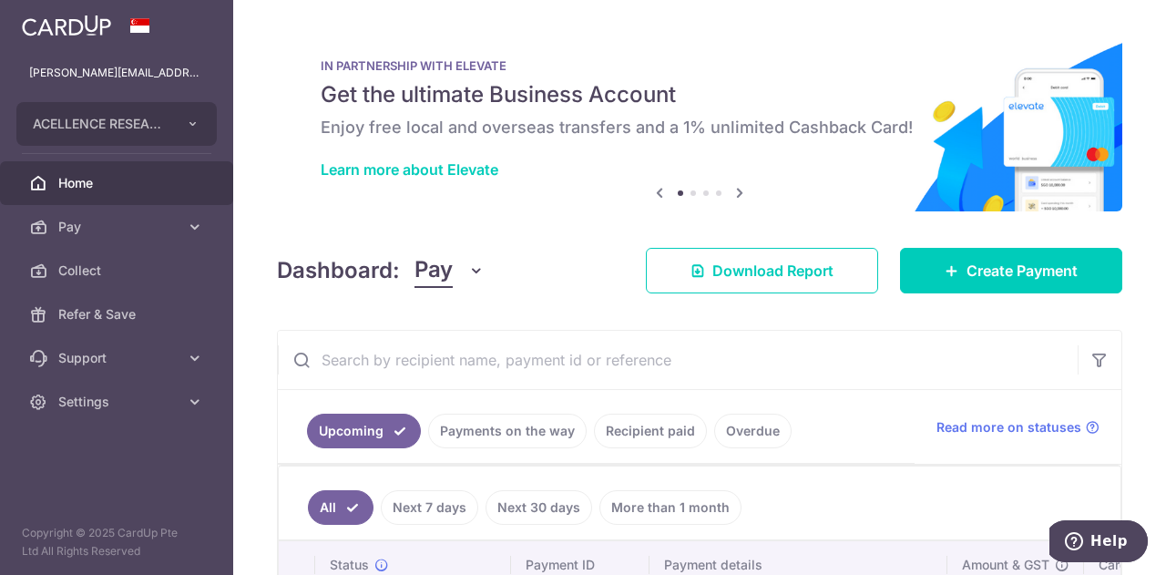
scroll to position [239, 0]
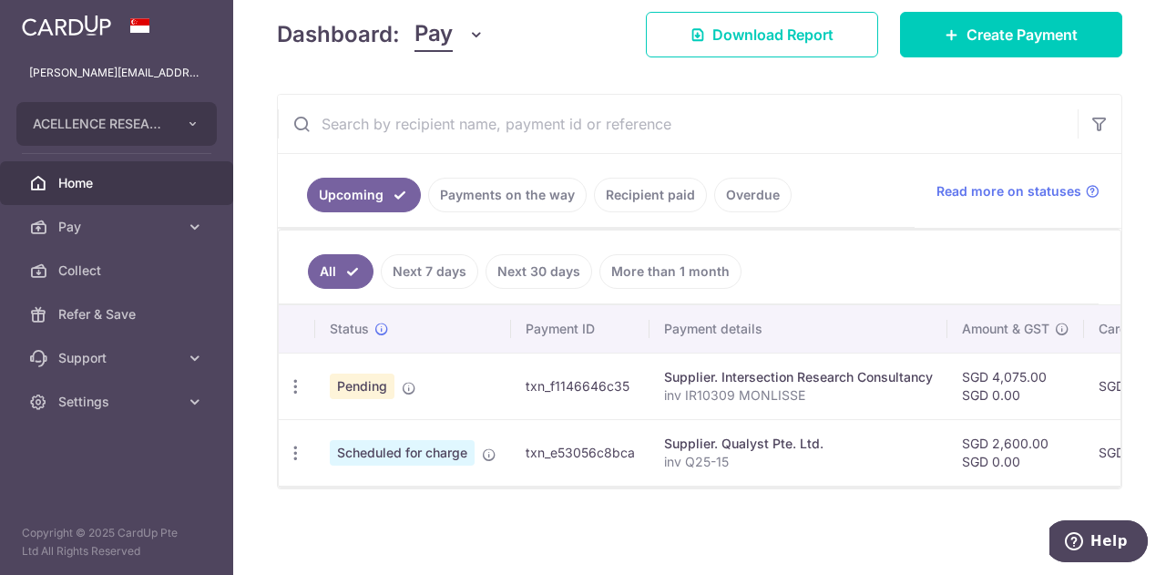
click at [110, 188] on span "Home" at bounding box center [118, 183] width 120 height 18
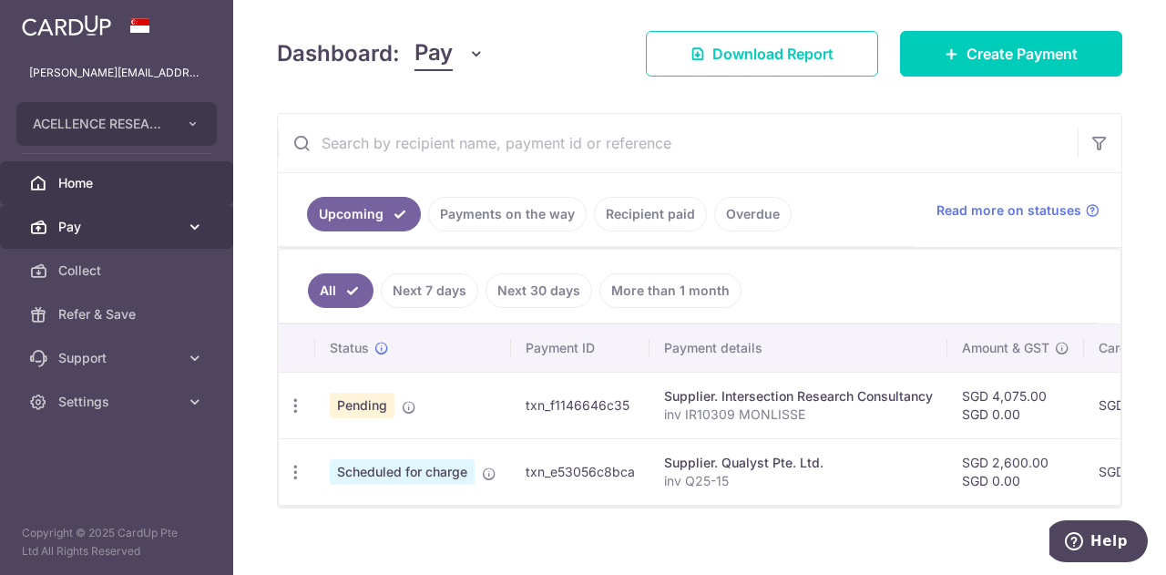
scroll to position [260, 0]
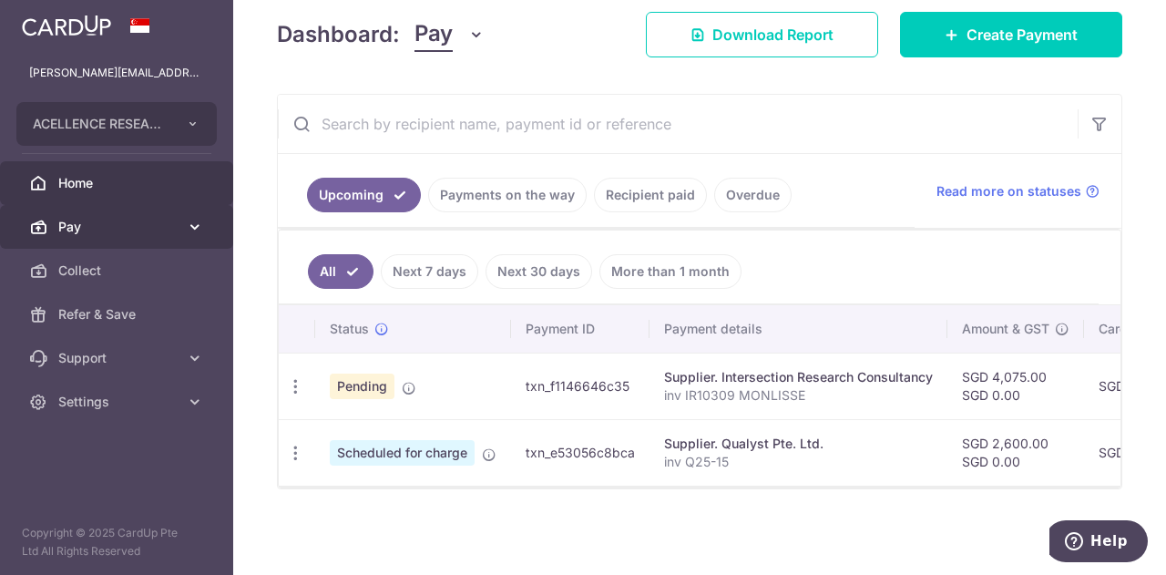
click at [94, 230] on span "Pay" at bounding box center [118, 227] width 120 height 18
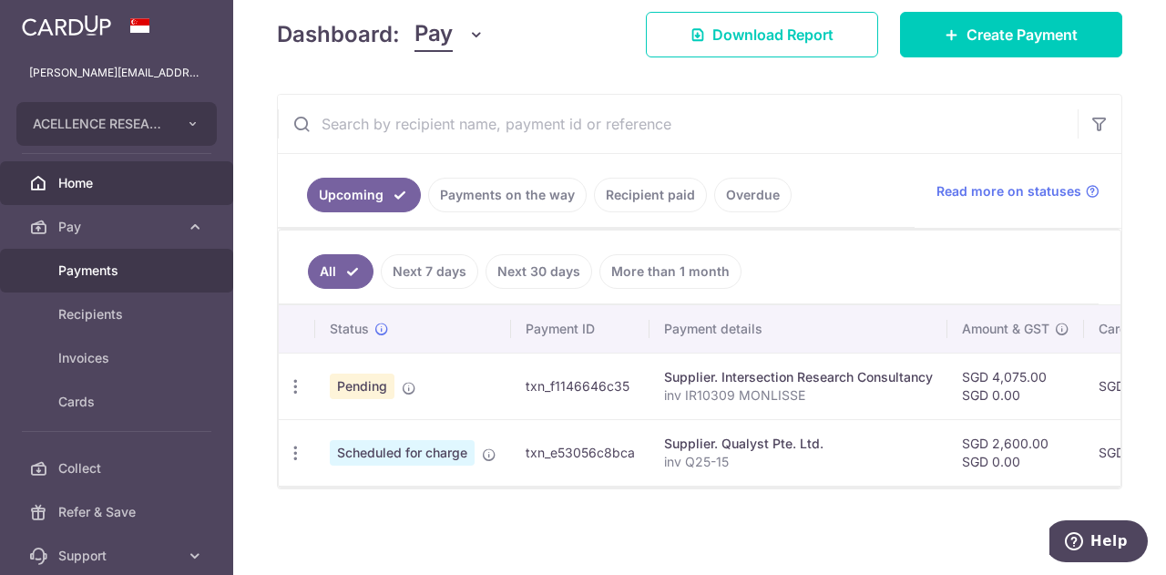
click at [92, 274] on span "Payments" at bounding box center [118, 270] width 120 height 18
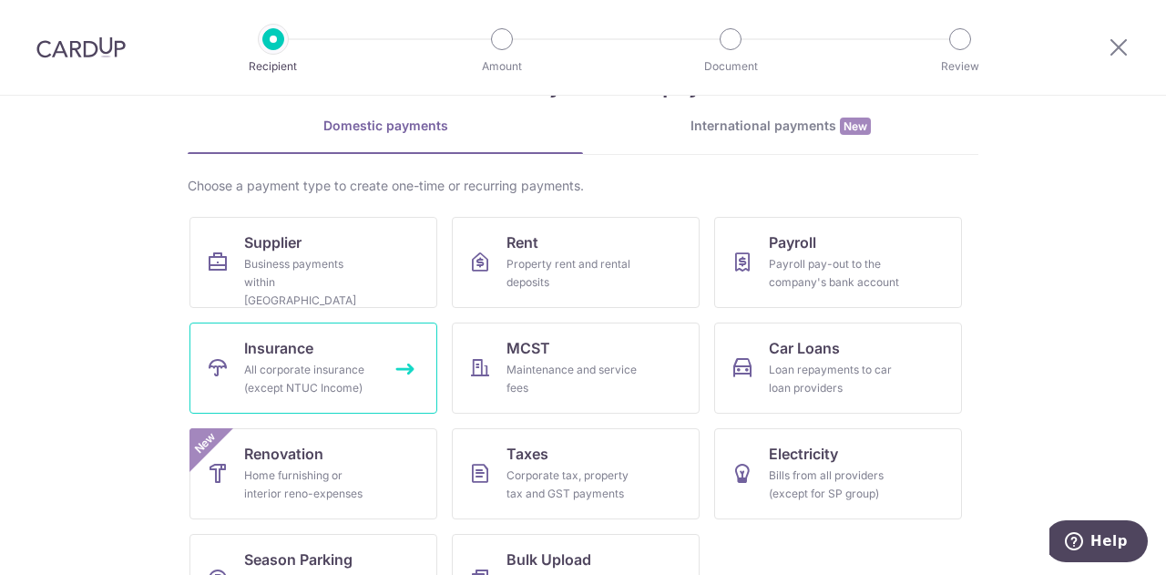
scroll to position [133, 0]
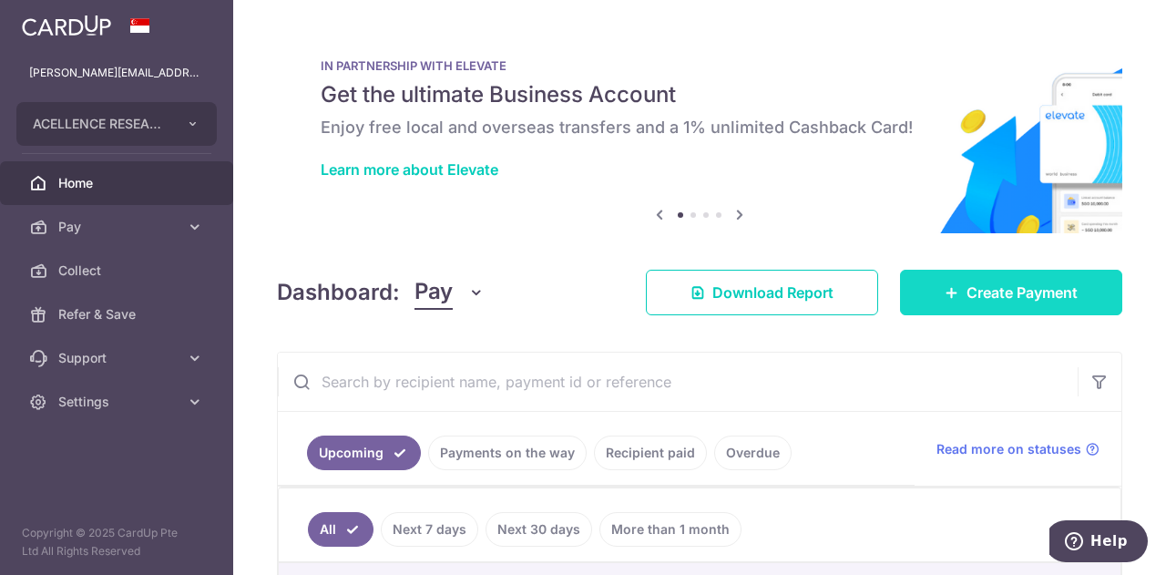
click at [1020, 300] on span "Create Payment" at bounding box center [1021, 292] width 111 height 22
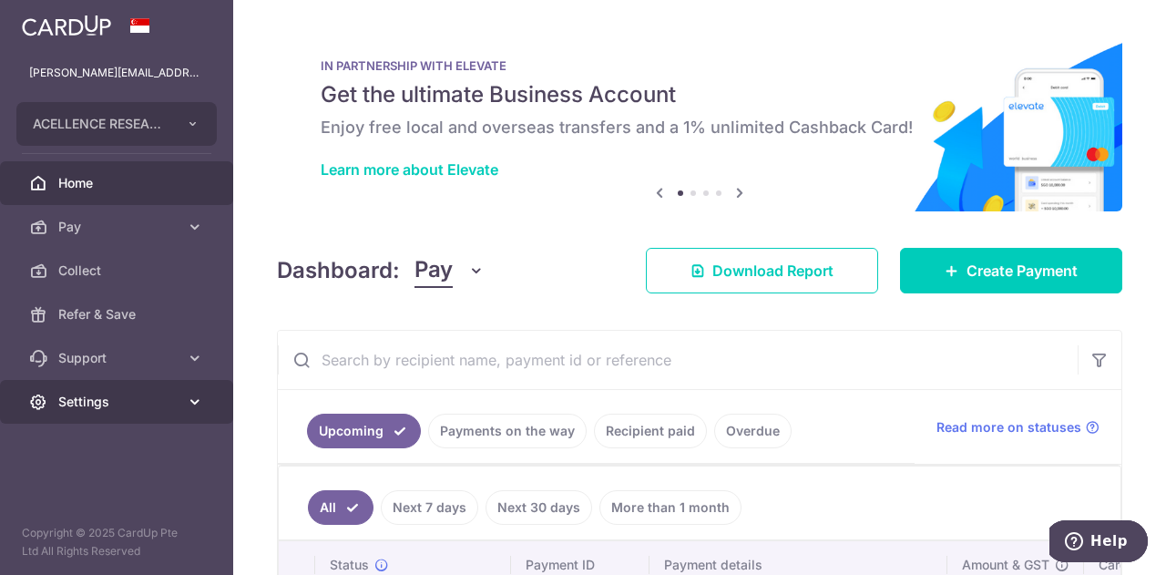
click at [195, 404] on icon at bounding box center [195, 401] width 18 height 18
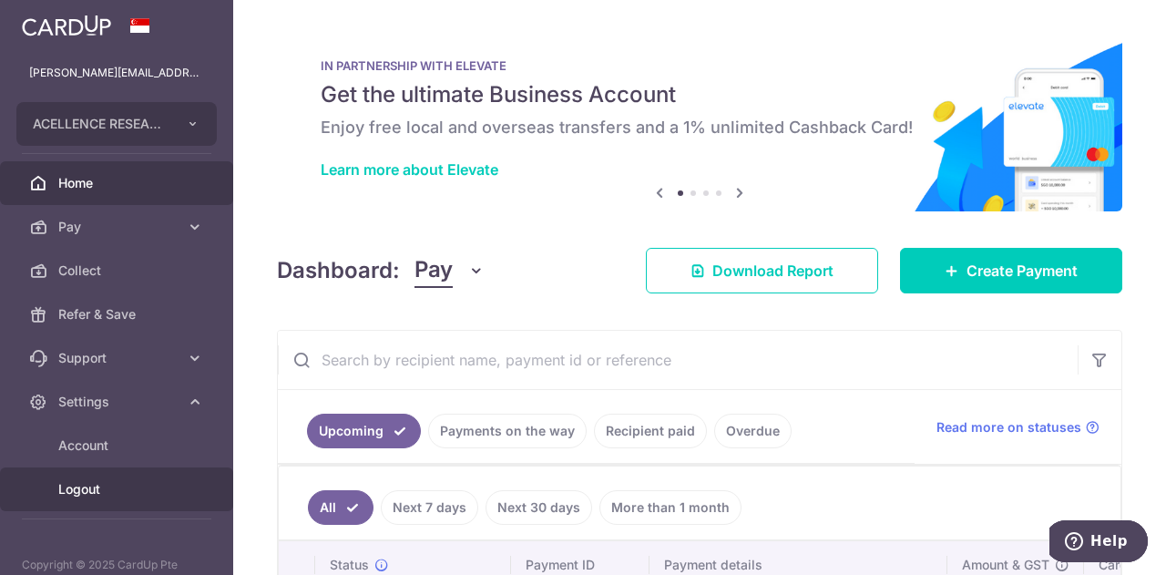
click at [97, 491] on span "Logout" at bounding box center [118, 489] width 120 height 18
